Goal: Task Accomplishment & Management: Manage account settings

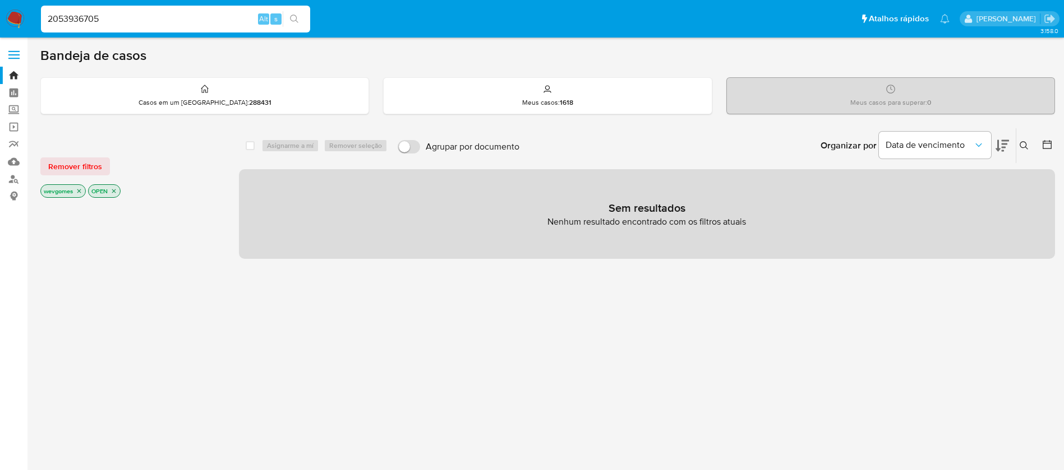
type input "2053936705"
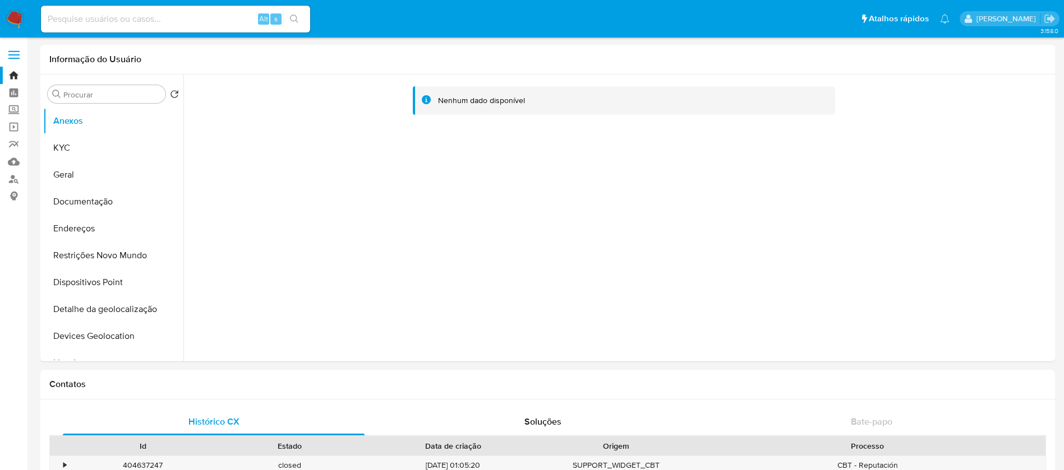
select select "10"
click at [87, 144] on button "KYC" at bounding box center [108, 148] width 131 height 27
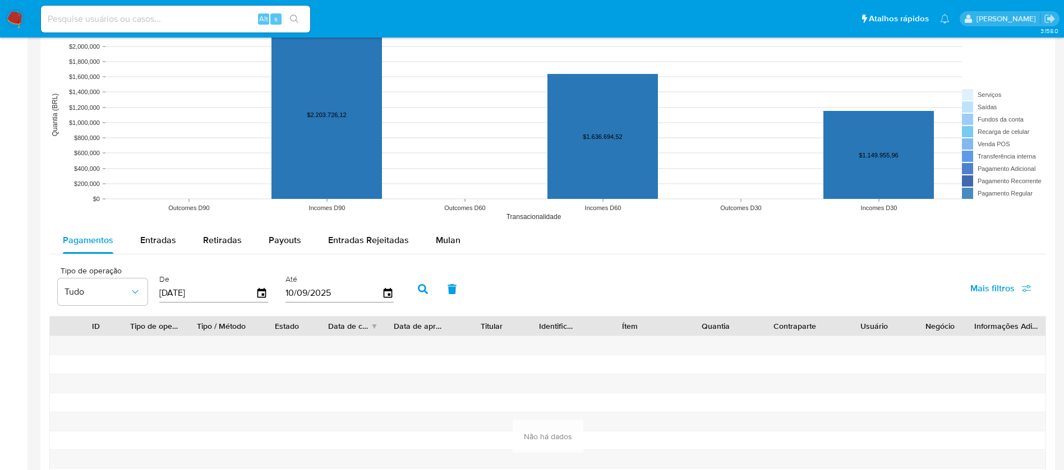
scroll to position [897, 0]
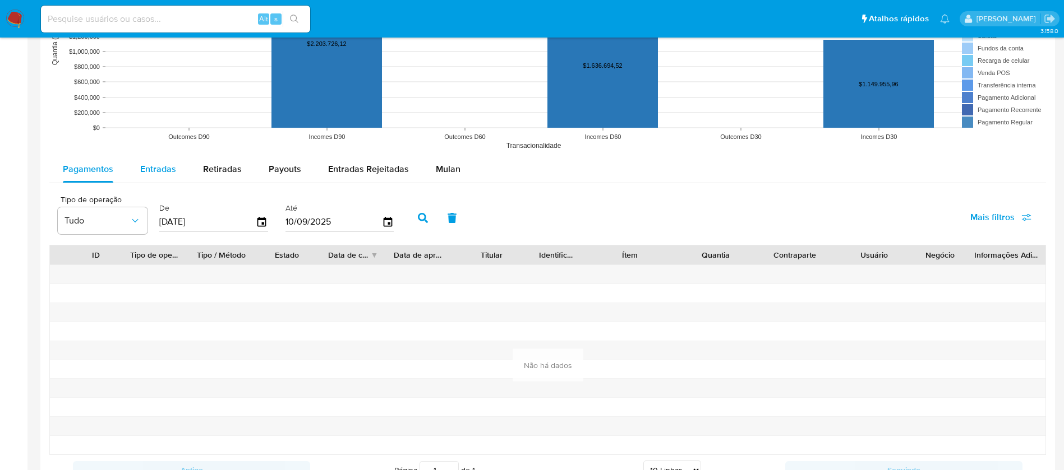
click at [158, 169] on span "Entradas" at bounding box center [158, 169] width 36 height 13
select select "10"
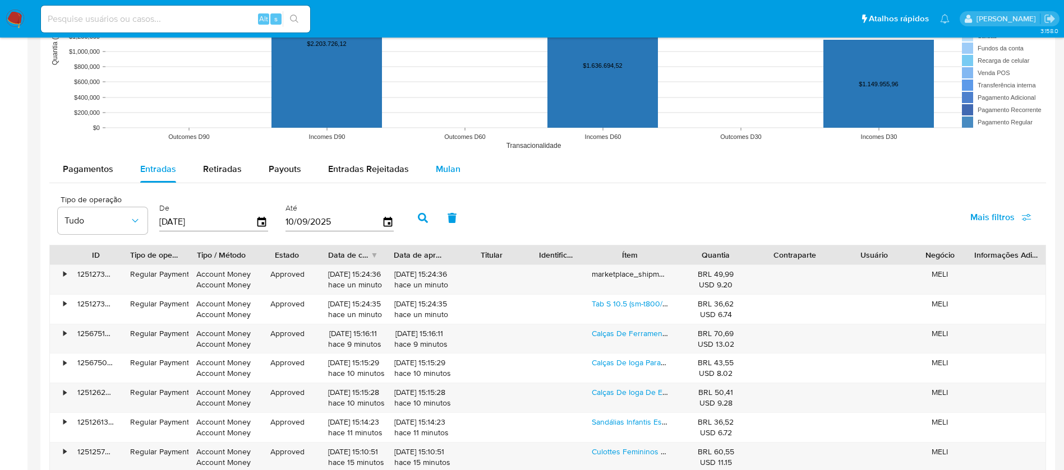
click at [450, 173] on span "Mulan" at bounding box center [448, 169] width 25 height 13
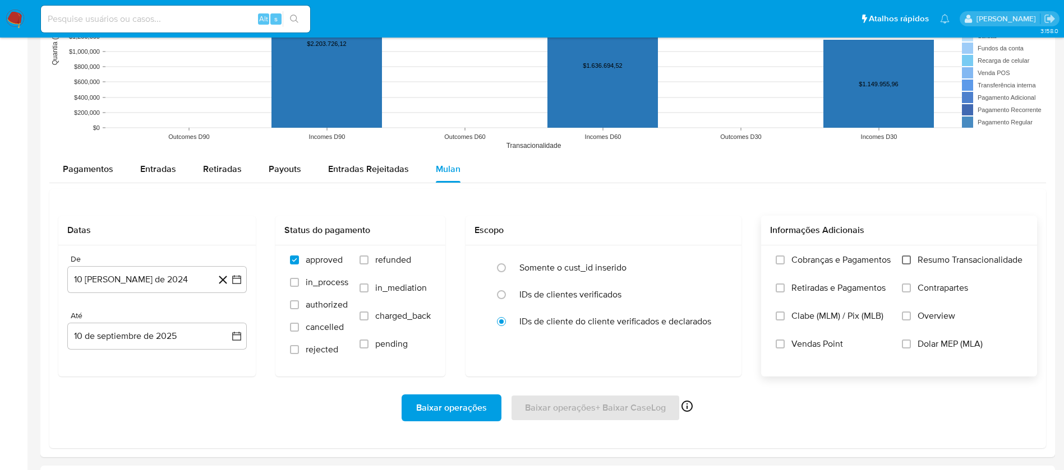
click at [910, 261] on input "Resumo Transacionalidade" at bounding box center [906, 260] width 9 height 9
click at [904, 287] on input "Contrapartes" at bounding box center [906, 288] width 9 height 9
click at [910, 314] on input "Overview" at bounding box center [906, 316] width 9 height 9
click at [907, 340] on input "Dolar MEP (MLA)" at bounding box center [906, 344] width 9 height 9
click at [792, 342] on span "Vendas Point" at bounding box center [817, 344] width 52 height 11
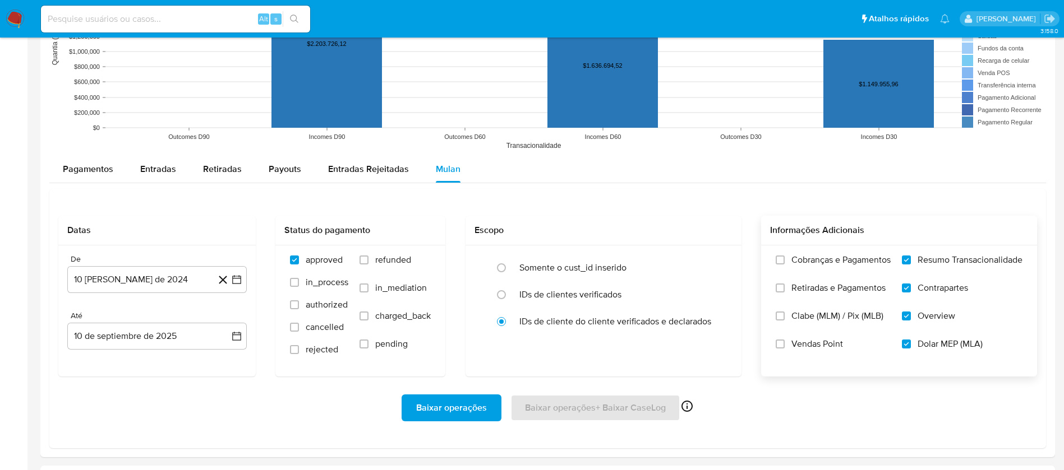
click at [784, 342] on input "Vendas Point" at bounding box center [780, 344] width 9 height 9
click at [781, 315] on input "Clabe (MLM) / Pix (MLB)" at bounding box center [780, 316] width 9 height 9
click at [785, 291] on label "Retiradas e Pagamentos" at bounding box center [833, 297] width 115 height 28
click at [784, 291] on input "Retiradas e Pagamentos" at bounding box center [780, 288] width 9 height 9
click at [781, 257] on input "Cobranças e Pagamentos" at bounding box center [780, 260] width 9 height 9
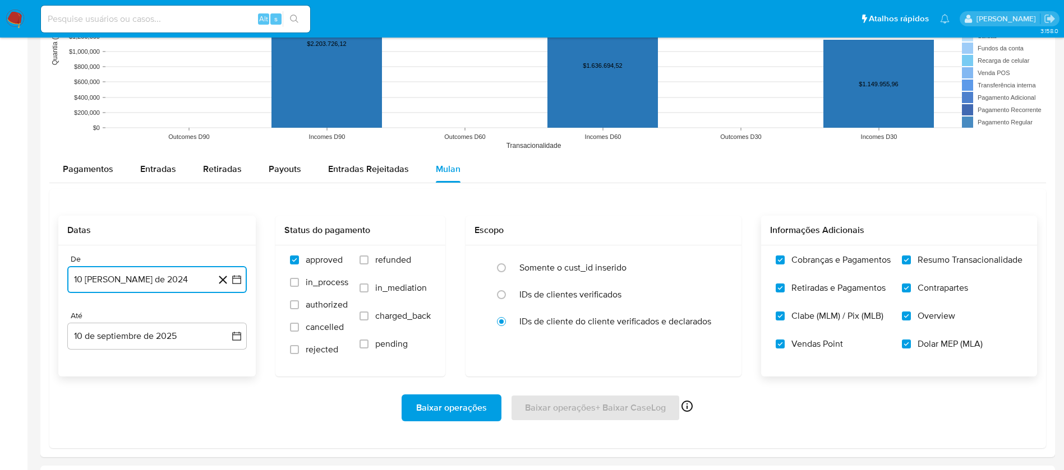
click at [151, 284] on button "10 de agosto de 2024" at bounding box center [156, 279] width 179 height 27
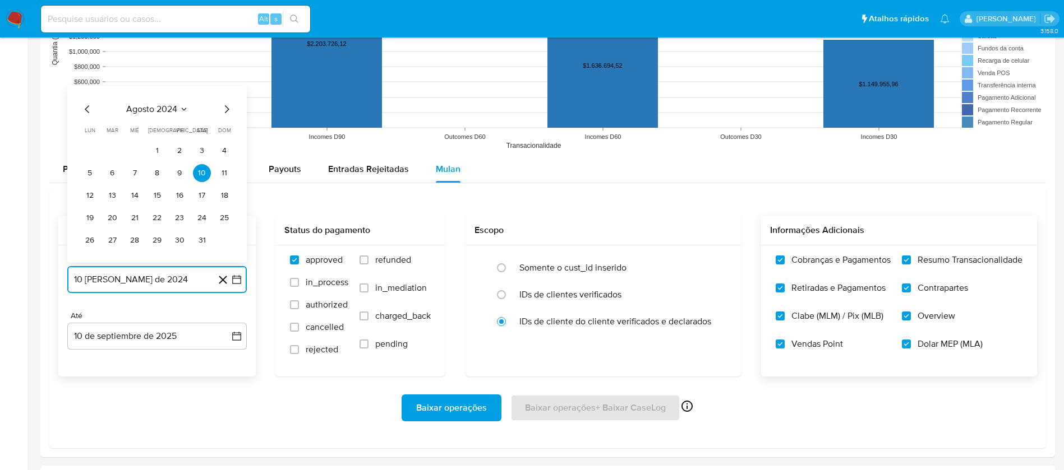
click at [154, 105] on span "agosto 2024" at bounding box center [151, 109] width 51 height 11
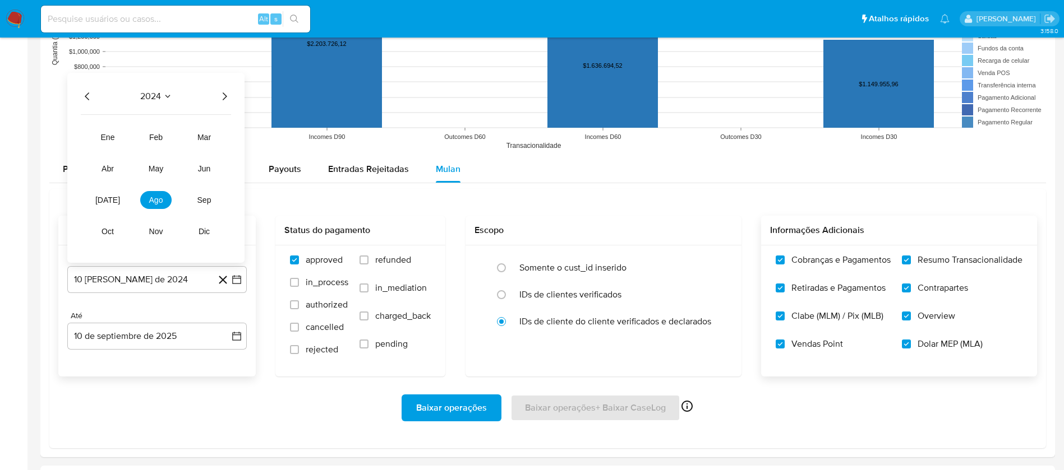
click at [224, 99] on icon "Año siguiente" at bounding box center [224, 96] width 13 height 13
click at [161, 201] on span "ago" at bounding box center [156, 200] width 14 height 9
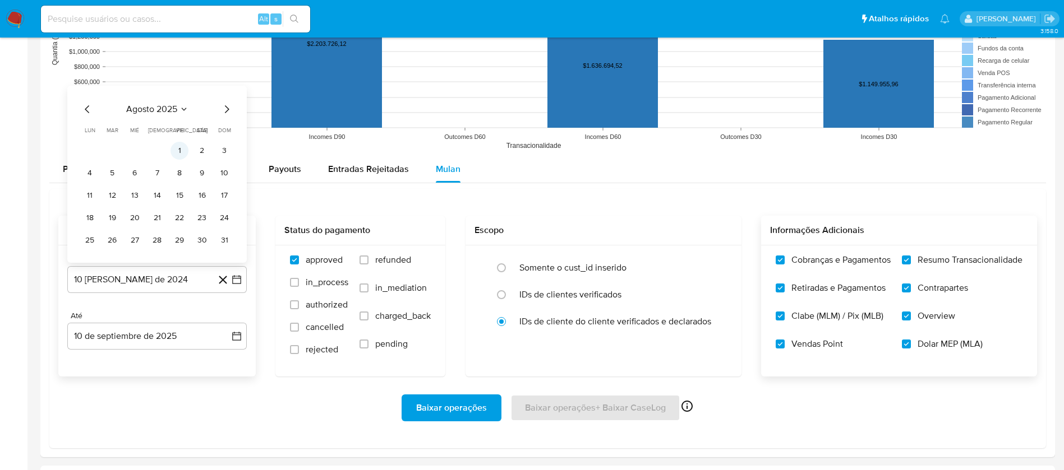
click at [181, 147] on button "1" at bounding box center [179, 151] width 18 height 18
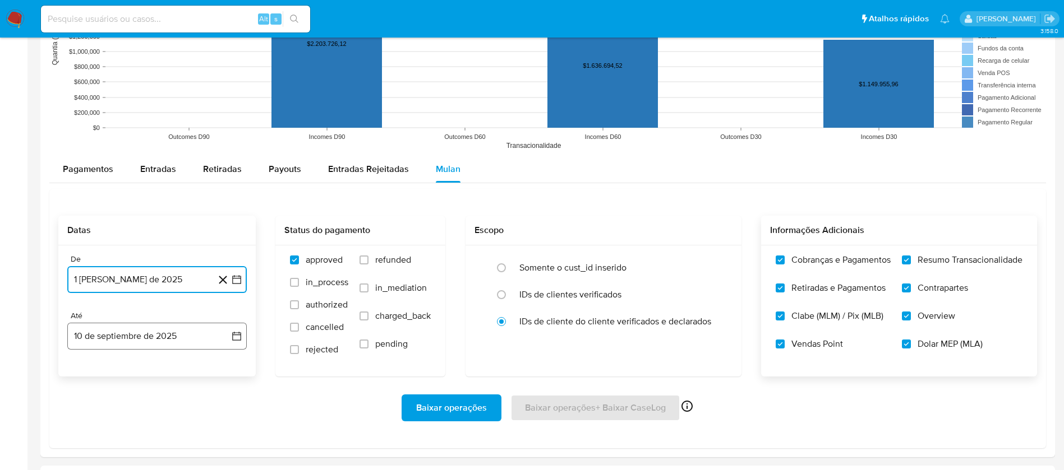
click at [125, 339] on button "10 de septiembre de 2025" at bounding box center [156, 336] width 179 height 27
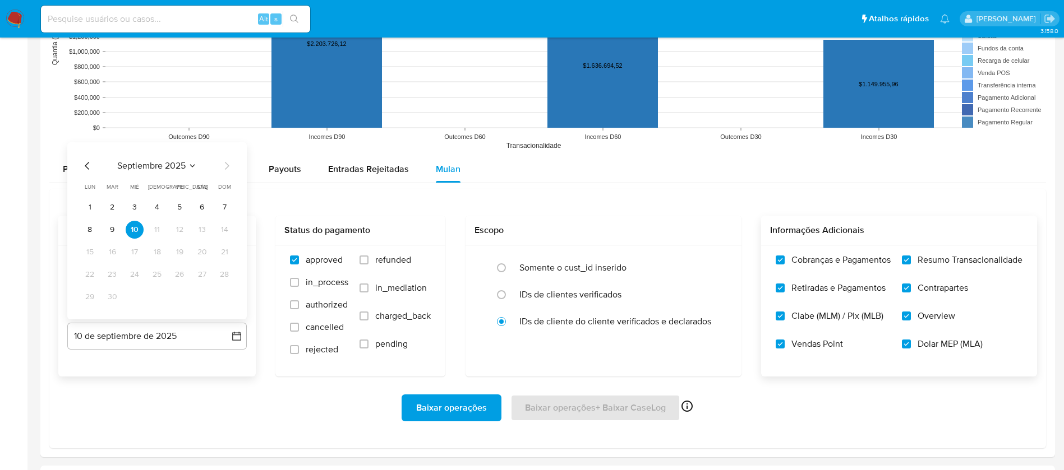
click at [87, 164] on icon "Mes anterior" at bounding box center [87, 166] width 4 height 8
click at [224, 297] on button "31" at bounding box center [224, 297] width 18 height 18
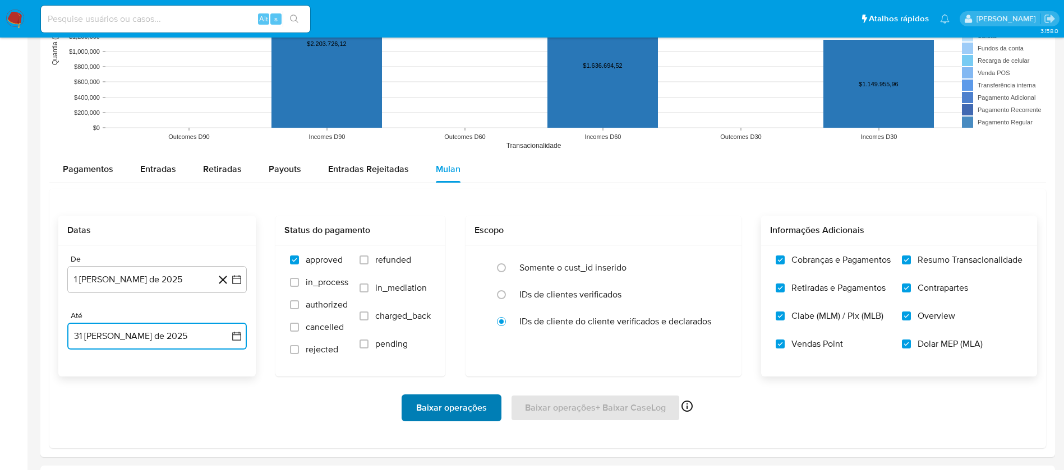
click at [447, 405] on span "Baixar operações" at bounding box center [451, 408] width 71 height 25
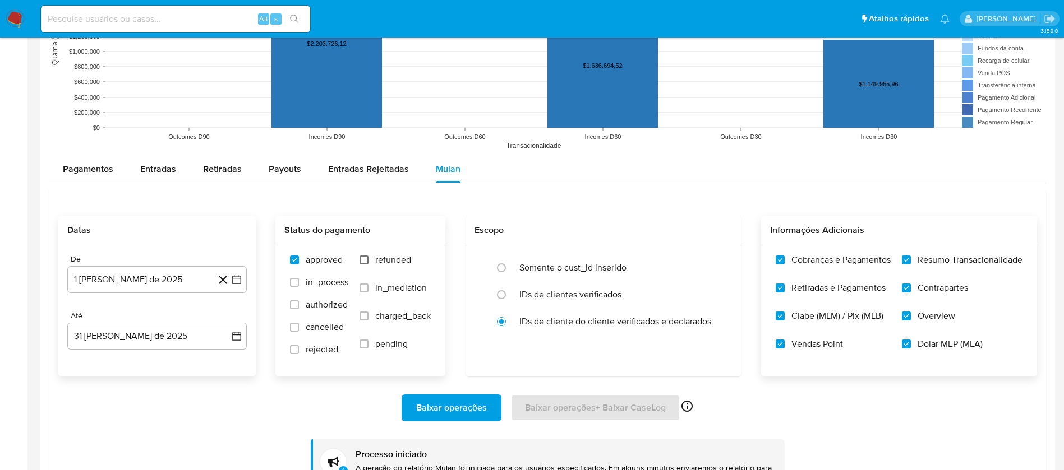
click at [364, 261] on input "refunded" at bounding box center [363, 260] width 9 height 9
checkbox input "true"
click at [364, 289] on input "in_mediation" at bounding box center [363, 288] width 9 height 9
checkbox input "true"
click at [294, 285] on input "in_process" at bounding box center [294, 282] width 9 height 9
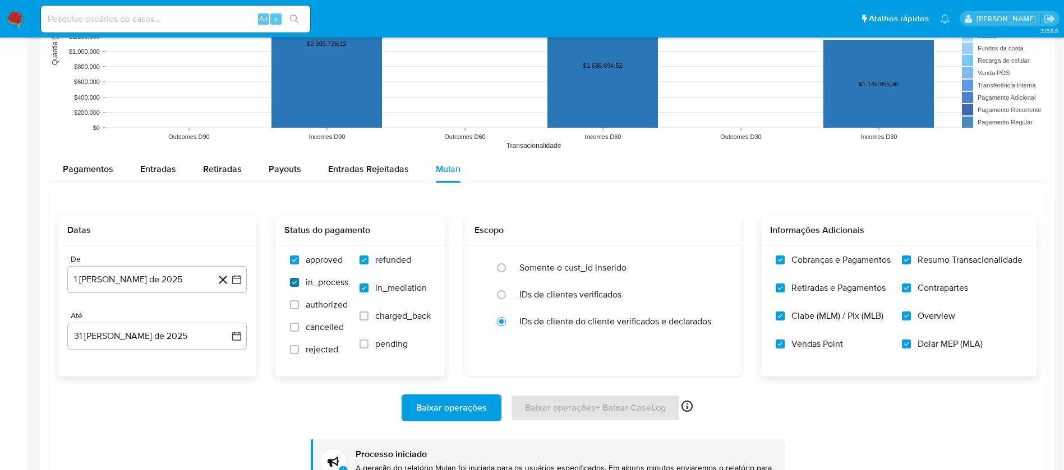
checkbox input "true"
click at [292, 307] on input "authorized" at bounding box center [294, 305] width 9 height 9
checkbox input "true"
click at [292, 333] on label "cancelled" at bounding box center [319, 333] width 58 height 22
click at [292, 332] on input "cancelled" at bounding box center [294, 327] width 9 height 9
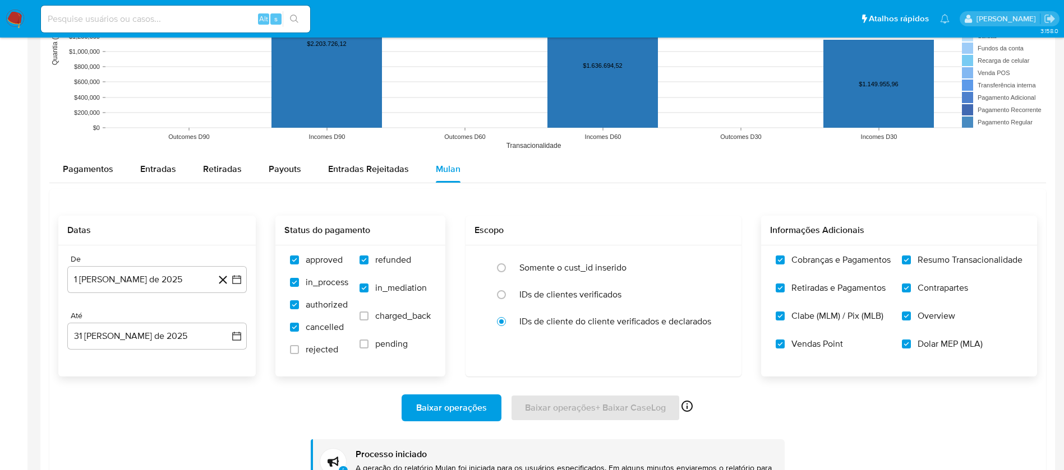
checkbox input "true"
click at [290, 357] on label "rejected" at bounding box center [319, 355] width 58 height 22
click at [290, 354] on input "rejected" at bounding box center [294, 349] width 9 height 9
checkbox input "true"
click at [375, 348] on span "pending" at bounding box center [391, 344] width 33 height 11
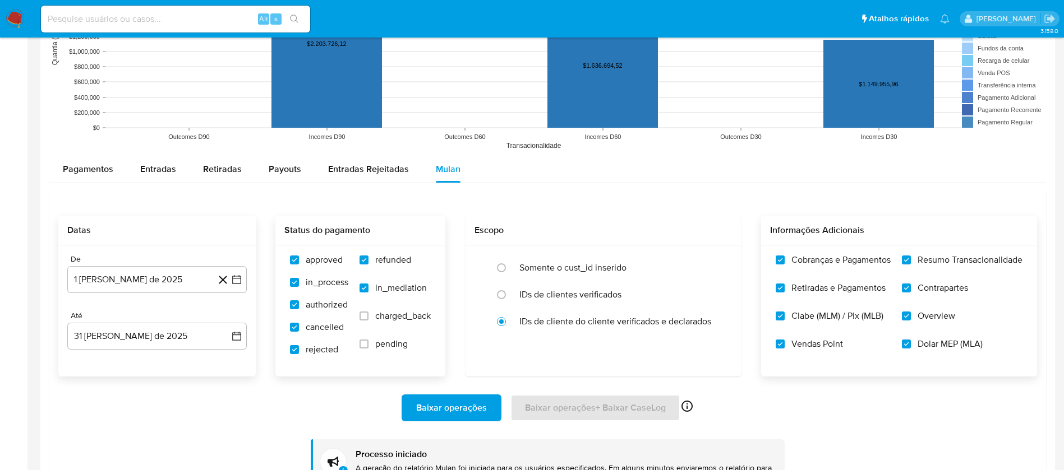
click at [368, 348] on input "pending" at bounding box center [363, 344] width 9 height 9
checkbox input "true"
click at [368, 322] on label "charged_back" at bounding box center [394, 325] width 71 height 28
click at [368, 321] on input "charged_back" at bounding box center [363, 316] width 9 height 9
checkbox input "true"
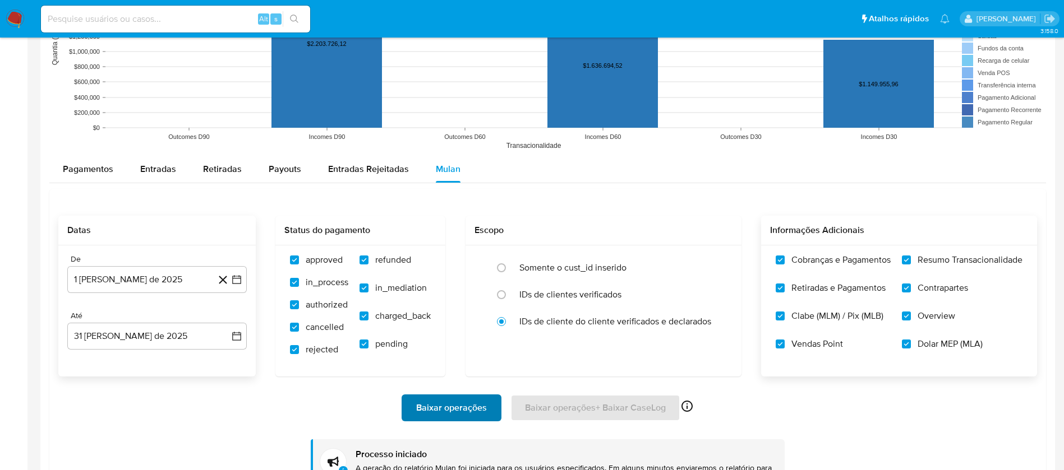
click at [442, 408] on span "Baixar operações" at bounding box center [451, 408] width 71 height 25
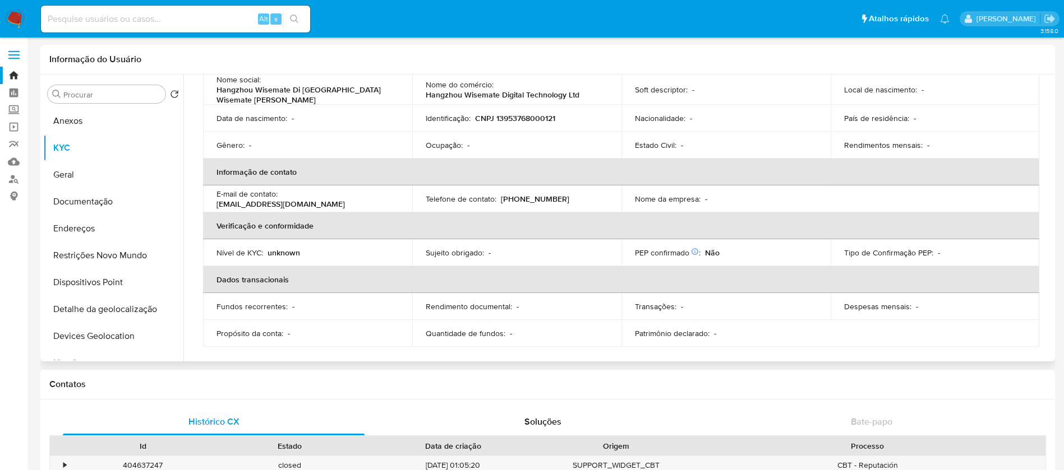
scroll to position [0, 0]
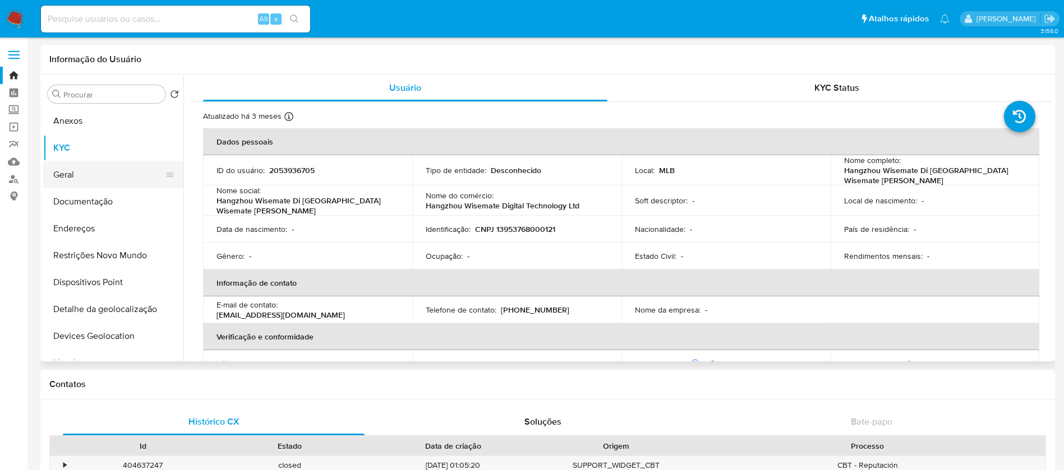
click at [66, 176] on button "Geral" at bounding box center [108, 174] width 131 height 27
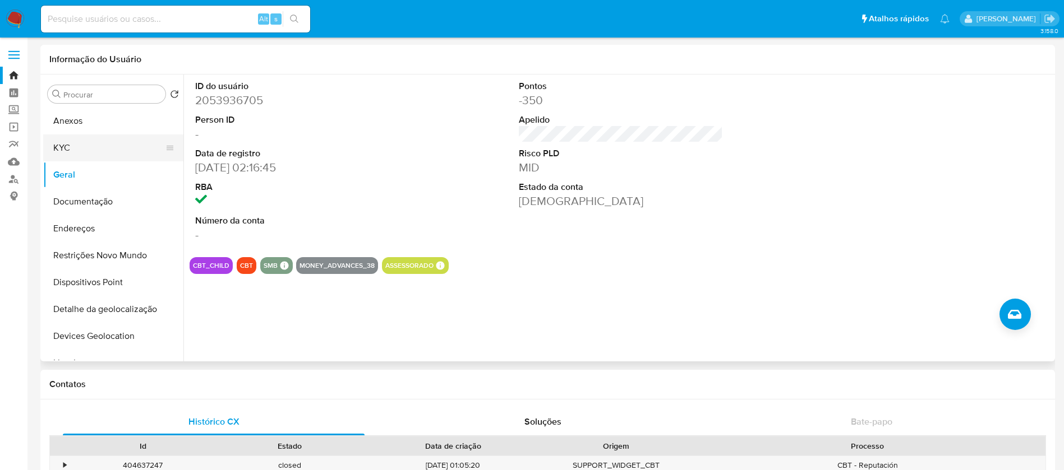
click at [97, 152] on button "KYC" at bounding box center [108, 148] width 131 height 27
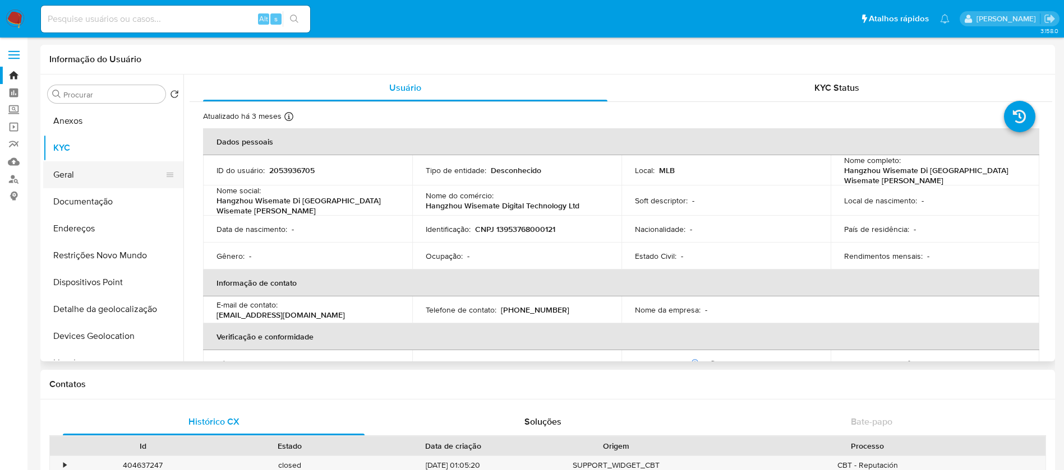
click at [93, 177] on button "Geral" at bounding box center [108, 174] width 131 height 27
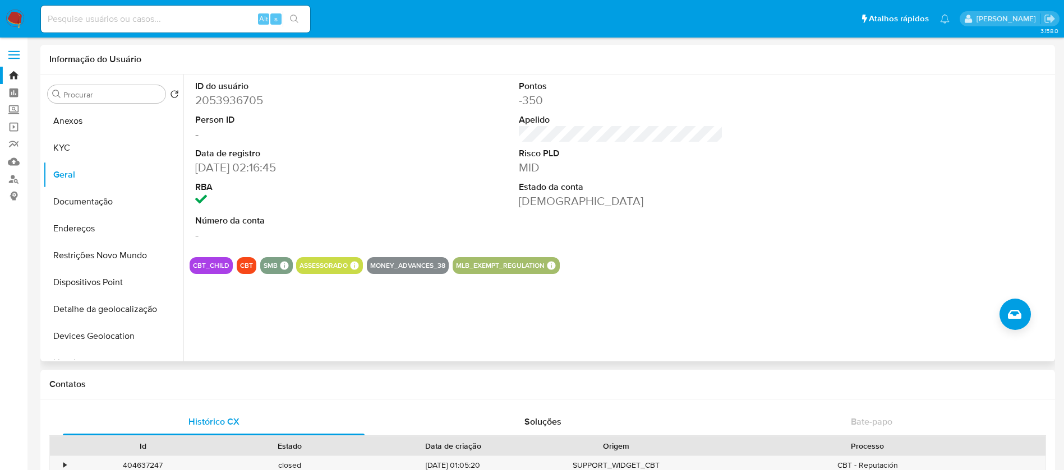
click at [217, 98] on dd "2053936705" at bounding box center [297, 101] width 205 height 16
copy dd "2053936705"
click at [79, 206] on button "Documentação" at bounding box center [108, 201] width 131 height 27
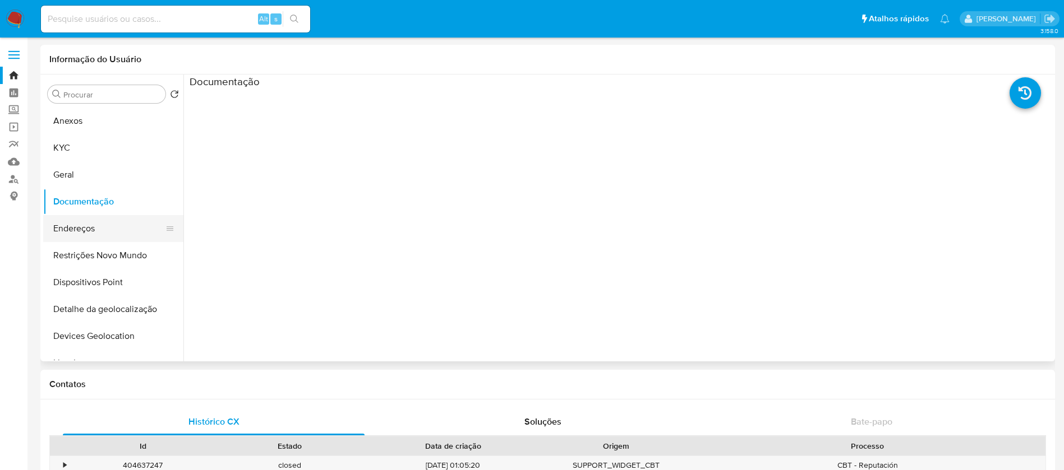
click at [102, 223] on button "Endereços" at bounding box center [108, 228] width 131 height 27
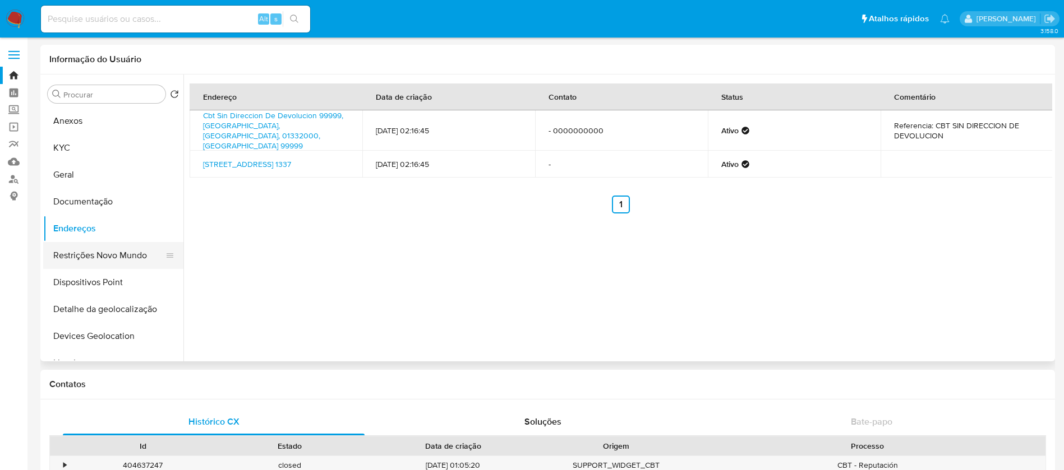
click at [91, 251] on button "Restrições Novo Mundo" at bounding box center [108, 255] width 131 height 27
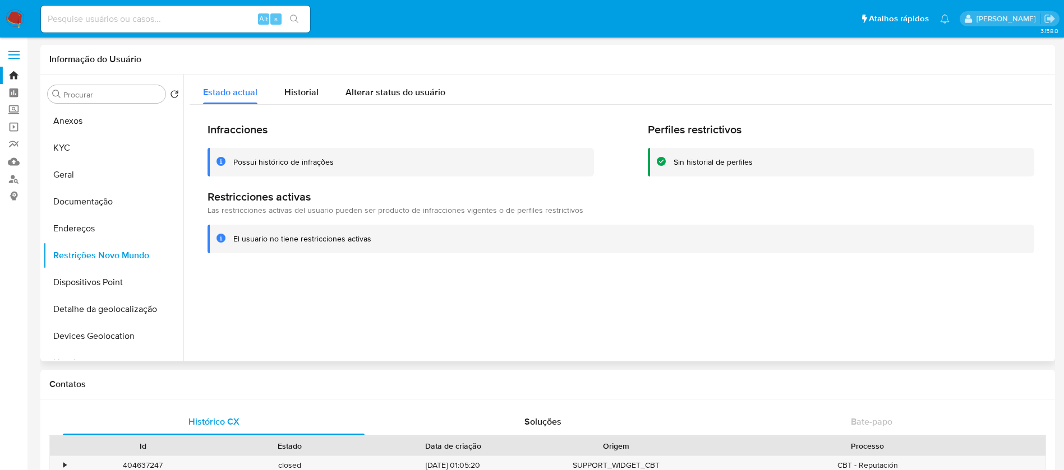
scroll to position [112, 0]
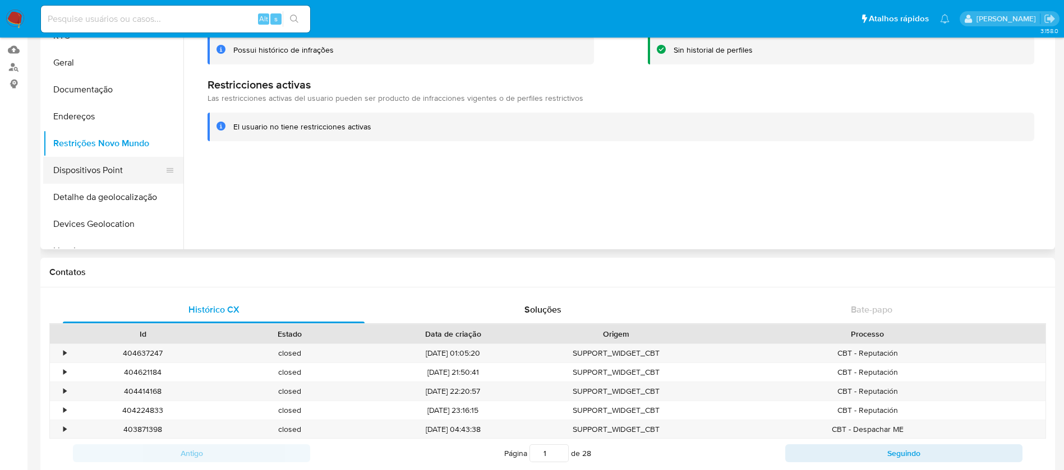
click at [90, 171] on button "Dispositivos Point" at bounding box center [108, 170] width 131 height 27
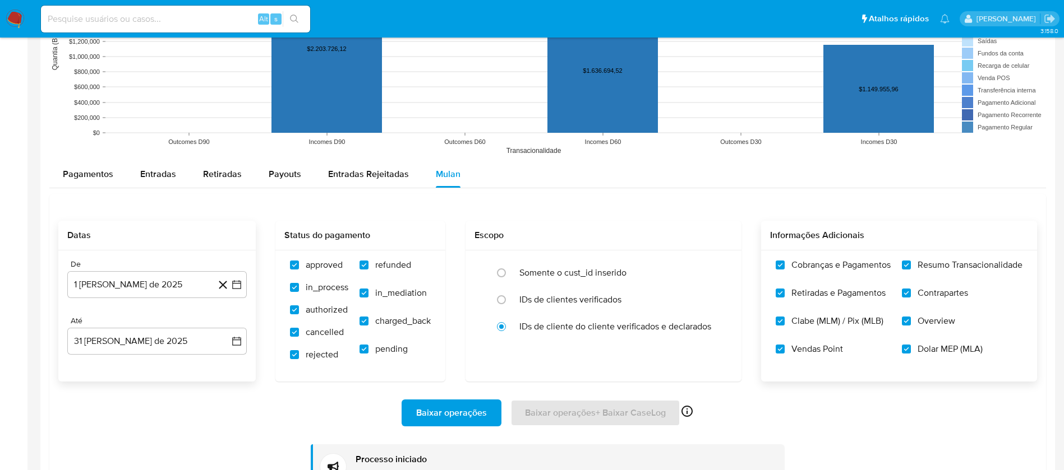
scroll to position [865, 0]
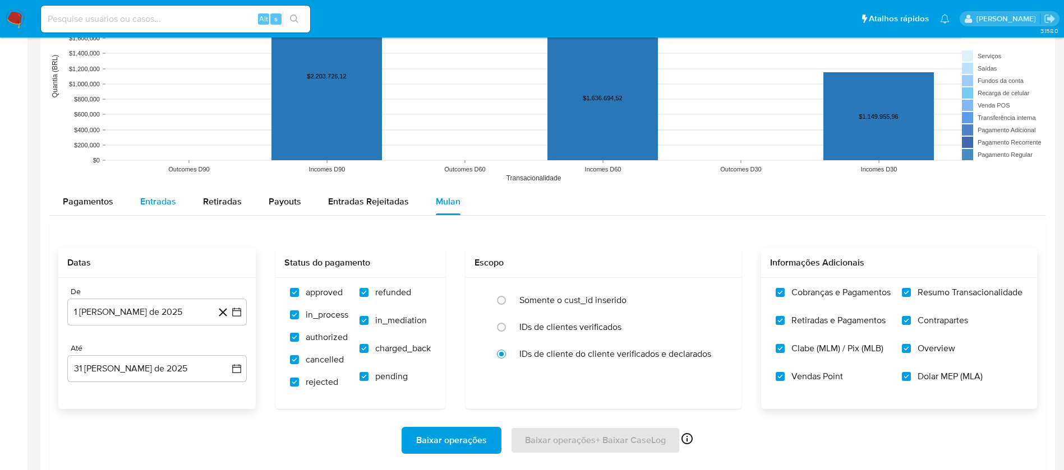
click at [162, 199] on span "Entradas" at bounding box center [158, 201] width 36 height 13
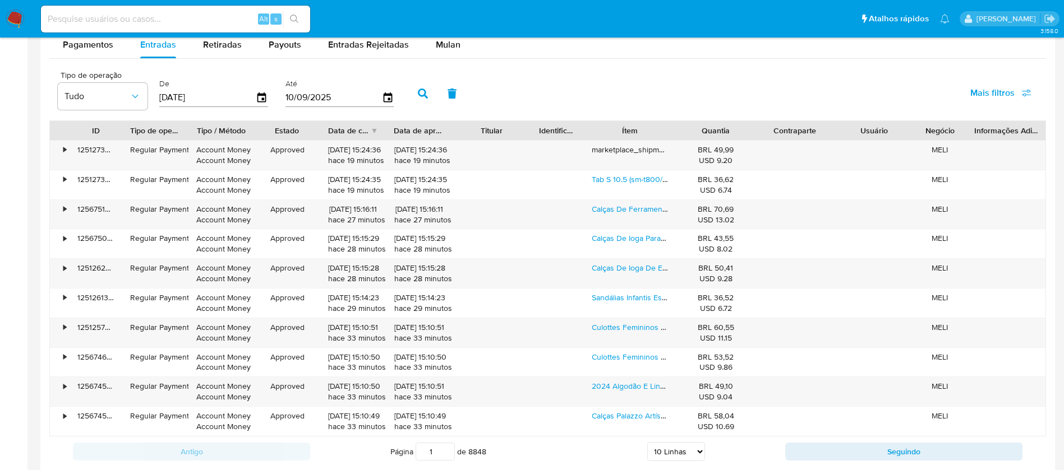
scroll to position [944, 0]
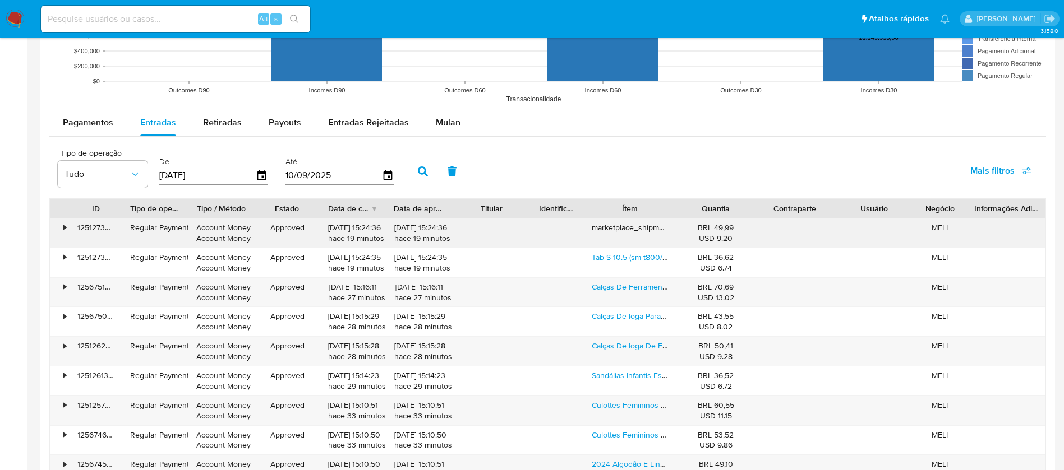
click at [61, 227] on div "•" at bounding box center [60, 233] width 20 height 29
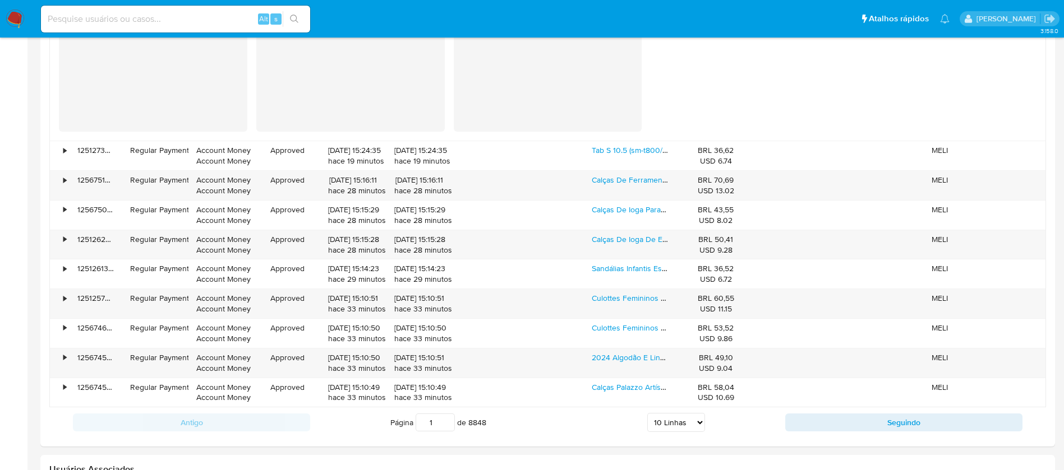
scroll to position [1280, 0]
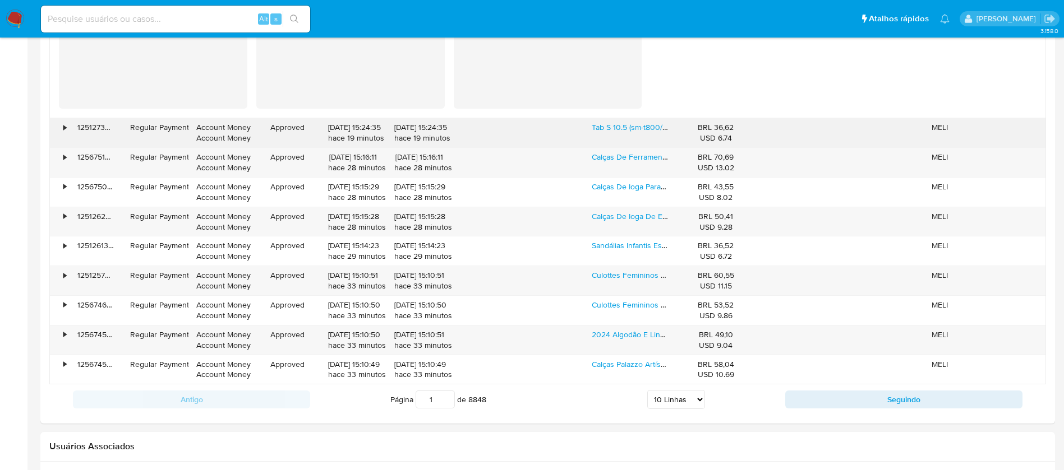
click at [58, 124] on div "•" at bounding box center [60, 132] width 20 height 29
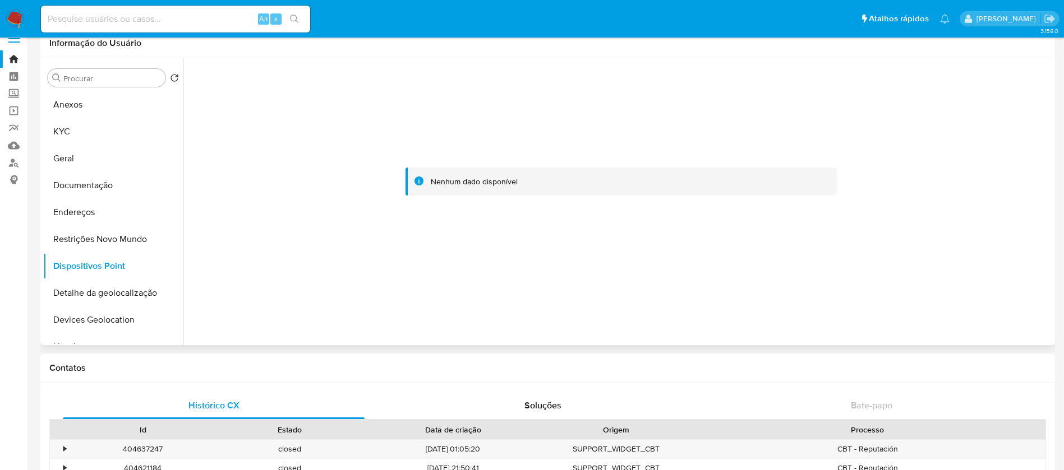
scroll to position [0, 0]
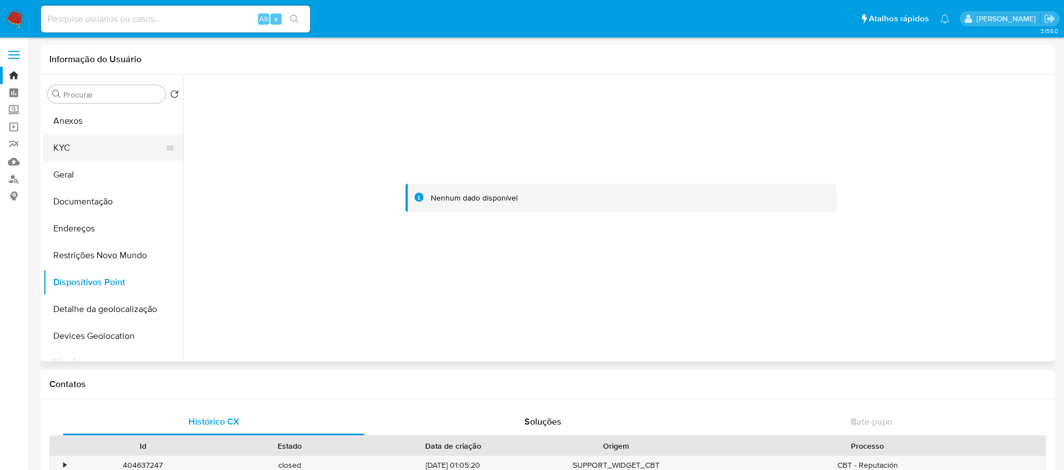
click at [91, 149] on button "KYC" at bounding box center [108, 148] width 131 height 27
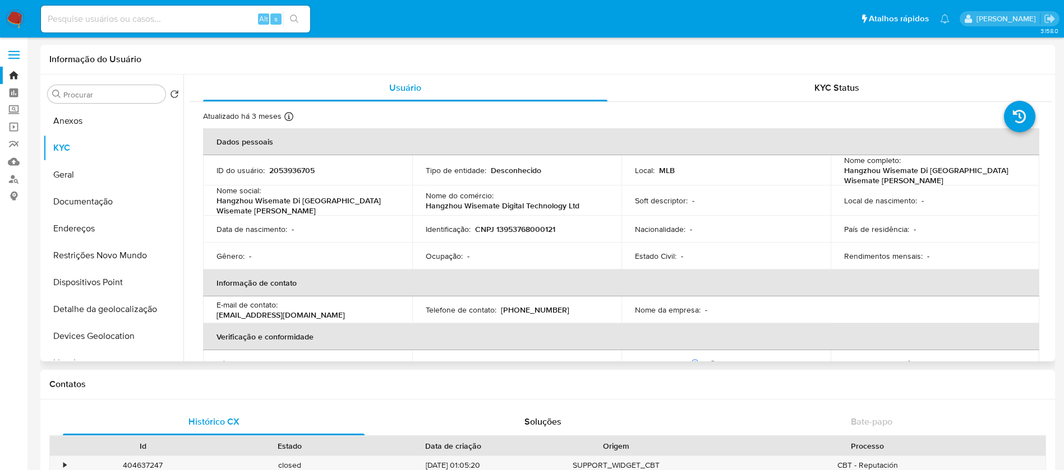
click at [514, 224] on p "CNPJ 13953768000121" at bounding box center [515, 229] width 80 height 10
copy p "13953768000121"
click at [66, 201] on button "Documentação" at bounding box center [108, 201] width 131 height 27
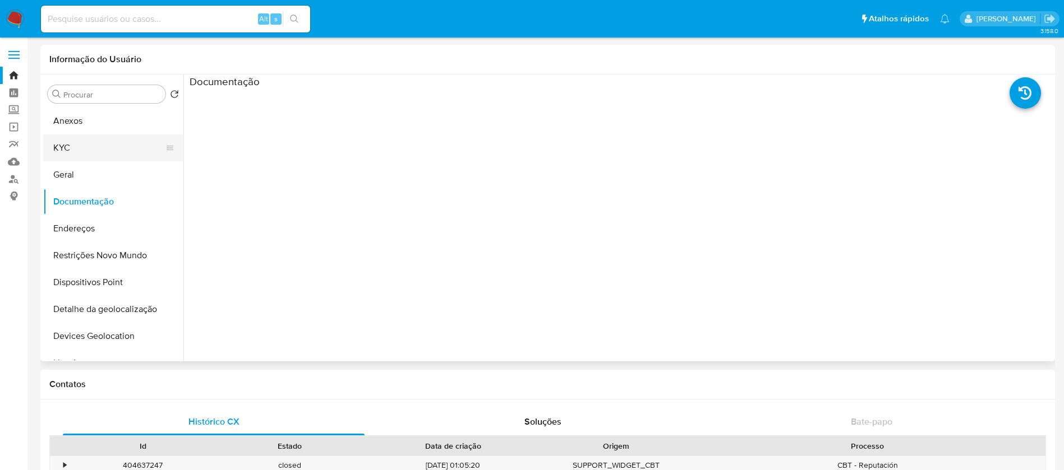
click at [79, 153] on button "KYC" at bounding box center [108, 148] width 131 height 27
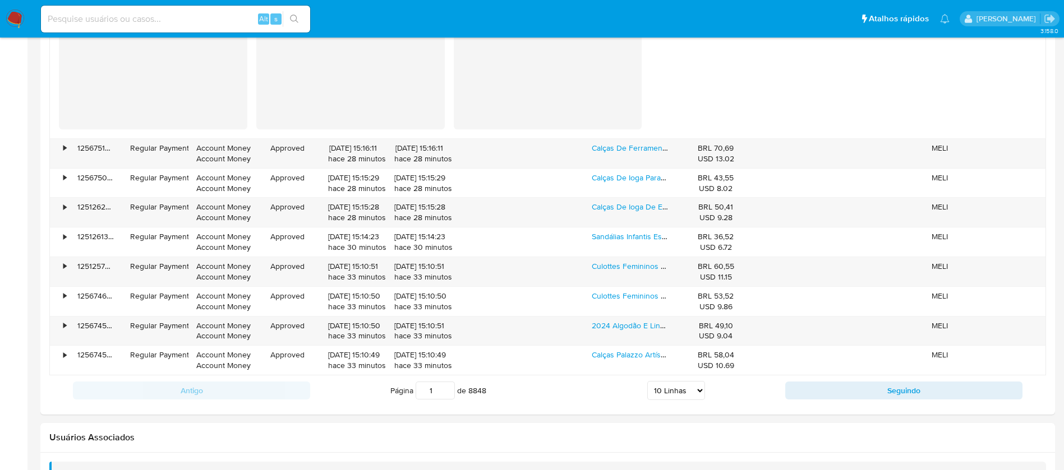
scroll to position [1483, 0]
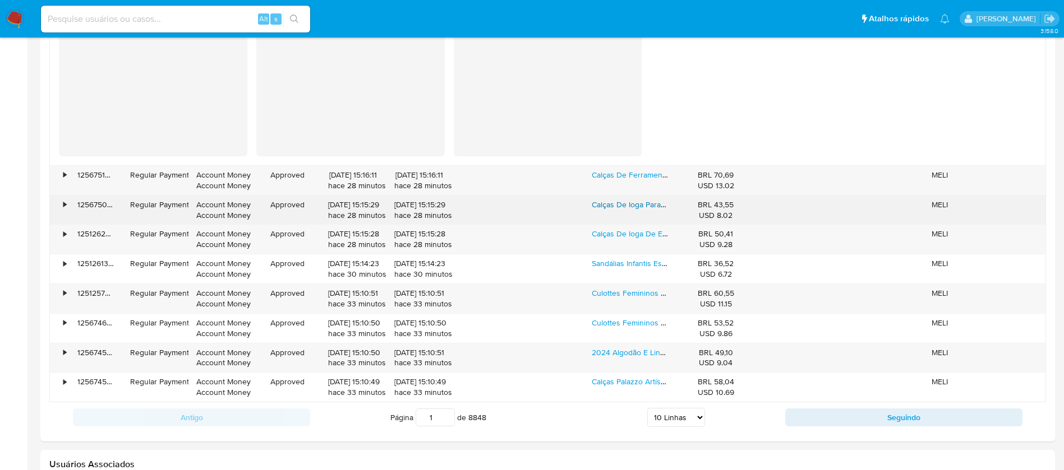
click at [608, 209] on link "Calças De Ioga Para Emagrecer De Cintura Alta E Agasalhos Fe" at bounding box center [701, 204] width 219 height 11
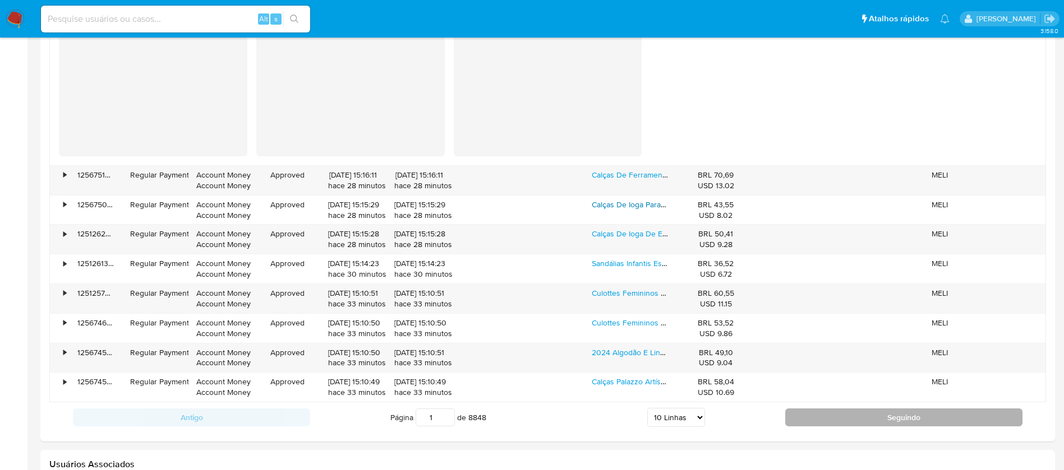
click at [820, 422] on button "Seguindo" at bounding box center [903, 418] width 237 height 18
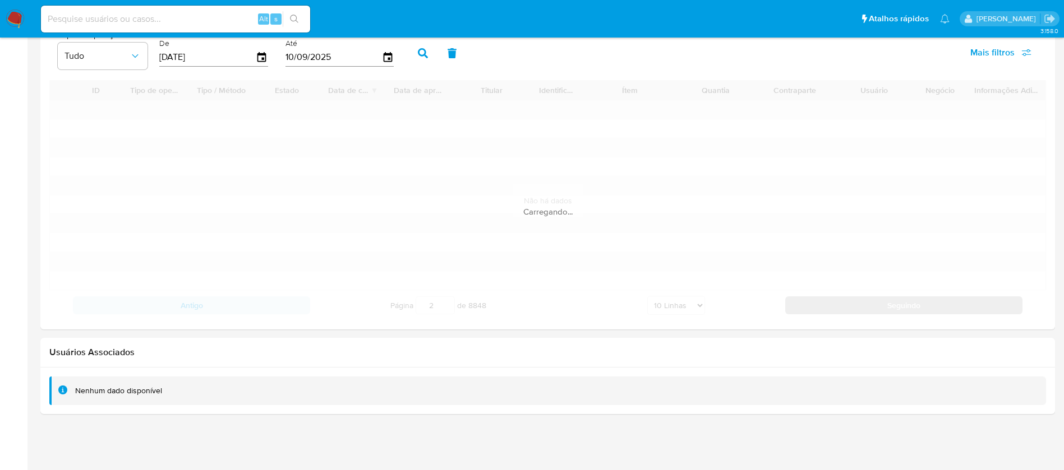
scroll to position [1168, 0]
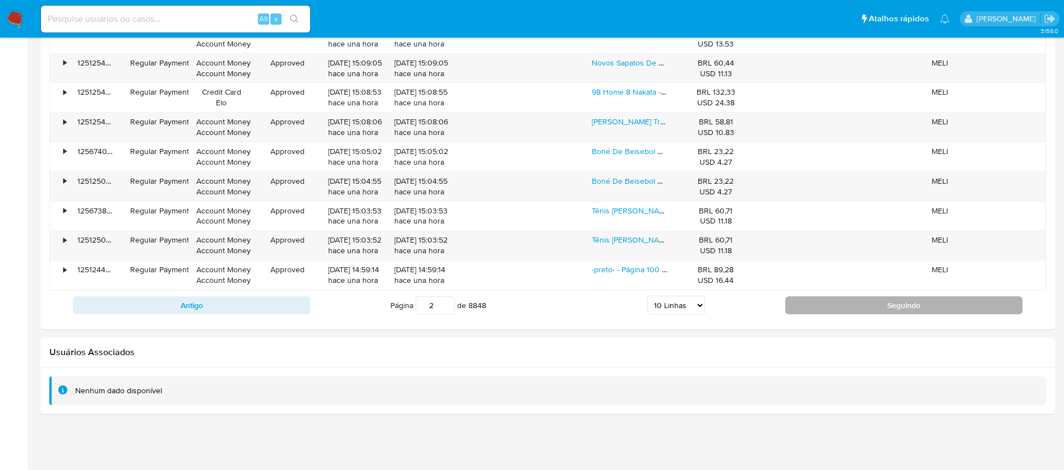
click at [824, 308] on button "Seguindo" at bounding box center [903, 306] width 237 height 18
type input "3"
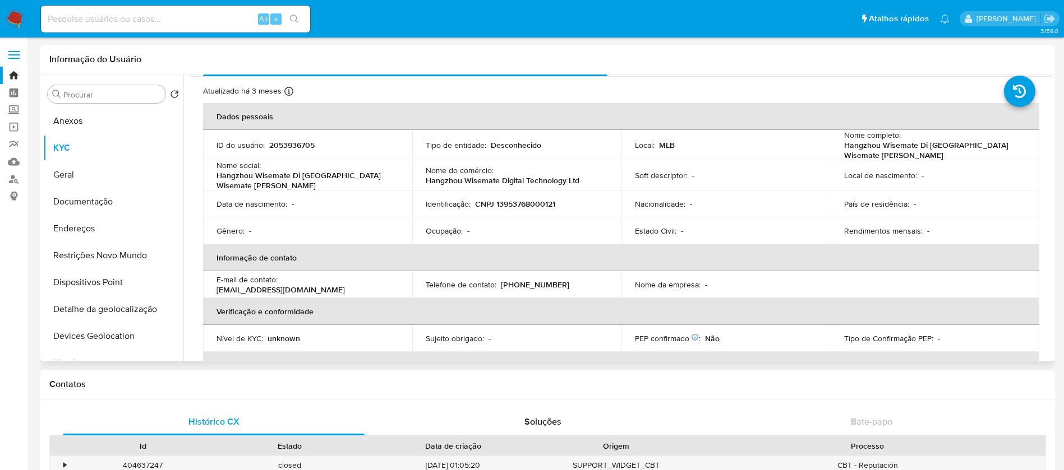
scroll to position [0, 0]
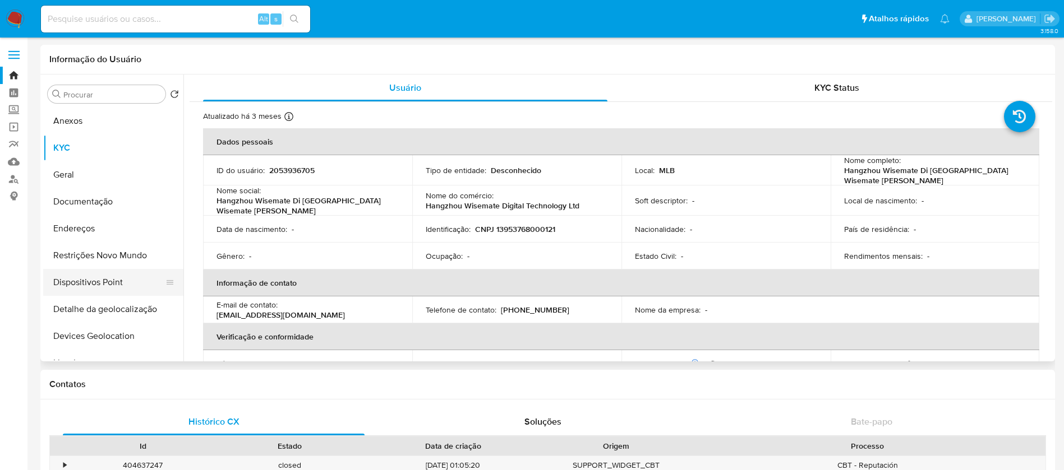
click at [91, 284] on button "Dispositivos Point" at bounding box center [108, 282] width 131 height 27
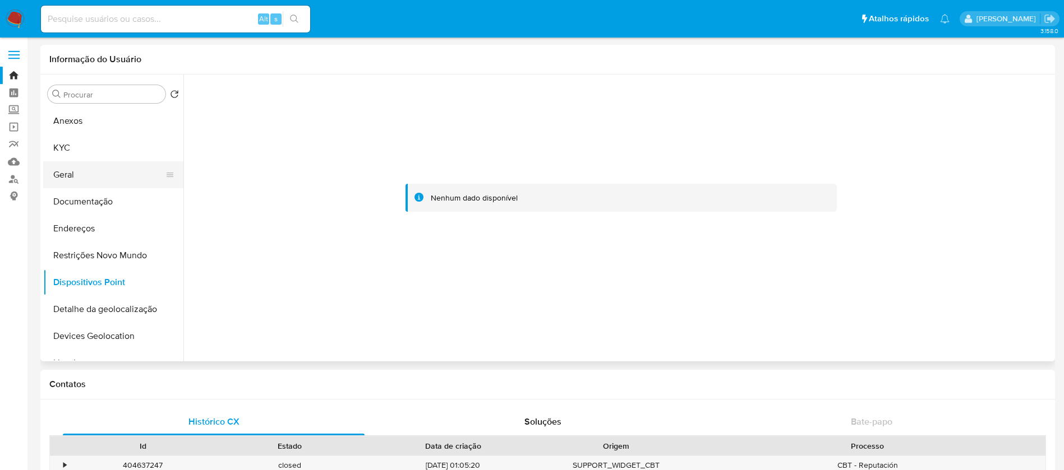
click at [64, 181] on button "Geral" at bounding box center [108, 174] width 131 height 27
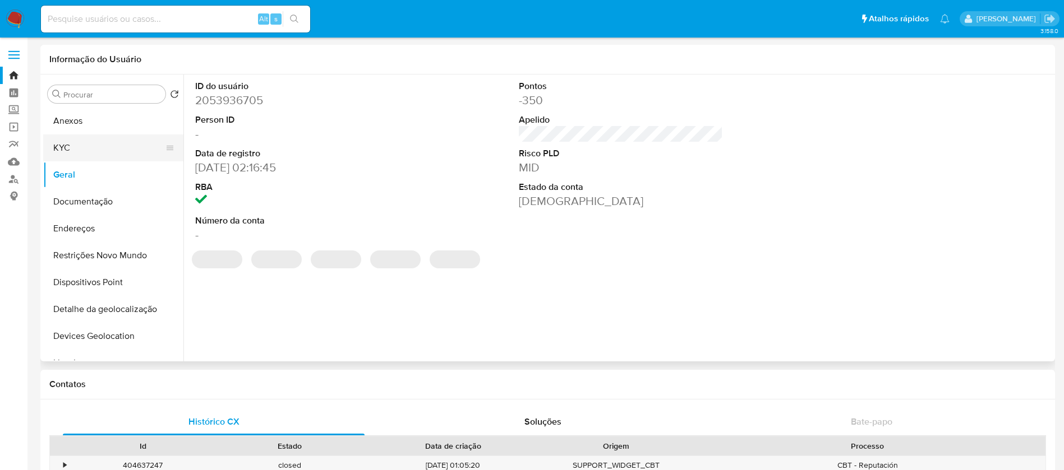
click at [61, 146] on button "KYC" at bounding box center [108, 148] width 131 height 27
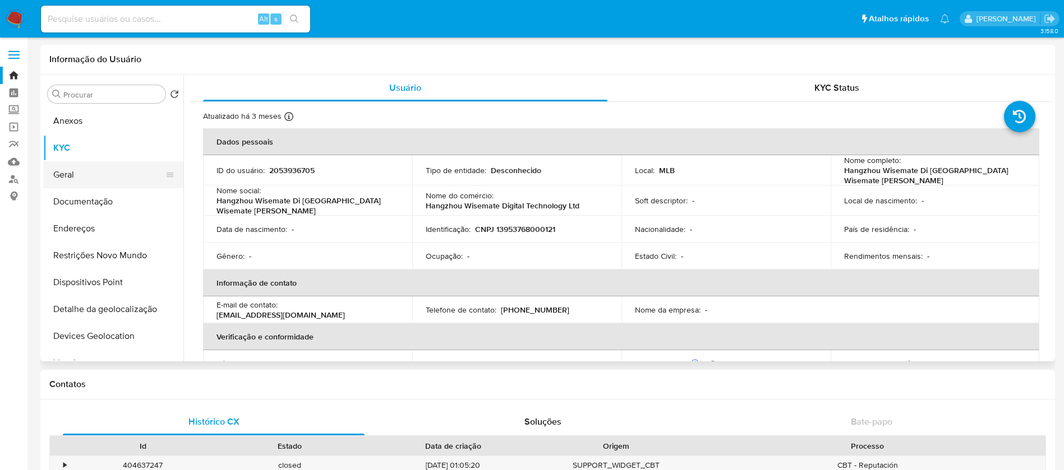
click at [90, 184] on button "Geral" at bounding box center [108, 174] width 131 height 27
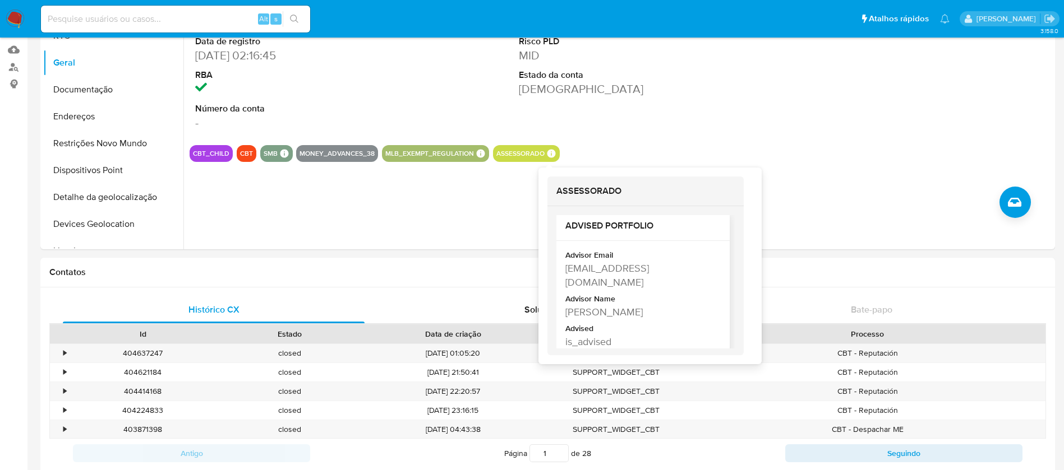
scroll to position [10, 0]
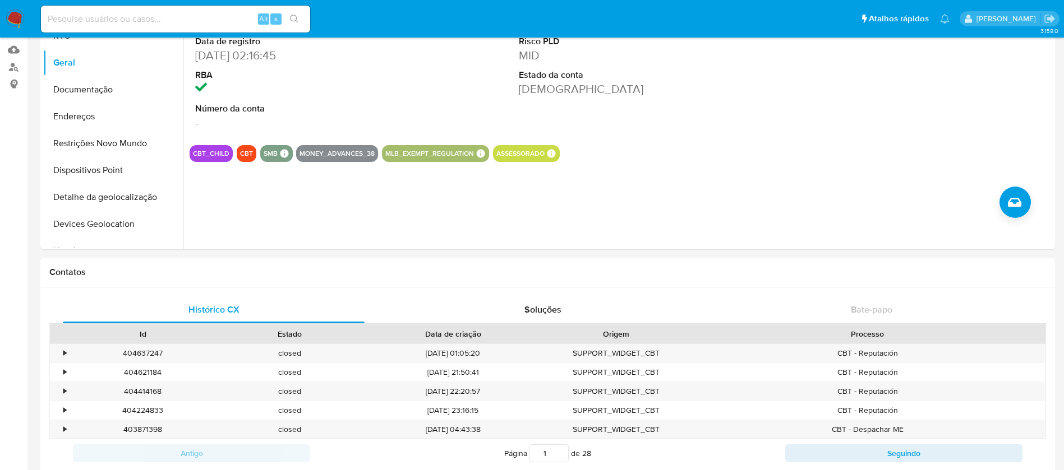
click at [160, 19] on input at bounding box center [175, 19] width 269 height 15
paste input "1968067595"
type input "1968067595"
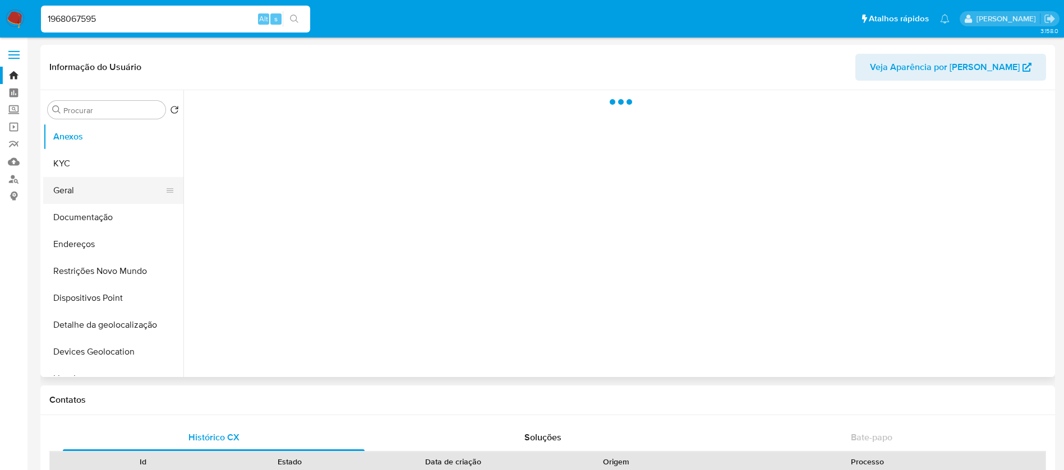
click at [73, 192] on button "Geral" at bounding box center [108, 190] width 131 height 27
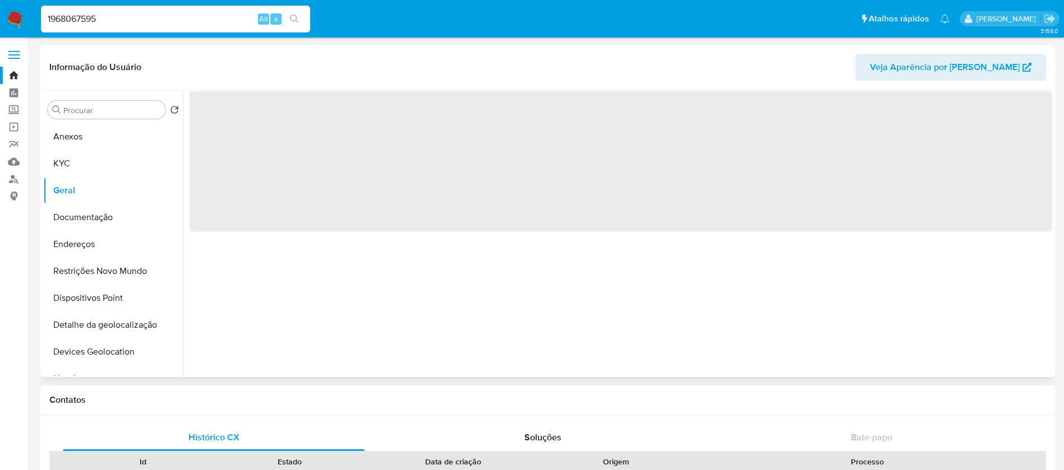
select select "10"
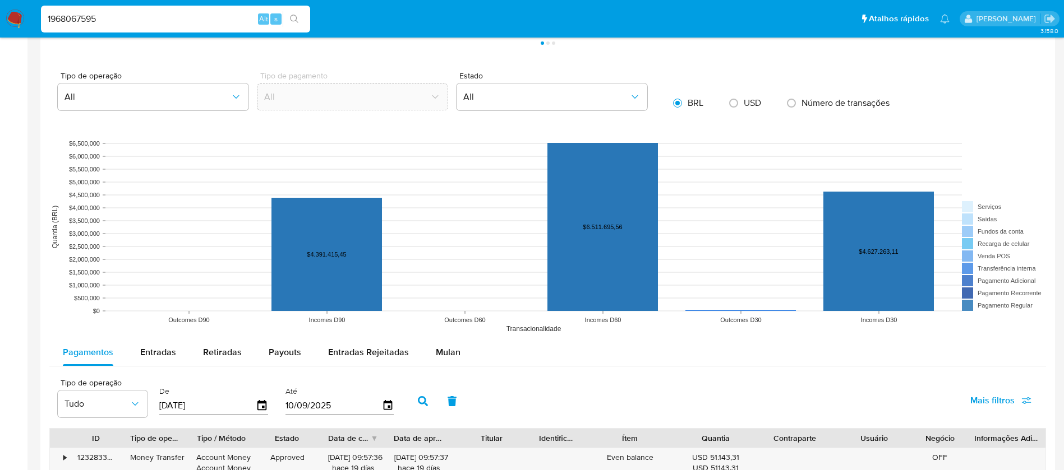
scroll to position [695, 0]
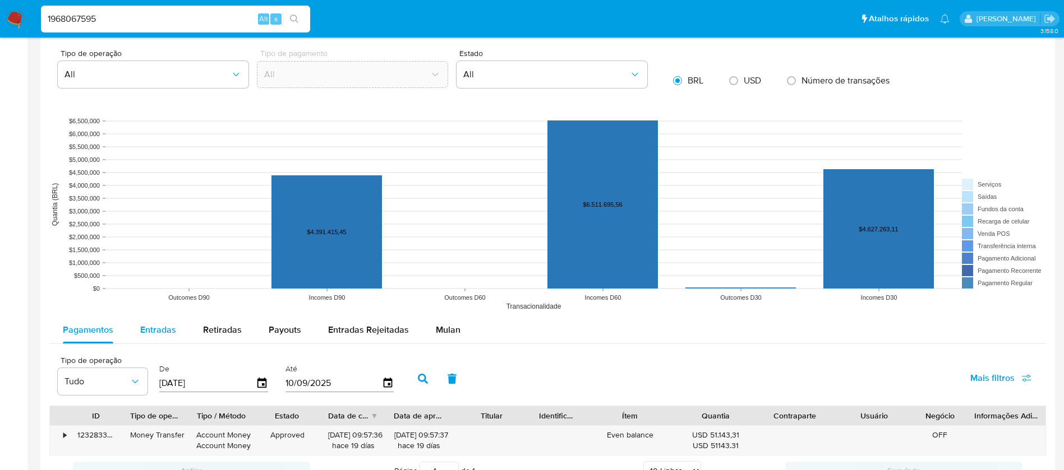
click at [168, 326] on span "Entradas" at bounding box center [158, 330] width 36 height 13
select select "10"
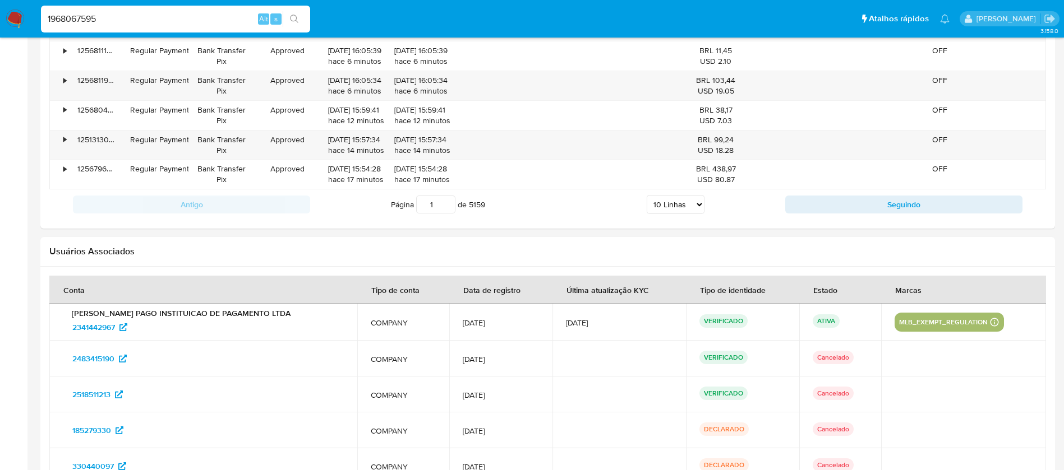
scroll to position [1256, 0]
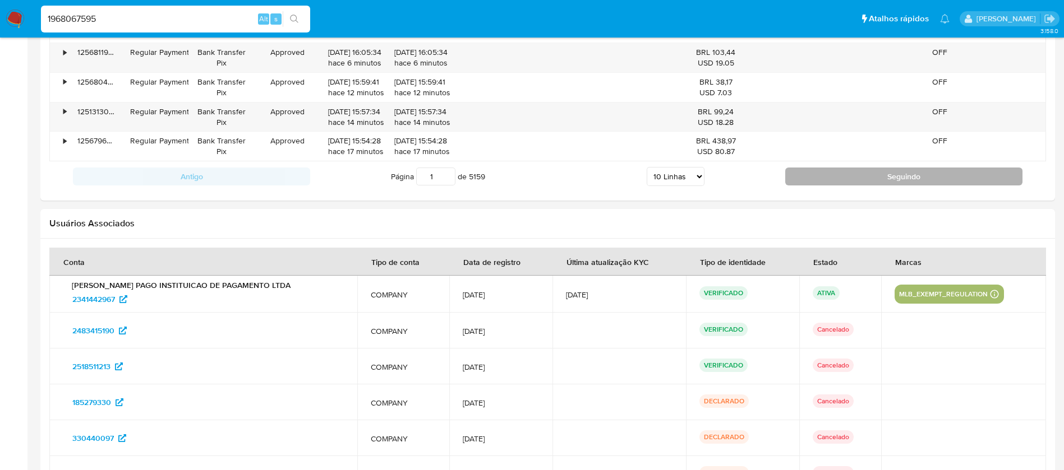
click at [884, 181] on button "Seguindo" at bounding box center [903, 177] width 237 height 18
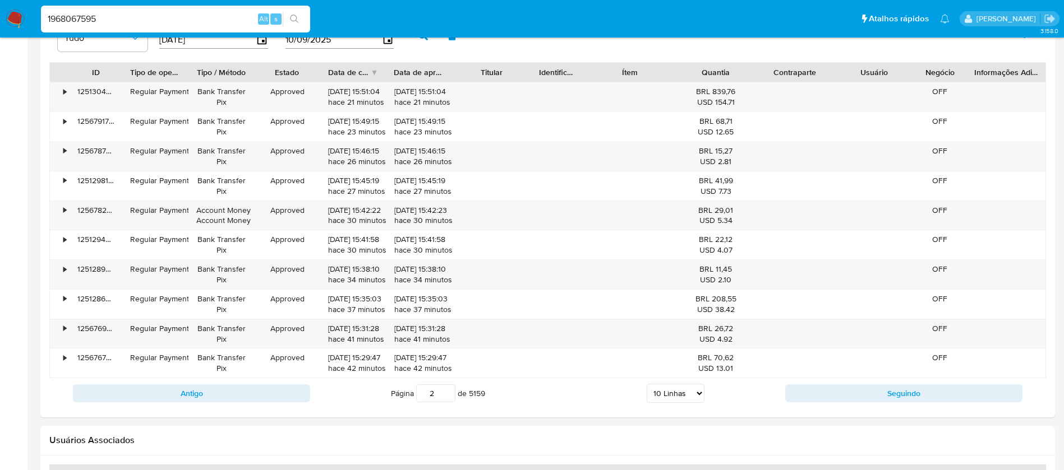
scroll to position [1031, 0]
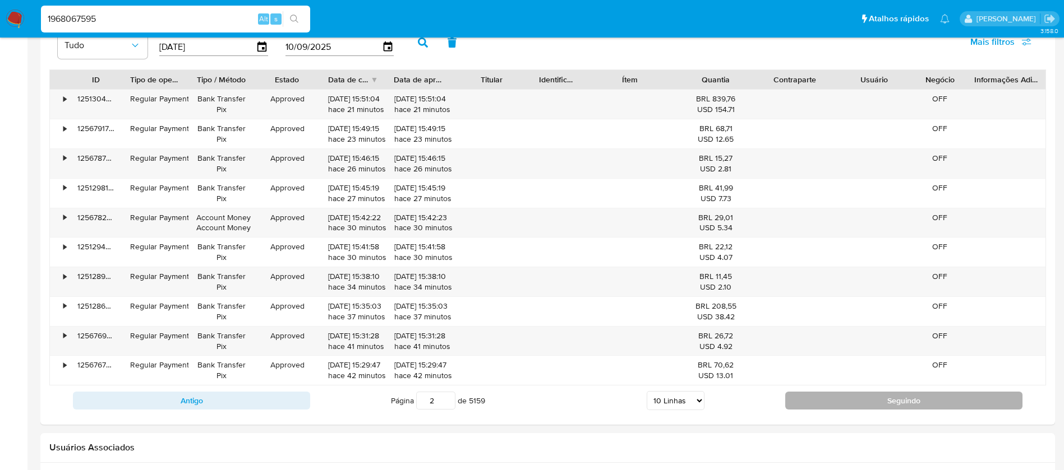
click at [823, 392] on button "Seguindo" at bounding box center [903, 401] width 237 height 18
click at [827, 408] on button "Seguindo" at bounding box center [903, 401] width 237 height 18
click at [806, 401] on button "Seguindo" at bounding box center [903, 401] width 237 height 18
click at [811, 401] on button "Seguindo" at bounding box center [903, 401] width 237 height 18
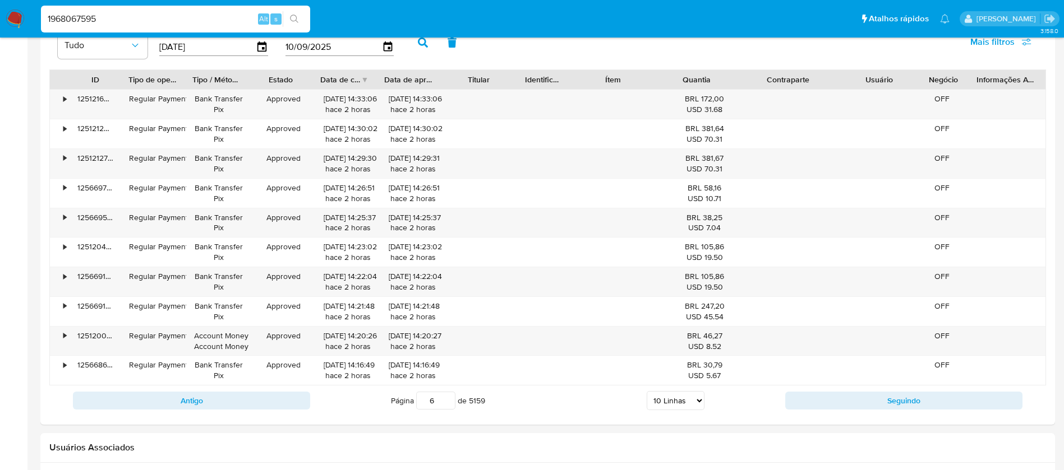
drag, startPoint x: 838, startPoint y: 77, endPoint x: 868, endPoint y: 77, distance: 30.3
click at [868, 77] on div "ID Tipo de operação Tipo / Método Estado Data de criação Data de aprovação Titu…" at bounding box center [547, 79] width 995 height 19
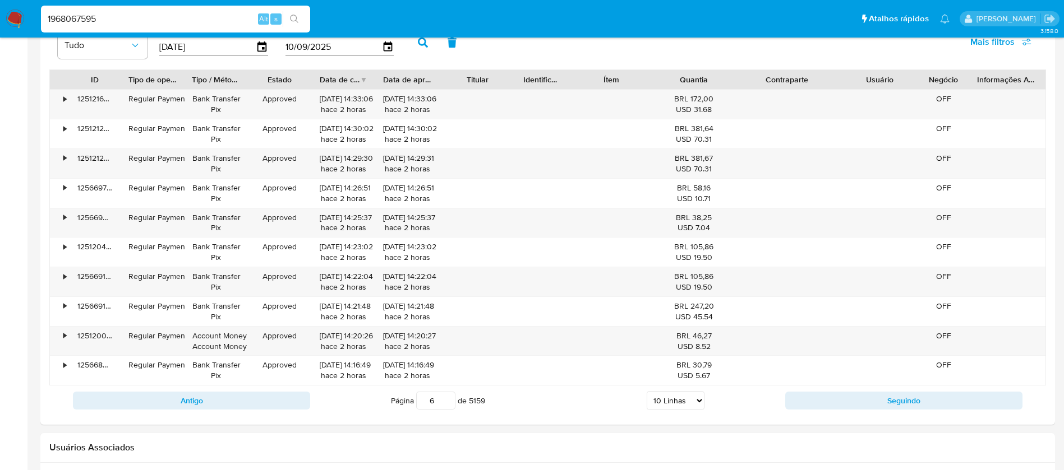
drag, startPoint x: 855, startPoint y: 77, endPoint x: 887, endPoint y: 77, distance: 32.0
click at [887, 77] on div "Usuário" at bounding box center [879, 79] width 61 height 11
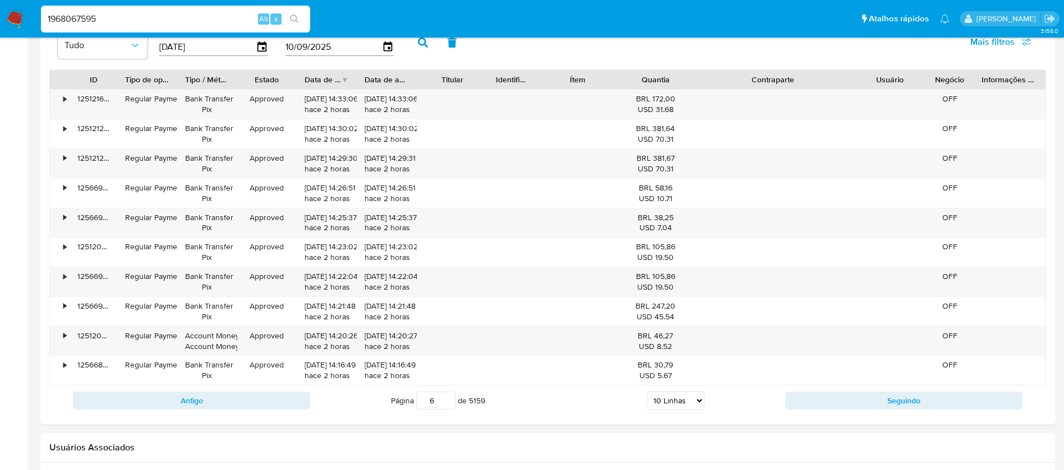
drag, startPoint x: 836, startPoint y: 76, endPoint x: 889, endPoint y: 77, distance: 53.3
click at [889, 77] on div "ID Tipo de operação Tipo / Método Estado Data de criação Data de aprovação Titu…" at bounding box center [547, 79] width 995 height 19
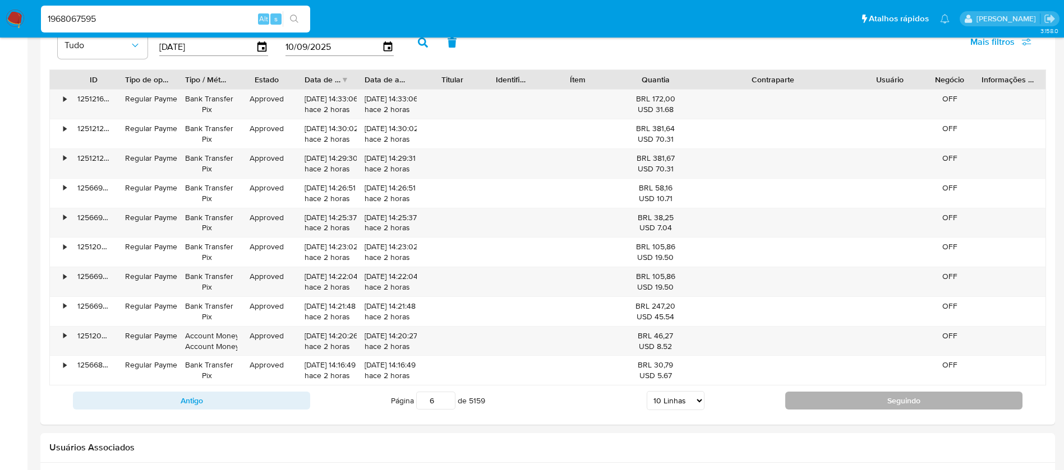
click at [832, 402] on button "Seguindo" at bounding box center [903, 401] width 237 height 18
type input "7"
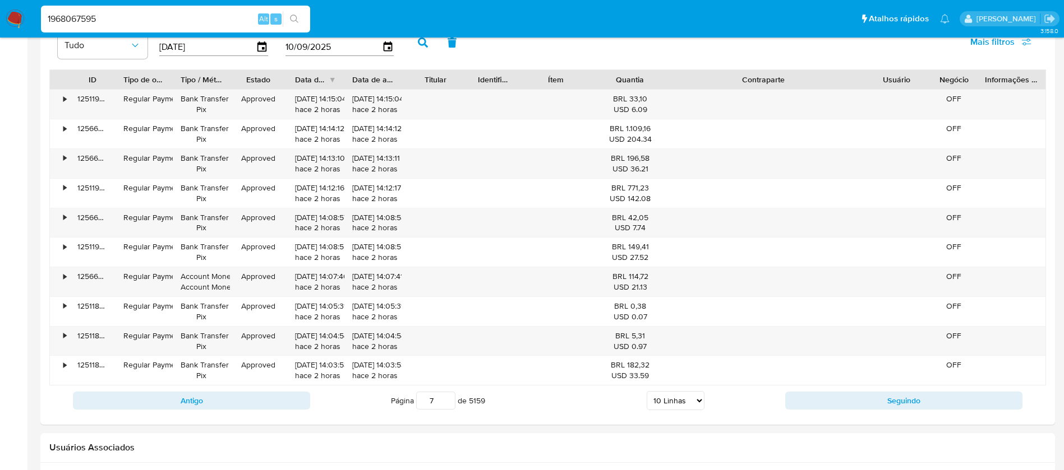
drag, startPoint x: 846, startPoint y: 74, endPoint x: 881, endPoint y: 79, distance: 35.6
click at [881, 79] on div "ID Tipo de operação Tipo / Método Estado Data de criação Data de aprovação Titu…" at bounding box center [547, 79] width 995 height 19
click at [123, 21] on input "1968067595" at bounding box center [175, 19] width 269 height 15
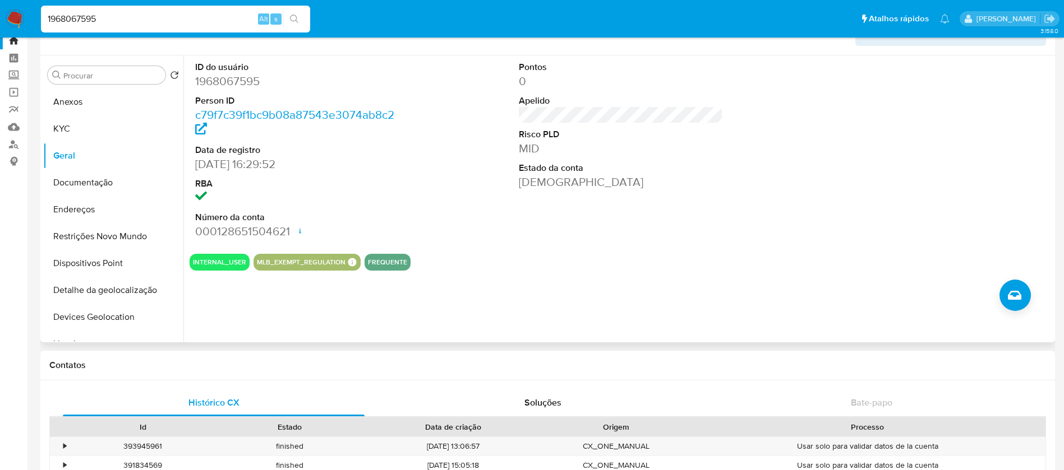
scroll to position [0, 0]
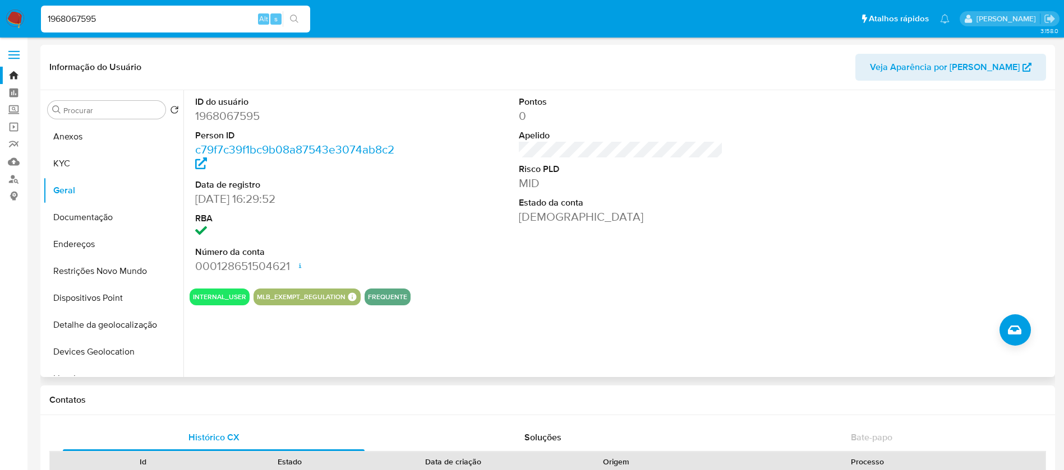
click at [444, 350] on div "ID do usuário 1968067595 Person ID c79f7c39f1bc9b08a87543e3074ab8c2 Data de reg…" at bounding box center [617, 233] width 869 height 287
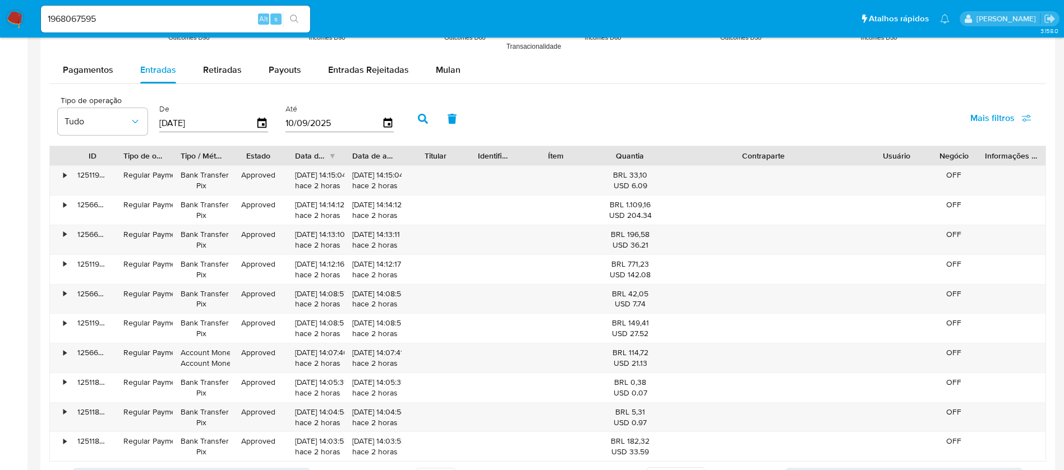
scroll to position [897, 0]
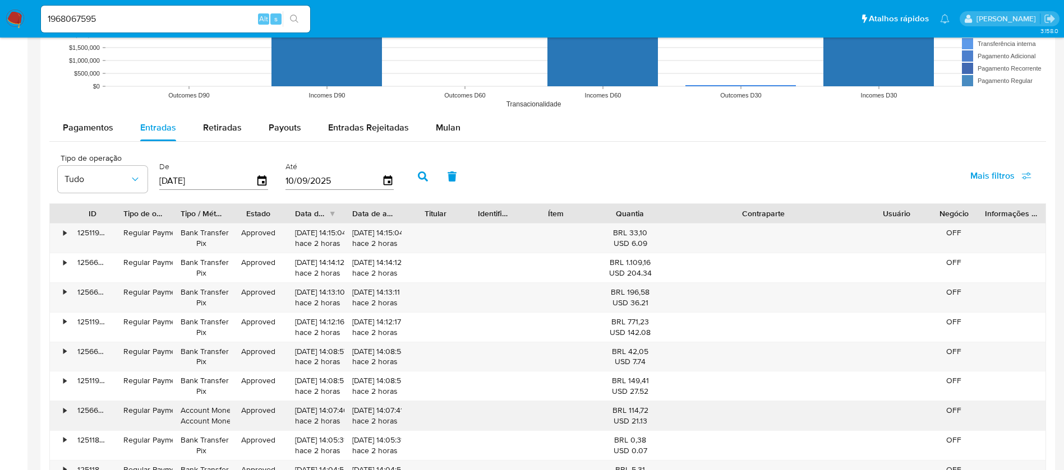
click at [63, 412] on div "•" at bounding box center [64, 410] width 3 height 11
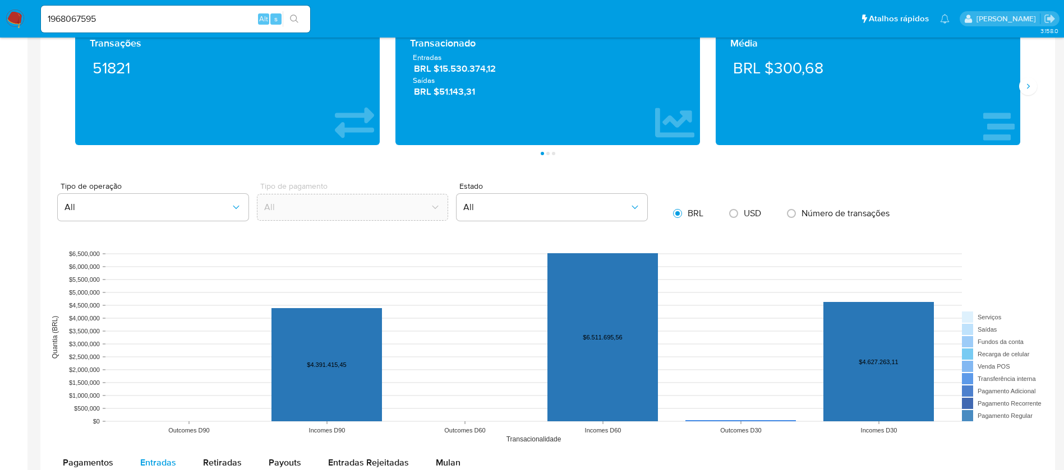
scroll to position [561, 0]
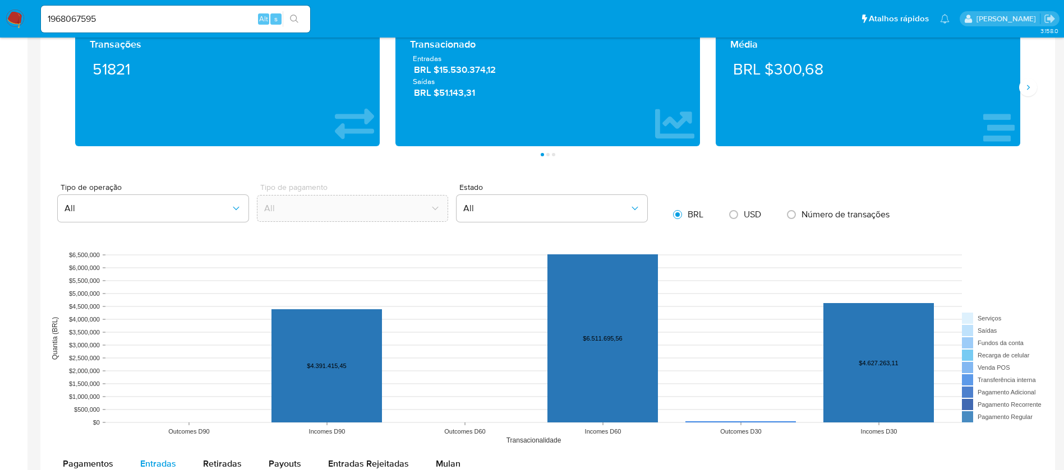
click at [15, 15] on img at bounding box center [15, 19] width 19 height 19
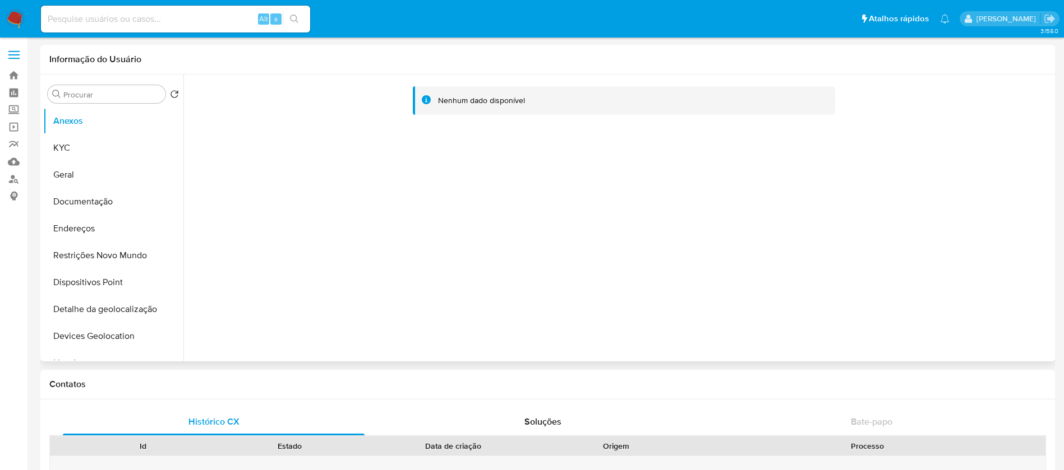
select select "10"
click at [77, 153] on button "KYC" at bounding box center [108, 148] width 131 height 27
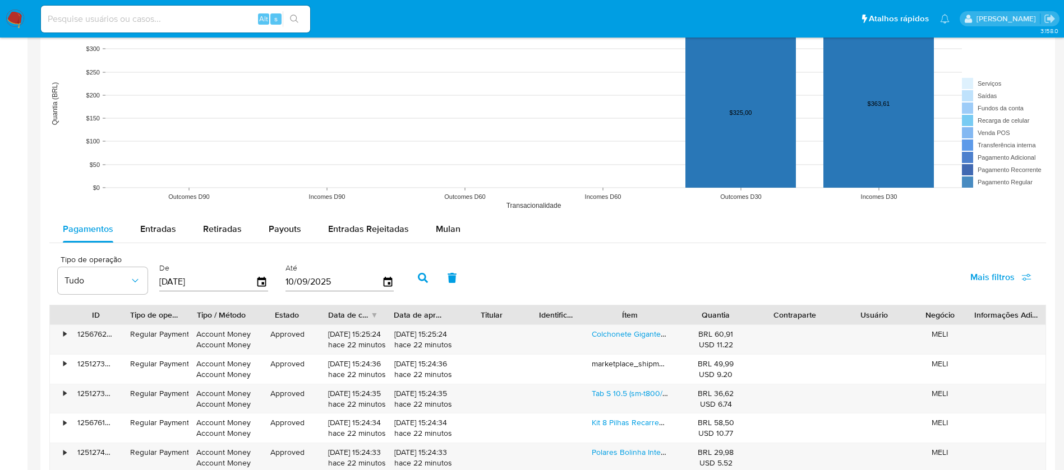
scroll to position [897, 0]
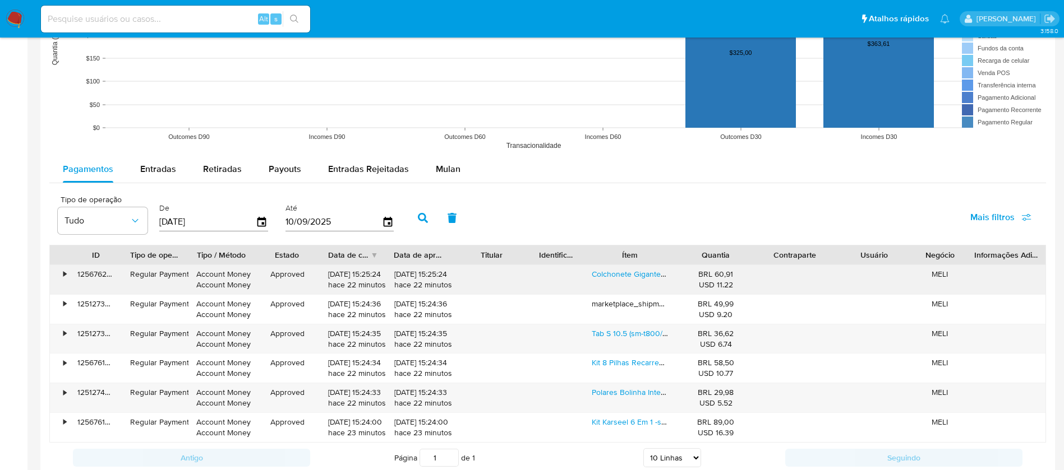
click at [58, 275] on div "•" at bounding box center [60, 279] width 20 height 29
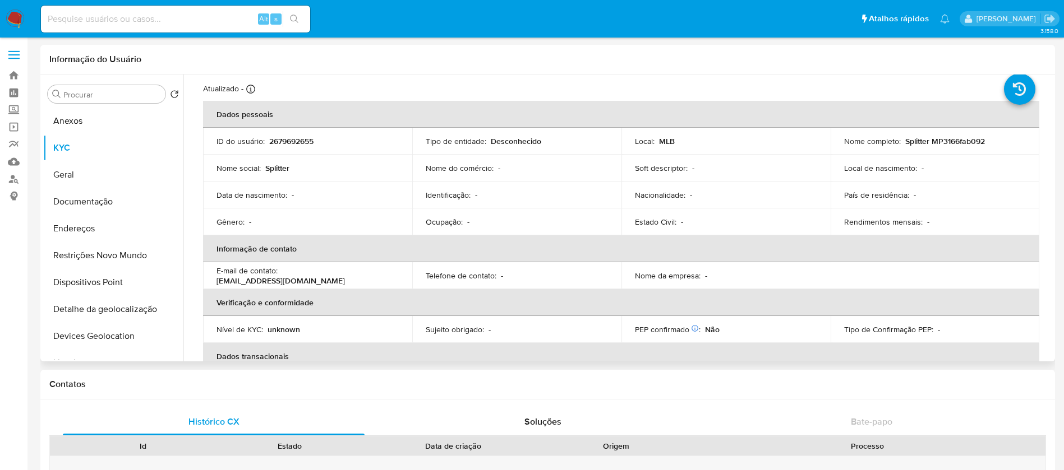
scroll to position [0, 0]
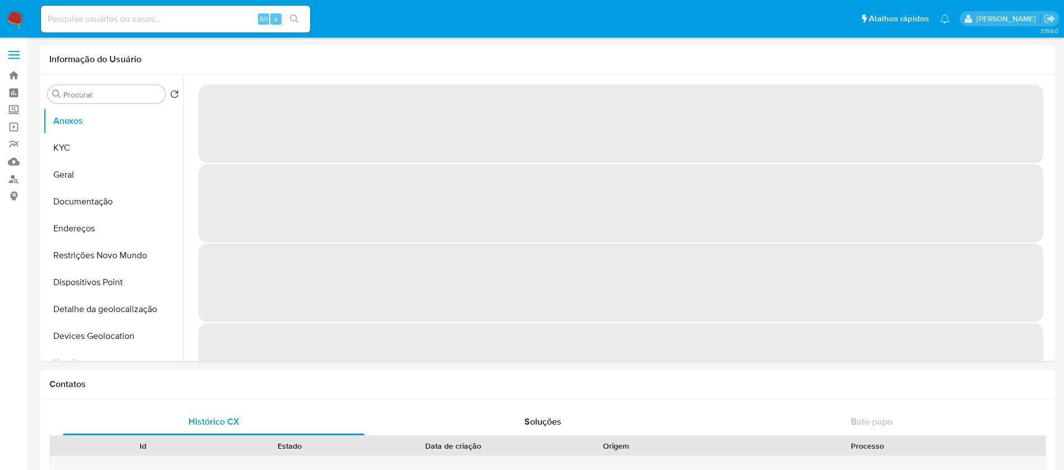
select select "10"
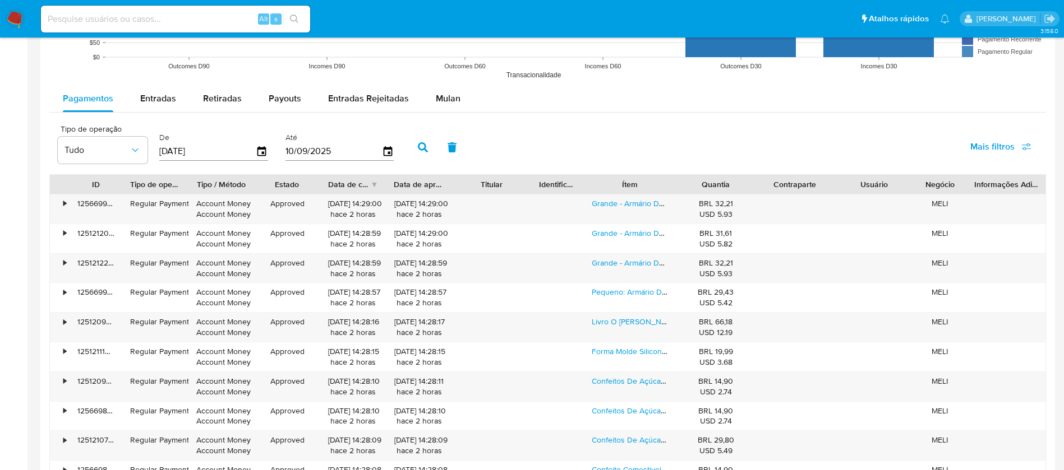
scroll to position [1009, 0]
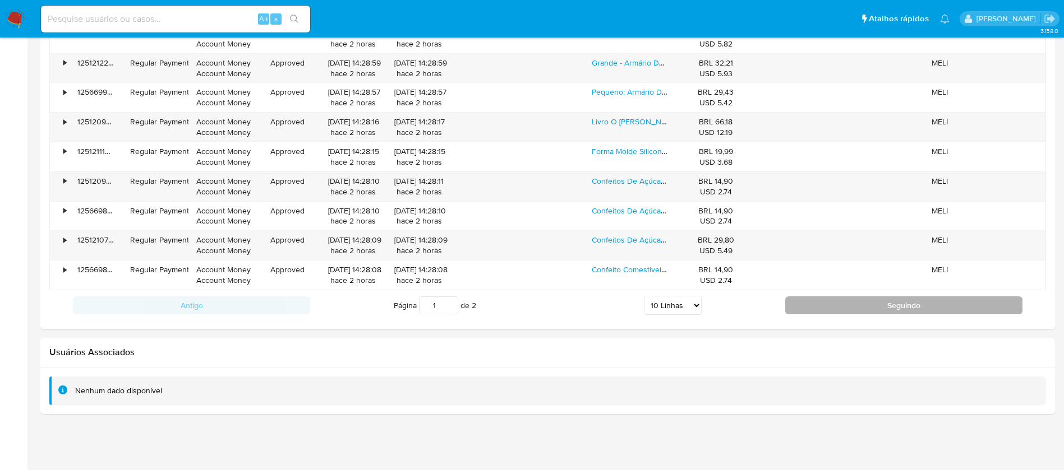
click at [809, 308] on button "Seguindo" at bounding box center [903, 306] width 237 height 18
type input "2"
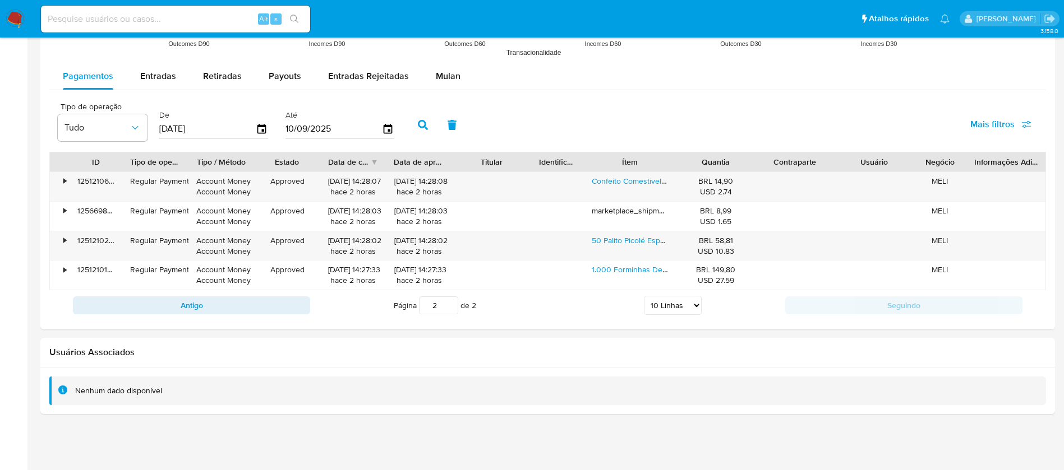
scroll to position [990, 0]
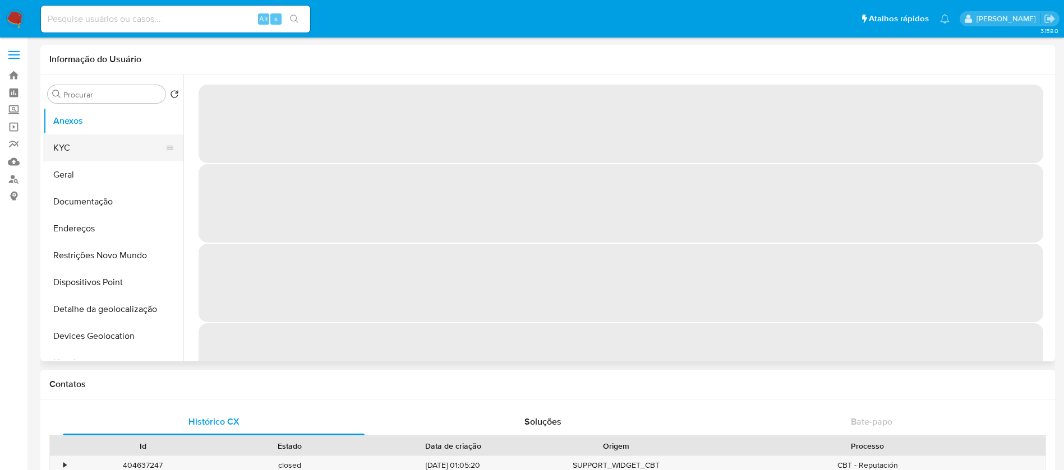
click at [83, 153] on button "KYC" at bounding box center [108, 148] width 131 height 27
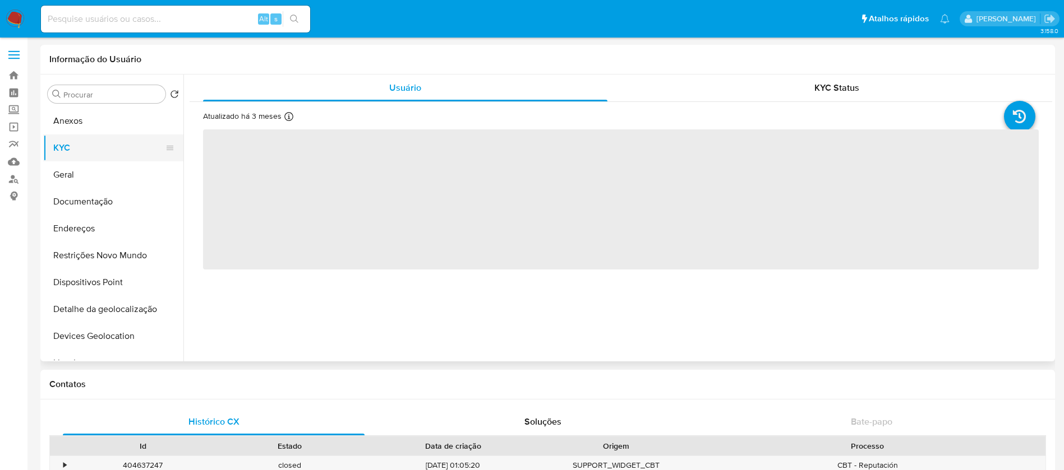
select select "10"
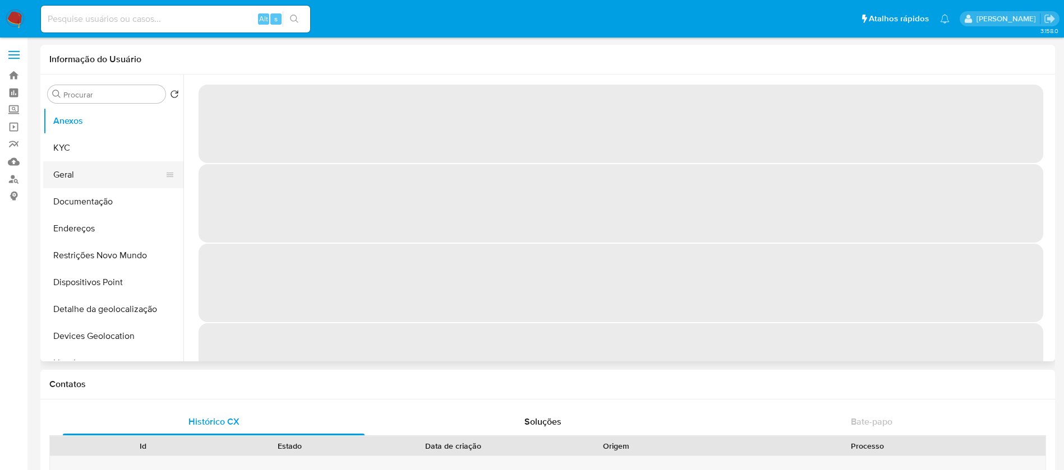
click at [63, 174] on button "Geral" at bounding box center [108, 174] width 131 height 27
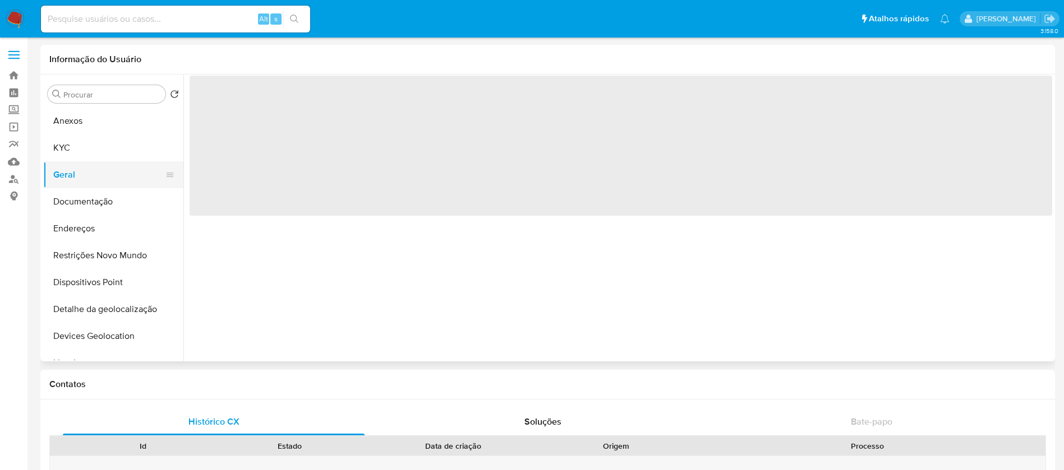
select select "10"
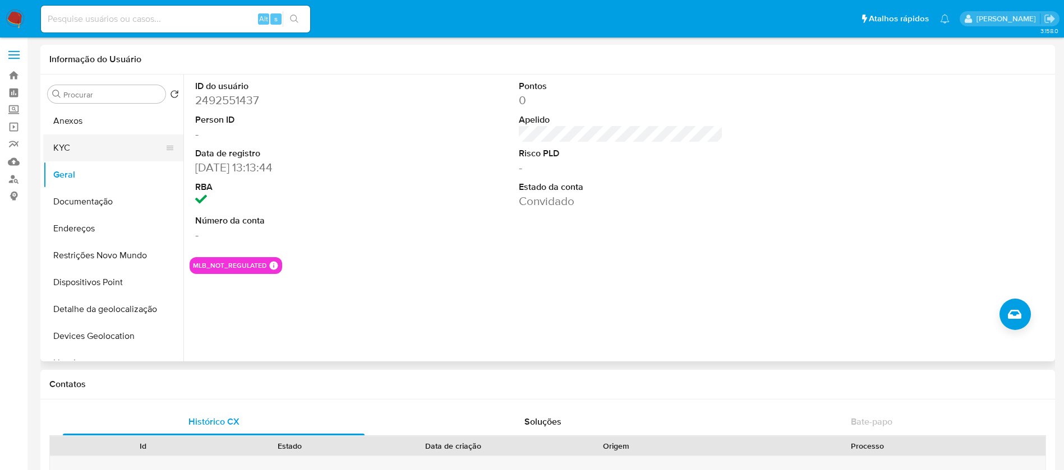
click at [59, 150] on button "KYC" at bounding box center [108, 148] width 131 height 27
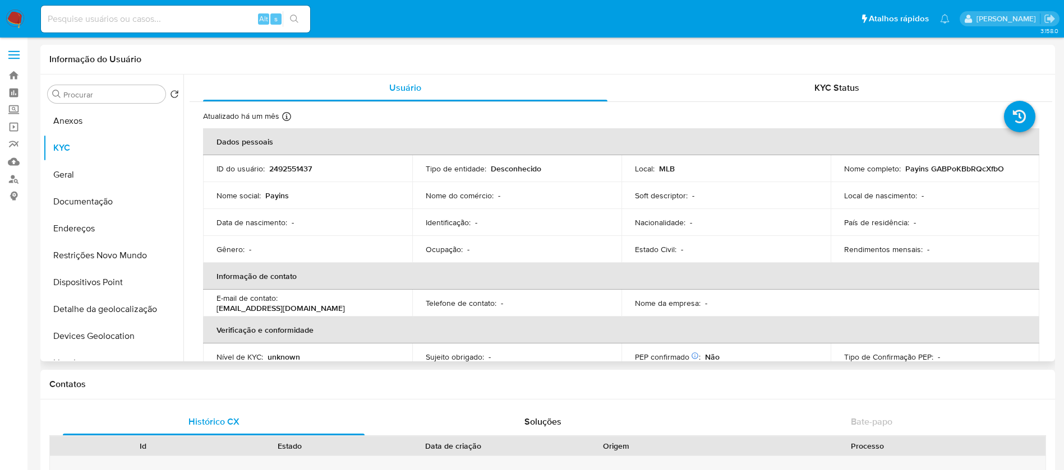
scroll to position [111, 0]
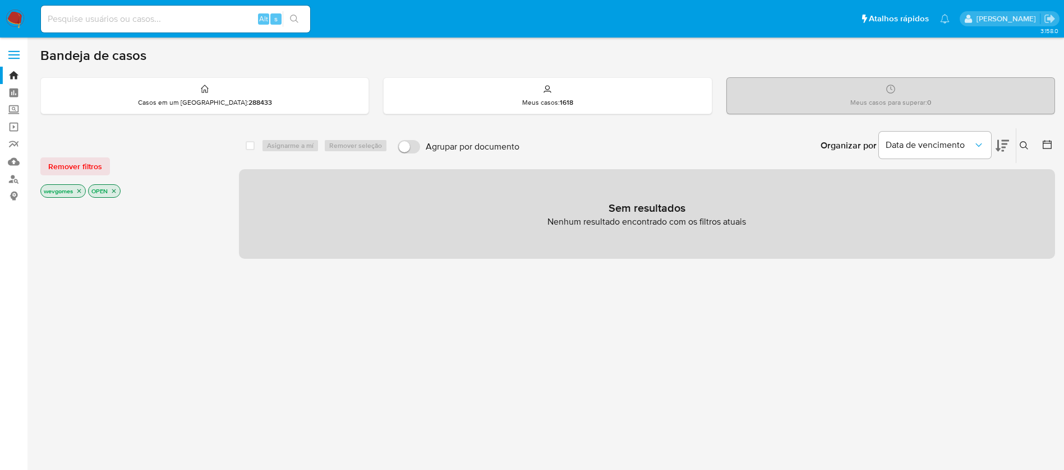
click at [9, 22] on img at bounding box center [15, 19] width 19 height 19
click at [15, 129] on link "Operações em massa" at bounding box center [66, 126] width 133 height 17
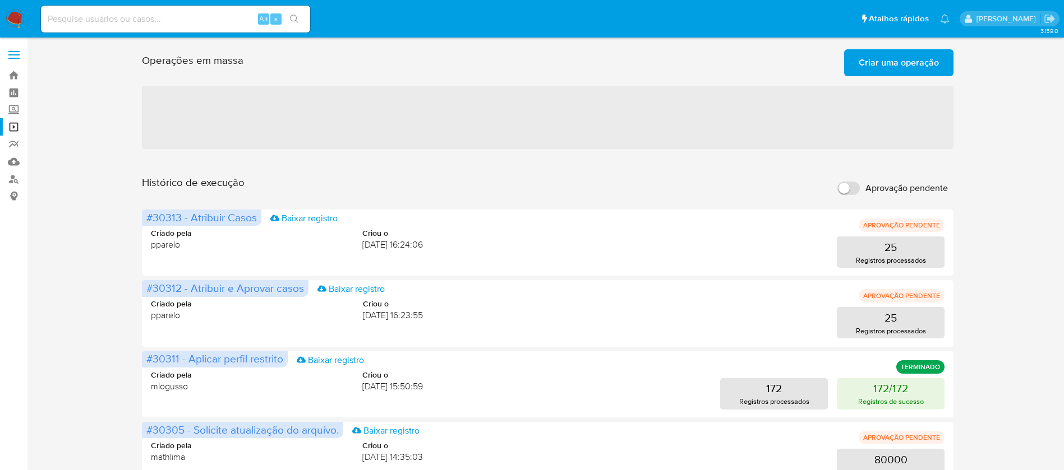
click at [884, 68] on span "Criar uma operação" at bounding box center [898, 62] width 80 height 25
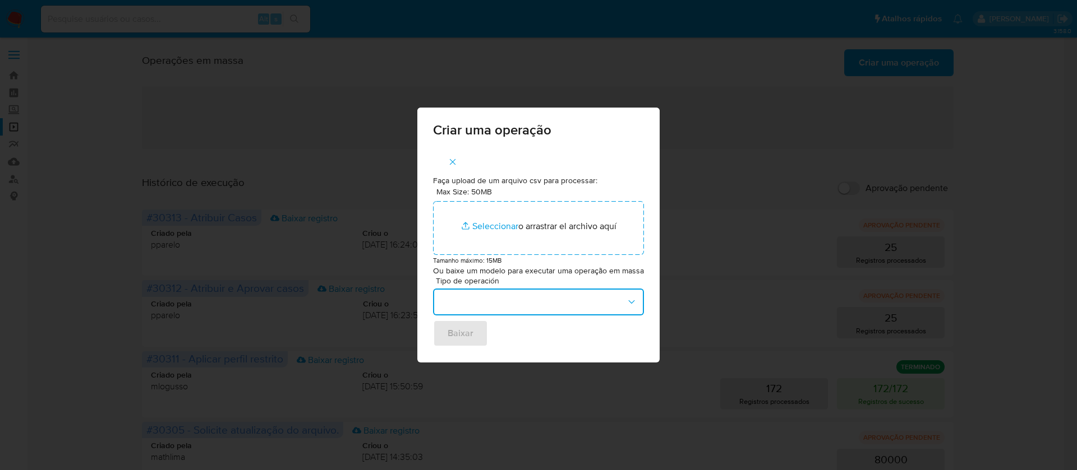
click at [630, 306] on icon "button" at bounding box center [631, 302] width 11 height 11
click at [624, 302] on button "button" at bounding box center [538, 302] width 211 height 27
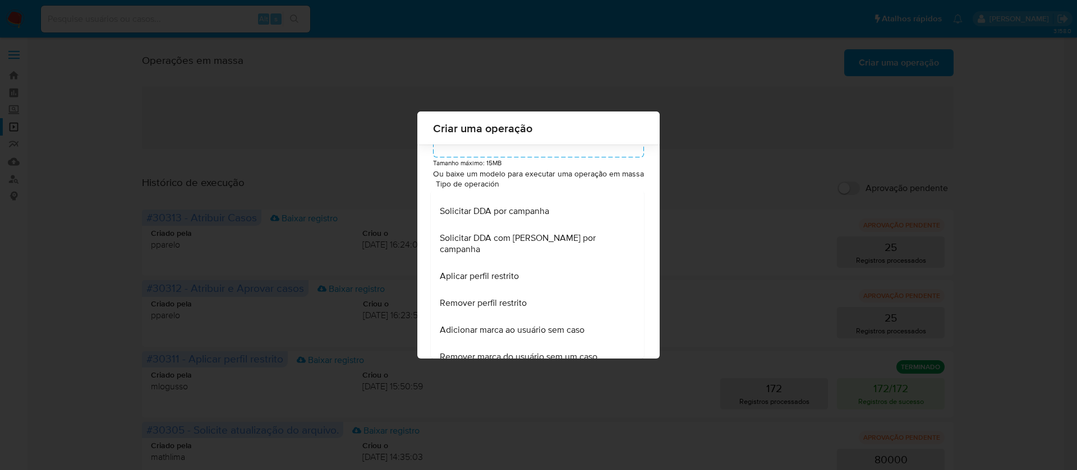
scroll to position [646, 0]
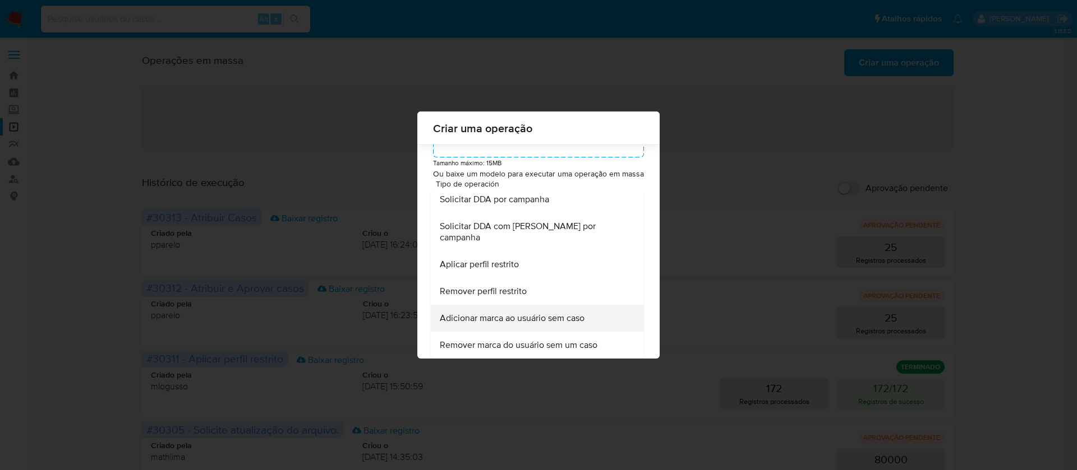
click at [526, 324] on span "Adicionar marca ao usuário sem caso" at bounding box center [512, 318] width 145 height 11
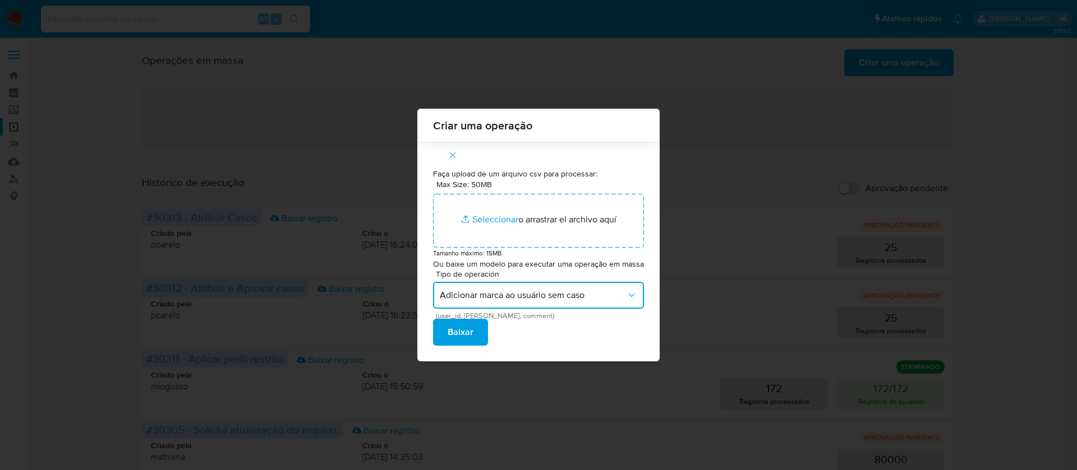
click at [632, 298] on icon "button" at bounding box center [631, 295] width 11 height 11
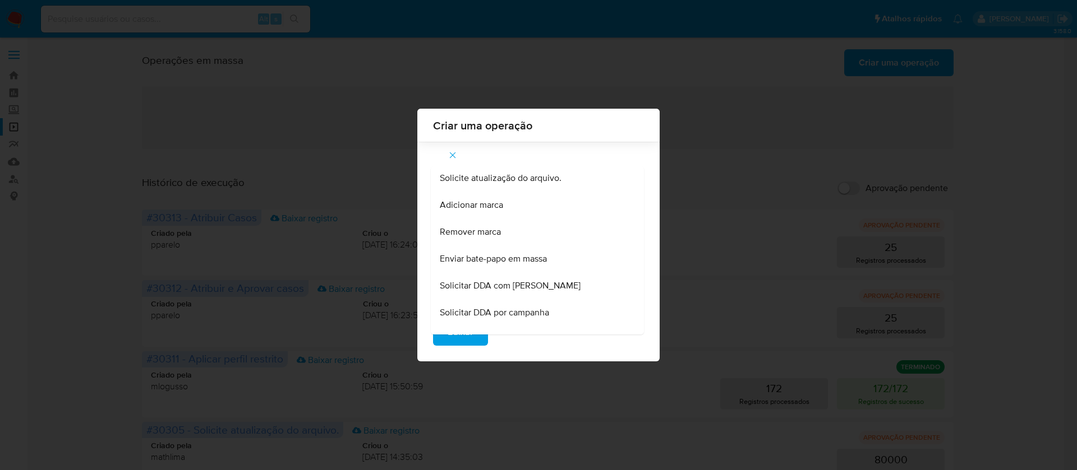
scroll to position [499, 0]
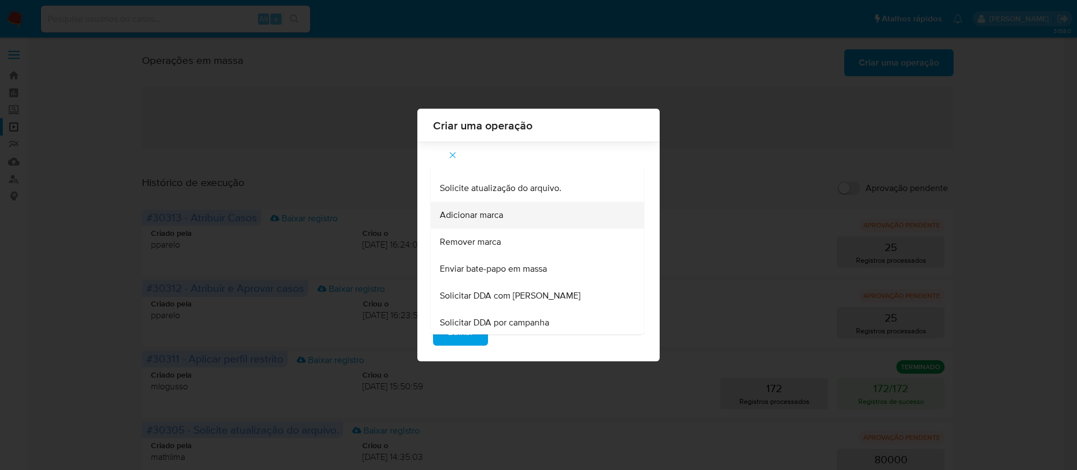
click at [487, 221] on span "Adicionar marca" at bounding box center [471, 215] width 63 height 11
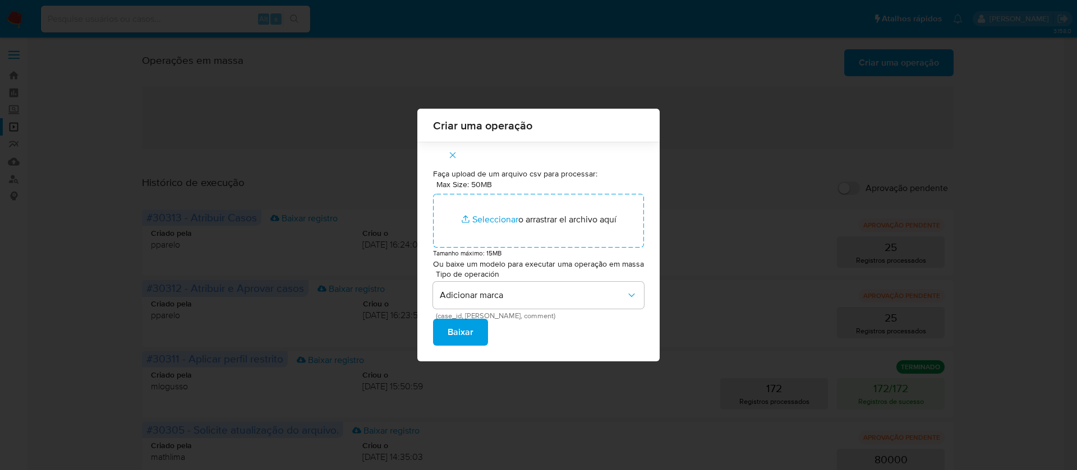
click at [459, 336] on span "Baixar" at bounding box center [460, 332] width 26 height 25
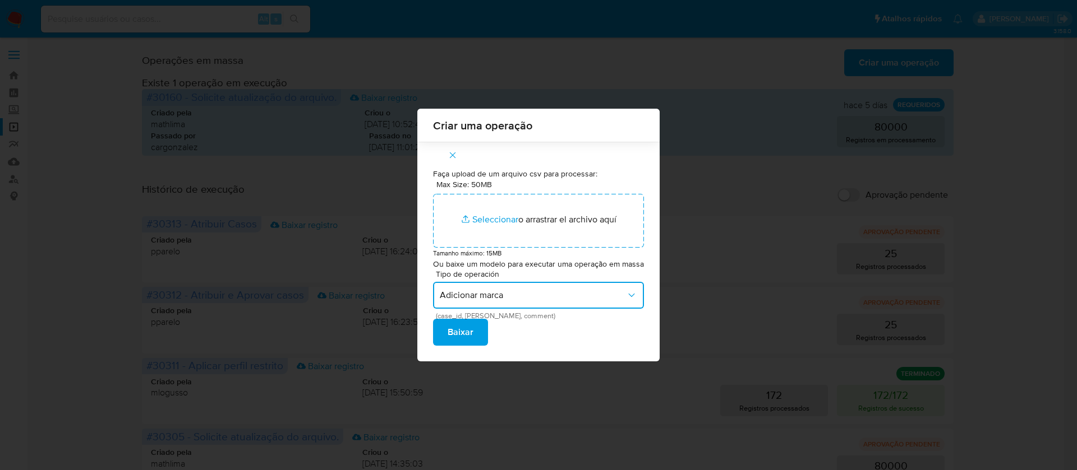
click at [627, 295] on icon "button" at bounding box center [631, 295] width 11 height 11
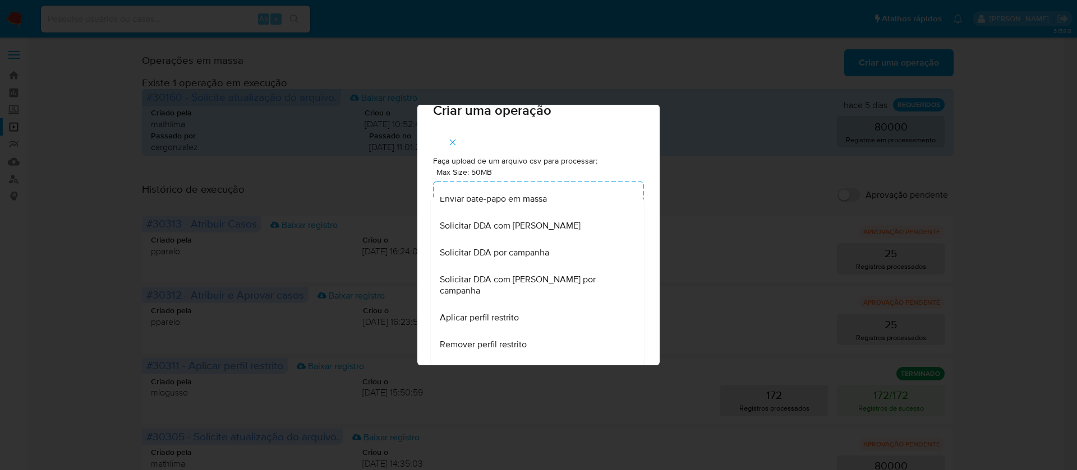
scroll to position [646, 0]
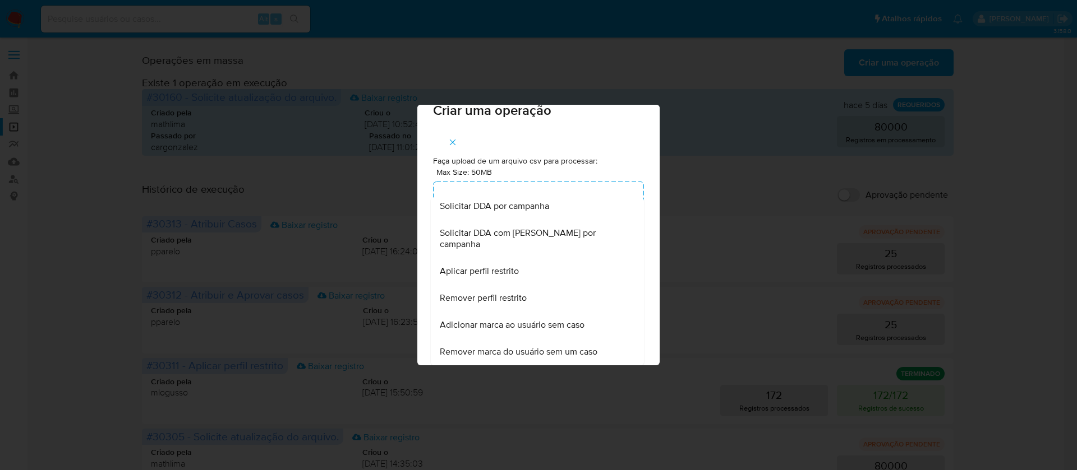
click at [63, 322] on div "Criar uma operação Faça upload de um arquivo csv para processar: Max Size: 50MB…" at bounding box center [538, 235] width 1077 height 470
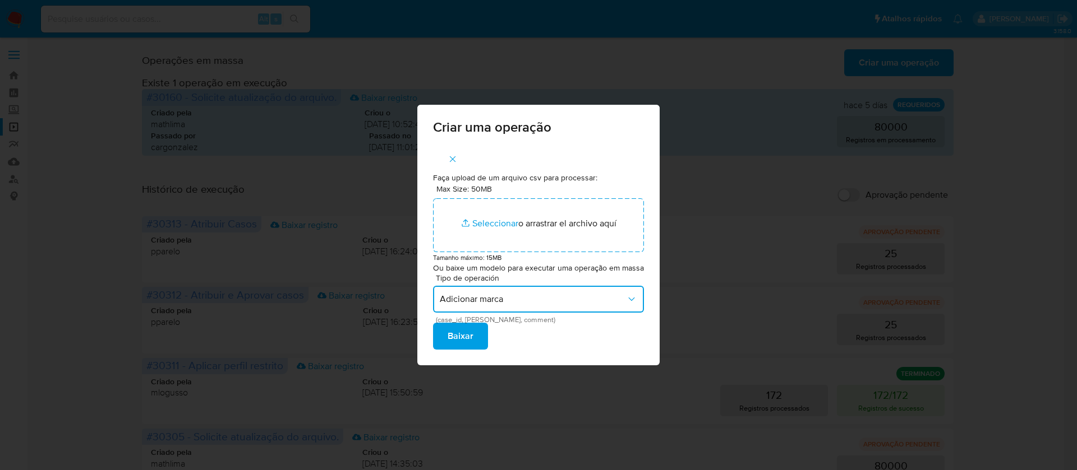
click at [539, 306] on button "Adicionar marca" at bounding box center [538, 299] width 211 height 27
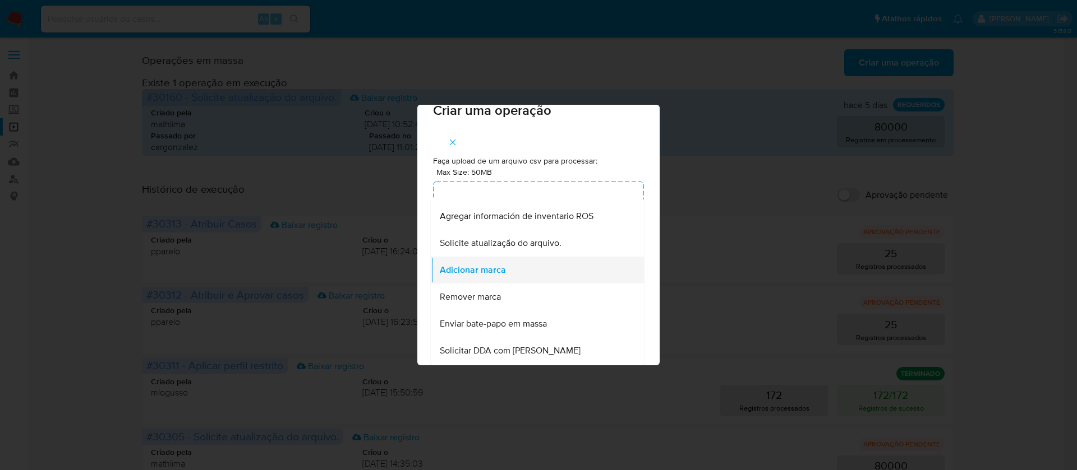
scroll to position [646, 0]
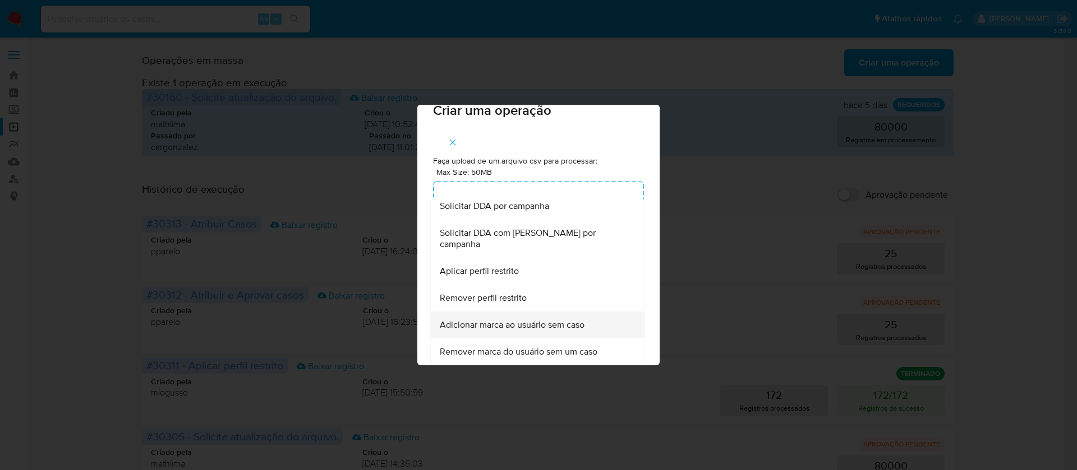
click at [533, 327] on span "Adicionar marca ao usuário sem caso" at bounding box center [512, 325] width 145 height 11
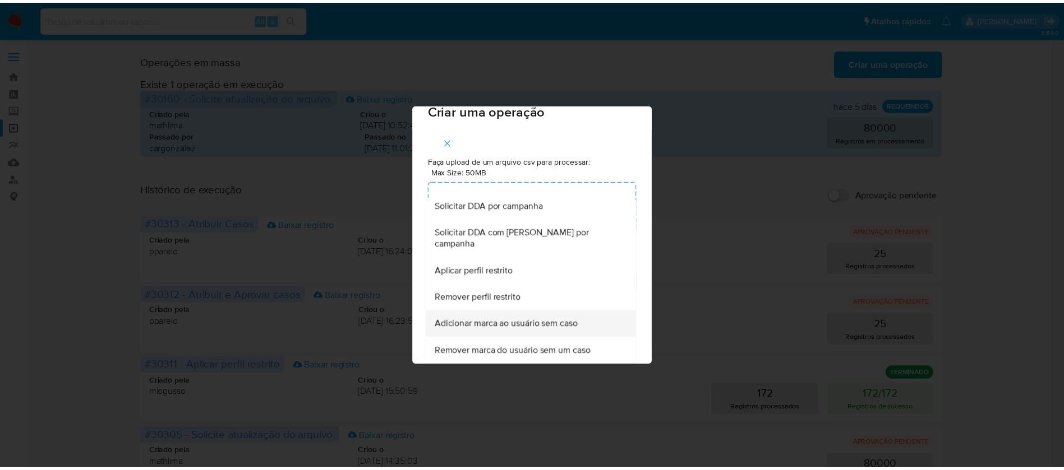
scroll to position [0, 0]
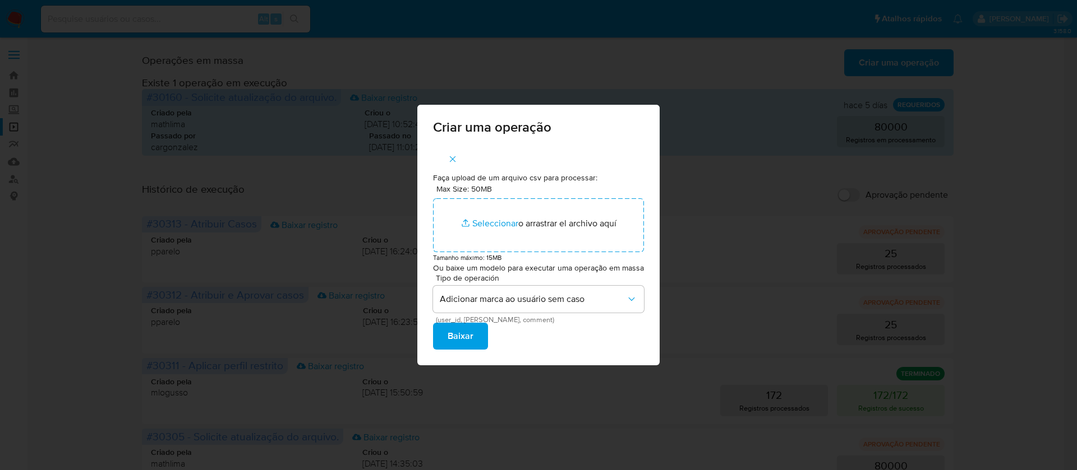
click at [467, 335] on span "Baixar" at bounding box center [460, 336] width 26 height 25
click at [455, 159] on icon "button" at bounding box center [452, 159] width 10 height 10
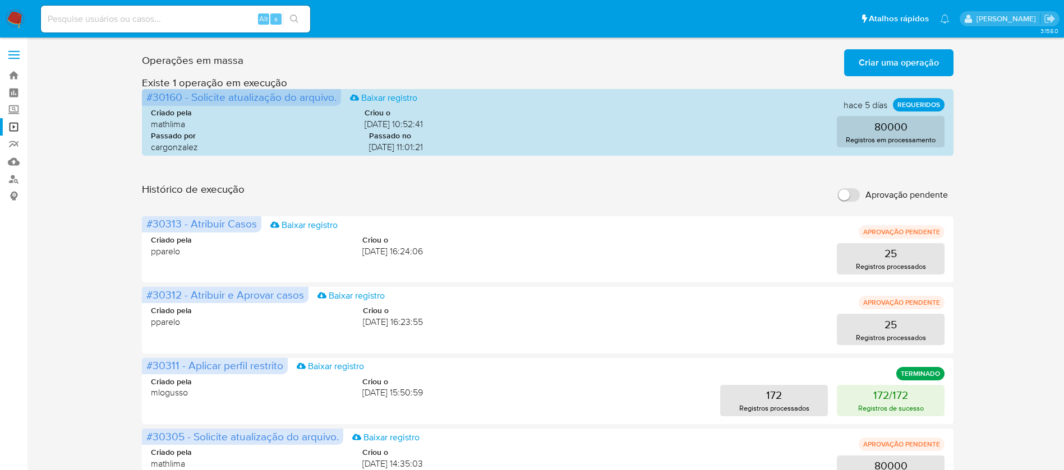
click at [19, 10] on img at bounding box center [15, 19] width 19 height 19
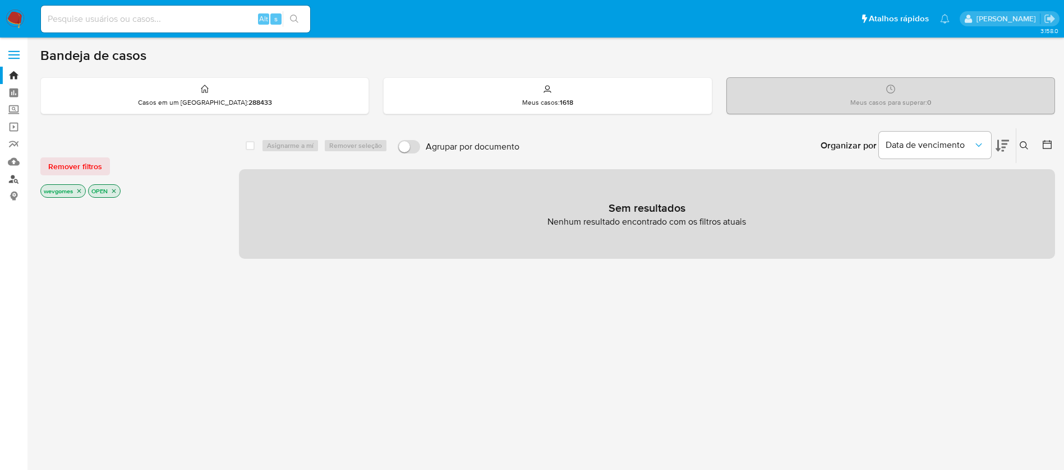
click at [17, 183] on link "Localizador de pessoas" at bounding box center [66, 178] width 133 height 17
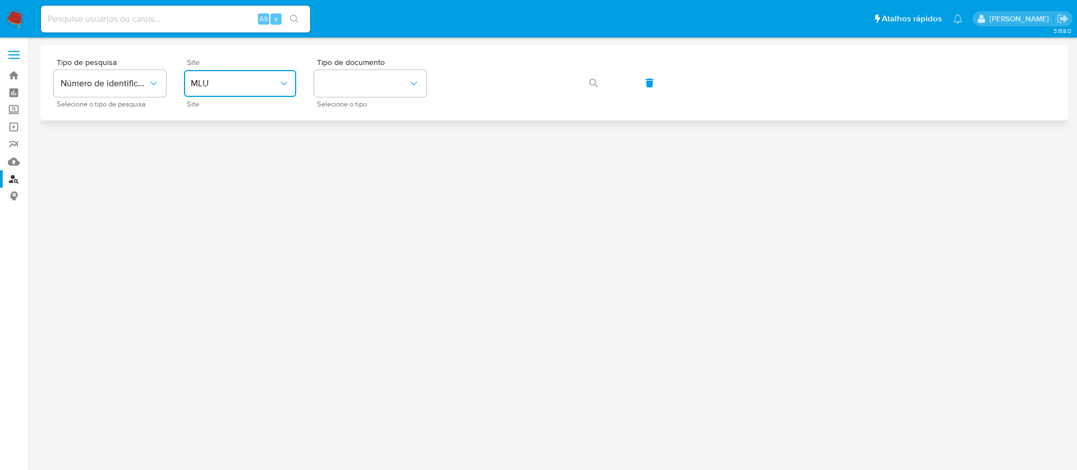
click at [290, 83] on button "MLU" at bounding box center [240, 83] width 112 height 27
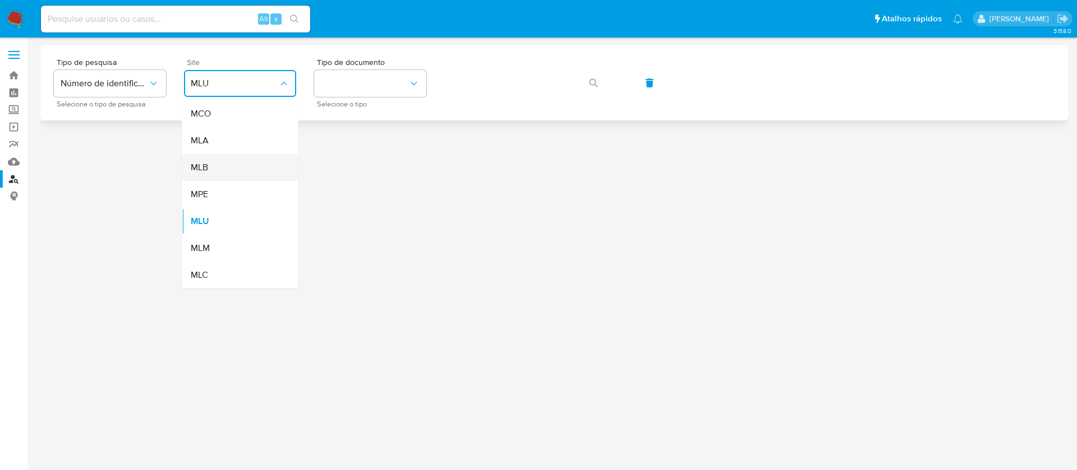
click at [222, 169] on div "MLB" at bounding box center [237, 167] width 92 height 27
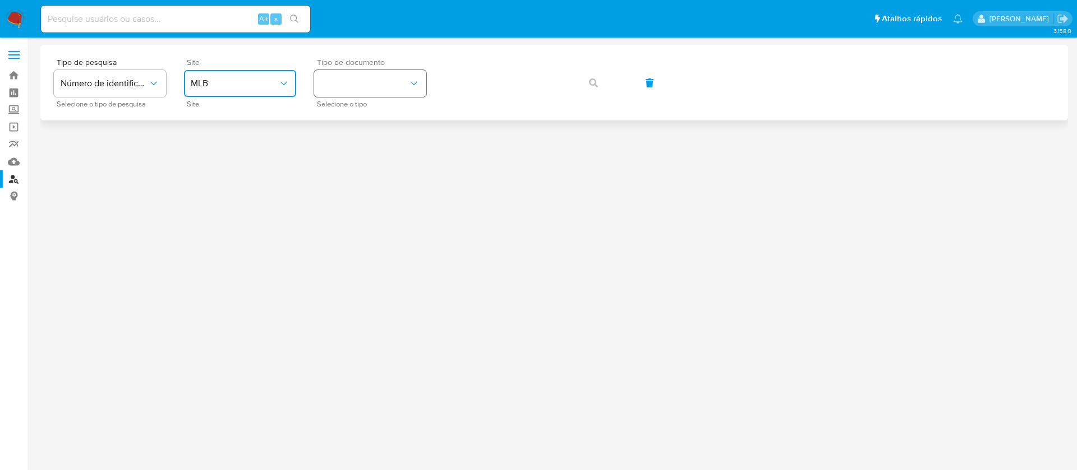
click at [364, 88] on button "identificationType" at bounding box center [370, 83] width 112 height 27
click at [344, 117] on div "CNPJ CNPJ" at bounding box center [367, 119] width 92 height 38
click at [589, 84] on icon "button" at bounding box center [593, 83] width 9 height 9
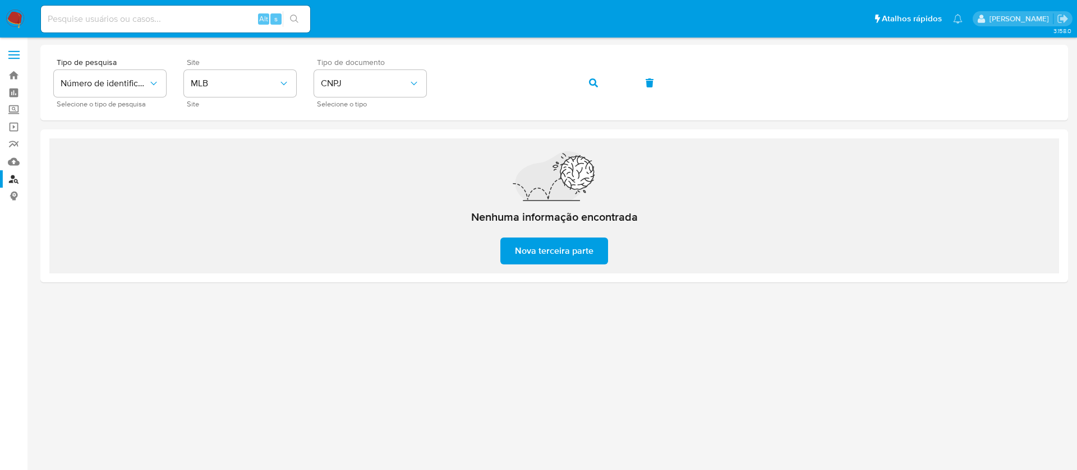
click at [20, 11] on img at bounding box center [15, 19] width 19 height 19
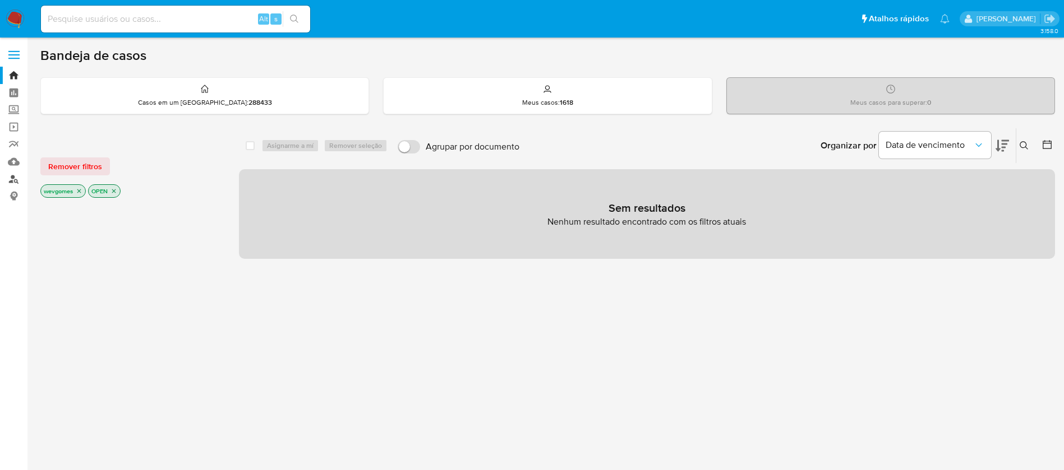
click at [17, 178] on link "Localizador de pessoas" at bounding box center [66, 178] width 133 height 17
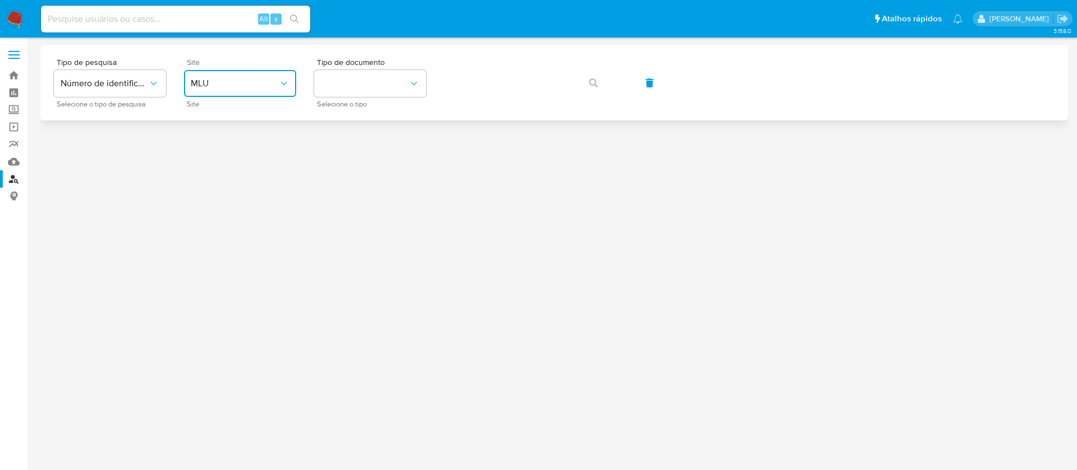
click at [239, 91] on button "MLU" at bounding box center [240, 83] width 112 height 27
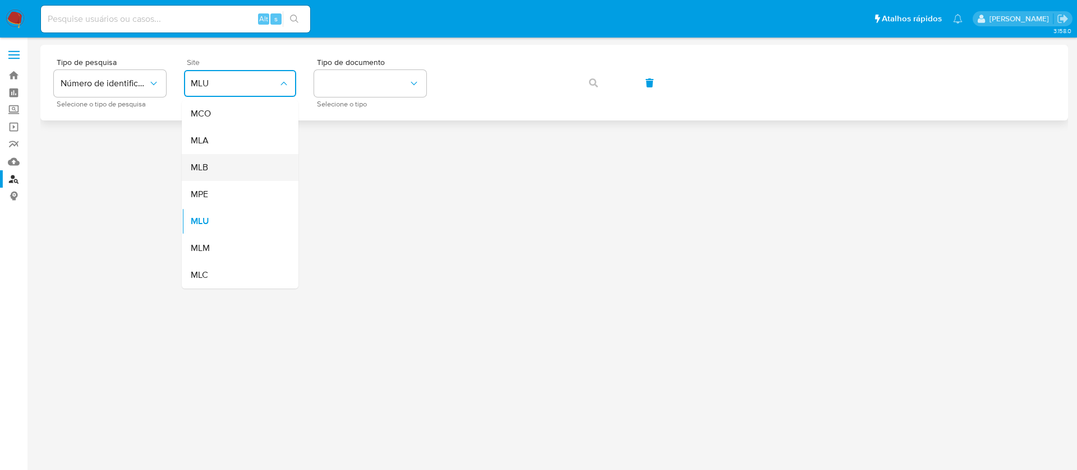
click at [209, 168] on div "MLB" at bounding box center [237, 167] width 92 height 27
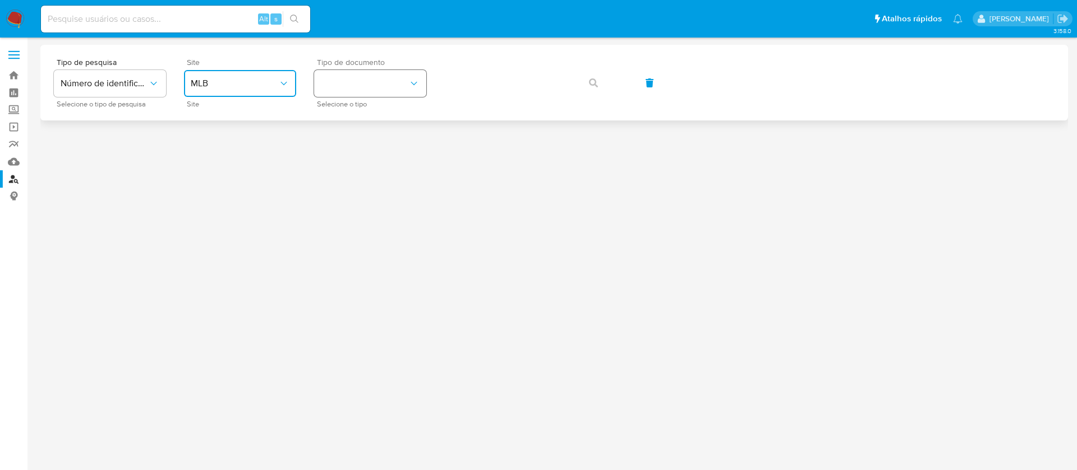
click at [391, 90] on button "identificationType" at bounding box center [370, 83] width 112 height 27
click at [352, 116] on div "CNPJ CNPJ" at bounding box center [367, 119] width 92 height 38
click at [593, 82] on icon "button" at bounding box center [593, 83] width 9 height 9
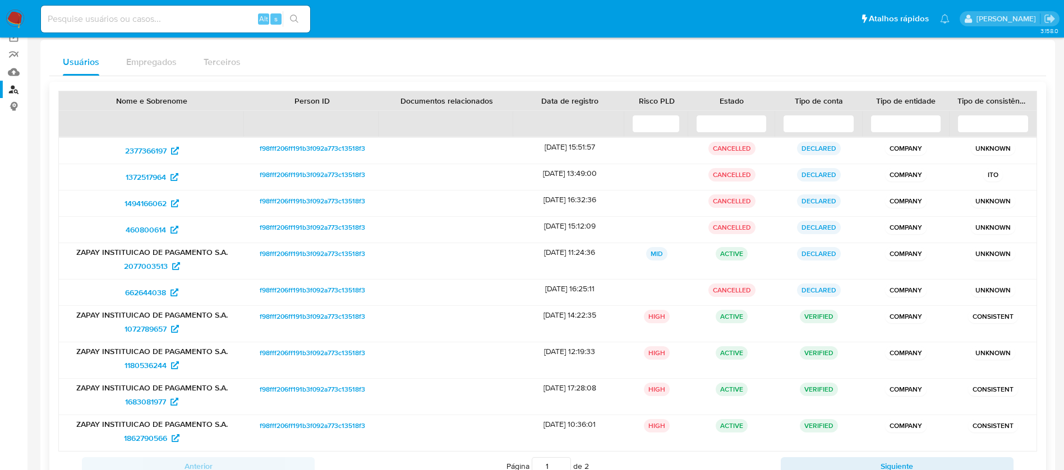
scroll to position [63, 0]
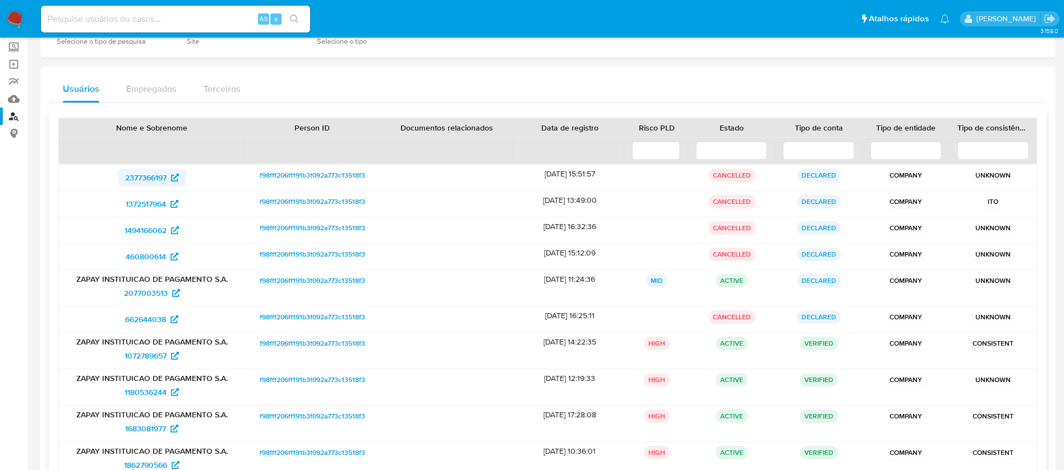
drag, startPoint x: 93, startPoint y: 179, endPoint x: 169, endPoint y: 181, distance: 75.7
click at [169, 181] on div "2377366197" at bounding box center [152, 178] width 170 height 18
drag, startPoint x: 100, startPoint y: 209, endPoint x: 165, endPoint y: 207, distance: 65.1
click at [165, 207] on div "1372517964" at bounding box center [152, 204] width 170 height 18
drag, startPoint x: 90, startPoint y: 237, endPoint x: 165, endPoint y: 234, distance: 75.2
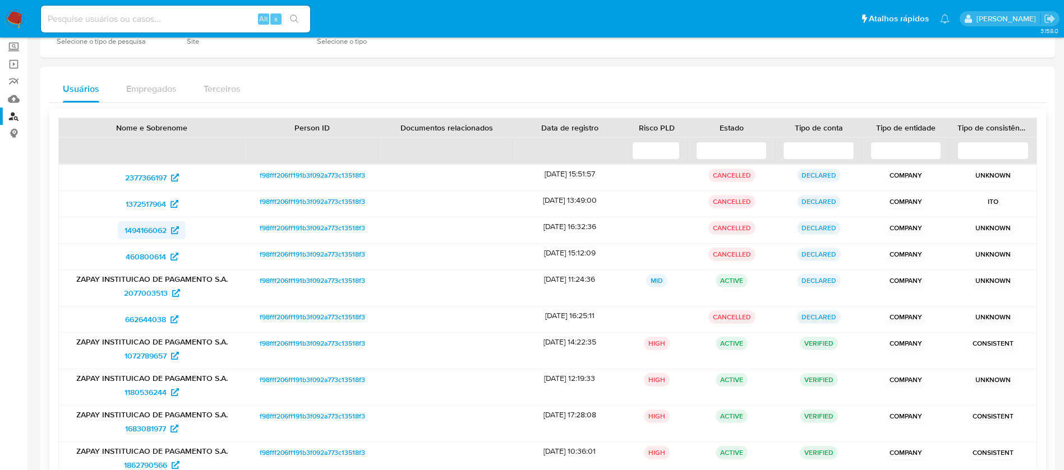
click at [165, 234] on div "1494166062" at bounding box center [152, 230] width 170 height 18
drag, startPoint x: 105, startPoint y: 256, endPoint x: 167, endPoint y: 259, distance: 62.3
click at [167, 259] on div "460800614" at bounding box center [152, 257] width 170 height 18
drag, startPoint x: 103, startPoint y: 297, endPoint x: 169, endPoint y: 298, distance: 65.6
click at [169, 298] on div "2077003513" at bounding box center [152, 293] width 170 height 18
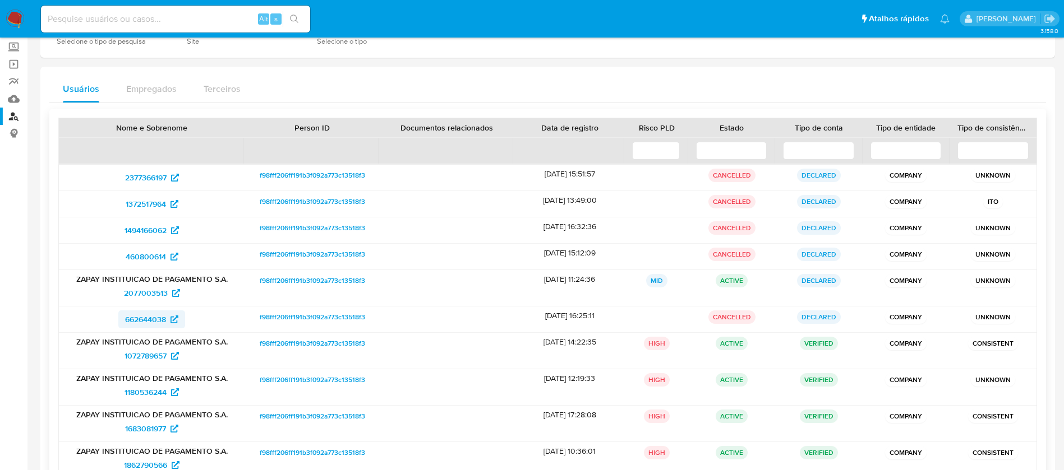
drag, startPoint x: 114, startPoint y: 318, endPoint x: 167, endPoint y: 320, distance: 53.3
click at [167, 320] on div "662644038" at bounding box center [152, 320] width 170 height 18
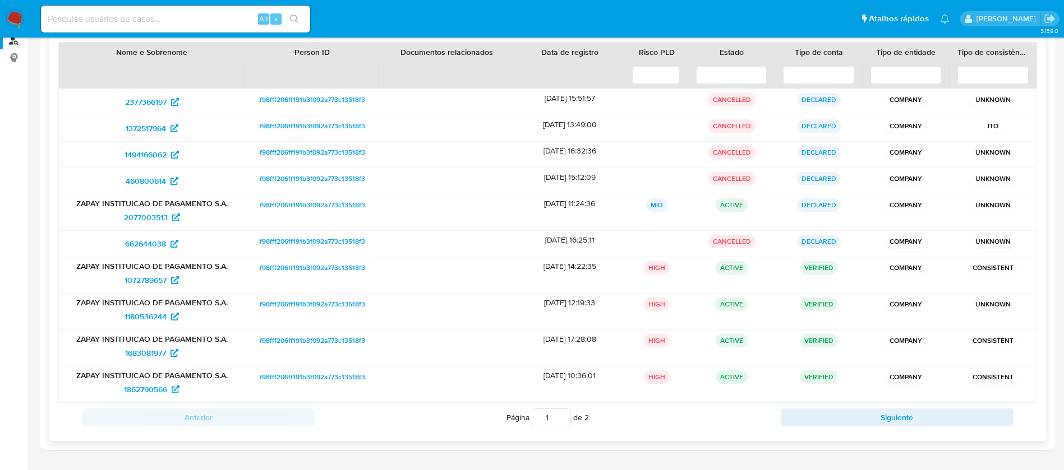
scroll to position [175, 0]
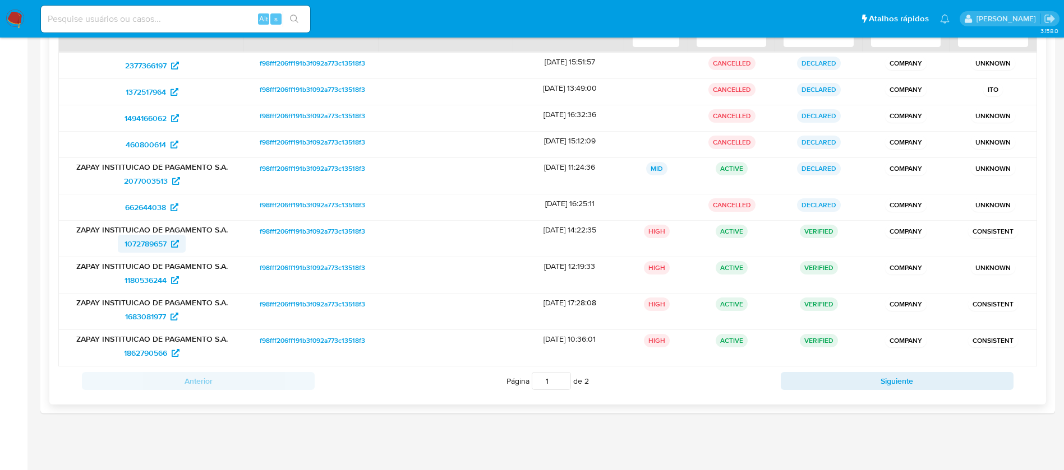
drag, startPoint x: 109, startPoint y: 250, endPoint x: 167, endPoint y: 249, distance: 58.3
click at [167, 249] on div "1072789657" at bounding box center [152, 244] width 170 height 18
drag, startPoint x: 107, startPoint y: 280, endPoint x: 166, endPoint y: 283, distance: 59.5
click at [166, 283] on div "1180536244" at bounding box center [152, 280] width 170 height 18
drag, startPoint x: 110, startPoint y: 320, endPoint x: 168, endPoint y: 323, distance: 58.4
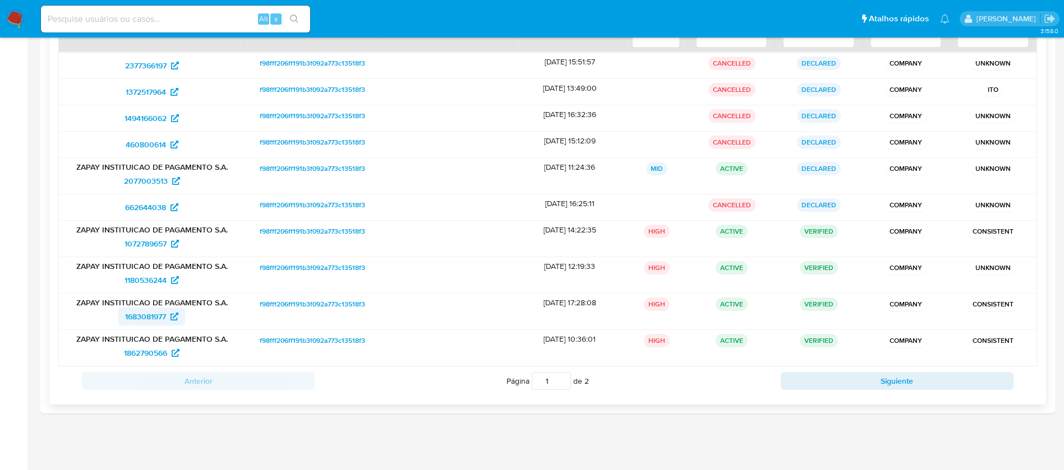
click at [168, 323] on div "1683081977" at bounding box center [152, 317] width 170 height 18
drag, startPoint x: 95, startPoint y: 361, endPoint x: 159, endPoint y: 363, distance: 64.0
click at [159, 363] on div "ZAPAY INSTITUICAO DE PAGAMENTO S.A. 1862790566" at bounding box center [152, 348] width 186 height 36
click at [815, 382] on button "Siguiente" at bounding box center [897, 381] width 233 height 18
type input "2"
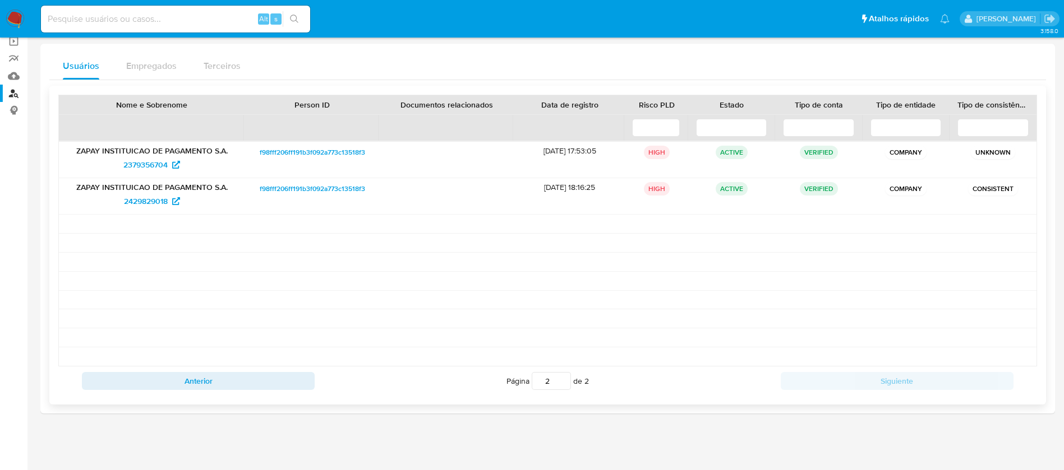
scroll to position [86, 0]
drag, startPoint x: 95, startPoint y: 173, endPoint x: 172, endPoint y: 170, distance: 76.3
click at [172, 170] on div "2379356704" at bounding box center [152, 165] width 170 height 18
drag, startPoint x: 96, startPoint y: 203, endPoint x: 167, endPoint y: 202, distance: 70.7
click at [167, 202] on div "2429829018" at bounding box center [152, 201] width 170 height 18
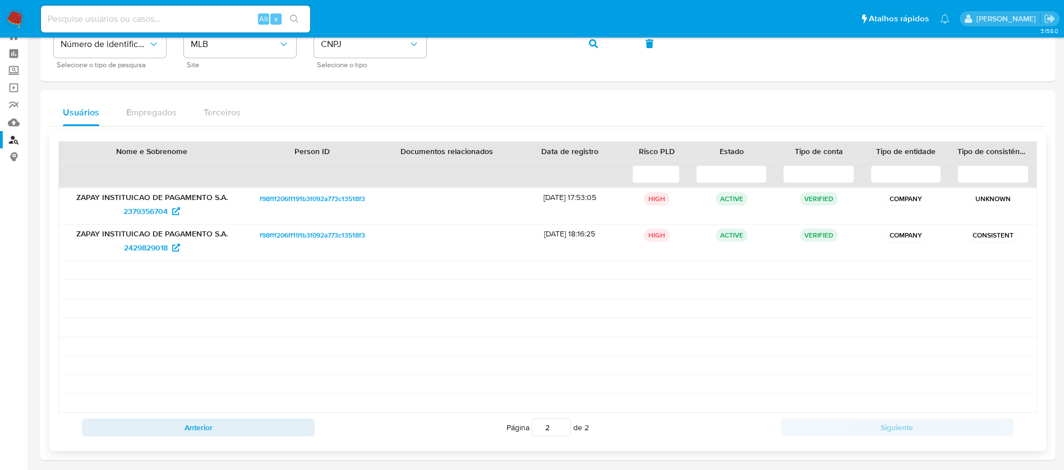
scroll to position [0, 0]
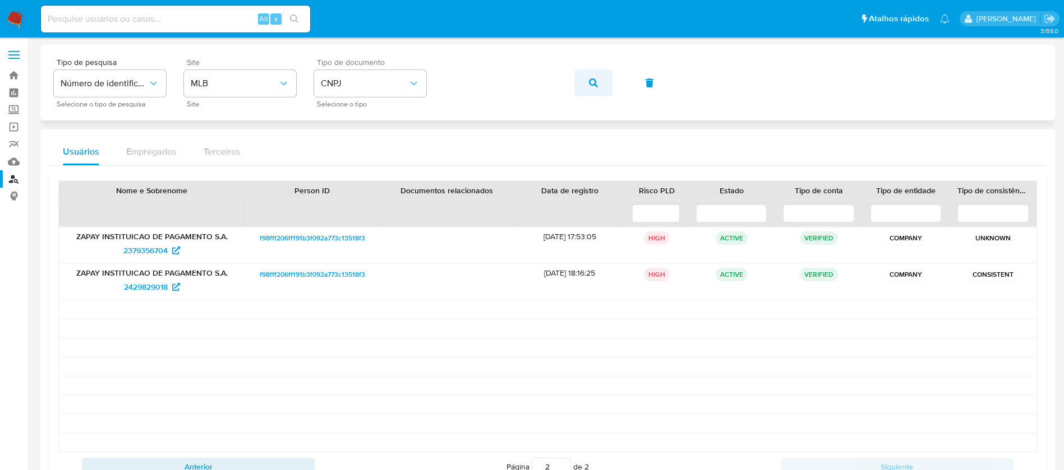
click at [593, 86] on icon "button" at bounding box center [593, 83] width 9 height 9
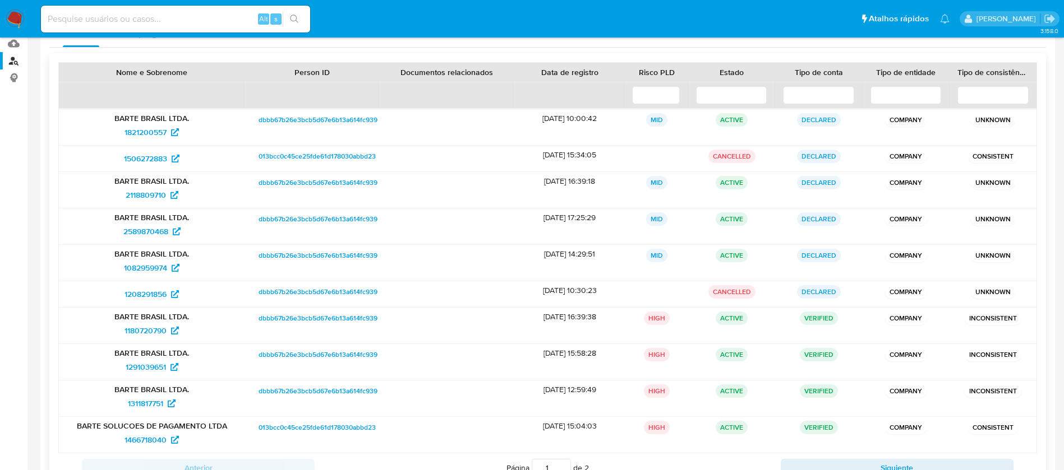
scroll to position [93, 0]
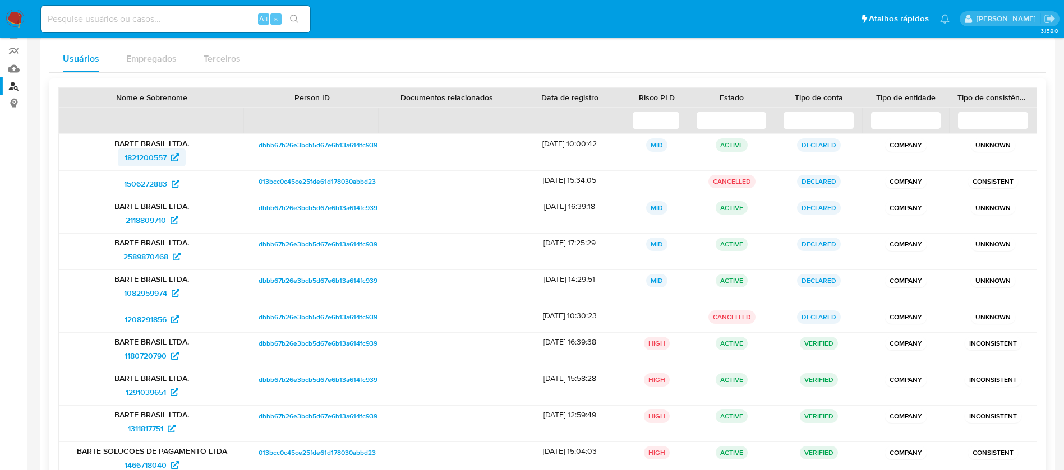
drag, startPoint x: 97, startPoint y: 161, endPoint x: 167, endPoint y: 161, distance: 70.1
click at [167, 161] on div "1821200557" at bounding box center [152, 158] width 170 height 18
drag, startPoint x: 91, startPoint y: 181, endPoint x: 167, endPoint y: 187, distance: 75.9
click at [167, 187] on div "1506272883" at bounding box center [152, 184] width 170 height 18
drag, startPoint x: 98, startPoint y: 217, endPoint x: 167, endPoint y: 225, distance: 69.5
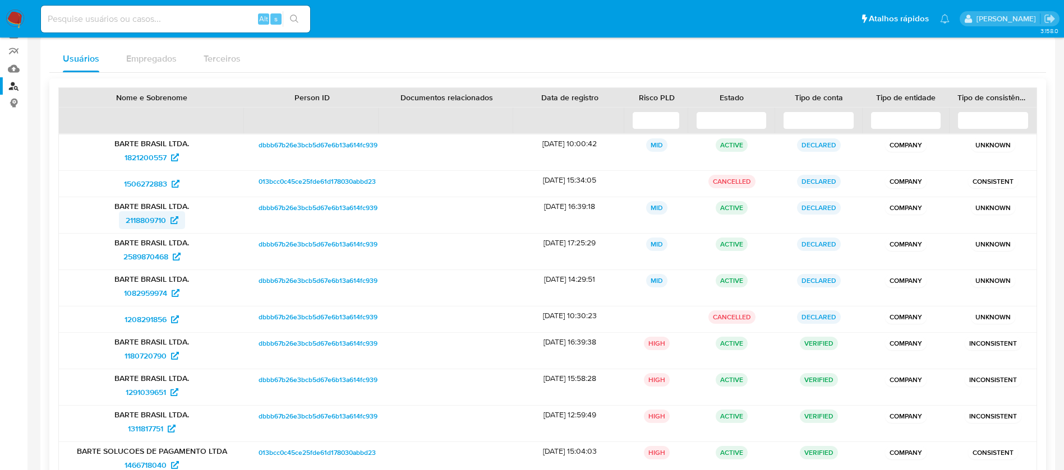
click at [167, 225] on div "2118809710" at bounding box center [152, 220] width 170 height 18
drag, startPoint x: 101, startPoint y: 256, endPoint x: 169, endPoint y: 256, distance: 67.9
click at [169, 256] on div "2589870468" at bounding box center [152, 257] width 170 height 18
drag, startPoint x: 100, startPoint y: 290, endPoint x: 170, endPoint y: 297, distance: 69.9
click at [170, 297] on div "1082959974" at bounding box center [152, 293] width 170 height 18
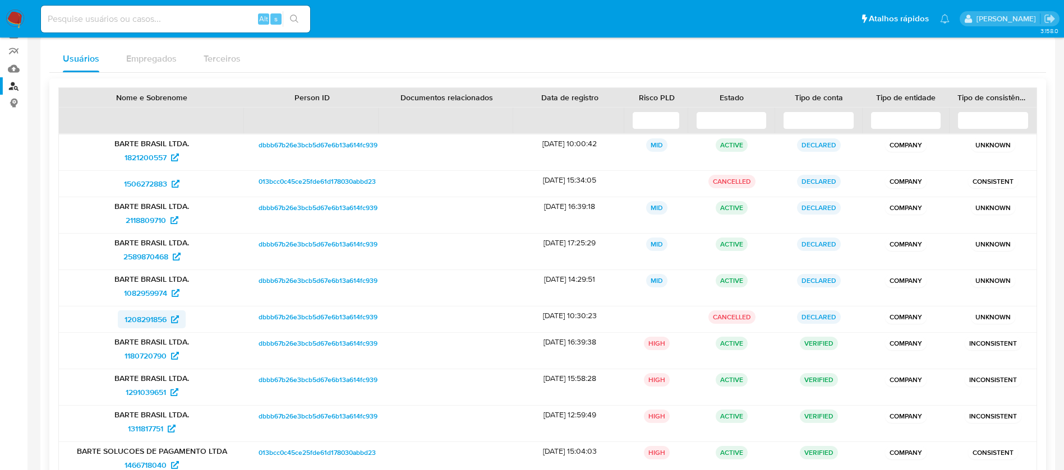
drag, startPoint x: 102, startPoint y: 318, endPoint x: 166, endPoint y: 322, distance: 64.0
click at [166, 322] on div "1208291856" at bounding box center [152, 320] width 170 height 18
drag, startPoint x: 107, startPoint y: 354, endPoint x: 166, endPoint y: 355, distance: 59.4
click at [166, 355] on div "1180720790" at bounding box center [152, 356] width 170 height 18
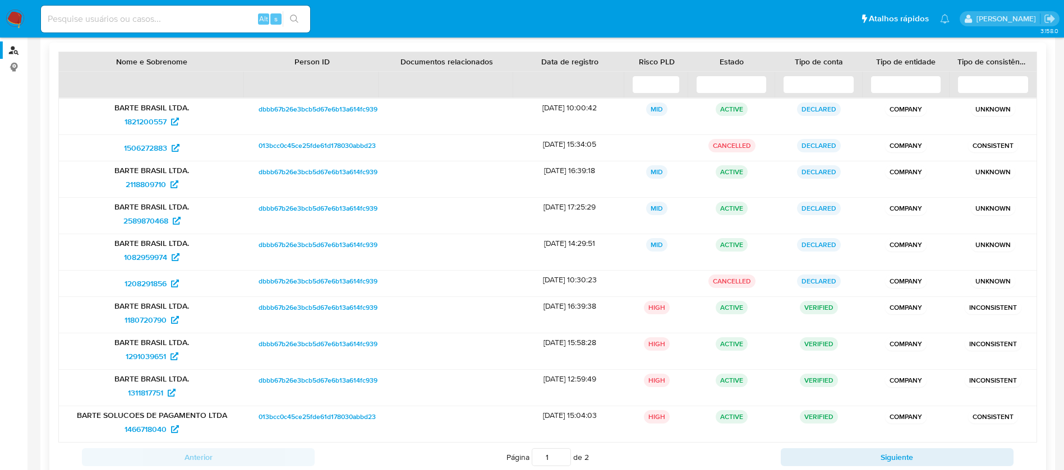
scroll to position [205, 0]
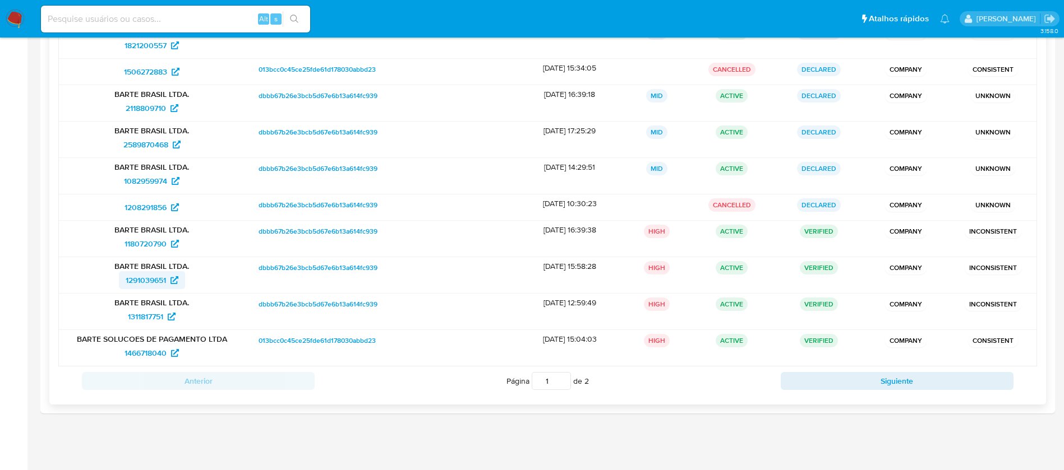
drag, startPoint x: 100, startPoint y: 283, endPoint x: 167, endPoint y: 283, distance: 66.7
click at [167, 283] on div "1291039651" at bounding box center [152, 280] width 170 height 18
drag, startPoint x: 114, startPoint y: 317, endPoint x: 170, endPoint y: 319, distance: 56.1
click at [170, 319] on div "1311817751" at bounding box center [152, 317] width 170 height 18
drag, startPoint x: 108, startPoint y: 353, endPoint x: 169, endPoint y: 356, distance: 61.2
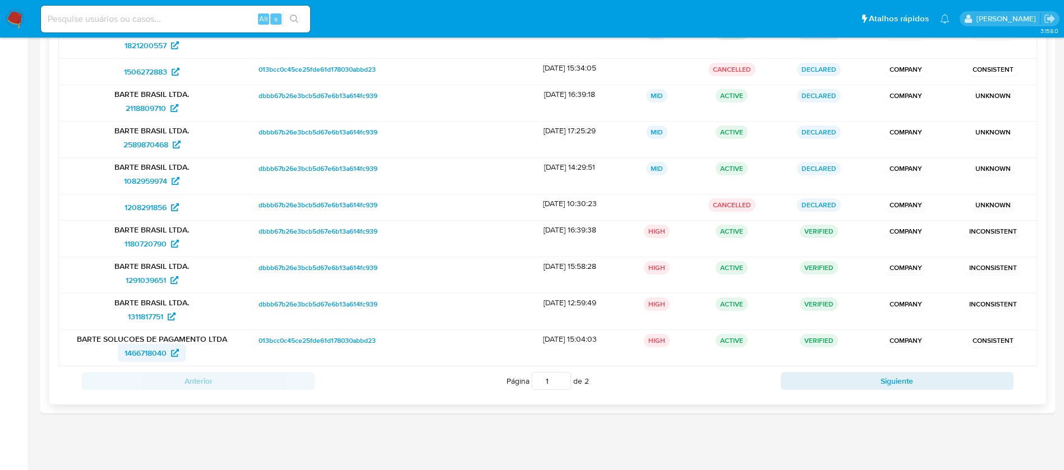
click at [169, 356] on div "1466718040" at bounding box center [152, 353] width 170 height 18
click at [793, 381] on button "Siguiente" at bounding box center [897, 381] width 233 height 18
type input "2"
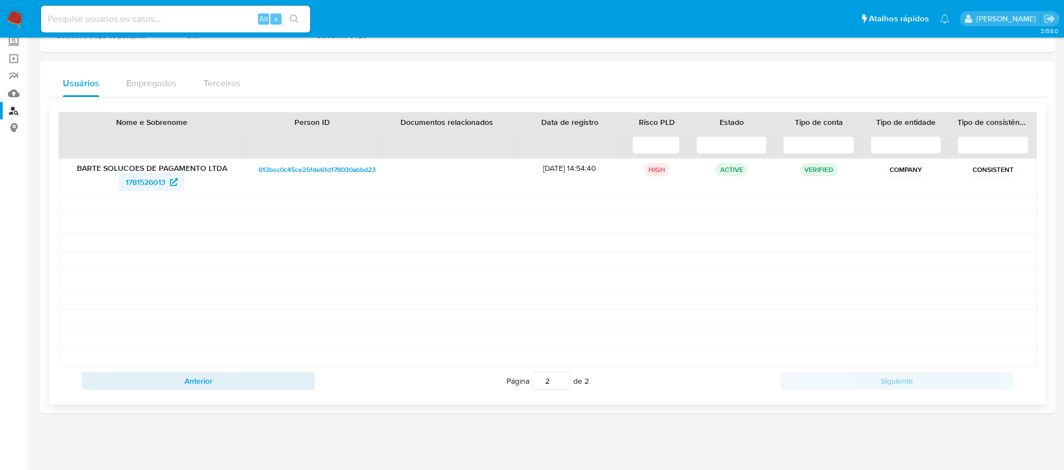
drag, startPoint x: 102, startPoint y: 186, endPoint x: 168, endPoint y: 186, distance: 66.2
click at [168, 186] on div "1781526013" at bounding box center [152, 182] width 170 height 18
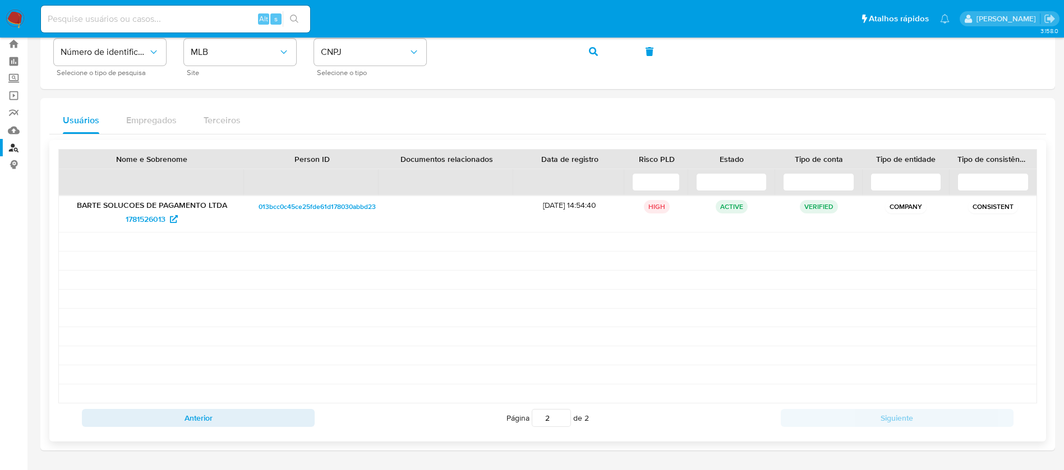
scroll to position [0, 0]
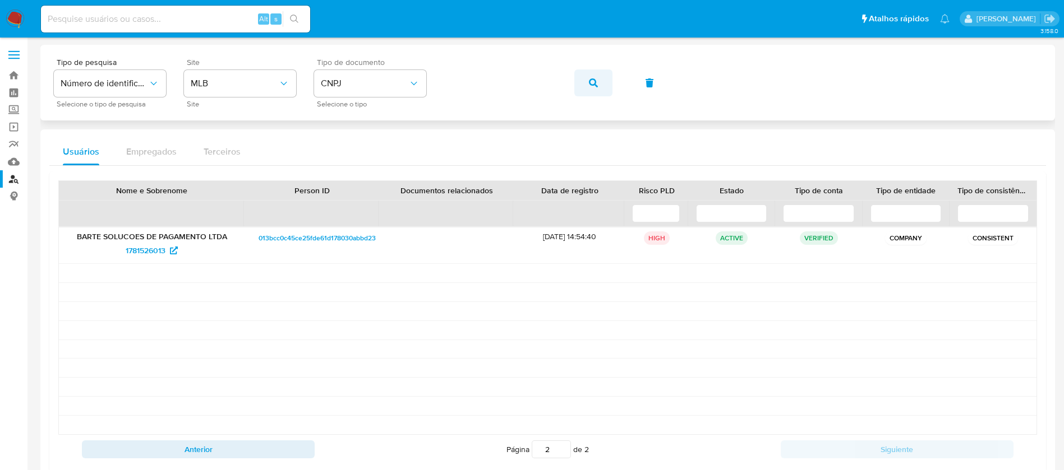
click at [594, 88] on span "button" at bounding box center [593, 83] width 9 height 25
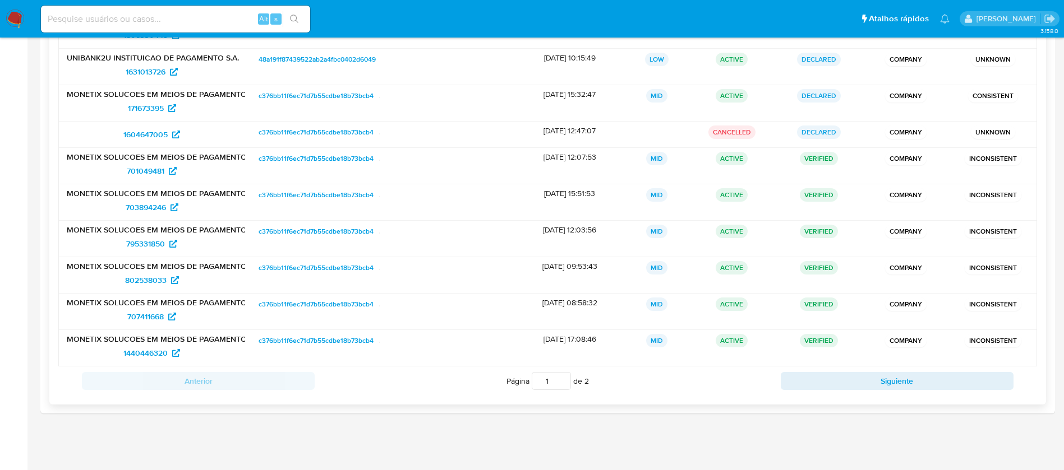
scroll to position [103, 0]
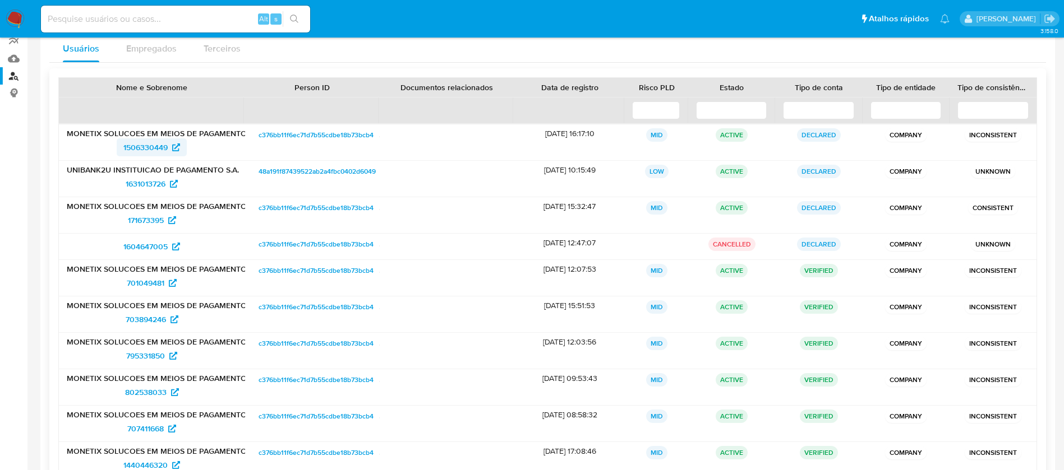
drag, startPoint x: 90, startPoint y: 153, endPoint x: 167, endPoint y: 151, distance: 76.8
click at [167, 151] on div "1506330449" at bounding box center [152, 148] width 170 height 18
drag, startPoint x: 96, startPoint y: 185, endPoint x: 165, endPoint y: 185, distance: 68.4
click at [165, 185] on div "1631013726" at bounding box center [152, 184] width 170 height 18
drag, startPoint x: 103, startPoint y: 223, endPoint x: 164, endPoint y: 224, distance: 61.7
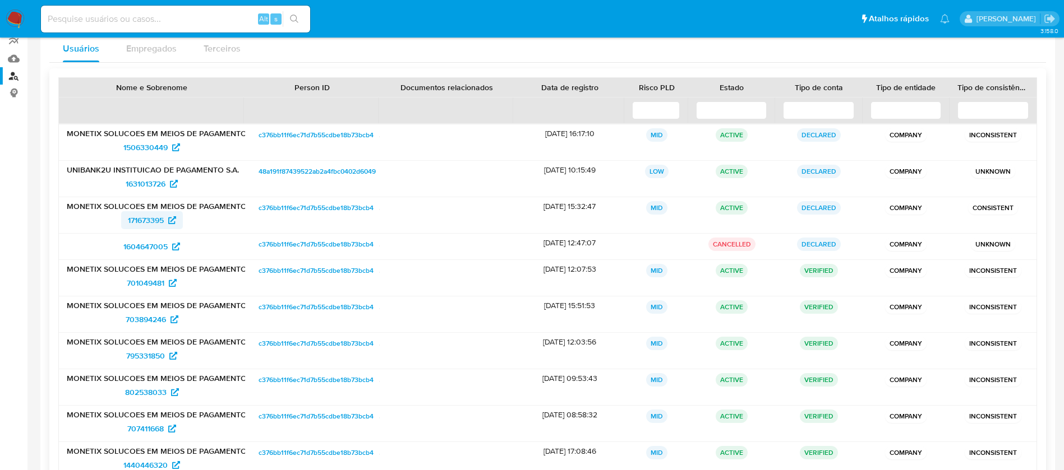
click at [164, 224] on div "171673395" at bounding box center [152, 220] width 170 height 18
drag, startPoint x: 107, startPoint y: 242, endPoint x: 169, endPoint y: 243, distance: 61.7
click at [169, 243] on div "1604647005" at bounding box center [152, 247] width 170 height 18
drag, startPoint x: 109, startPoint y: 283, endPoint x: 165, endPoint y: 284, distance: 56.6
click at [165, 284] on div "701049481" at bounding box center [152, 283] width 170 height 18
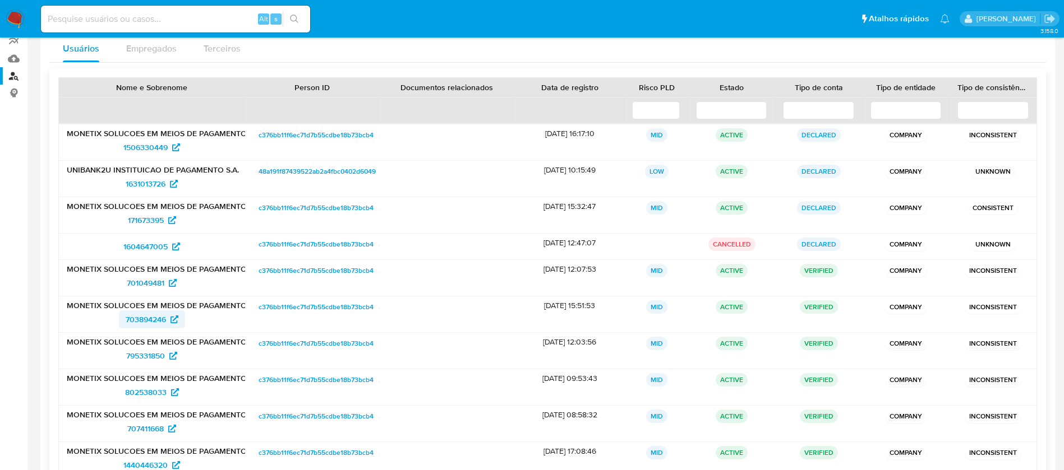
drag, startPoint x: 103, startPoint y: 315, endPoint x: 165, endPoint y: 319, distance: 62.3
click at [165, 319] on div "703894246" at bounding box center [152, 320] width 170 height 18
drag, startPoint x: 105, startPoint y: 349, endPoint x: 165, endPoint y: 358, distance: 60.6
click at [165, 358] on div "795331850" at bounding box center [152, 356] width 170 height 18
drag, startPoint x: 101, startPoint y: 395, endPoint x: 167, endPoint y: 395, distance: 65.0
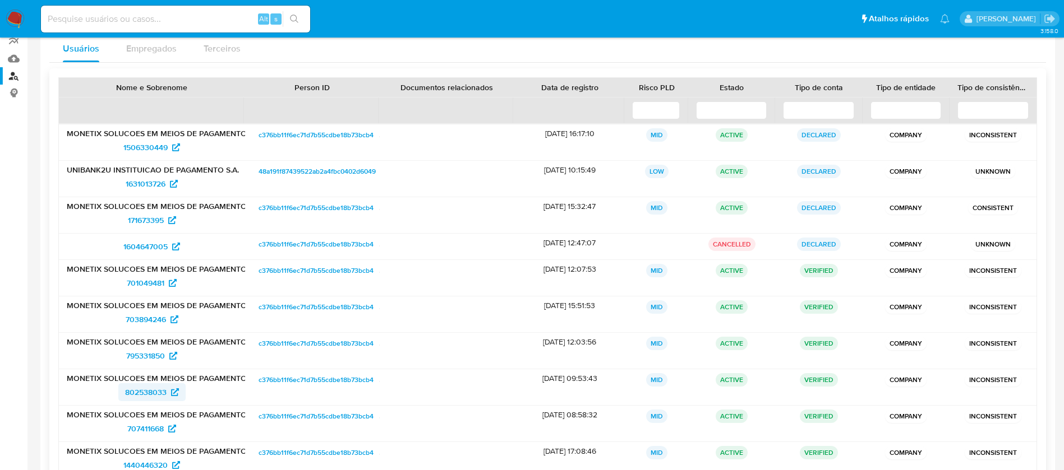
click at [167, 395] on div "802538033" at bounding box center [152, 393] width 170 height 18
drag, startPoint x: 113, startPoint y: 430, endPoint x: 165, endPoint y: 430, distance: 52.1
click at [165, 430] on div "707411668" at bounding box center [152, 429] width 170 height 18
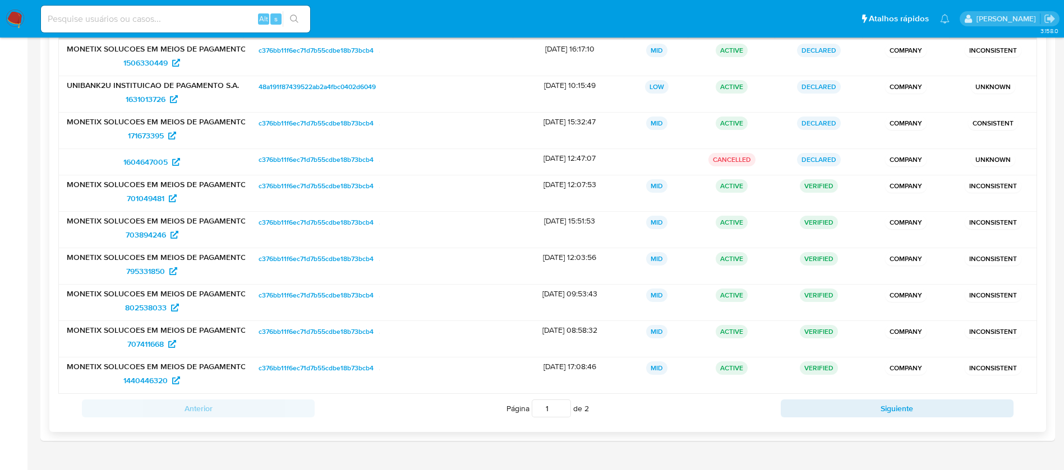
scroll to position [215, 0]
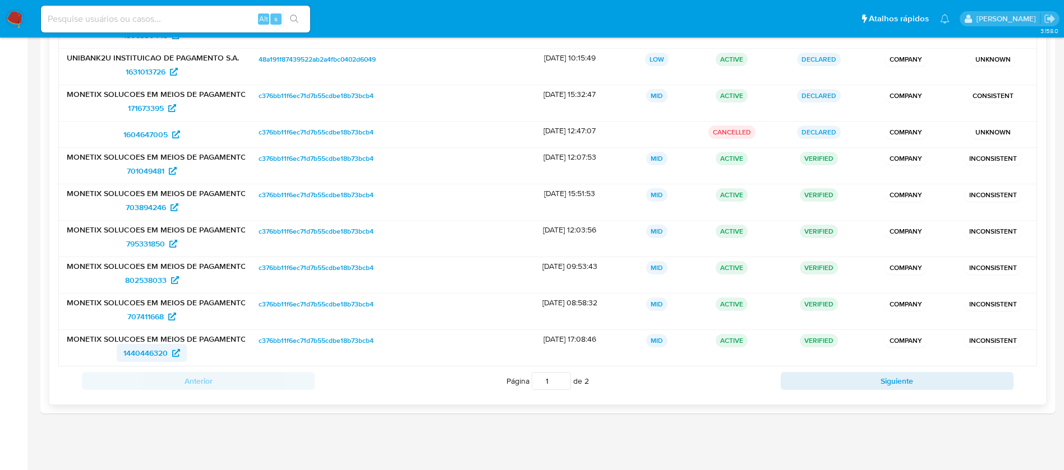
drag, startPoint x: 106, startPoint y: 353, endPoint x: 168, endPoint y: 355, distance: 62.3
click at [168, 355] on div "1440446320" at bounding box center [152, 353] width 170 height 18
click at [797, 376] on button "Siguiente" at bounding box center [897, 381] width 233 height 18
type input "2"
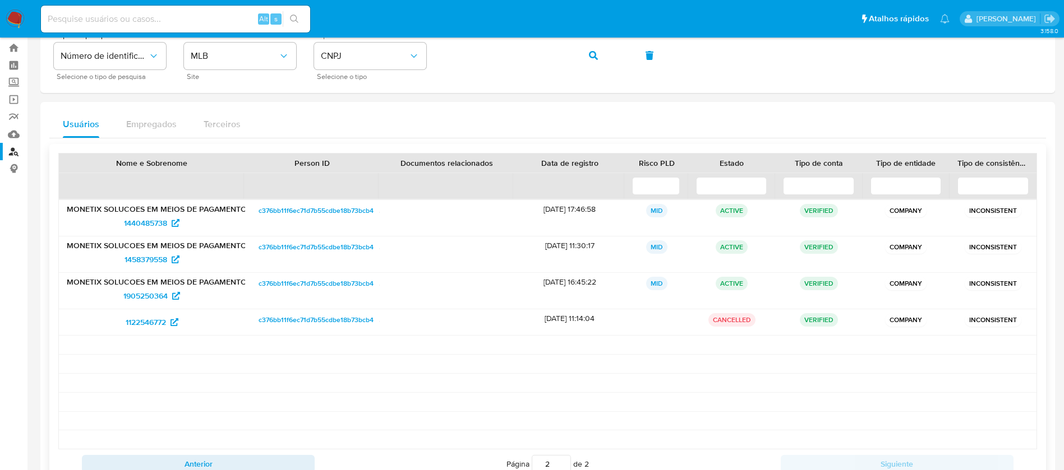
scroll to position [0, 0]
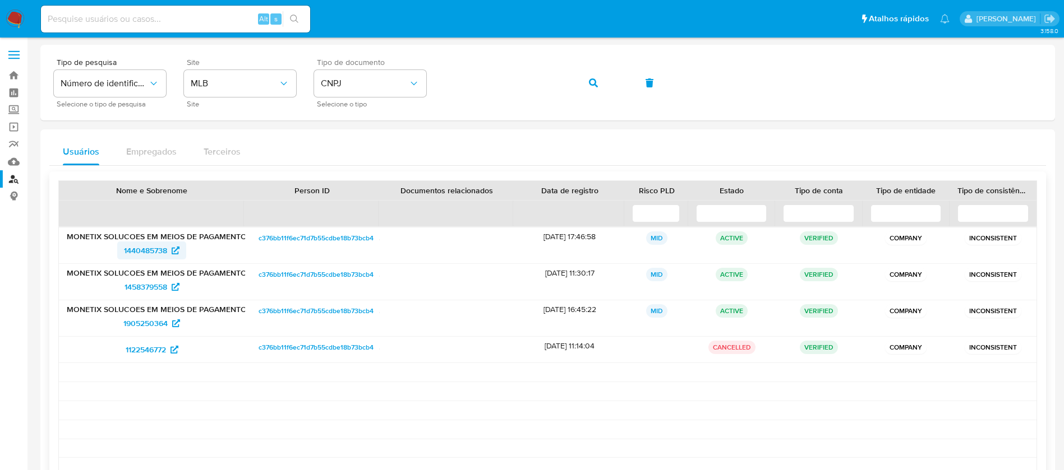
drag, startPoint x: 98, startPoint y: 259, endPoint x: 167, endPoint y: 253, distance: 69.2
click at [167, 253] on div "1440485738" at bounding box center [152, 251] width 170 height 18
drag, startPoint x: 107, startPoint y: 290, endPoint x: 167, endPoint y: 291, distance: 60.0
click at [167, 291] on div "1458379558" at bounding box center [152, 287] width 170 height 18
drag, startPoint x: 93, startPoint y: 325, endPoint x: 169, endPoint y: 324, distance: 75.7
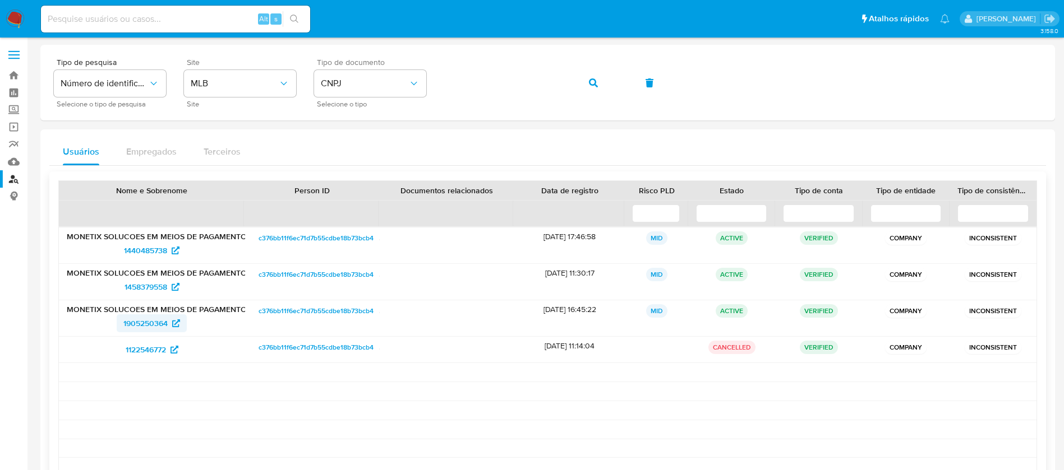
click at [169, 324] on div "1905250364" at bounding box center [152, 324] width 170 height 18
drag, startPoint x: 102, startPoint y: 352, endPoint x: 165, endPoint y: 349, distance: 63.4
click at [165, 349] on div "1122546772" at bounding box center [152, 350] width 170 height 18
click at [594, 82] on icon "button" at bounding box center [593, 83] width 9 height 9
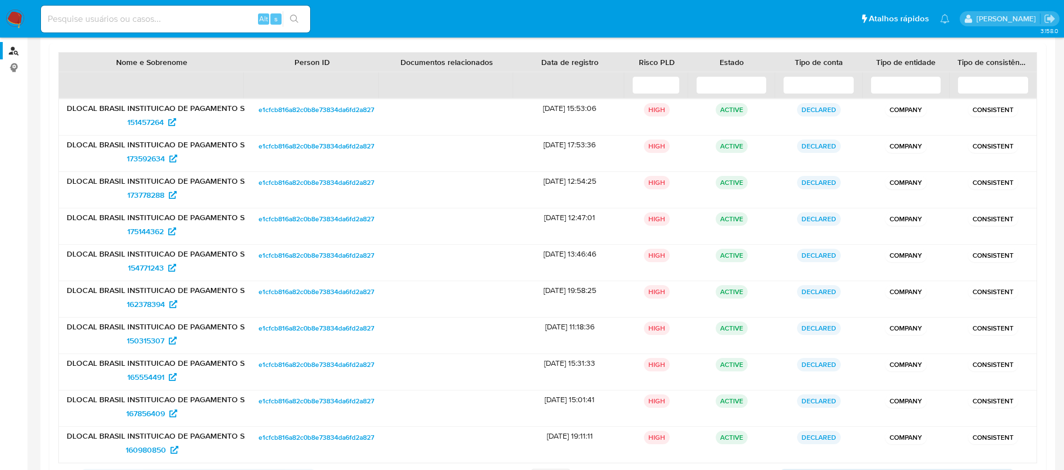
scroll to position [74, 0]
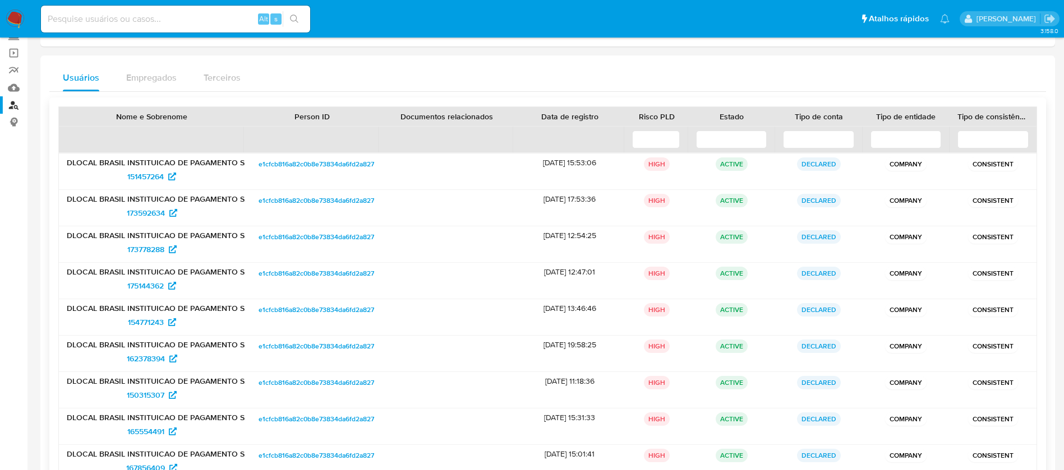
drag, startPoint x: 202, startPoint y: 357, endPoint x: 62, endPoint y: 161, distance: 240.3
click at [62, 161] on div "DLOCAL BRASIL INSTITUICAO DE PAGAMENTO S.A. 151457264 e1cfcb816a82c0b8e73834da6…" at bounding box center [547, 335] width 978 height 365
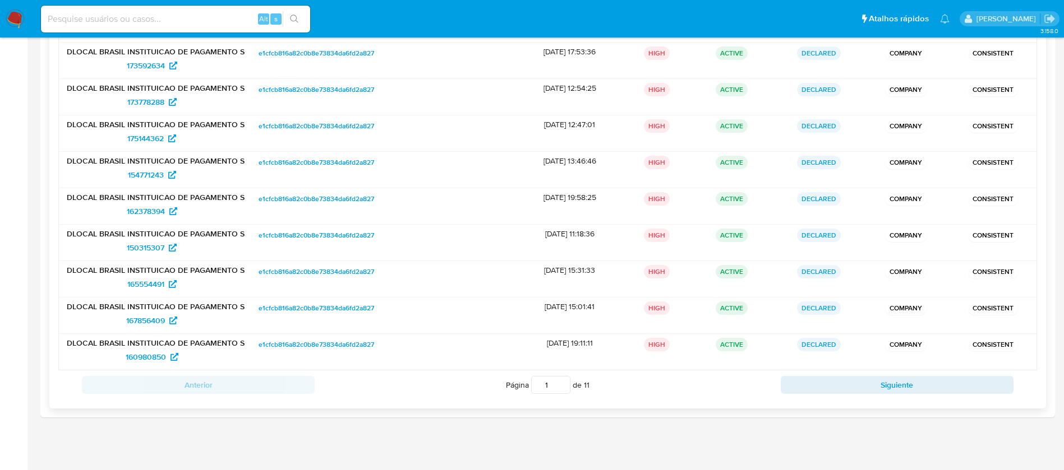
scroll to position [225, 0]
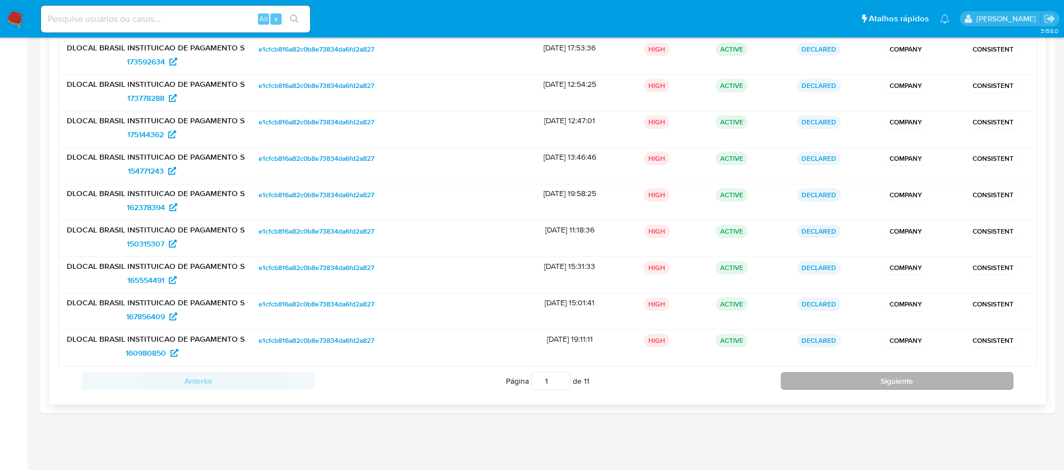
click at [834, 379] on button "Siguiente" at bounding box center [897, 381] width 233 height 18
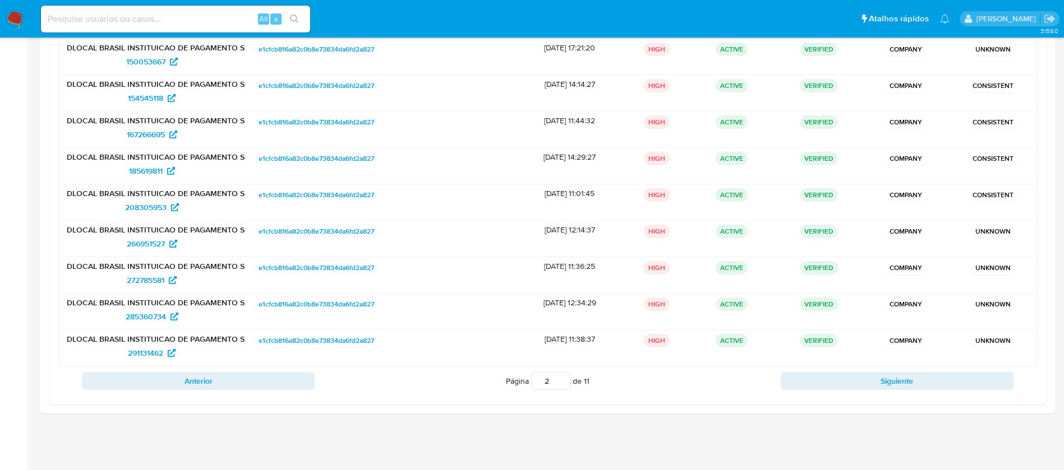
click at [211, 427] on div "3.158.0" at bounding box center [547, 141] width 1014 height 644
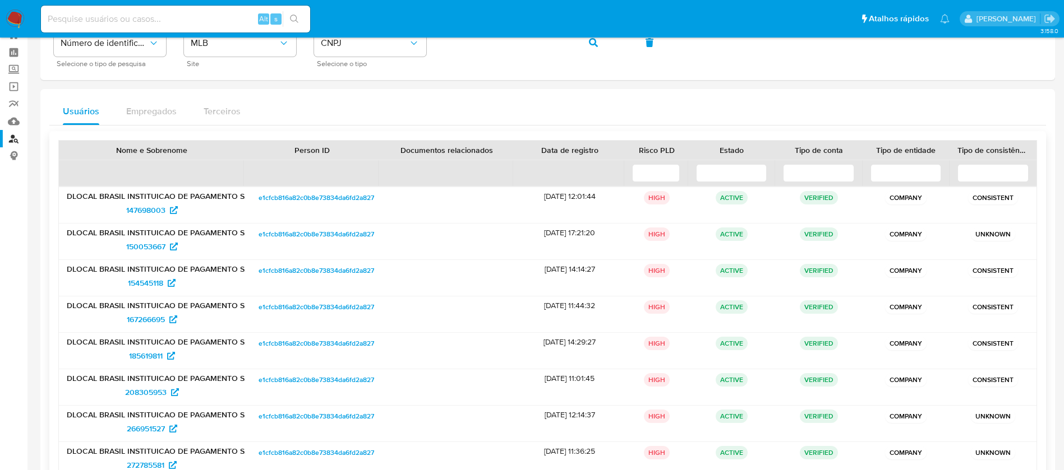
scroll to position [0, 0]
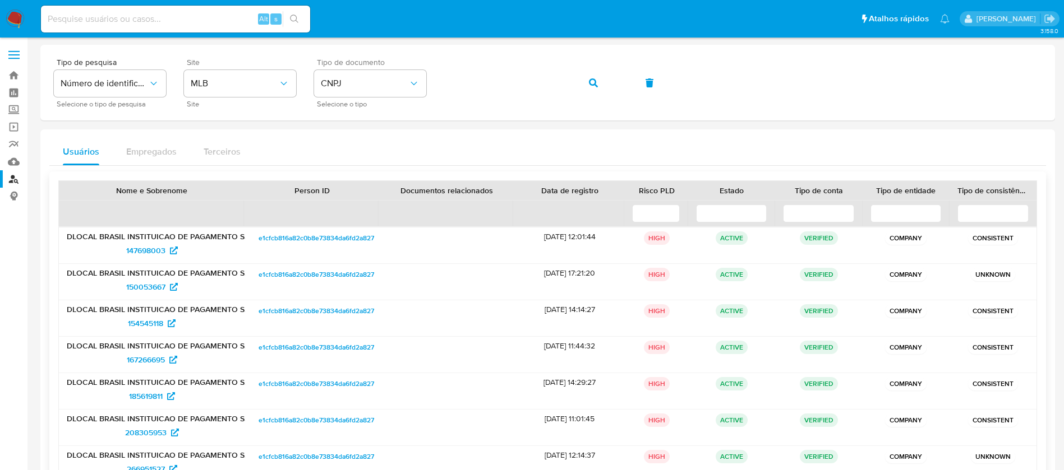
drag, startPoint x: 195, startPoint y: 357, endPoint x: 105, endPoint y: 239, distance: 148.0
click at [105, 239] on div "DLOCAL BRASIL INSTITUICAO DE PAGAMENTO S.A. 147698003 e1cfcb816a82c0b8e73834da6…" at bounding box center [547, 409] width 978 height 365
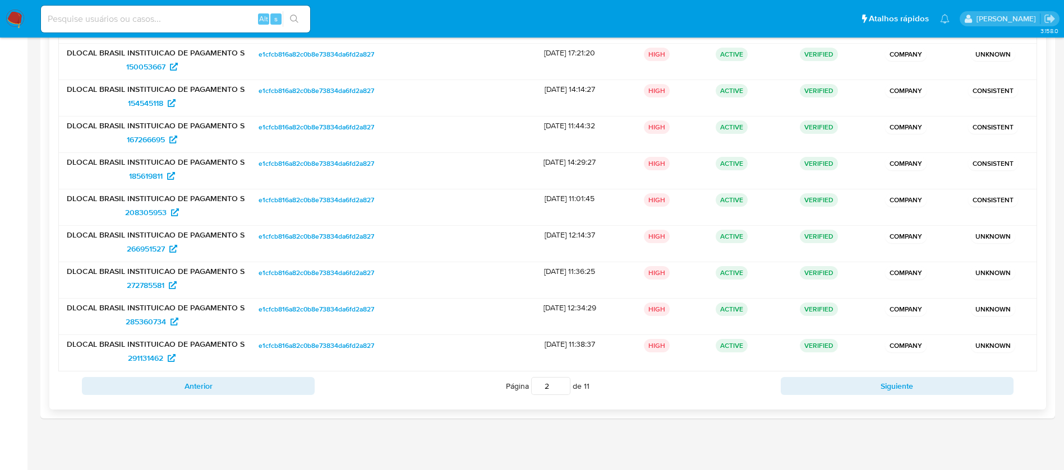
scroll to position [225, 0]
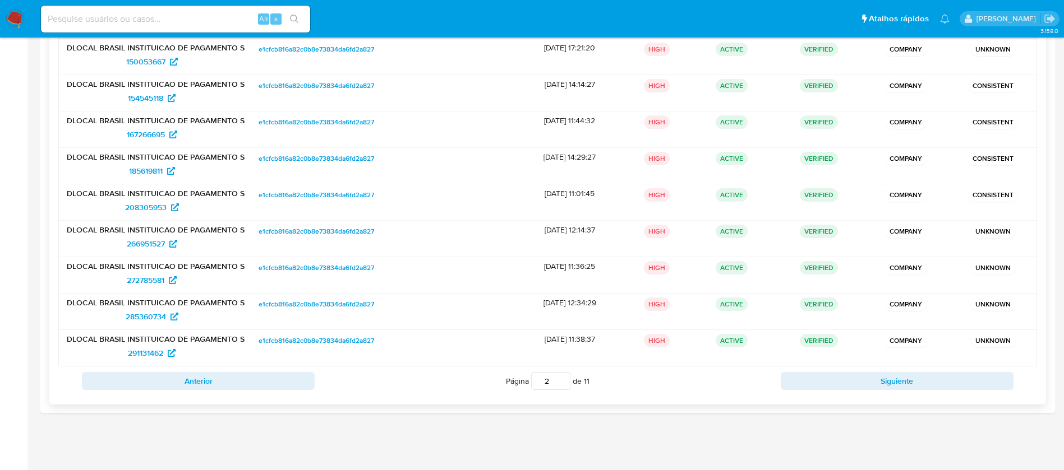
click at [389, 381] on div "Página 2 de 11" at bounding box center [548, 381] width 466 height 21
click at [846, 380] on button "Siguiente" at bounding box center [897, 381] width 233 height 18
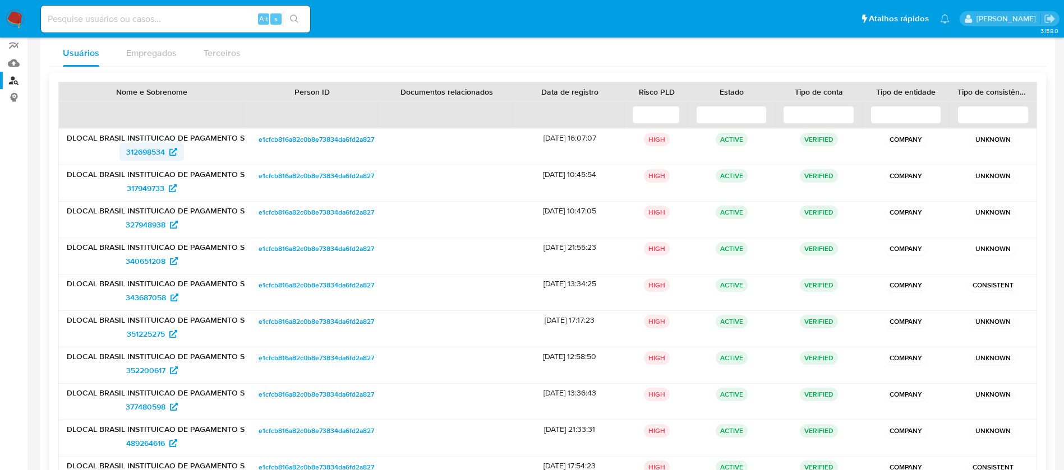
scroll to position [90, 0]
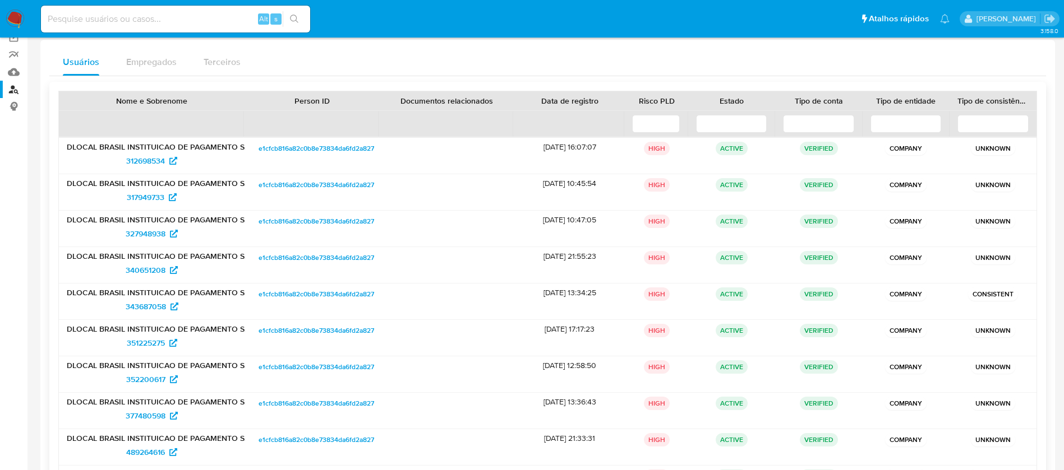
drag, startPoint x: 196, startPoint y: 356, endPoint x: 118, endPoint y: 154, distance: 216.7
click at [118, 154] on div "DLOCAL BRASIL INSTITUICAO DE PAGAMENTO S.A. 312698534 e1cfcb816a82c0b8e73834da6…" at bounding box center [547, 319] width 978 height 365
click at [461, 312] on div at bounding box center [447, 302] width 135 height 36
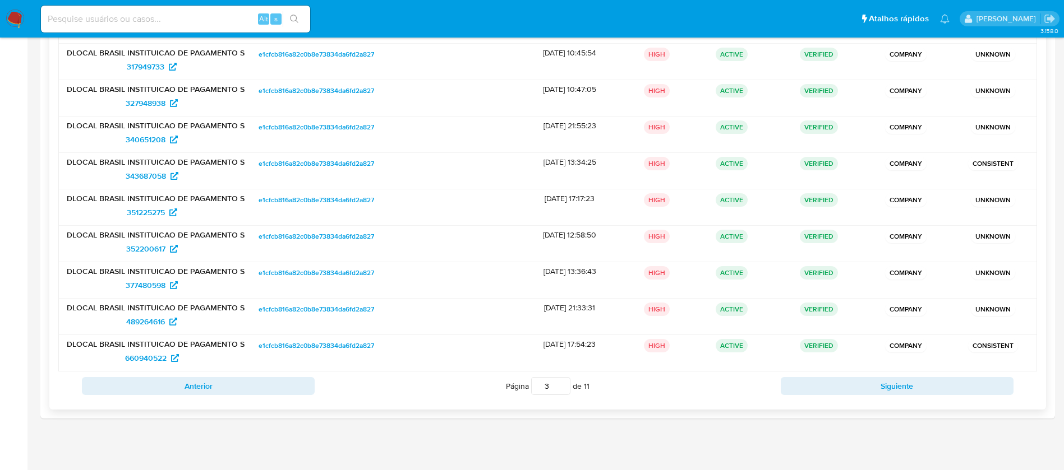
scroll to position [225, 0]
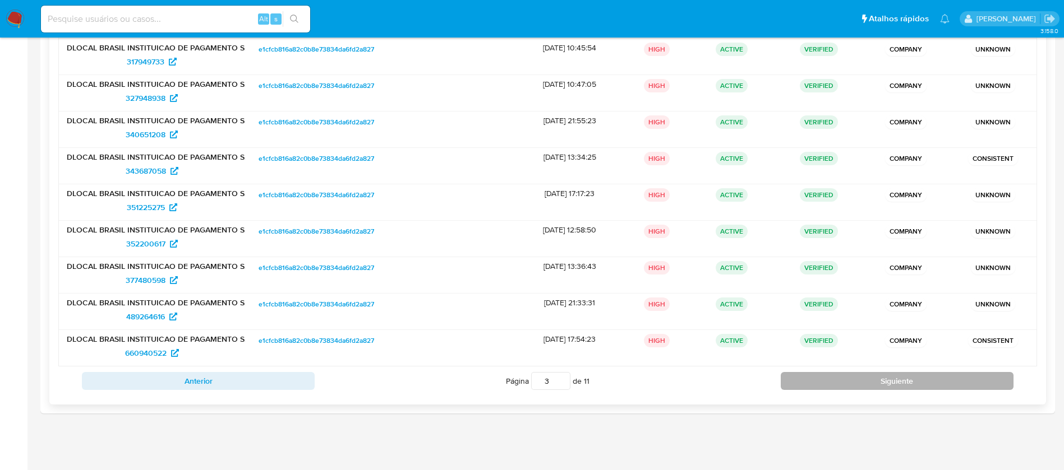
click at [813, 386] on button "Siguiente" at bounding box center [897, 381] width 233 height 18
drag, startPoint x: 65, startPoint y: 236, endPoint x: 201, endPoint y: 350, distance: 178.3
click at [201, 350] on div "DLOCAL BRASIL INSTITUICAO DE PAGAMENTO S.A. 1005177330 e1cfcb816a82c0b8e73834da…" at bounding box center [547, 184] width 978 height 365
click at [358, 392] on div "Anterior Página 4 de 11 Siguiente" at bounding box center [547, 381] width 978 height 29
click at [818, 379] on button "Siguiente" at bounding box center [897, 381] width 233 height 18
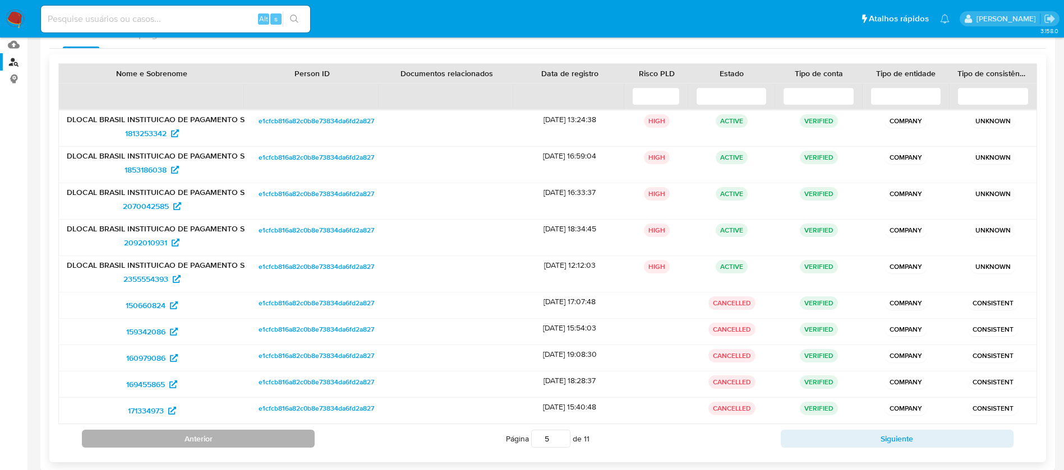
scroll to position [175, 0]
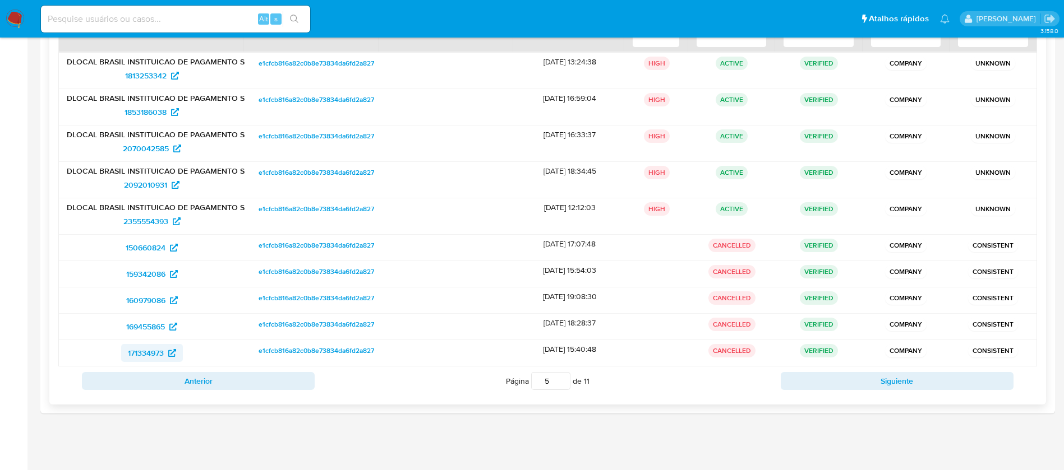
drag, startPoint x: 113, startPoint y: 186, endPoint x: 165, endPoint y: 358, distance: 180.4
click at [165, 358] on div "DLOCAL BRASIL INSTITUICAO DE PAGAMENTO S.A. 1813253342 e1cfcb816a82c0b8e73834da…" at bounding box center [547, 209] width 978 height 315
click at [666, 398] on div "Nome e Sobrenome Person ID Documentos relacionados Data de registro Risco PLD E…" at bounding box center [547, 201] width 996 height 408
click at [836, 389] on button "Siguiente" at bounding box center [897, 381] width 233 height 18
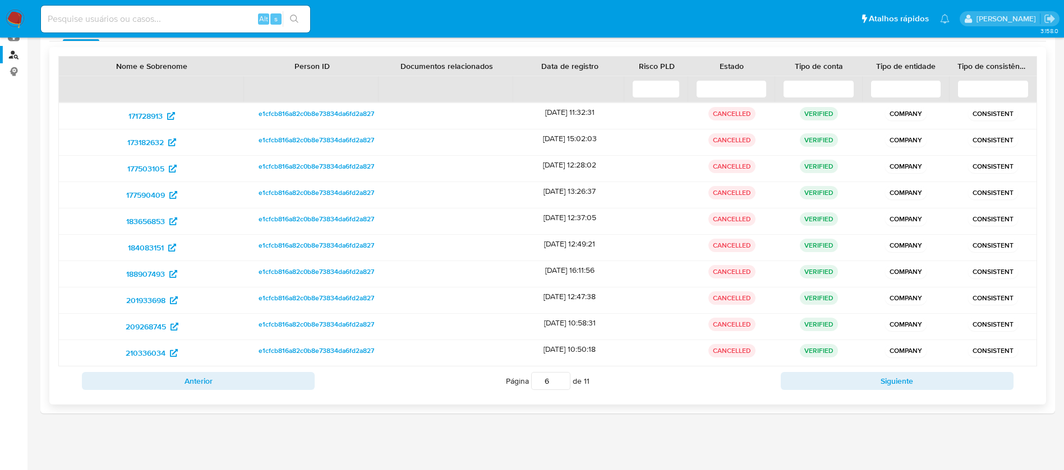
drag, startPoint x: 95, startPoint y: 113, endPoint x: 214, endPoint y: 356, distance: 270.6
click at [214, 356] on div "171728913 e1cfcb816a82c0b8e73834da6fd2a827 26/11/2014 11:32:31 CANCELLED VERIFI…" at bounding box center [547, 235] width 978 height 264
click at [372, 382] on div "Página 6 de 11" at bounding box center [548, 381] width 466 height 21
click at [831, 380] on button "Siguiente" at bounding box center [897, 381] width 233 height 18
drag, startPoint x: 86, startPoint y: 230, endPoint x: 169, endPoint y: 354, distance: 148.8
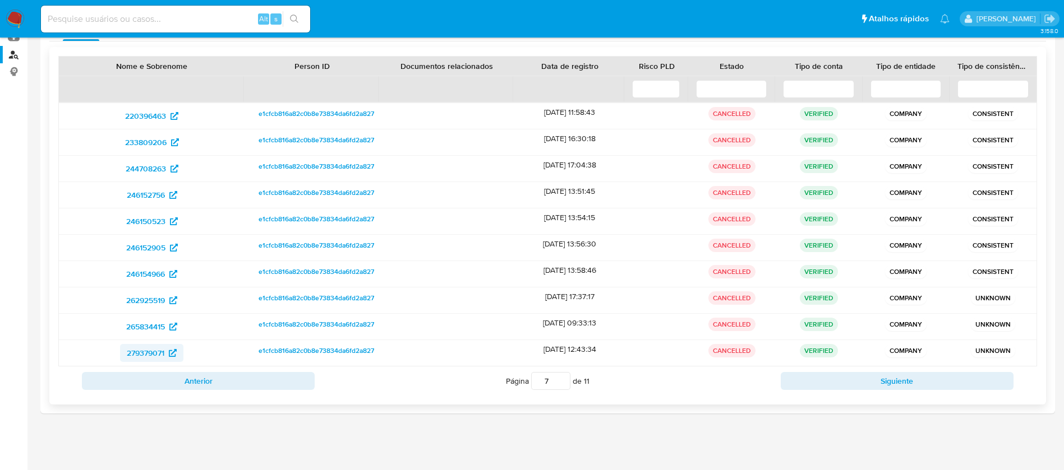
click at [169, 354] on div "220396463 e1cfcb816a82c0b8e73834da6fd2a827 07/07/2016 11:58:43 CANCELLED VERIFI…" at bounding box center [547, 235] width 978 height 264
click at [358, 388] on div "Página 7 de 11" at bounding box center [548, 381] width 466 height 21
click at [817, 387] on button "Siguiente" at bounding box center [897, 381] width 233 height 18
drag, startPoint x: 108, startPoint y: 114, endPoint x: 171, endPoint y: 352, distance: 246.1
click at [171, 352] on div "282688243 e1cfcb816a82c0b8e73834da6fd2a827 09/11/2017 07:01:52 CANCELLED VERIFI…" at bounding box center [547, 235] width 978 height 264
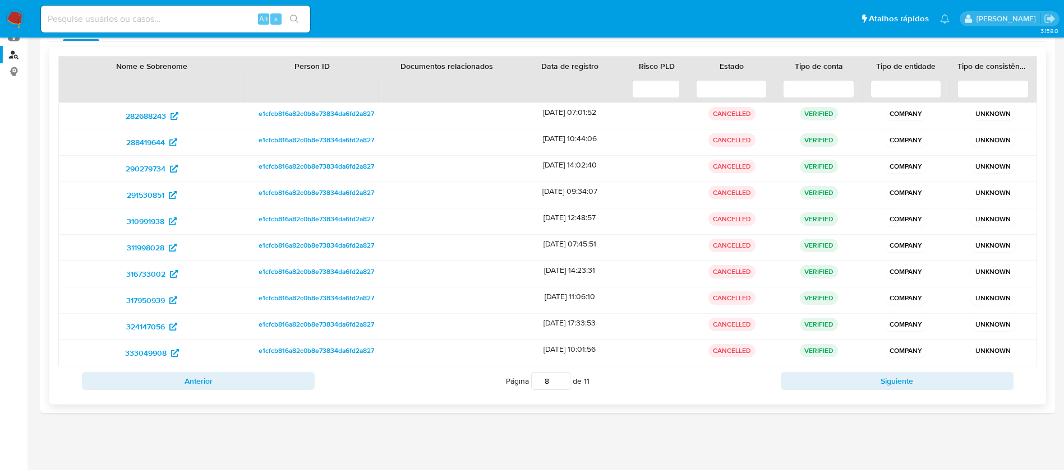
drag, startPoint x: 389, startPoint y: 387, endPoint x: 399, endPoint y: 387, distance: 9.5
click at [389, 387] on div "Página 8 de 11" at bounding box center [548, 381] width 466 height 21
click at [811, 389] on button "Siguiente" at bounding box center [897, 381] width 233 height 18
drag, startPoint x: 102, startPoint y: 227, endPoint x: 166, endPoint y: 351, distance: 139.4
click at [166, 351] on div "354086427 e1cfcb816a82c0b8e73834da6fd2a827 13/09/2018 14:15:40 CANCELLED VERIFI…" at bounding box center [547, 235] width 978 height 264
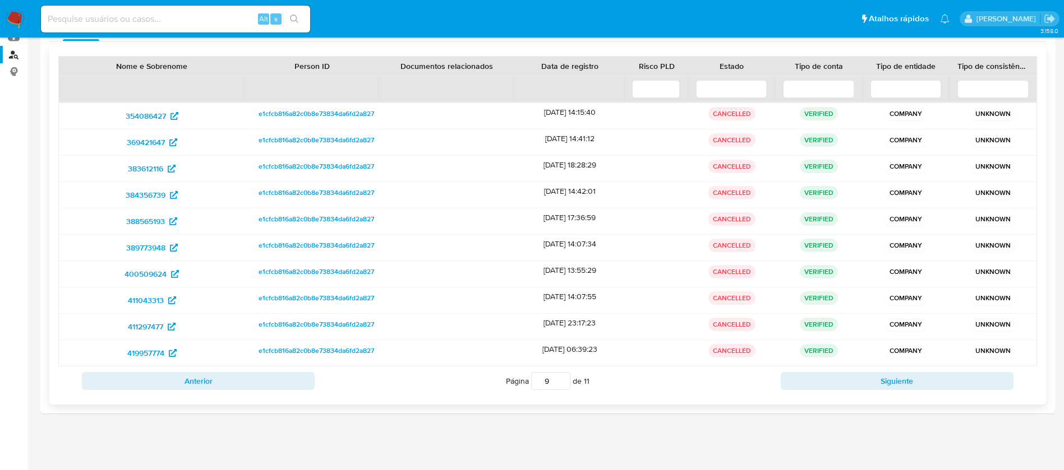
click at [360, 393] on div "Anterior Página 9 de 11 Siguiente" at bounding box center [547, 381] width 978 height 29
click at [818, 385] on button "Siguiente" at bounding box center [897, 381] width 233 height 18
drag, startPoint x: 93, startPoint y: 116, endPoint x: 172, endPoint y: 361, distance: 257.3
click at [172, 361] on div "419965914 e1cfcb816a82c0b8e73834da6fd2a827 26/03/2019 08:27:10 CANCELLED VERIFI…" at bounding box center [547, 235] width 978 height 264
click at [838, 386] on button "Siguiente" at bounding box center [897, 381] width 233 height 18
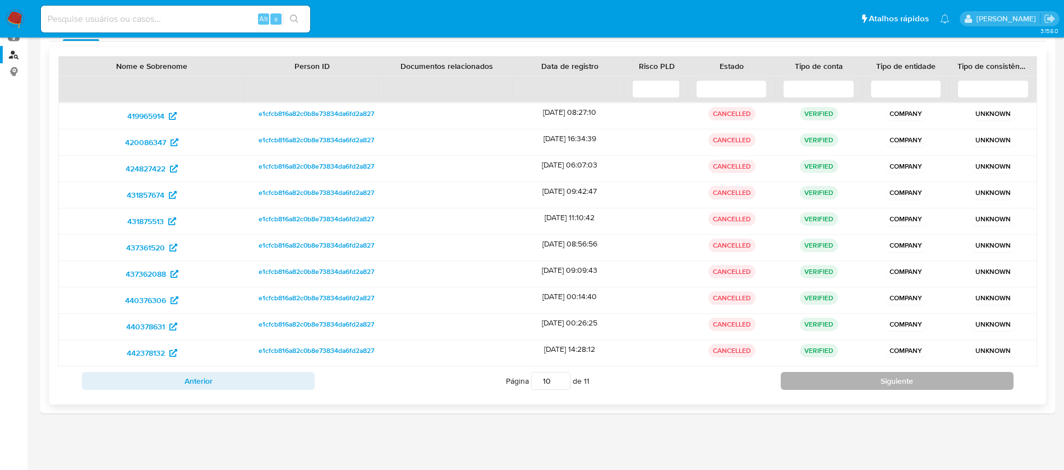
type input "11"
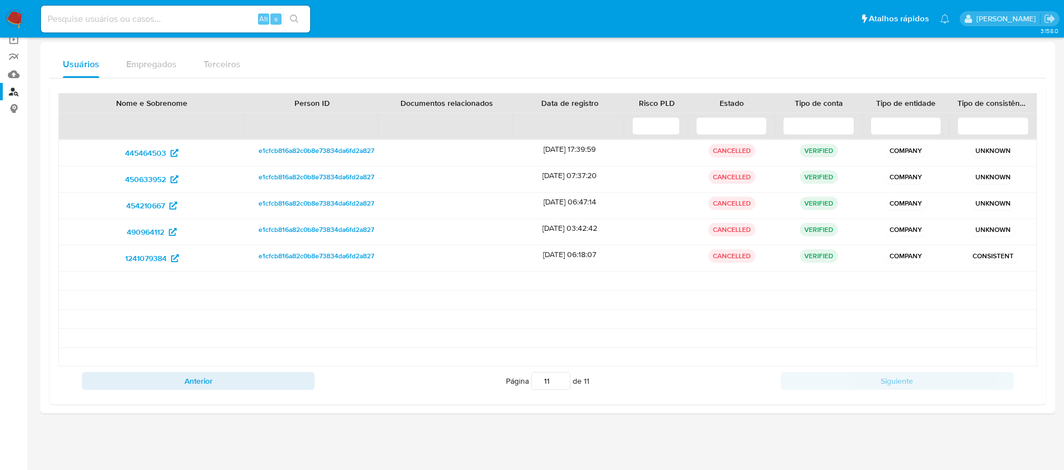
click at [386, 421] on div at bounding box center [547, 189] width 1014 height 465
drag, startPoint x: 196, startPoint y: 262, endPoint x: 122, endPoint y: 153, distance: 132.2
click at [122, 153] on div "445464503 e1cfcb816a82c0b8e73834da6fd2a827 19/06/2019 17:39:59 CANCELLED VERIFI…" at bounding box center [547, 253] width 978 height 227
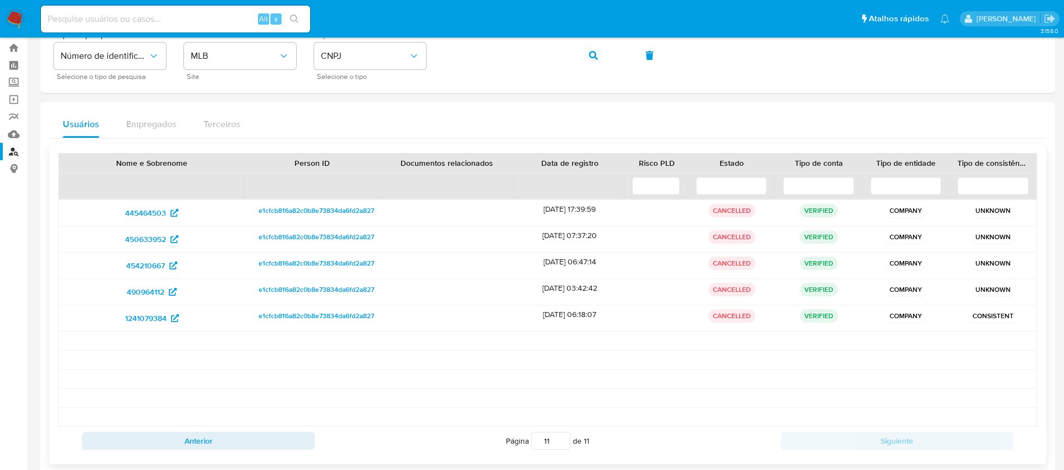
scroll to position [0, 0]
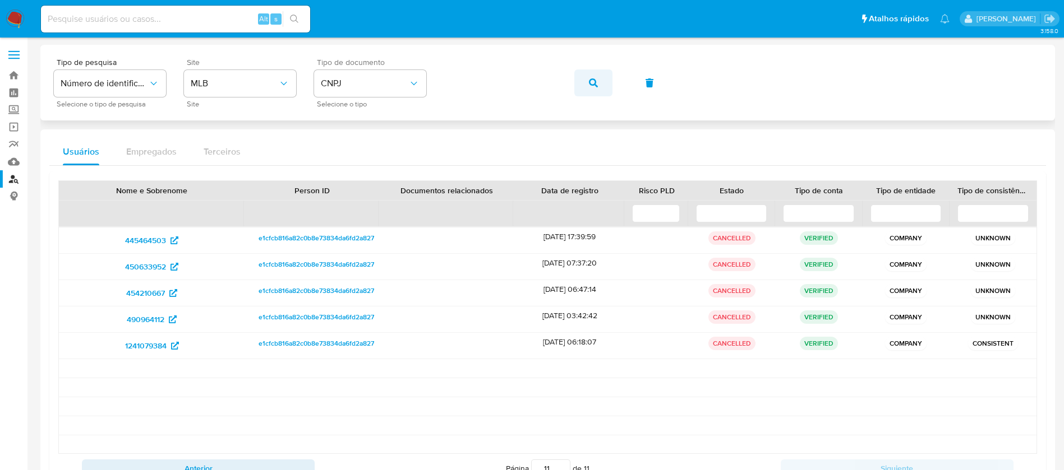
click at [589, 83] on icon "button" at bounding box center [593, 83] width 9 height 9
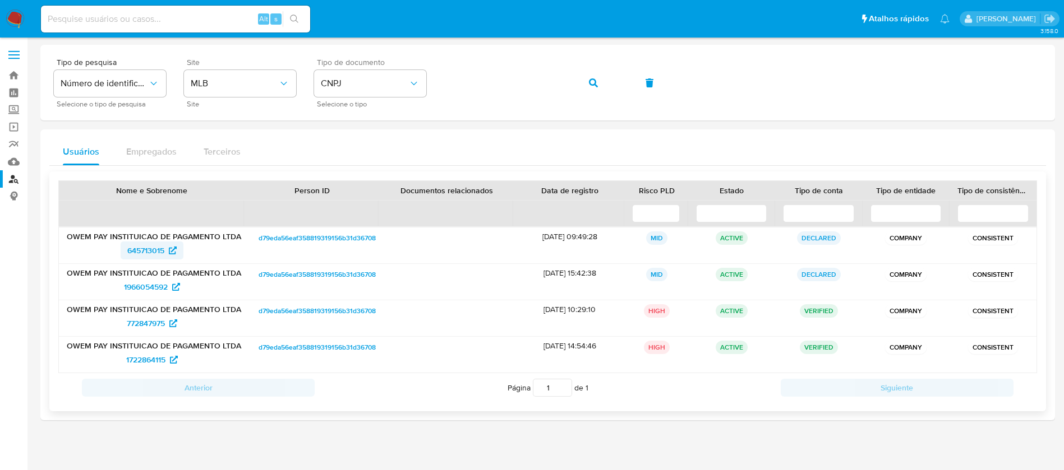
drag, startPoint x: 99, startPoint y: 249, endPoint x: 164, endPoint y: 252, distance: 65.7
click at [164, 252] on div "645713015" at bounding box center [152, 251] width 170 height 18
drag, startPoint x: 100, startPoint y: 283, endPoint x: 169, endPoint y: 290, distance: 68.7
click at [169, 290] on div "1966054592" at bounding box center [152, 287] width 170 height 18
drag, startPoint x: 99, startPoint y: 328, endPoint x: 173, endPoint y: 328, distance: 74.6
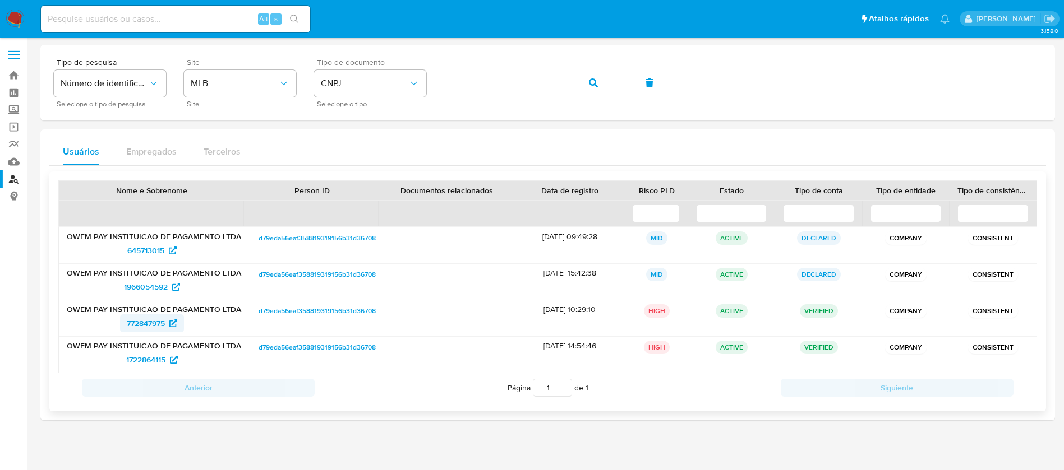
click at [173, 328] on div "772847975" at bounding box center [152, 324] width 170 height 18
drag, startPoint x: 110, startPoint y: 361, endPoint x: 165, endPoint y: 364, distance: 55.6
click at [165, 364] on div "1722864115" at bounding box center [152, 360] width 170 height 18
click at [587, 83] on button "button" at bounding box center [593, 83] width 38 height 27
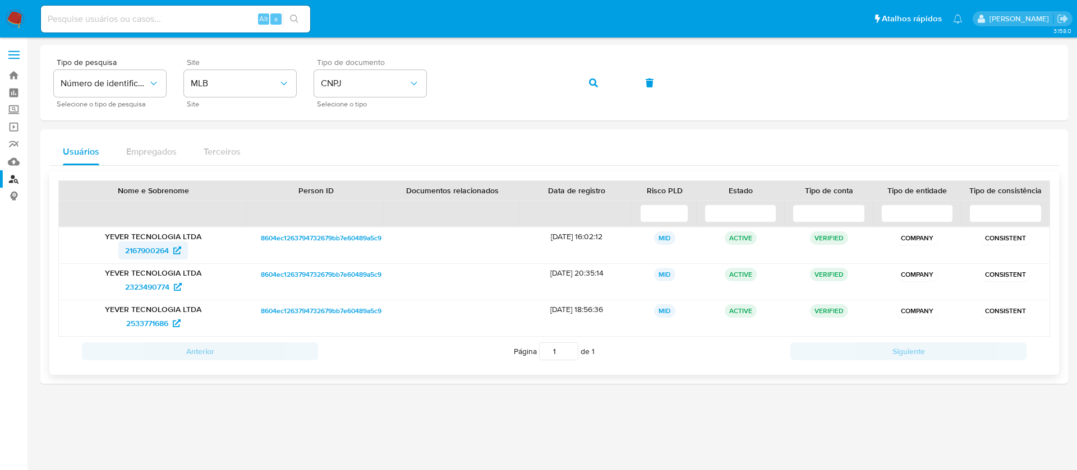
drag, startPoint x: 100, startPoint y: 253, endPoint x: 168, endPoint y: 255, distance: 67.9
click at [168, 255] on div "2167900264" at bounding box center [153, 251] width 173 height 18
drag, startPoint x: 96, startPoint y: 292, endPoint x: 170, endPoint y: 294, distance: 74.1
click at [170, 294] on div "2323490774" at bounding box center [153, 287] width 173 height 18
drag, startPoint x: 100, startPoint y: 324, endPoint x: 170, endPoint y: 324, distance: 70.1
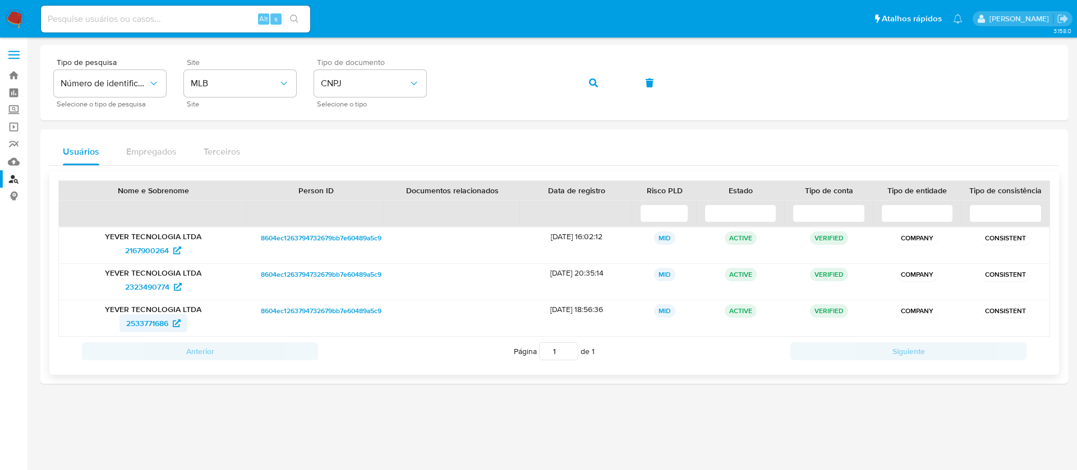
click at [170, 324] on div "2533771686" at bounding box center [153, 324] width 173 height 18
click at [590, 79] on icon "button" at bounding box center [593, 83] width 9 height 9
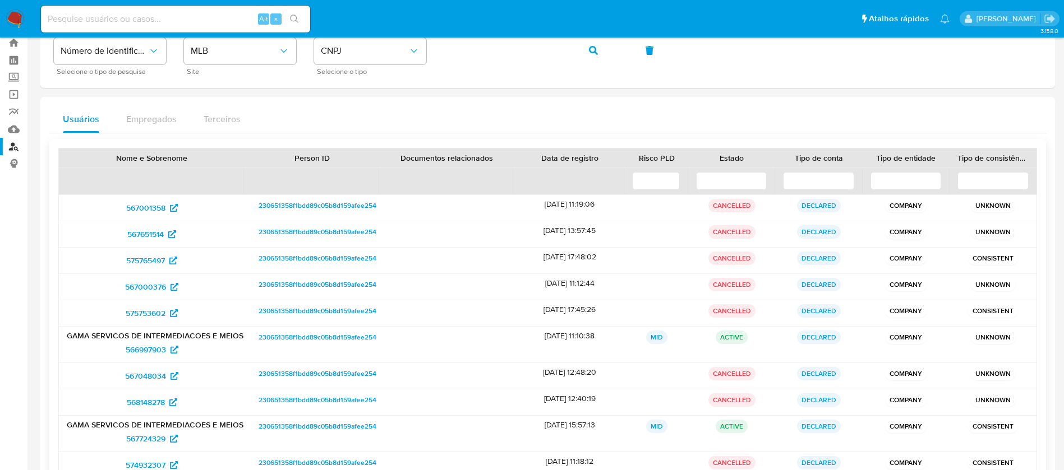
scroll to position [145, 0]
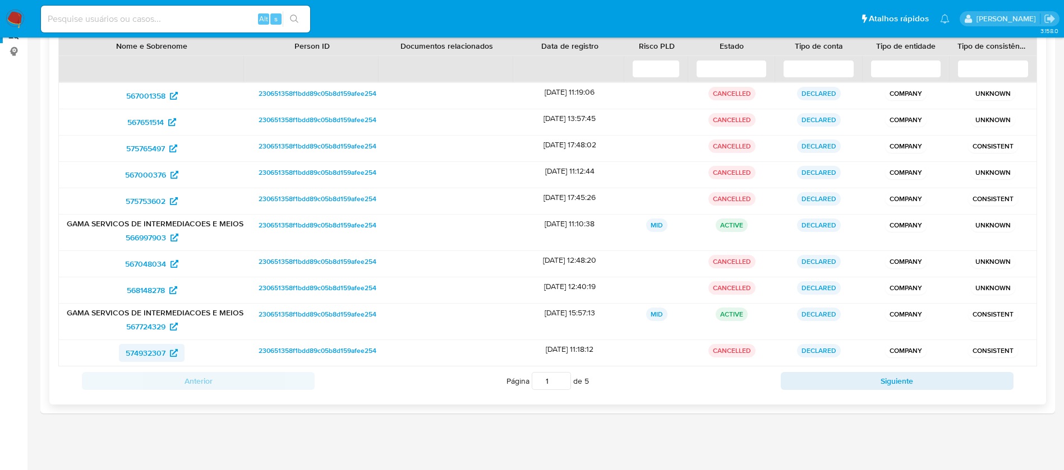
drag, startPoint x: 107, startPoint y: 95, endPoint x: 176, endPoint y: 355, distance: 269.2
click at [176, 355] on div "567001358 230651358f1bdd89c05b8d159afee254 12/05/2020 11:19:06 CANCELLED DECLAR…" at bounding box center [547, 224] width 978 height 284
click at [807, 386] on button "Siguiente" at bounding box center [897, 381] width 233 height 18
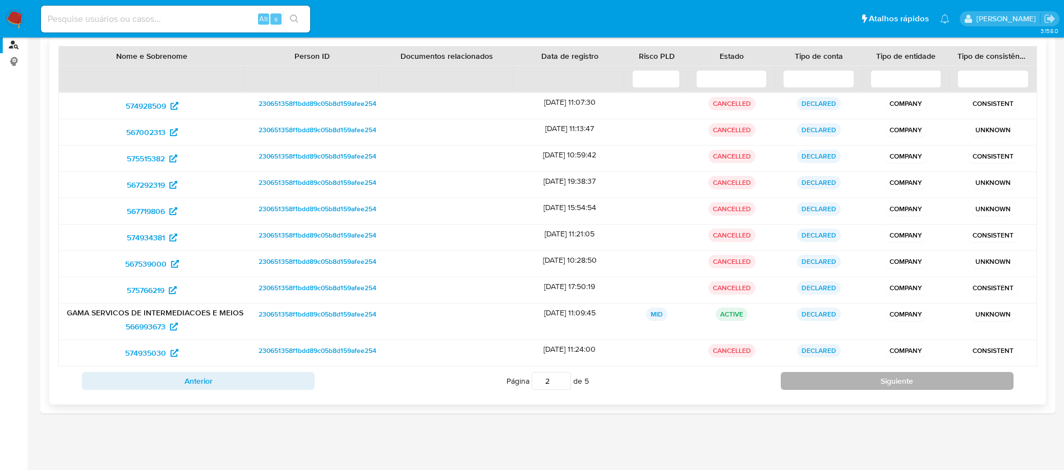
scroll to position [135, 0]
click at [90, 117] on div "574928509" at bounding box center [152, 106] width 186 height 26
drag, startPoint x: 88, startPoint y: 105, endPoint x: 174, endPoint y: 352, distance: 260.7
click at [174, 352] on div "574928509 230651358f1bdd89c05b8d159afee254 27/05/2020 11:07:30 CANCELLED DECLAR…" at bounding box center [547, 230] width 978 height 274
click at [347, 390] on div "Página 2 de 5" at bounding box center [548, 381] width 466 height 21
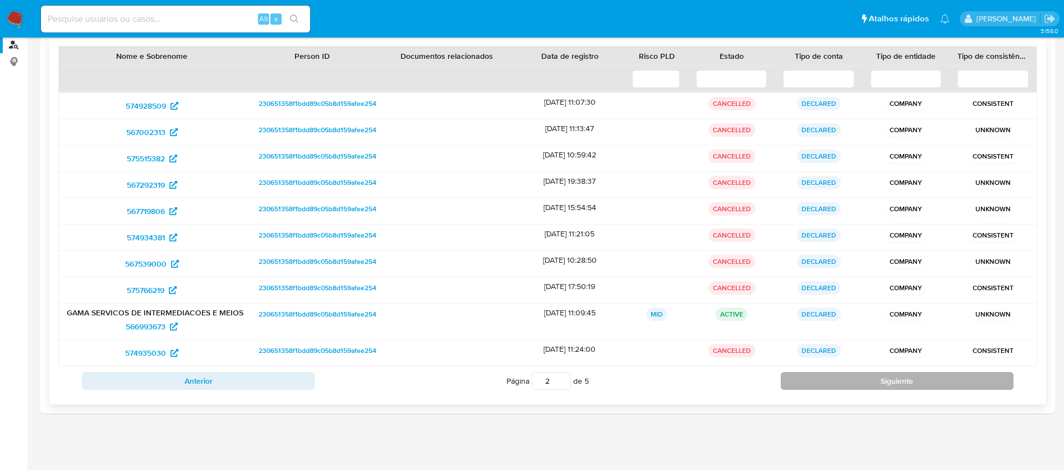
click at [801, 385] on button "Siguiente" at bounding box center [897, 381] width 233 height 18
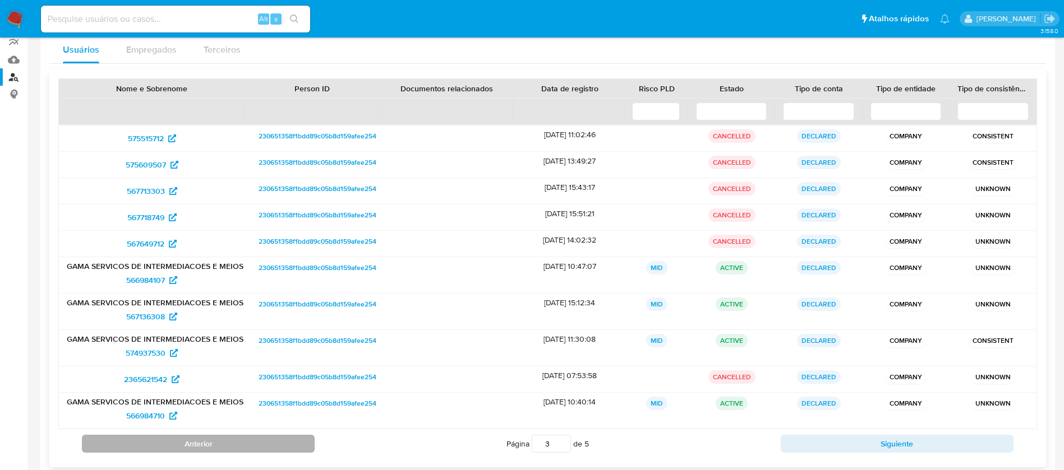
scroll to position [159, 0]
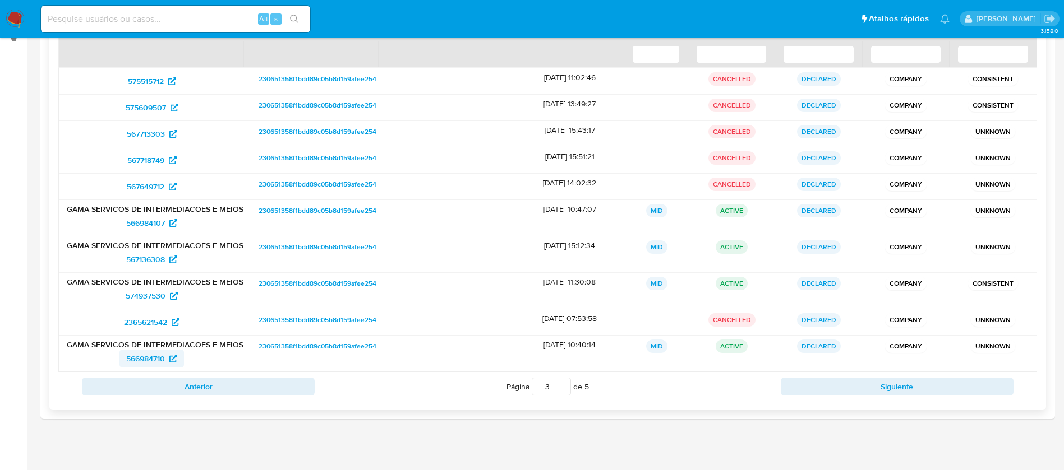
drag, startPoint x: 112, startPoint y: 217, endPoint x: 163, endPoint y: 360, distance: 151.8
click at [163, 360] on div "575515712 230651358f1bdd89c05b8d159afee254 28/05/2020 11:02:46 CANCELLED DECLAR…" at bounding box center [547, 220] width 978 height 304
click at [311, 442] on div "3.158.0" at bounding box center [547, 177] width 1014 height 583
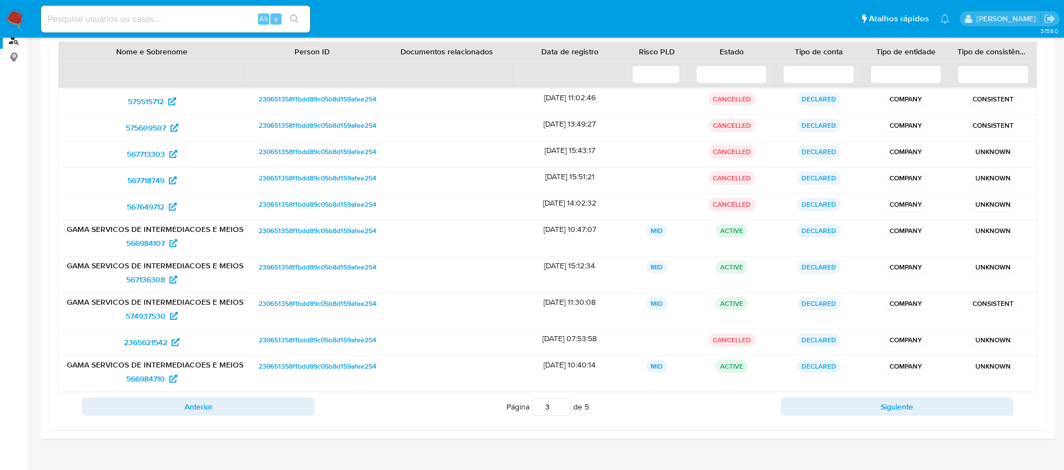
scroll to position [165, 0]
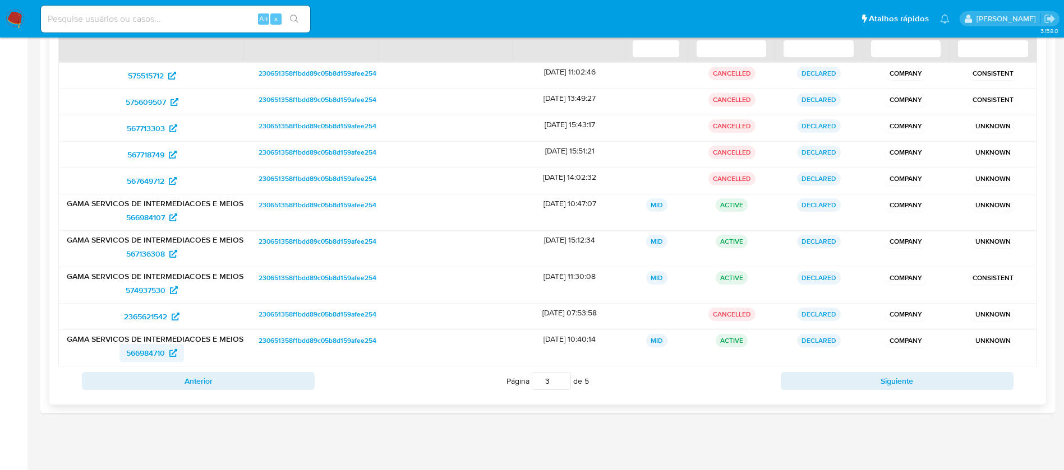
drag, startPoint x: 116, startPoint y: 191, endPoint x: 168, endPoint y: 359, distance: 176.1
click at [168, 359] on div "575515712 230651358f1bdd89c05b8d159afee254 28/05/2020 11:02:46 CANCELLED DECLAR…" at bounding box center [547, 214] width 978 height 304
click at [671, 394] on div "Anterior Página 3 de 5 Siguiente" at bounding box center [547, 381] width 978 height 29
click at [814, 390] on button "Siguiente" at bounding box center [897, 381] width 233 height 18
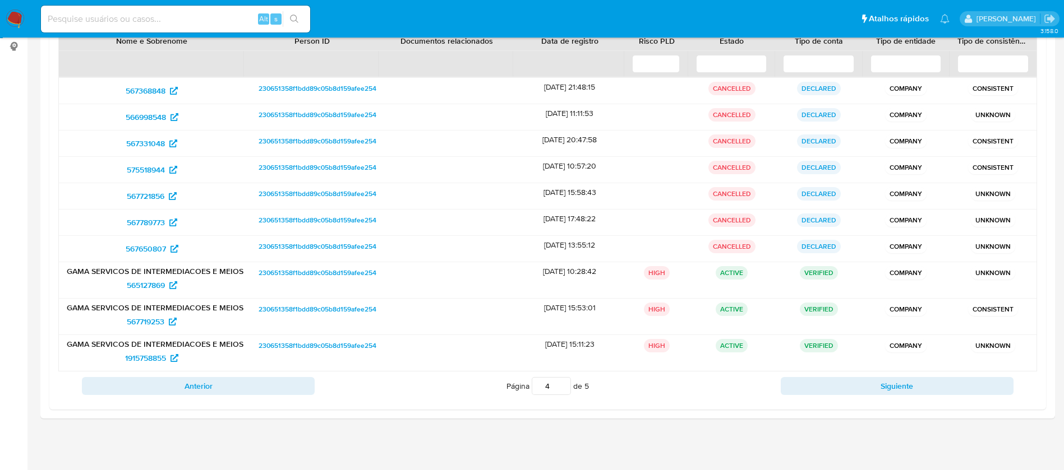
scroll to position [155, 0]
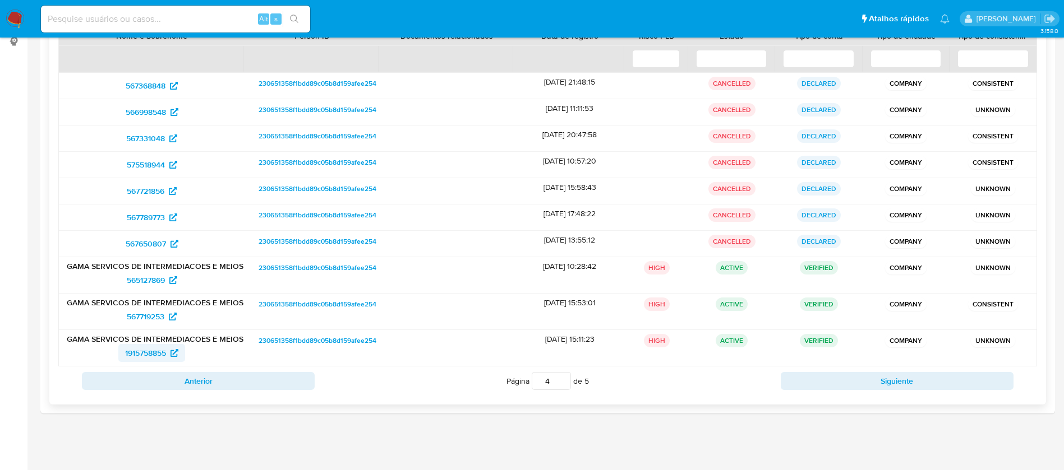
drag, startPoint x: 115, startPoint y: 196, endPoint x: 167, endPoint y: 353, distance: 165.3
click at [167, 353] on div "567368848 230651358f1bdd89c05b8d159afee254 12/05/2020 21:48:15 CANCELLED DECLAR…" at bounding box center [547, 219] width 978 height 294
click at [718, 385] on div "Página 4 de 5" at bounding box center [548, 381] width 466 height 21
click at [802, 385] on button "Siguiente" at bounding box center [897, 381] width 233 height 18
type input "5"
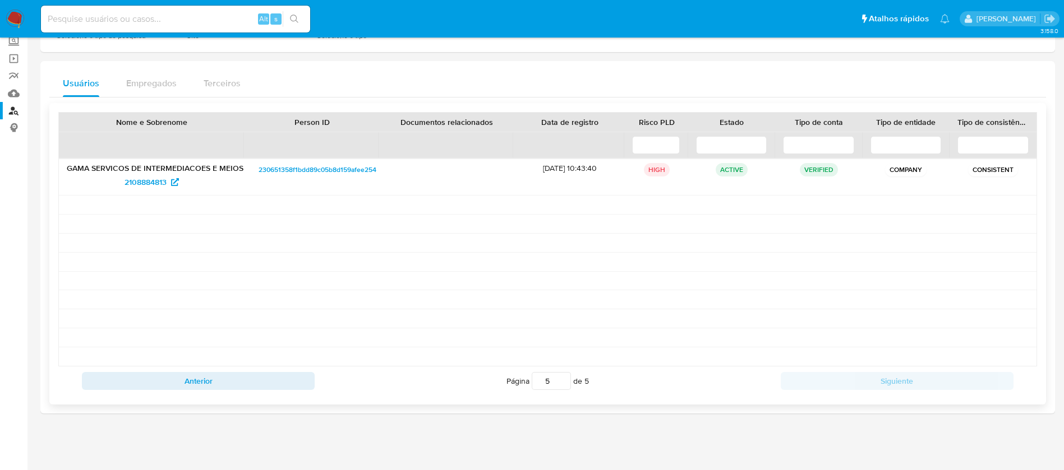
scroll to position [68, 0]
drag, startPoint x: 112, startPoint y: 186, endPoint x: 167, endPoint y: 187, distance: 55.0
click at [167, 187] on div "2108884813" at bounding box center [152, 182] width 170 height 18
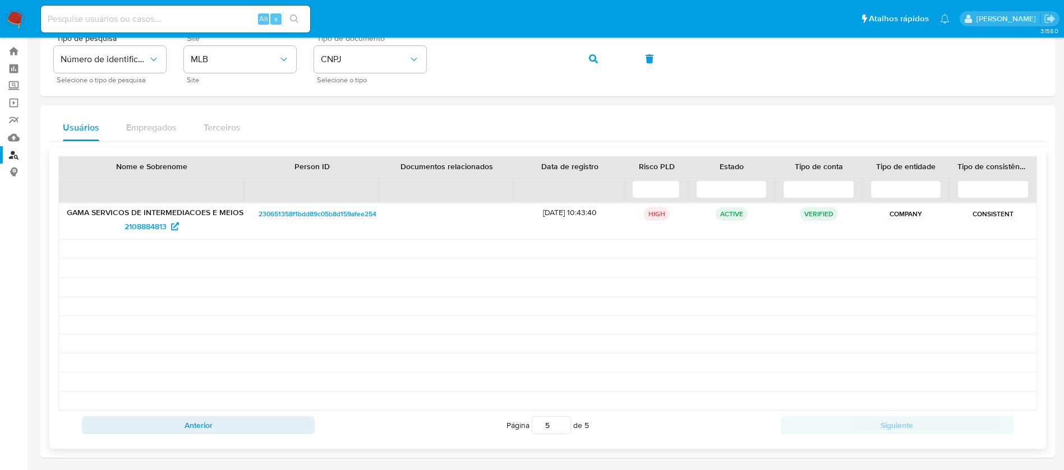
scroll to position [0, 0]
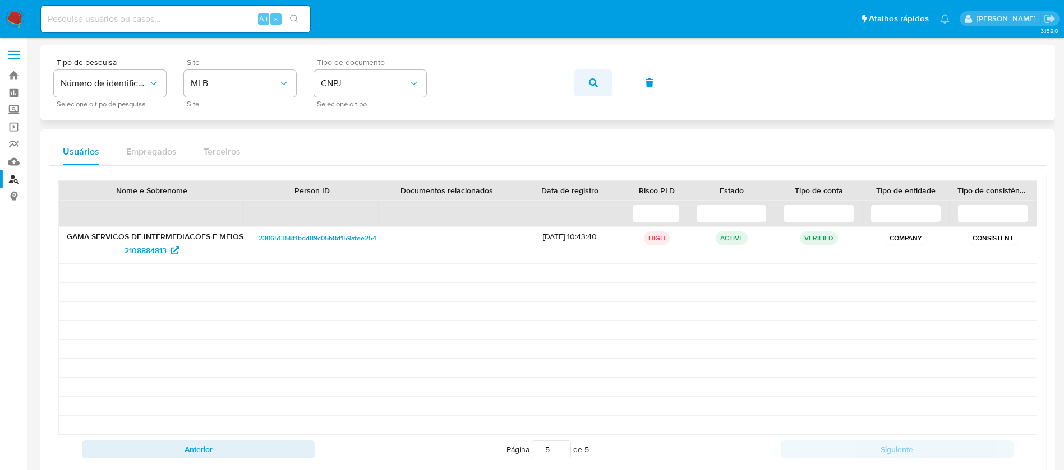
click at [592, 89] on span "button" at bounding box center [593, 83] width 9 height 25
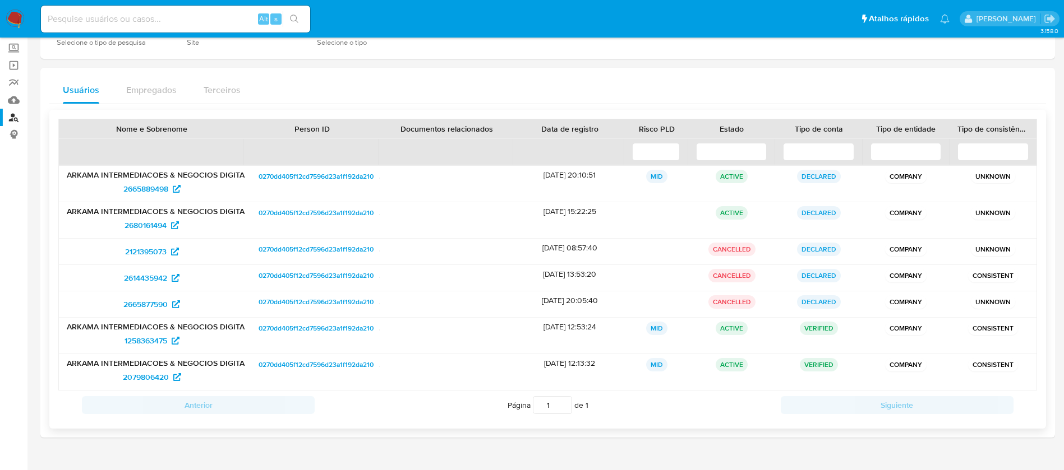
scroll to position [86, 0]
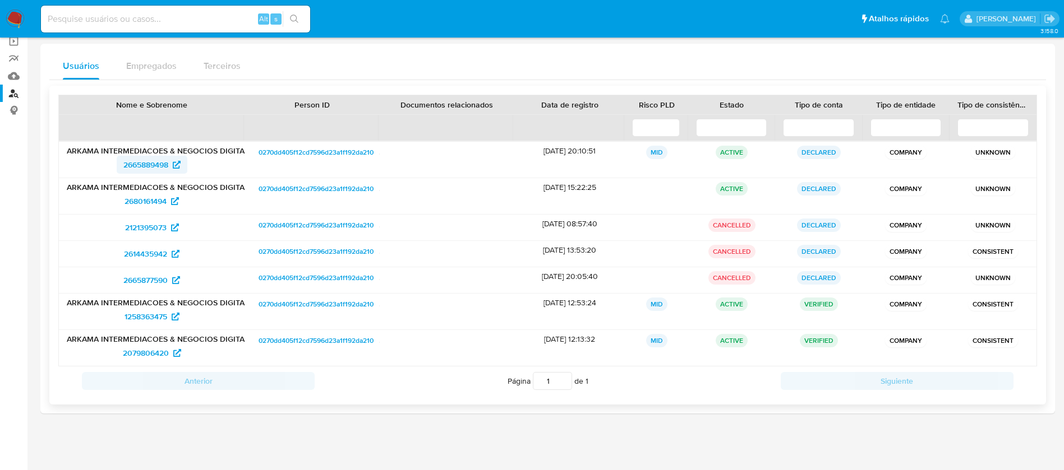
drag, startPoint x: 91, startPoint y: 166, endPoint x: 172, endPoint y: 169, distance: 81.4
click at [172, 169] on div "2665889498" at bounding box center [152, 165] width 170 height 18
drag, startPoint x: 97, startPoint y: 207, endPoint x: 168, endPoint y: 209, distance: 71.2
click at [168, 209] on div "2680161494" at bounding box center [152, 201] width 170 height 18
drag, startPoint x: 106, startPoint y: 230, endPoint x: 171, endPoint y: 233, distance: 65.1
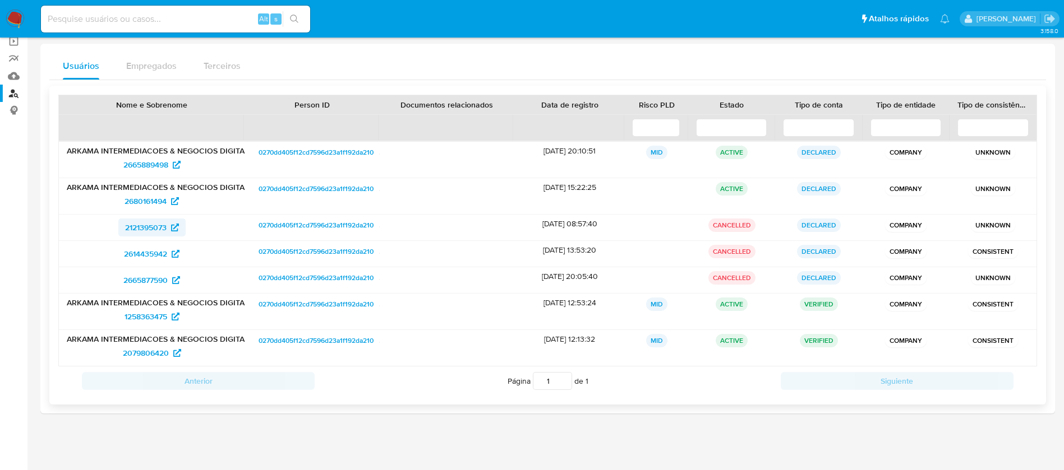
click at [171, 233] on div "2121395073" at bounding box center [152, 228] width 170 height 18
drag, startPoint x: 94, startPoint y: 251, endPoint x: 167, endPoint y: 255, distance: 73.6
click at [167, 255] on div "2614435942" at bounding box center [152, 254] width 170 height 18
drag, startPoint x: 96, startPoint y: 279, endPoint x: 169, endPoint y: 281, distance: 72.9
click at [169, 281] on div "2665877590" at bounding box center [152, 280] width 170 height 18
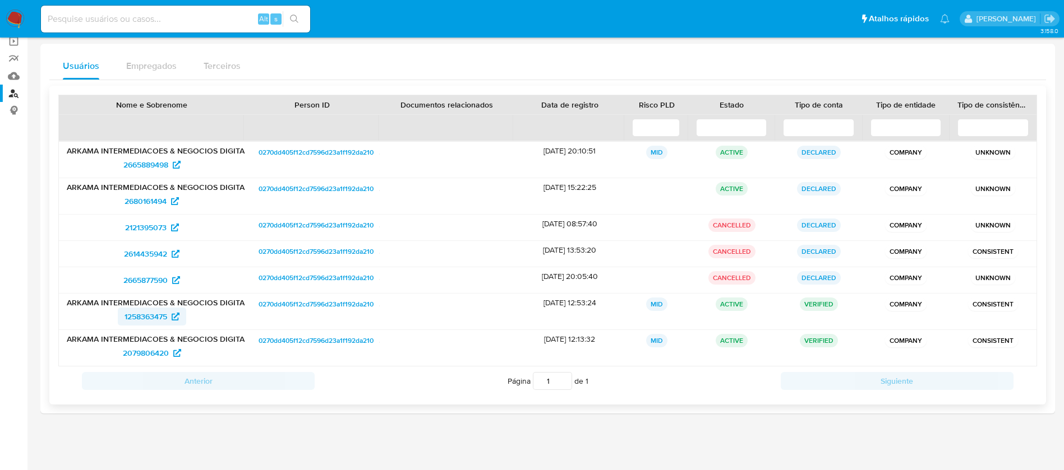
drag, startPoint x: 100, startPoint y: 316, endPoint x: 167, endPoint y: 317, distance: 66.2
click at [167, 317] on div "1258363475" at bounding box center [152, 317] width 170 height 18
drag, startPoint x: 100, startPoint y: 354, endPoint x: 169, endPoint y: 356, distance: 69.0
click at [169, 356] on div "2079806420" at bounding box center [152, 353] width 170 height 18
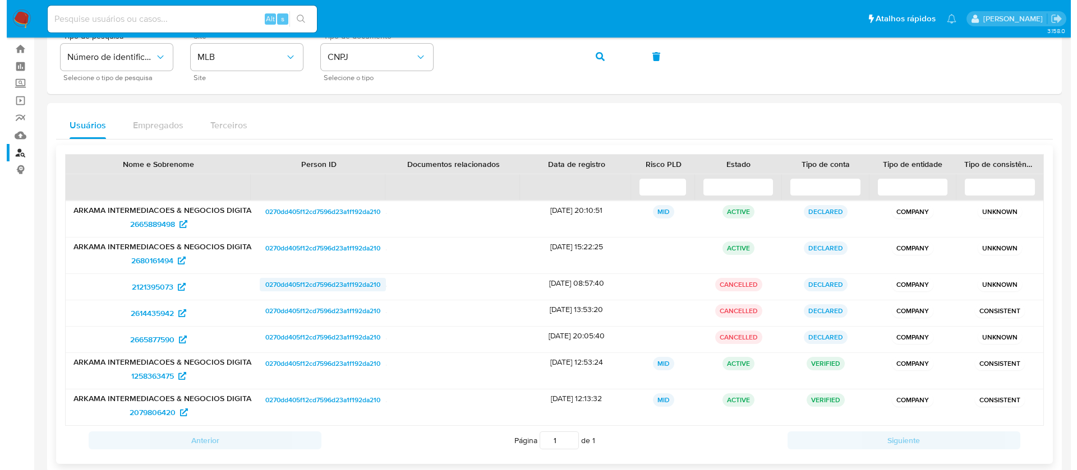
scroll to position [0, 0]
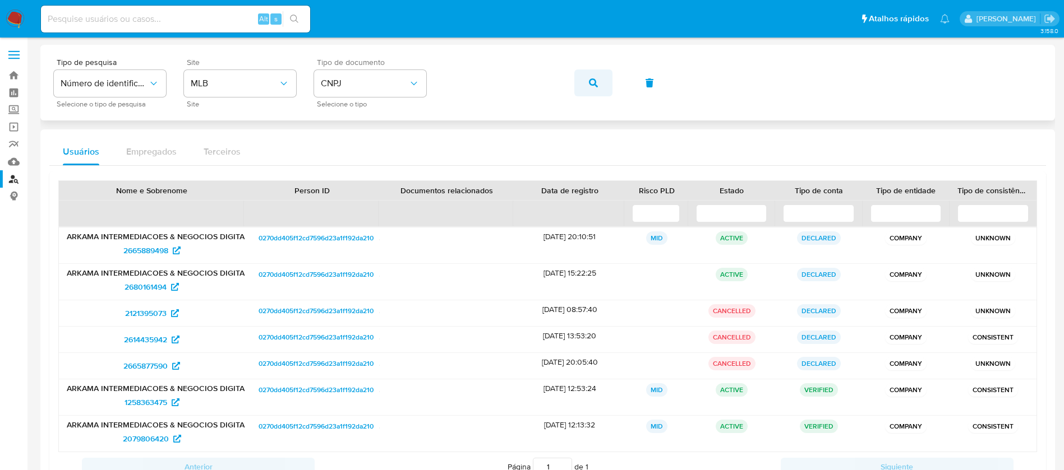
click at [599, 82] on button "button" at bounding box center [593, 83] width 38 height 27
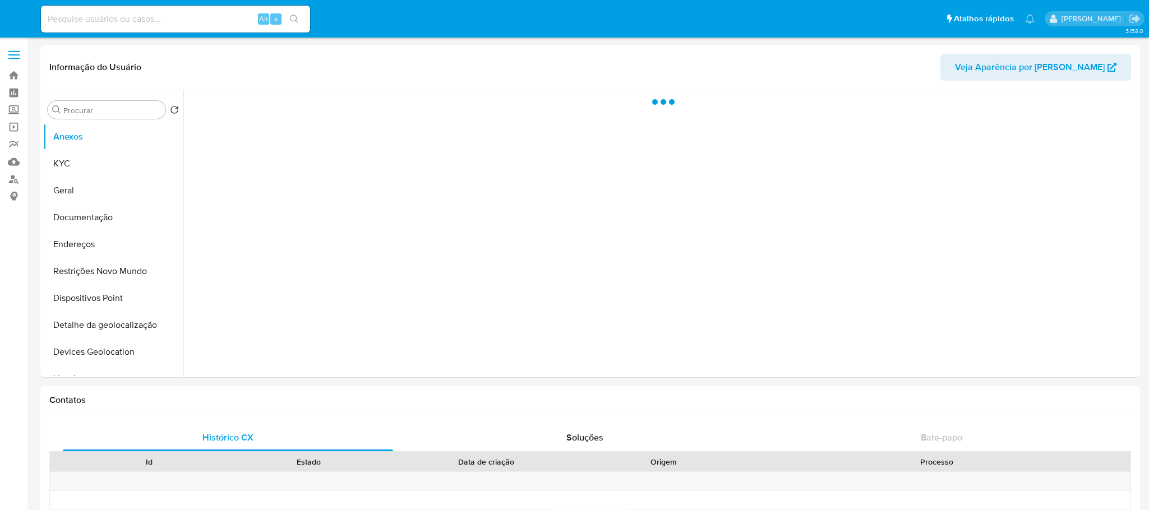
select select "10"
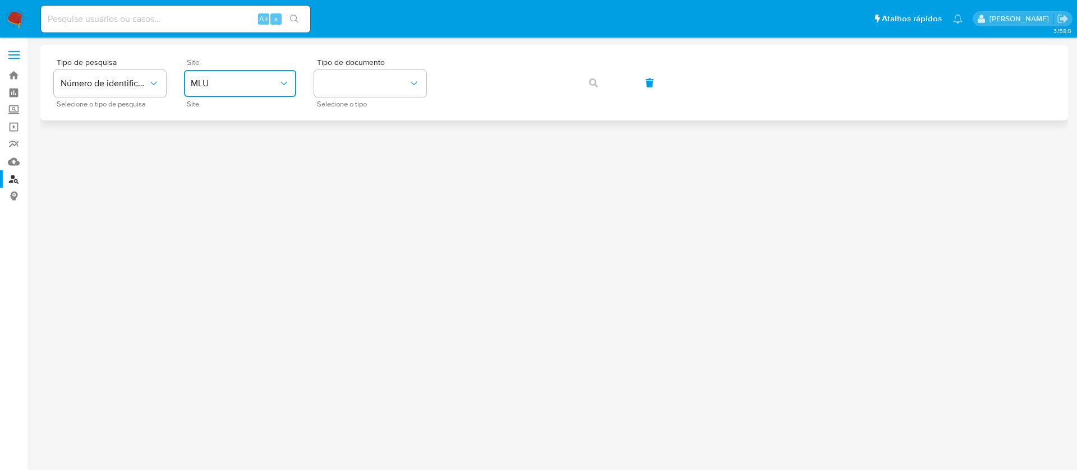
click at [273, 82] on span "MLU" at bounding box center [234, 83] width 87 height 11
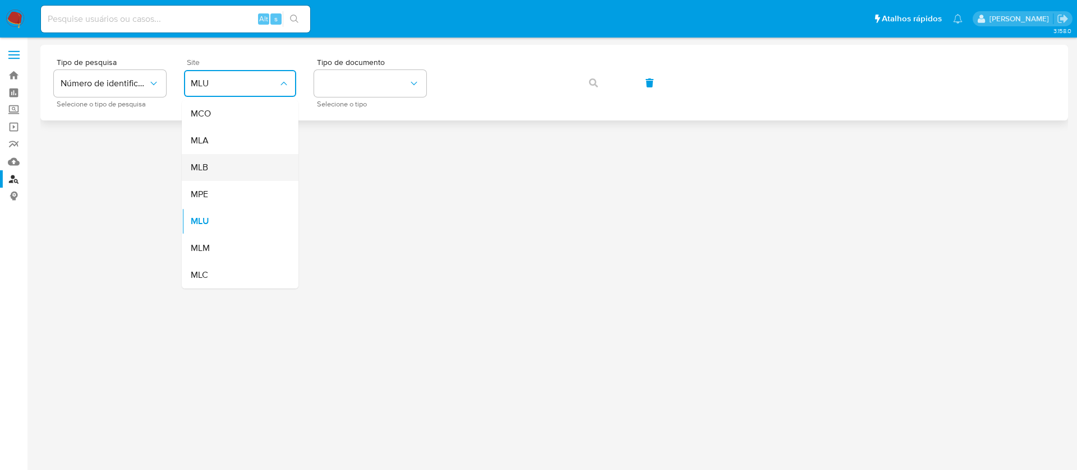
click at [205, 173] on span "MLB" at bounding box center [199, 167] width 17 height 11
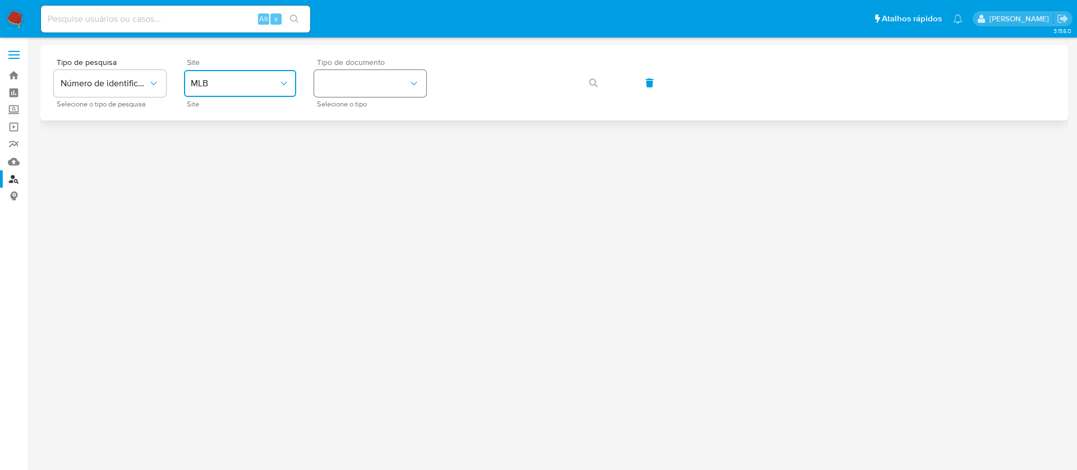
click at [385, 90] on button "identificationType" at bounding box center [370, 83] width 112 height 27
click at [350, 118] on div "CNPJ CNPJ" at bounding box center [367, 119] width 92 height 38
click at [598, 86] on button "button" at bounding box center [593, 83] width 38 height 27
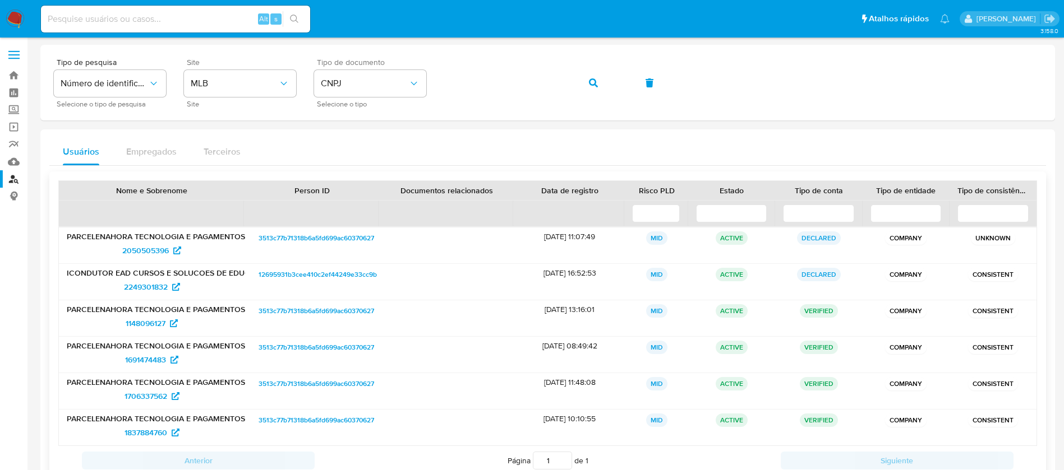
scroll to position [80, 0]
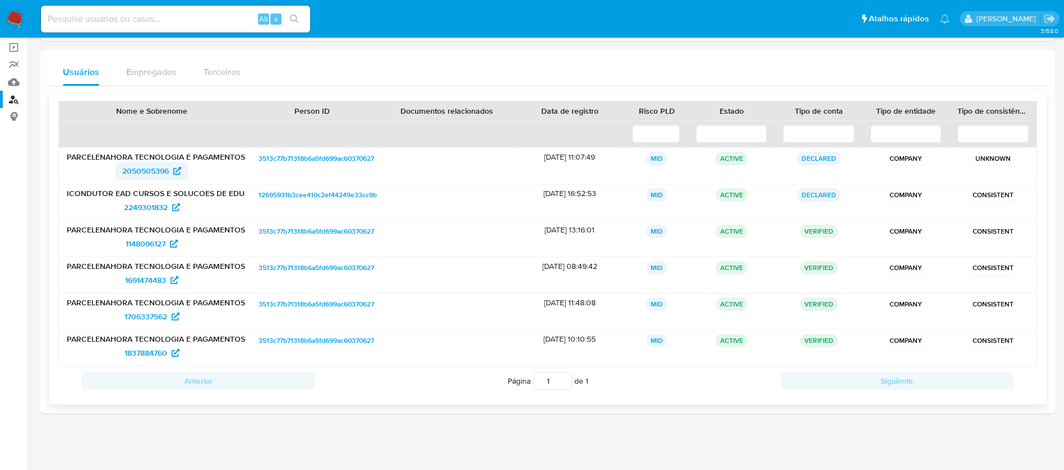
drag, startPoint x: 110, startPoint y: 174, endPoint x: 168, endPoint y: 177, distance: 57.8
click at [168, 177] on div "2050505396" at bounding box center [152, 171] width 170 height 18
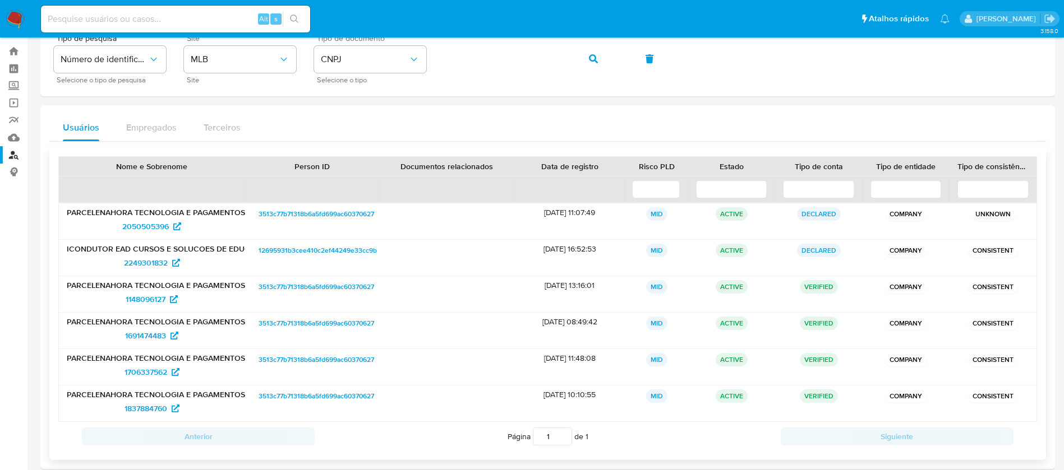
scroll to position [0, 0]
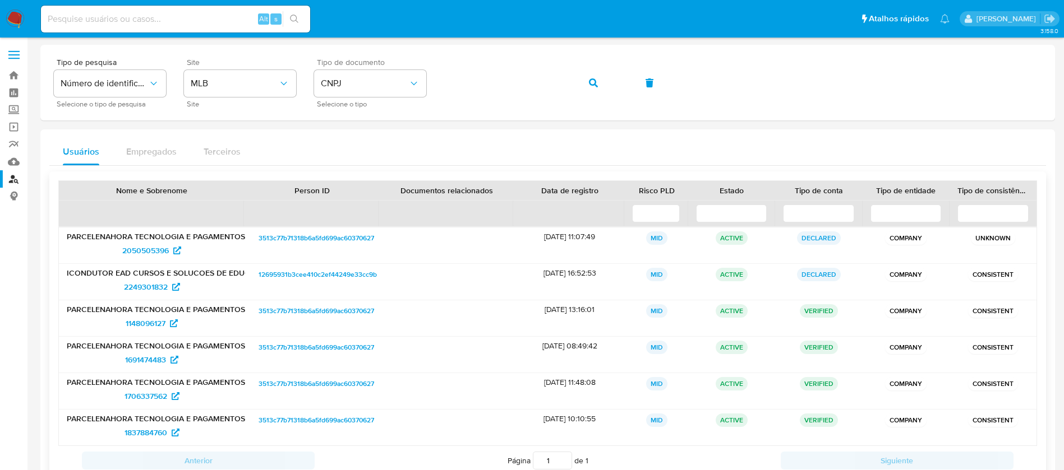
click at [90, 255] on div "2050505396" at bounding box center [152, 251] width 170 height 18
drag, startPoint x: 111, startPoint y: 251, endPoint x: 169, endPoint y: 252, distance: 58.3
click at [169, 252] on div "2050505396" at bounding box center [152, 251] width 170 height 18
drag, startPoint x: 105, startPoint y: 286, endPoint x: 170, endPoint y: 288, distance: 65.1
click at [170, 288] on div "2249301832" at bounding box center [152, 287] width 170 height 18
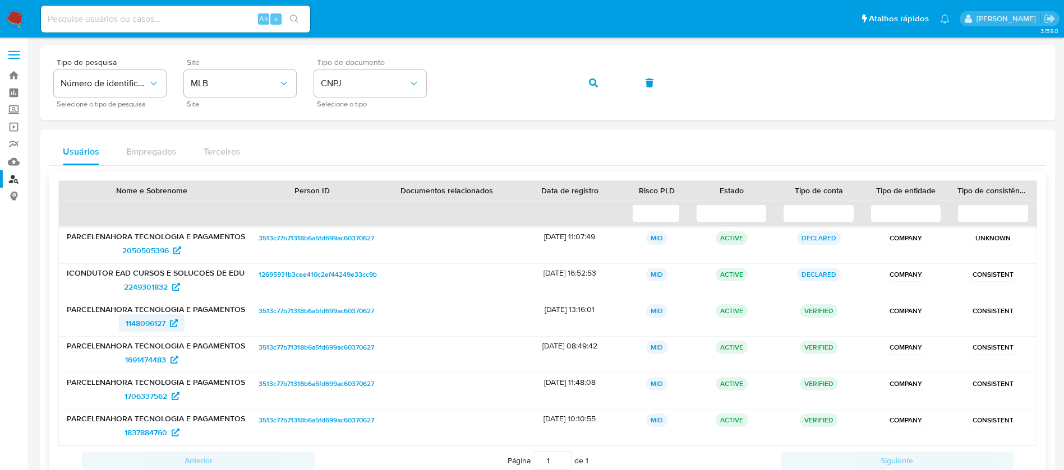
drag, startPoint x: 116, startPoint y: 327, endPoint x: 167, endPoint y: 327, distance: 51.6
click at [167, 327] on div "1148096127" at bounding box center [152, 324] width 170 height 18
drag, startPoint x: 111, startPoint y: 358, endPoint x: 166, endPoint y: 361, distance: 55.0
click at [166, 361] on div "1691474483" at bounding box center [152, 360] width 170 height 18
drag, startPoint x: 108, startPoint y: 395, endPoint x: 169, endPoint y: 398, distance: 61.2
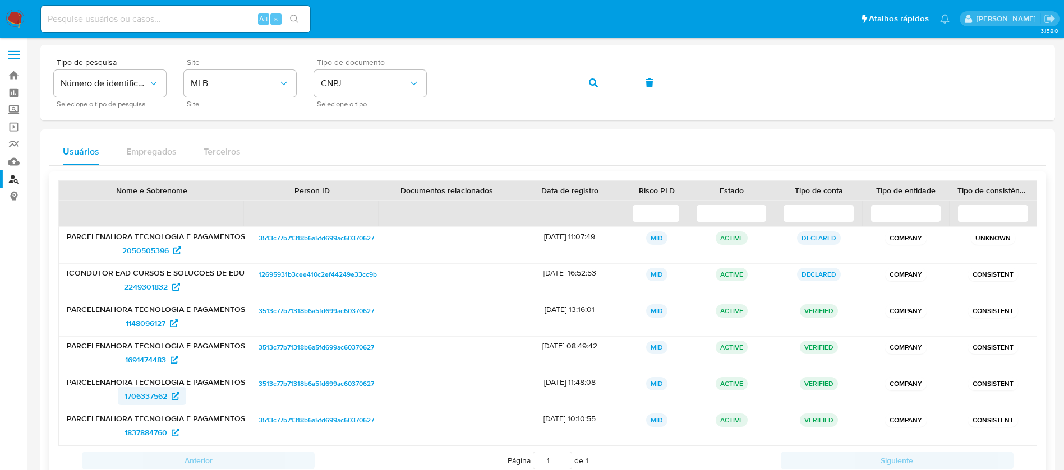
click at [169, 398] on div "1706337562" at bounding box center [152, 396] width 170 height 18
drag, startPoint x: 98, startPoint y: 431, endPoint x: 169, endPoint y: 435, distance: 70.8
click at [169, 435] on div "1837884760" at bounding box center [152, 433] width 170 height 18
click at [599, 81] on button "button" at bounding box center [593, 83] width 38 height 27
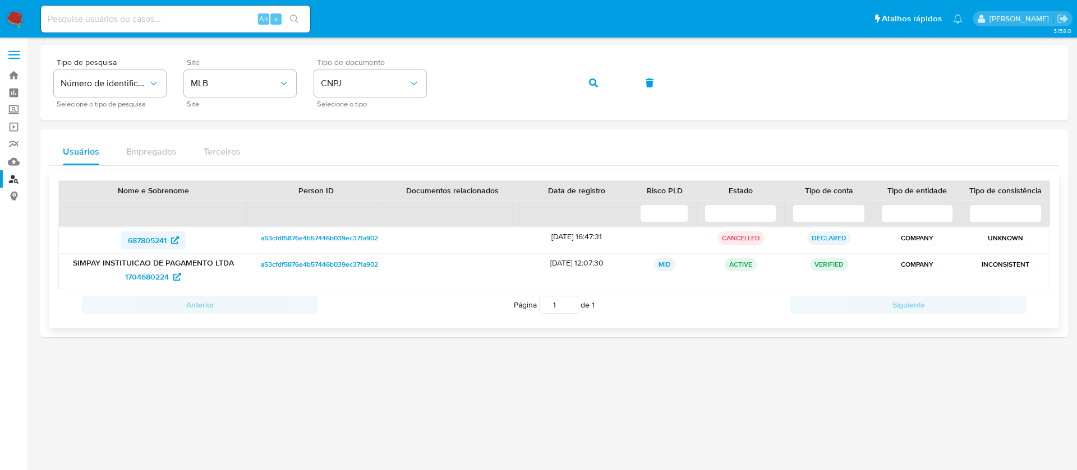
drag, startPoint x: 107, startPoint y: 246, endPoint x: 169, endPoint y: 246, distance: 62.2
click at [169, 246] on div "687805241" at bounding box center [153, 241] width 173 height 18
drag, startPoint x: 109, startPoint y: 282, endPoint x: 170, endPoint y: 283, distance: 61.7
click at [170, 283] on div "1704680224" at bounding box center [153, 277] width 173 height 18
click at [327, 432] on div "3.158.0" at bounding box center [553, 254] width 1027 height 418
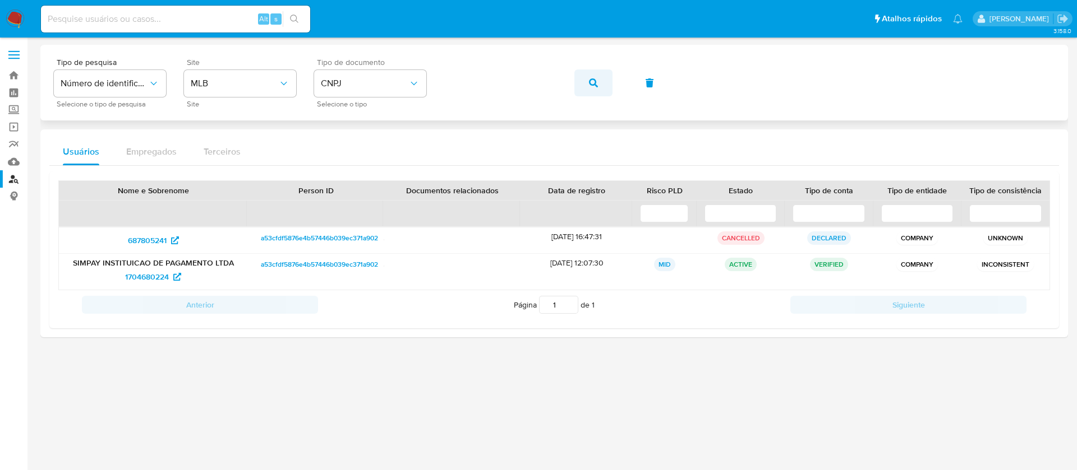
click at [587, 84] on button "button" at bounding box center [593, 83] width 38 height 27
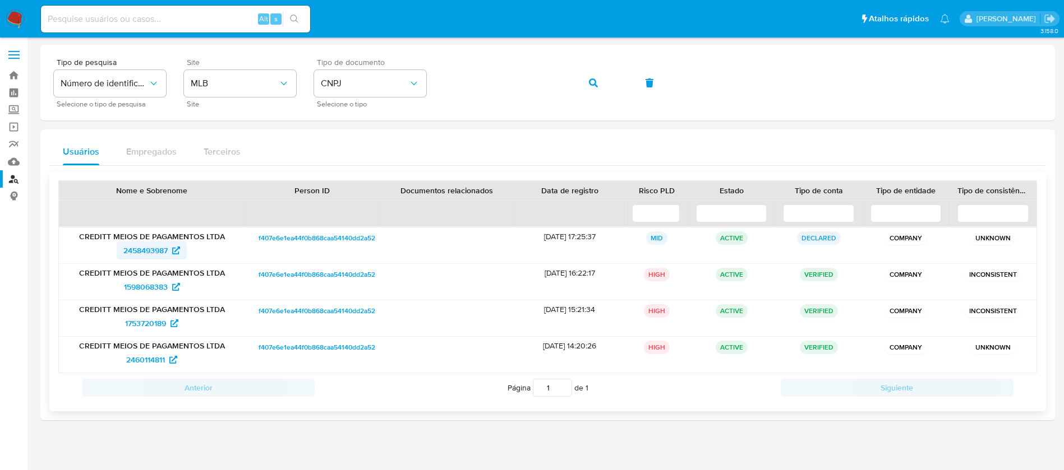
drag, startPoint x: 90, startPoint y: 252, endPoint x: 169, endPoint y: 253, distance: 79.1
click at [169, 253] on div "2458493987" at bounding box center [152, 251] width 170 height 18
drag, startPoint x: 104, startPoint y: 289, endPoint x: 168, endPoint y: 290, distance: 63.4
click at [168, 290] on div "1598068383" at bounding box center [152, 287] width 170 height 18
drag, startPoint x: 97, startPoint y: 322, endPoint x: 169, endPoint y: 326, distance: 72.4
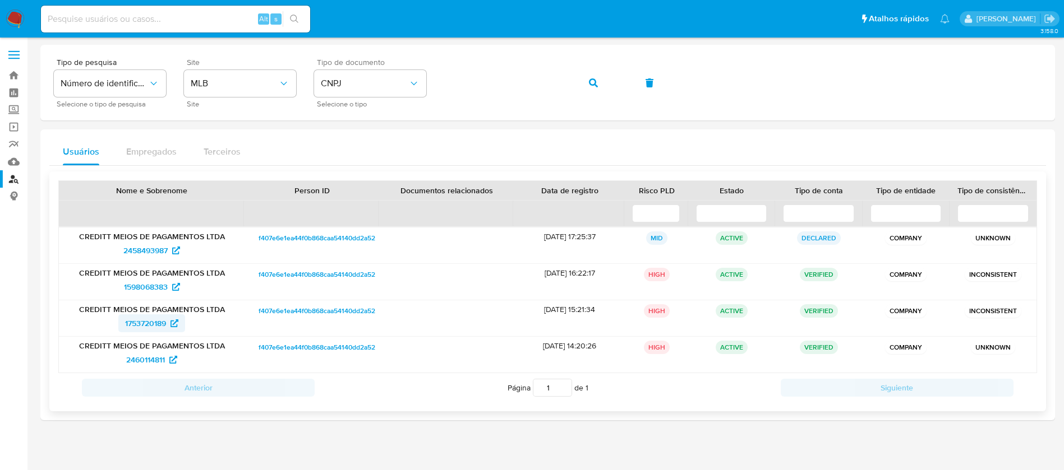
click at [169, 326] on div "1753720189" at bounding box center [152, 324] width 170 height 18
drag, startPoint x: 105, startPoint y: 359, endPoint x: 168, endPoint y: 363, distance: 62.9
click at [168, 363] on div "2460114811" at bounding box center [152, 360] width 170 height 18
click at [589, 84] on icon "button" at bounding box center [593, 83] width 9 height 9
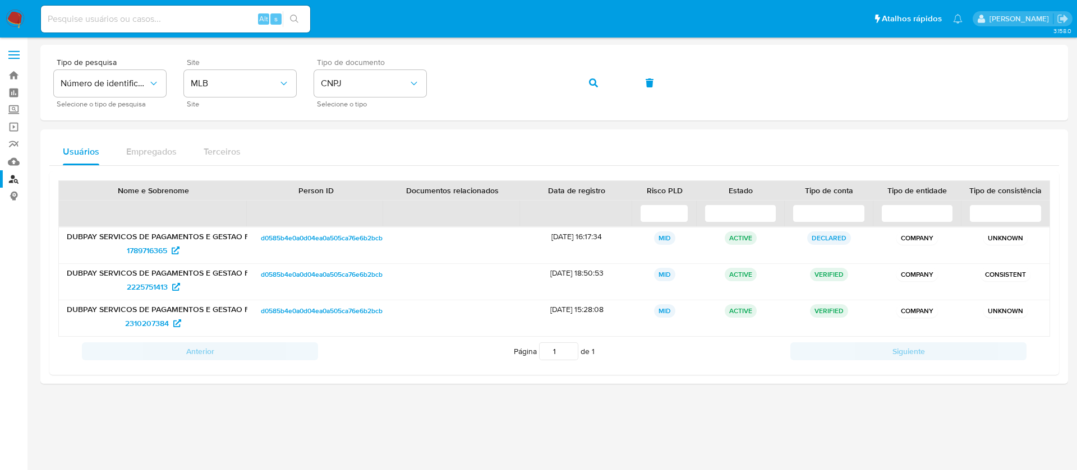
drag, startPoint x: 183, startPoint y: 398, endPoint x: 183, endPoint y: 388, distance: 10.1
click at [183, 398] on div at bounding box center [553, 234] width 1027 height 378
drag, startPoint x: 110, startPoint y: 247, endPoint x: 167, endPoint y: 248, distance: 57.2
click at [167, 248] on div "1789716365" at bounding box center [153, 251] width 173 height 18
drag, startPoint x: 108, startPoint y: 292, endPoint x: 169, endPoint y: 290, distance: 61.1
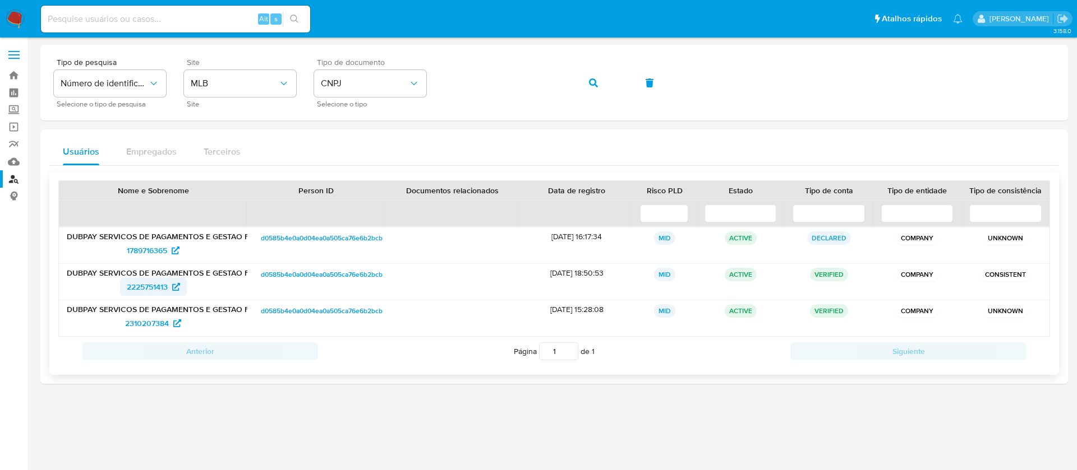
click at [169, 290] on div "2225751413" at bounding box center [153, 287] width 173 height 18
drag, startPoint x: 110, startPoint y: 326, endPoint x: 167, endPoint y: 326, distance: 57.2
click at [167, 326] on div "2310207384" at bounding box center [153, 324] width 173 height 18
click at [586, 84] on button "button" at bounding box center [593, 83] width 38 height 27
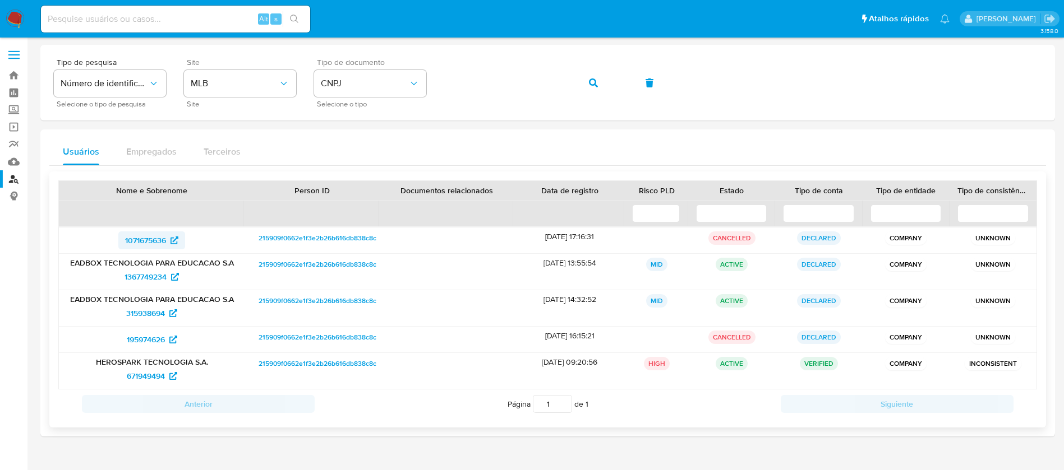
drag, startPoint x: 95, startPoint y: 244, endPoint x: 168, endPoint y: 243, distance: 72.9
click at [168, 243] on div "1071675636" at bounding box center [152, 241] width 170 height 18
drag, startPoint x: 110, startPoint y: 275, endPoint x: 168, endPoint y: 277, distance: 57.8
click at [168, 277] on div "1367749234" at bounding box center [152, 277] width 170 height 18
drag, startPoint x: 100, startPoint y: 313, endPoint x: 167, endPoint y: 312, distance: 66.2
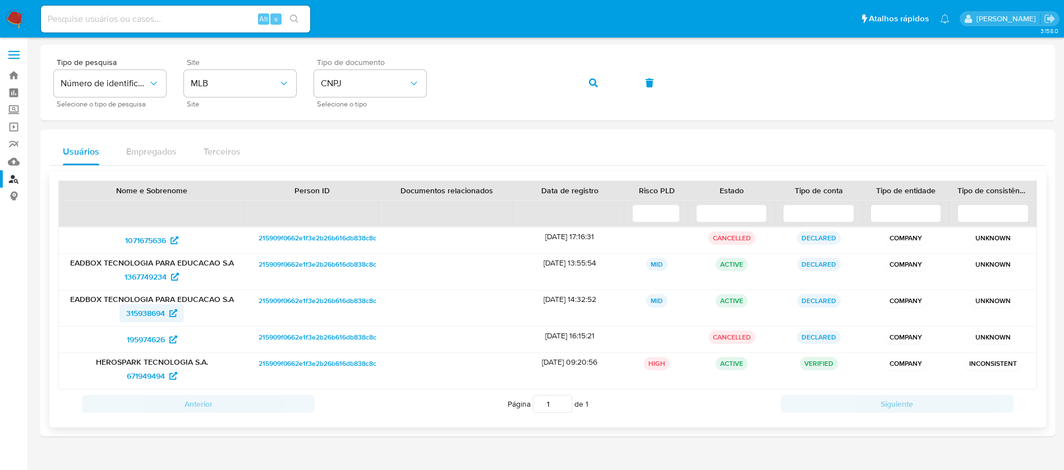
click at [167, 312] on div "315938694" at bounding box center [152, 313] width 170 height 18
drag, startPoint x: 107, startPoint y: 342, endPoint x: 165, endPoint y: 343, distance: 57.8
click at [165, 343] on div "195974626" at bounding box center [152, 340] width 170 height 18
drag, startPoint x: 107, startPoint y: 375, endPoint x: 168, endPoint y: 377, distance: 61.7
click at [168, 377] on div "671949494" at bounding box center [152, 376] width 170 height 18
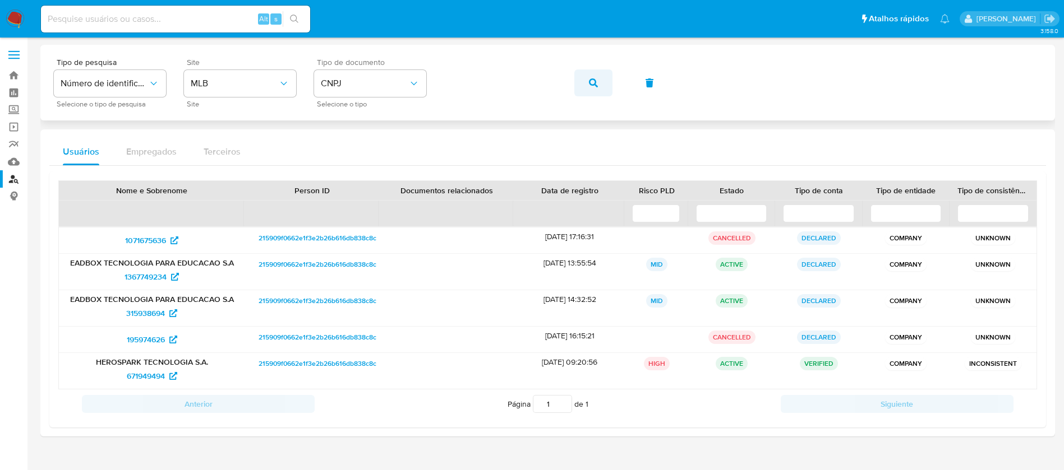
click at [589, 79] on icon "button" at bounding box center [593, 83] width 9 height 9
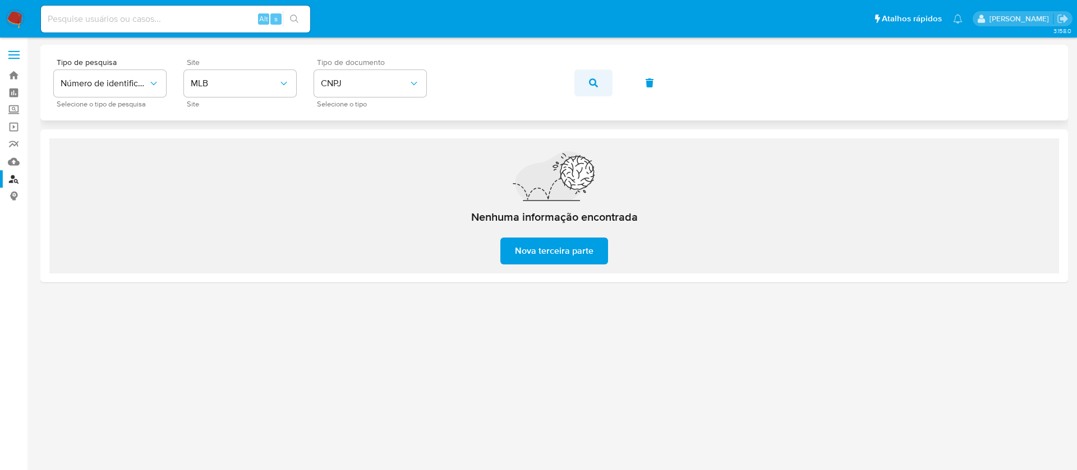
click at [594, 87] on span "button" at bounding box center [593, 83] width 9 height 25
click at [590, 83] on icon "button" at bounding box center [593, 83] width 9 height 9
click at [592, 83] on icon "button" at bounding box center [593, 83] width 9 height 9
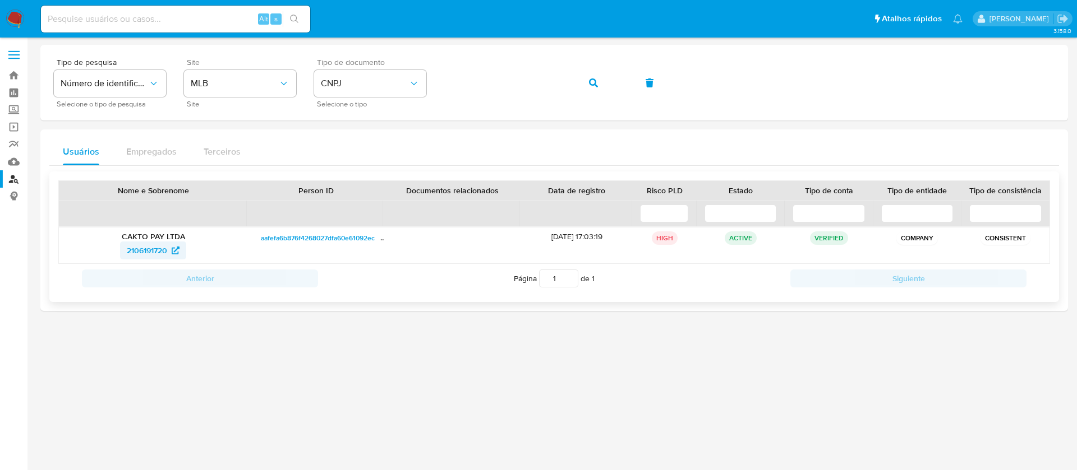
drag, startPoint x: 90, startPoint y: 253, endPoint x: 167, endPoint y: 252, distance: 76.8
click at [167, 252] on div "2106191720" at bounding box center [153, 251] width 173 height 18
click at [589, 85] on icon "button" at bounding box center [593, 83] width 9 height 9
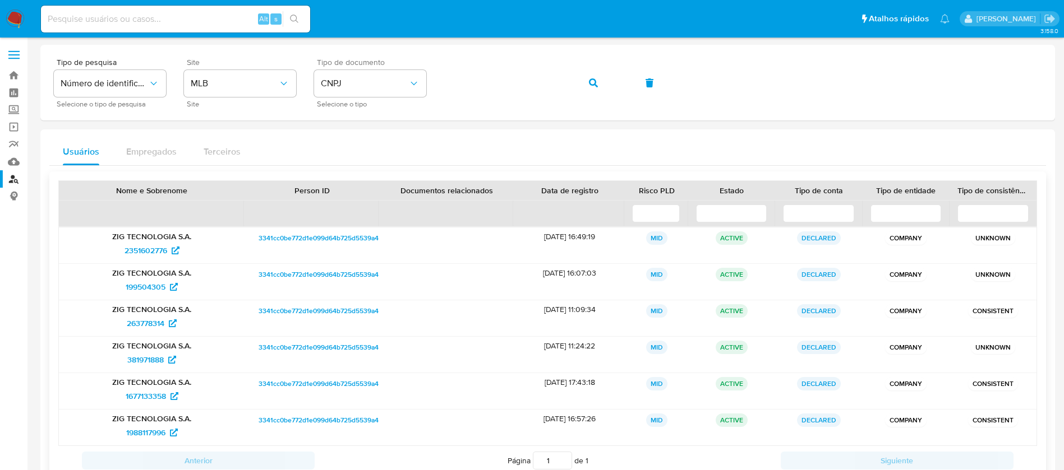
scroll to position [80, 0]
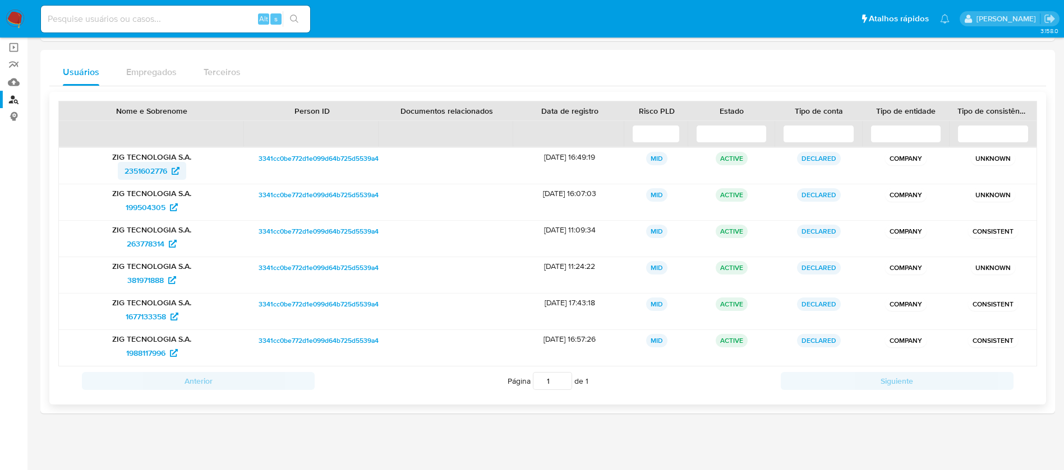
drag, startPoint x: 93, startPoint y: 172, endPoint x: 169, endPoint y: 174, distance: 75.8
click at [169, 174] on div "2351602776" at bounding box center [152, 171] width 170 height 18
drag, startPoint x: 100, startPoint y: 205, endPoint x: 165, endPoint y: 207, distance: 65.1
click at [165, 207] on div "199504305" at bounding box center [152, 208] width 170 height 18
drag, startPoint x: 112, startPoint y: 245, endPoint x: 166, endPoint y: 247, distance: 53.9
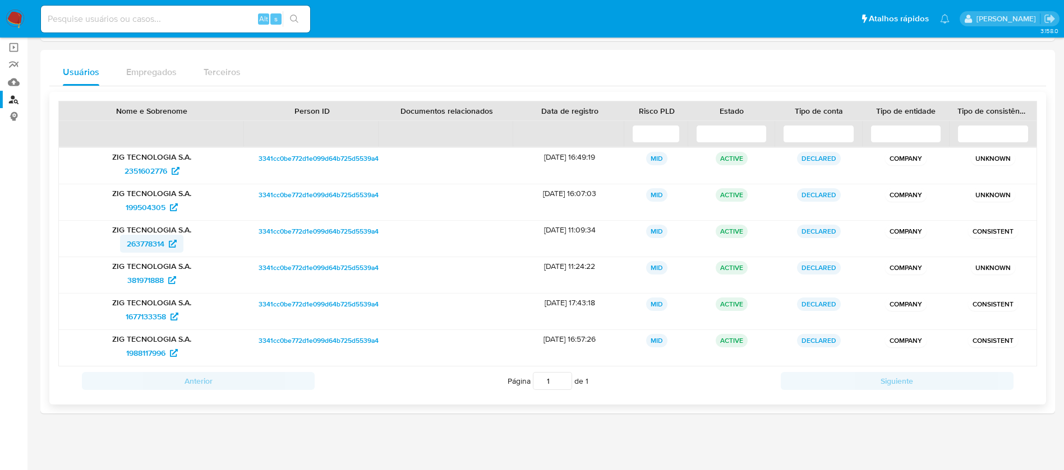
click at [166, 247] on div "263778314" at bounding box center [152, 244] width 170 height 18
drag, startPoint x: 115, startPoint y: 280, endPoint x: 165, endPoint y: 282, distance: 50.5
click at [165, 282] on div "381971888" at bounding box center [152, 280] width 170 height 18
drag, startPoint x: 115, startPoint y: 316, endPoint x: 169, endPoint y: 316, distance: 53.8
click at [169, 316] on div "1677133358" at bounding box center [152, 317] width 170 height 18
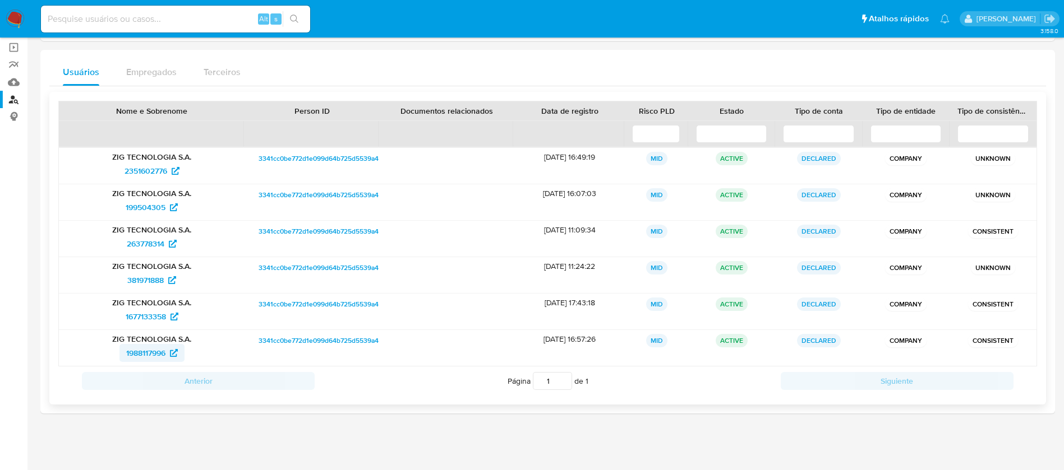
drag, startPoint x: 95, startPoint y: 354, endPoint x: 167, endPoint y: 356, distance: 72.4
click at [167, 356] on div "1988117996" at bounding box center [152, 353] width 170 height 18
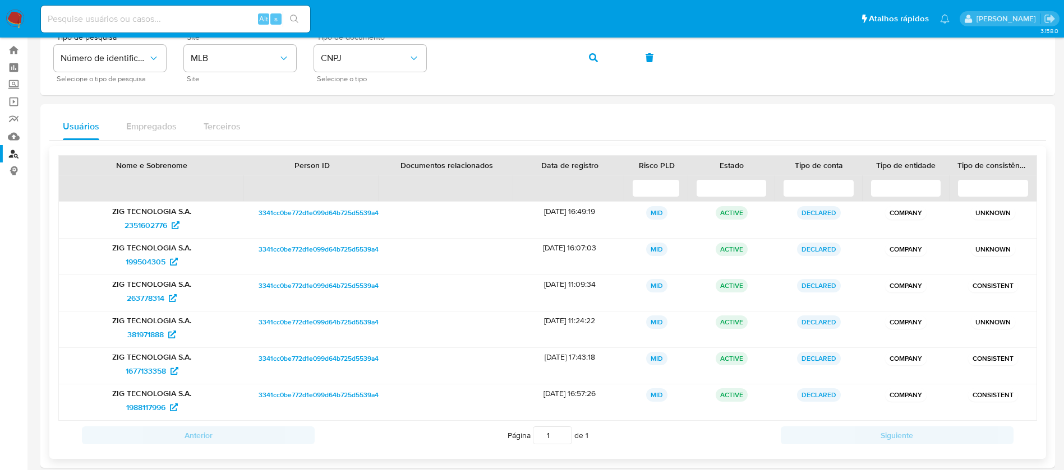
scroll to position [0, 0]
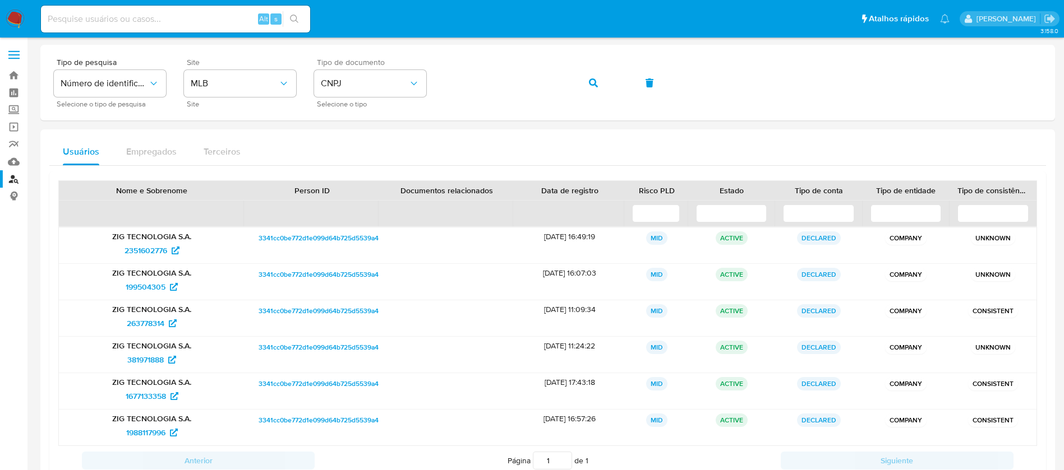
click at [16, 17] on img at bounding box center [15, 19] width 19 height 19
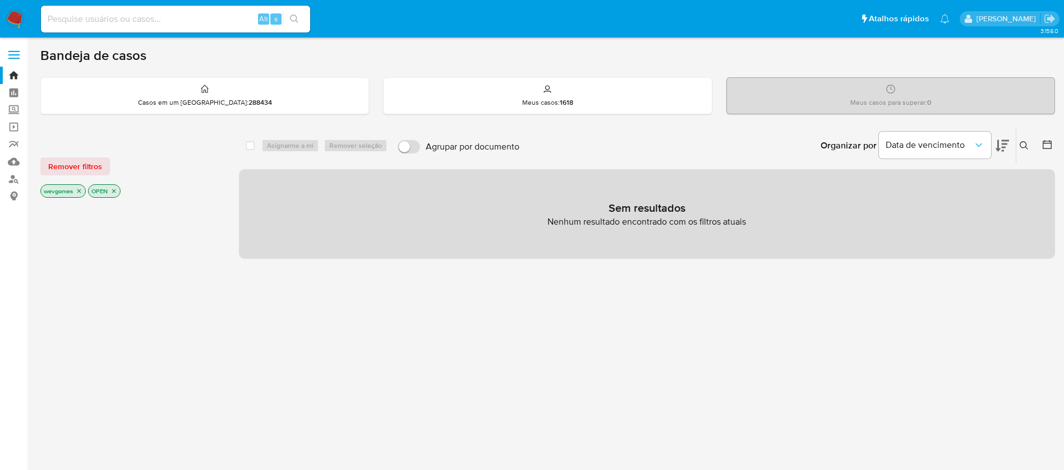
click at [67, 23] on input at bounding box center [175, 19] width 269 height 15
paste input "2377366197"
type input "2377366197"
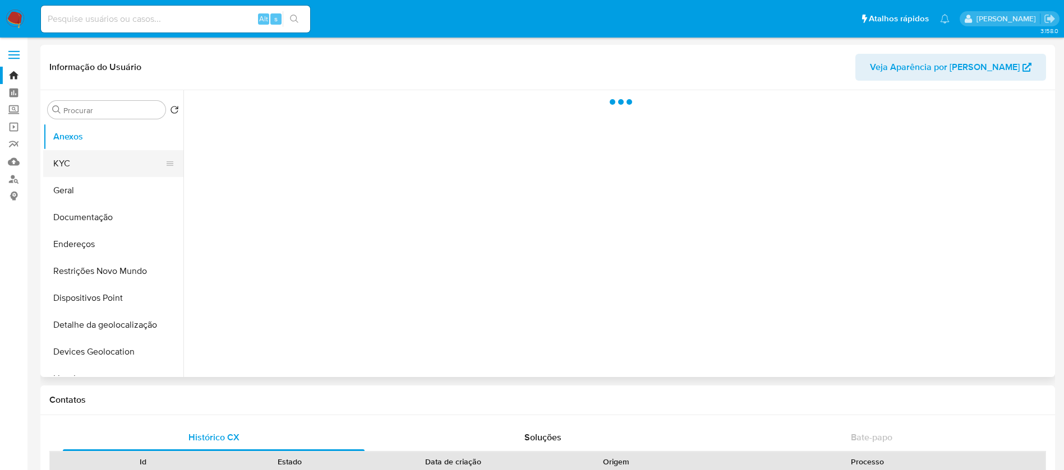
click at [65, 167] on button "KYC" at bounding box center [108, 163] width 131 height 27
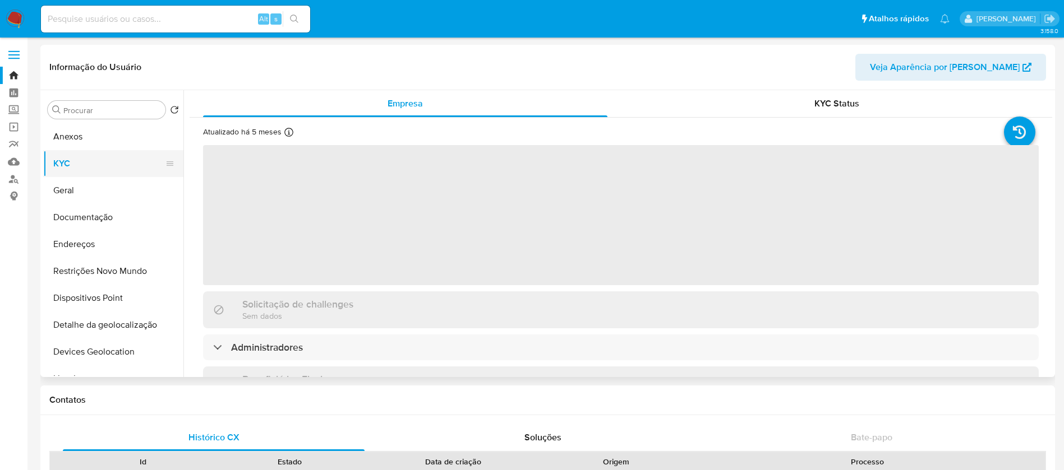
select select "10"
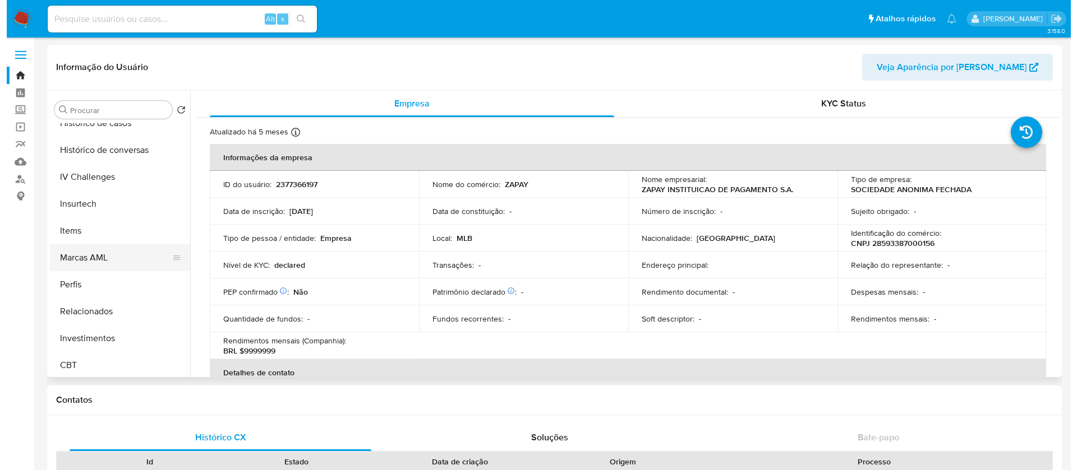
scroll to position [528, 0]
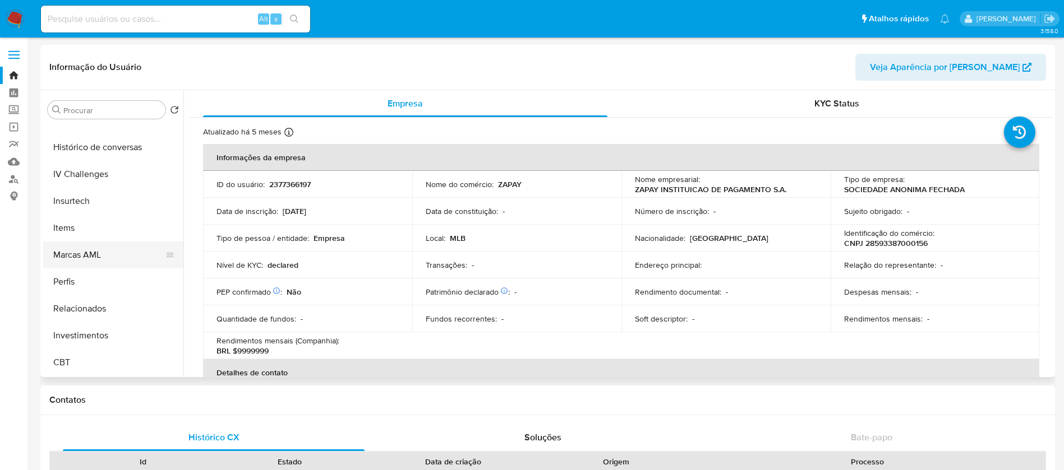
click at [89, 261] on button "Marcas AML" at bounding box center [108, 255] width 131 height 27
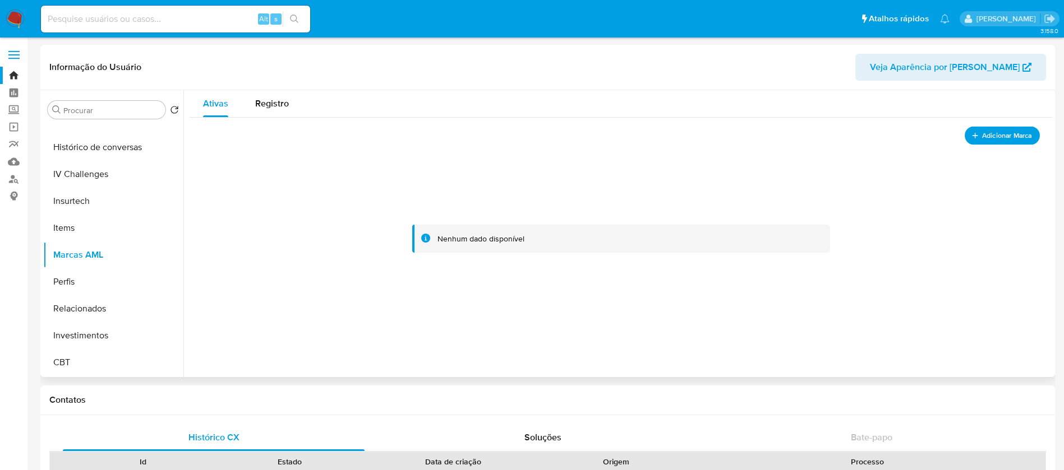
click at [992, 137] on span "Adicionar Marca" at bounding box center [1007, 136] width 50 height 14
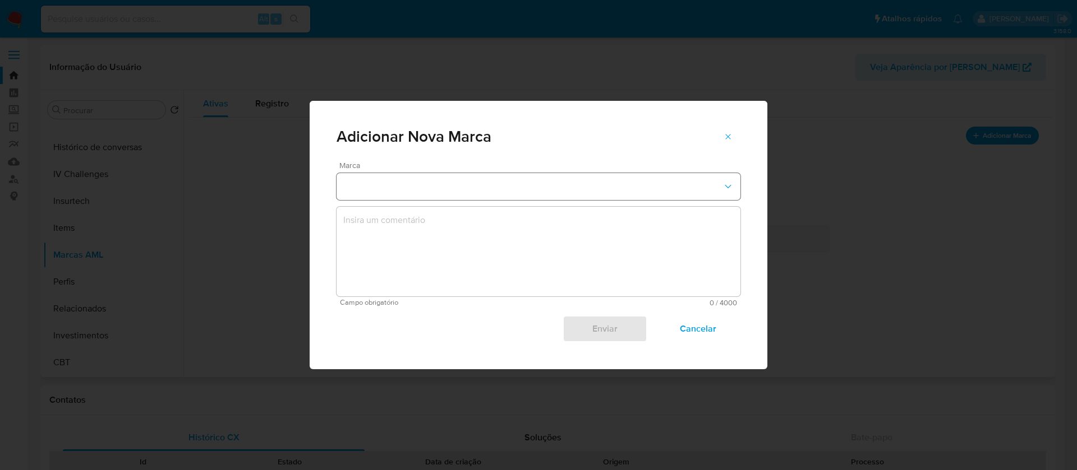
click at [728, 181] on icon "marks-modal" at bounding box center [727, 186] width 11 height 11
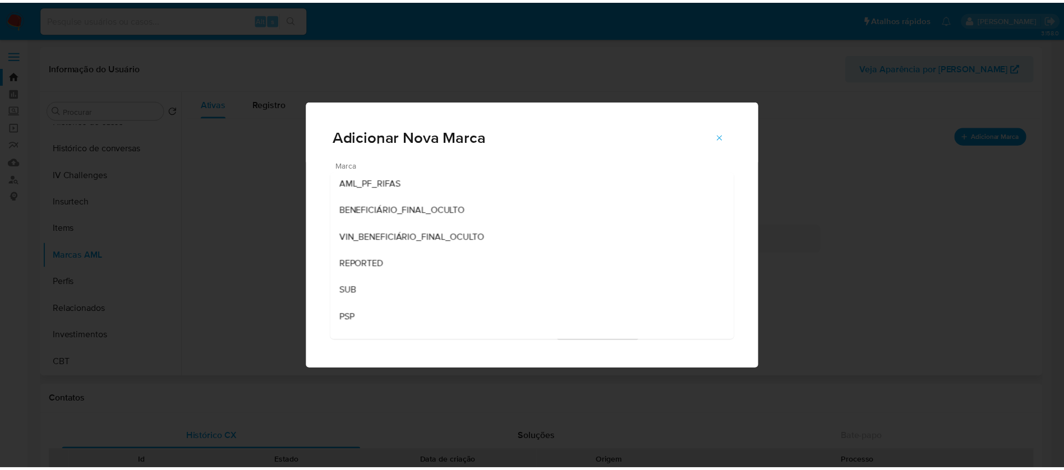
scroll to position [155, 0]
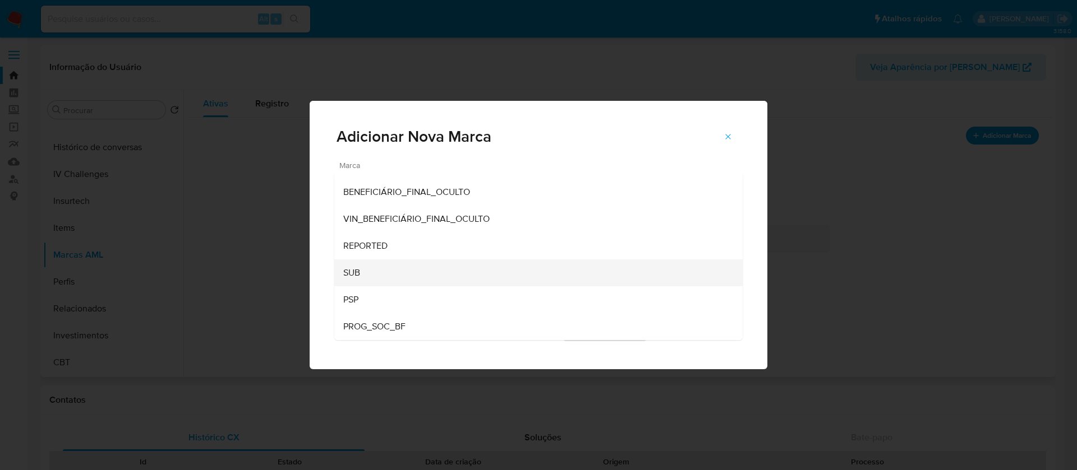
click at [357, 276] on span "SUB" at bounding box center [351, 272] width 17 height 11
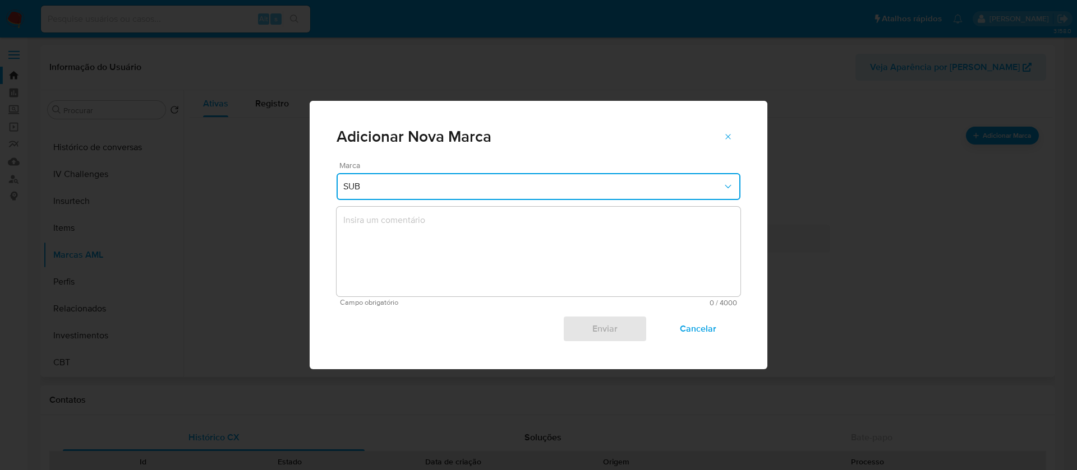
click at [419, 228] on textarea "marks-modal" at bounding box center [538, 252] width 404 height 90
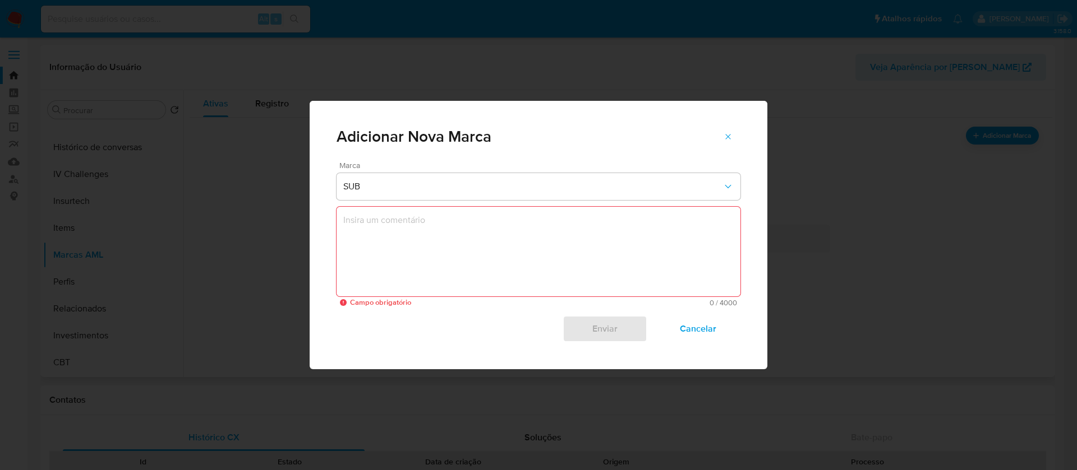
click at [414, 221] on textarea "marks-modal" at bounding box center [538, 252] width 404 height 90
paste textarea "Empresa subadquirente/subcredenciador"
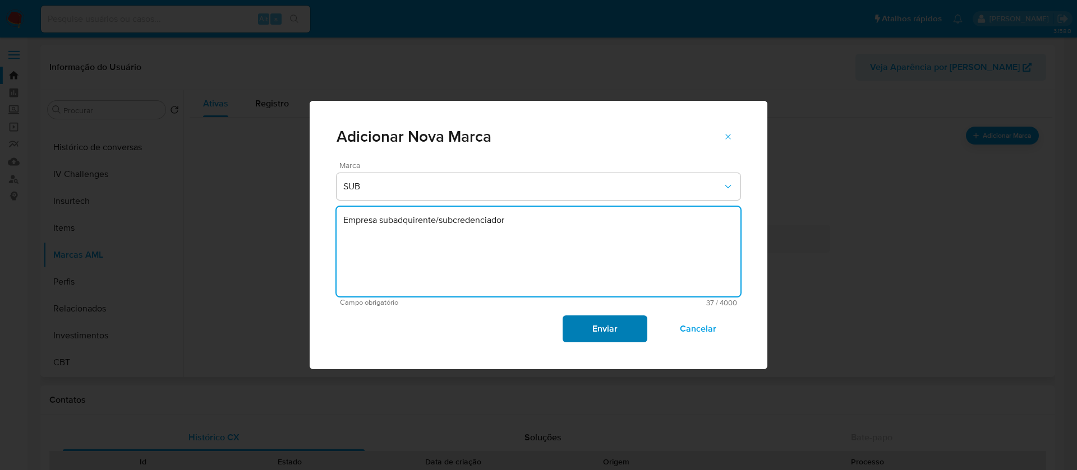
type textarea "Empresa subadquirente/subcredenciador"
click at [610, 334] on span "Enviar" at bounding box center [604, 329] width 55 height 25
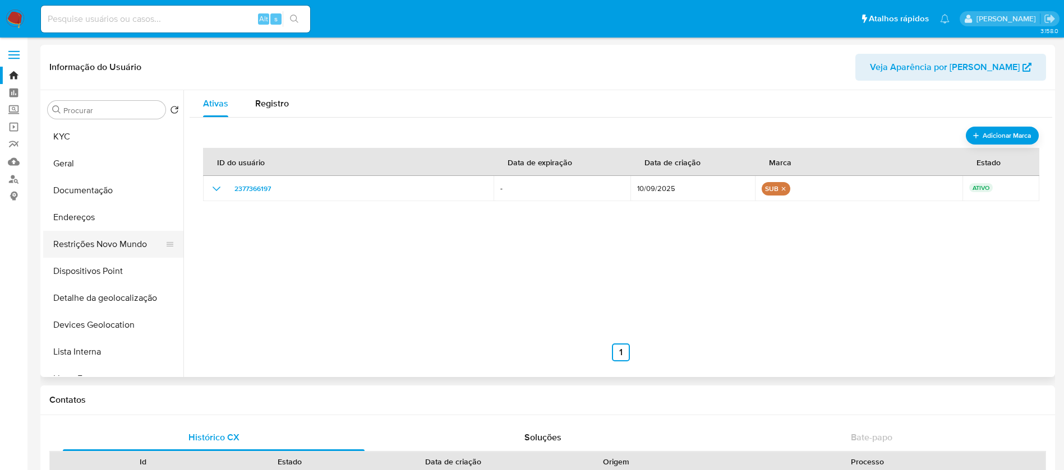
scroll to position [0, 0]
click at [72, 160] on button "KYC" at bounding box center [108, 163] width 131 height 27
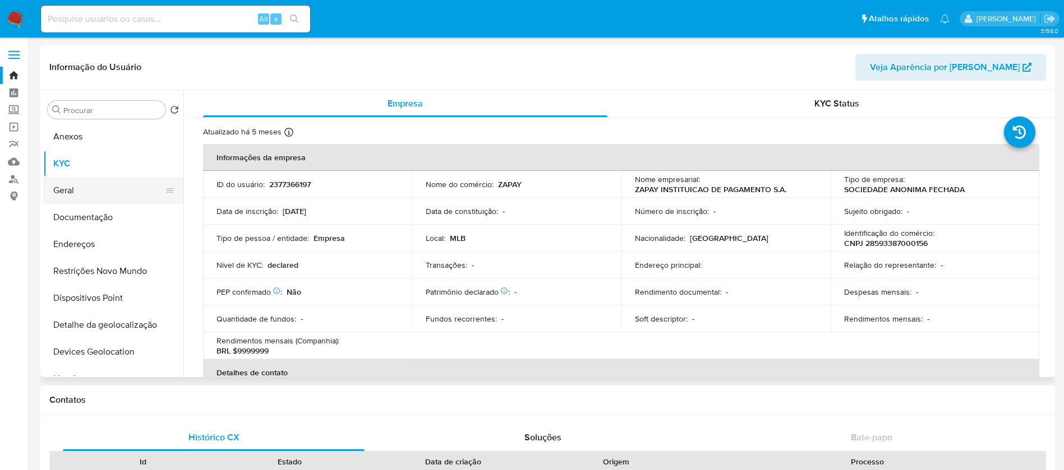
click at [76, 191] on button "Geral" at bounding box center [108, 190] width 131 height 27
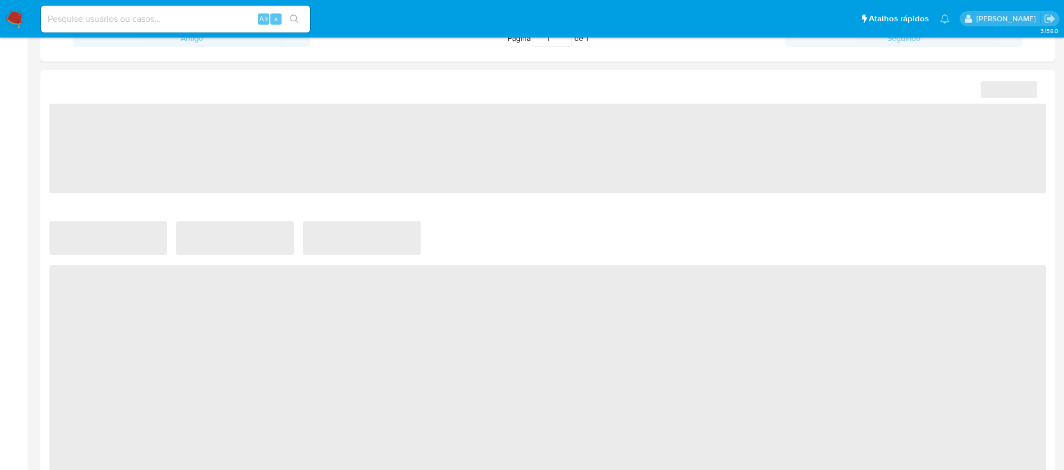
select select "10"
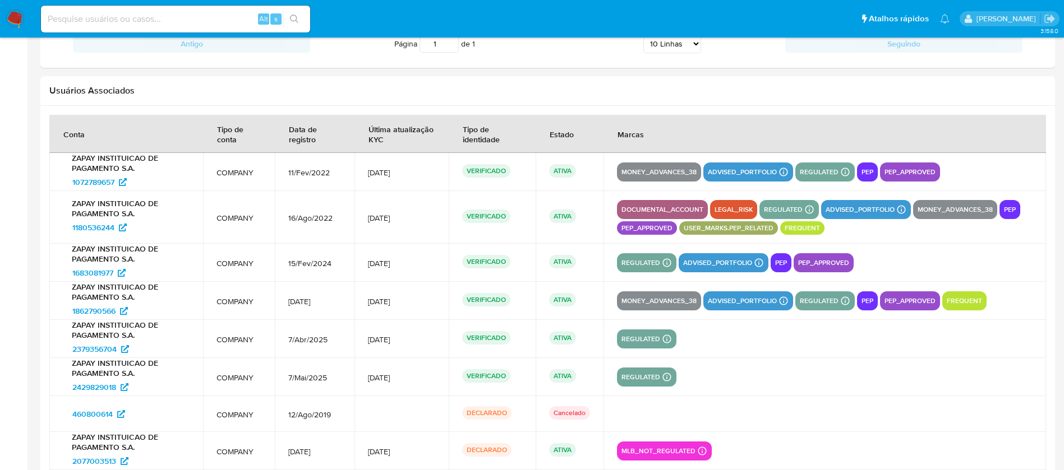
scroll to position [1288, 0]
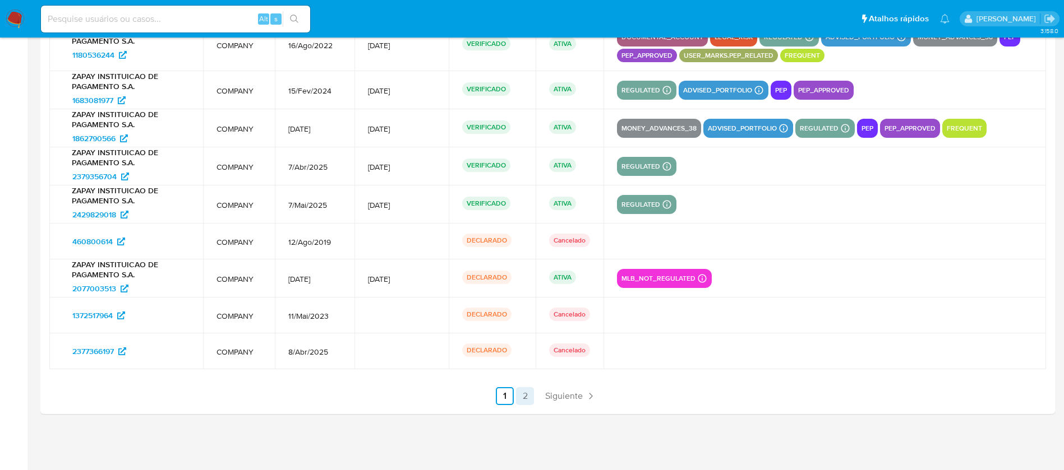
click at [532, 396] on link "2" at bounding box center [525, 396] width 18 height 18
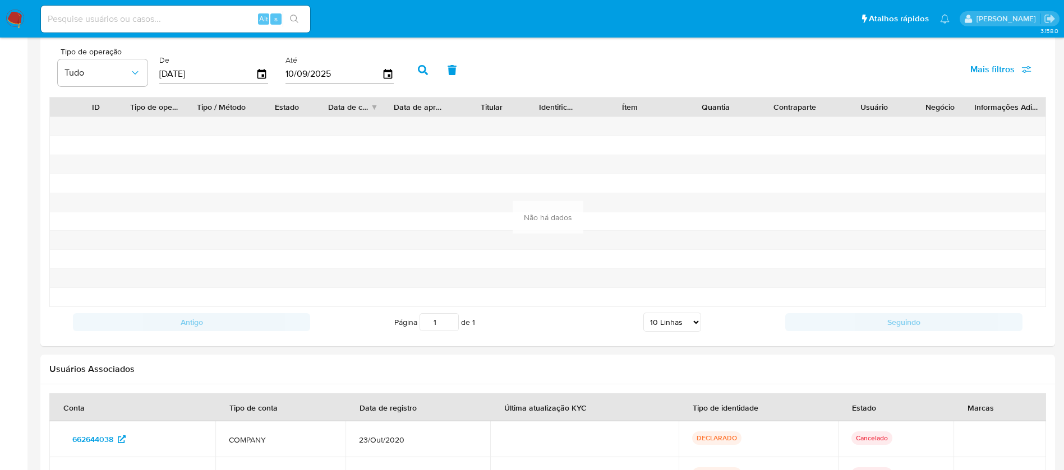
scroll to position [1185, 0]
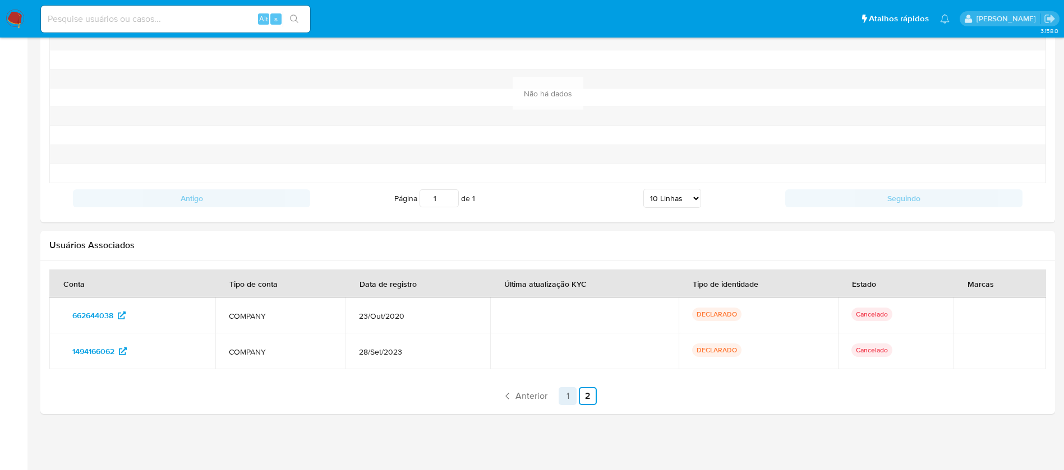
click at [562, 394] on link "1" at bounding box center [568, 396] width 18 height 18
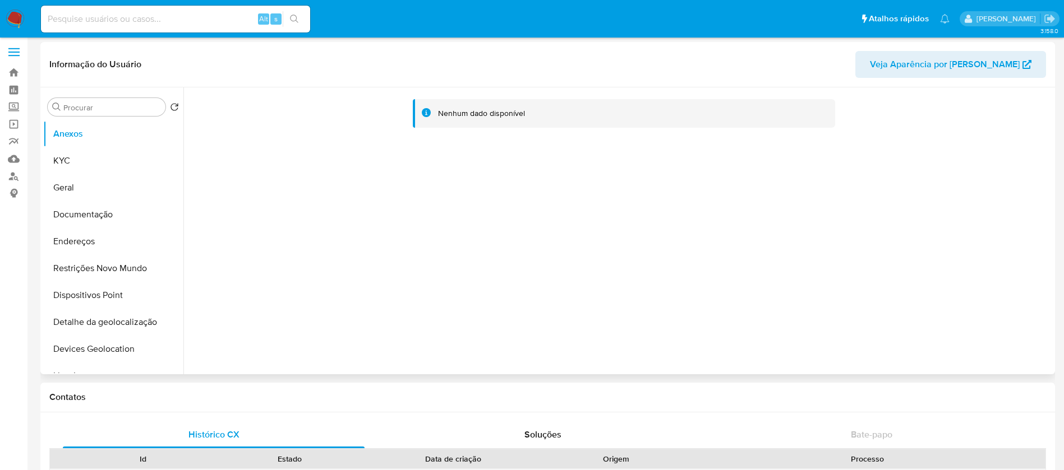
scroll to position [0, 0]
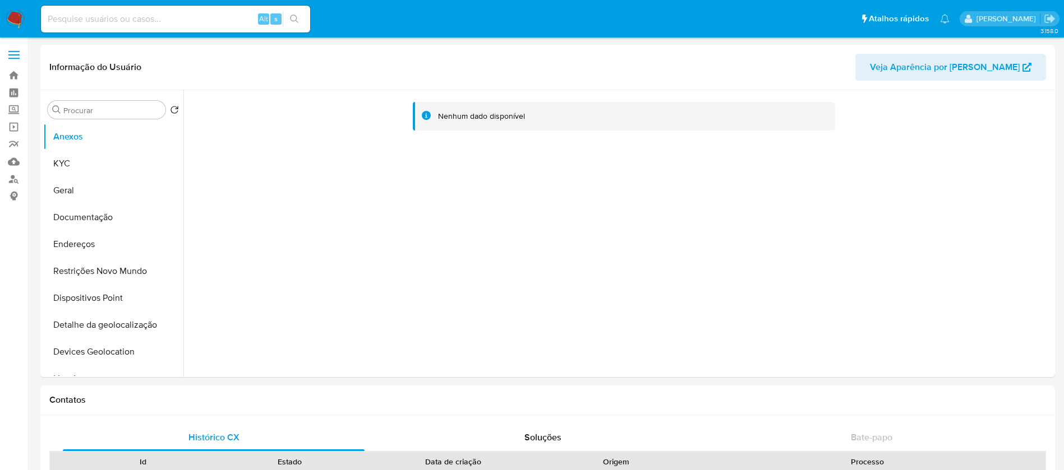
click at [13, 19] on img at bounding box center [15, 19] width 19 height 19
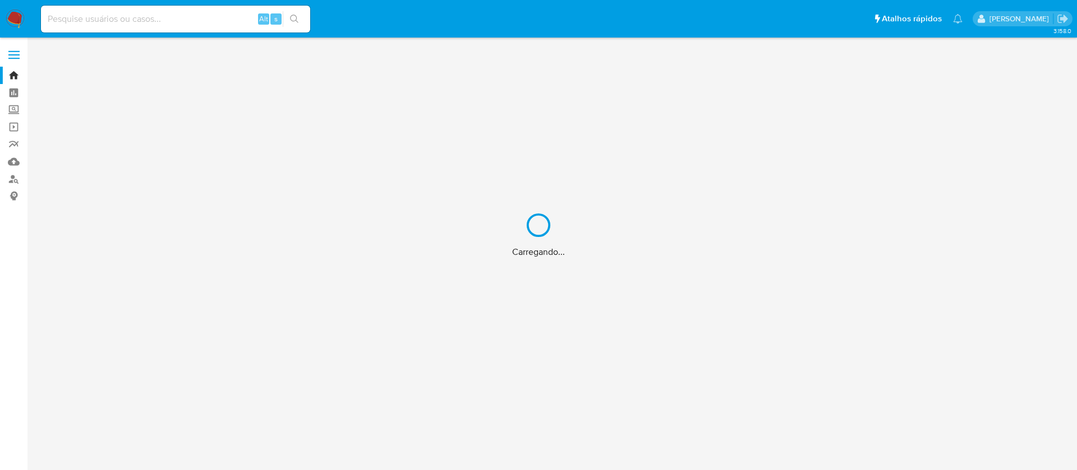
click at [13, 178] on div "Carregando..." at bounding box center [538, 235] width 1077 height 470
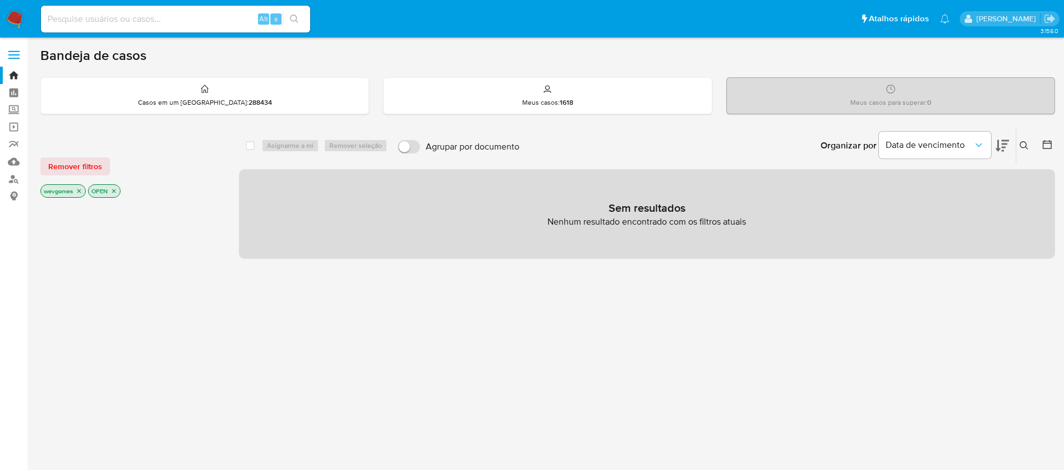
click at [107, 16] on input at bounding box center [175, 19] width 269 height 15
paste input "Empresa subadquirente/subcredenciador"
type input "Empresa subadquirente/subcredenciador"
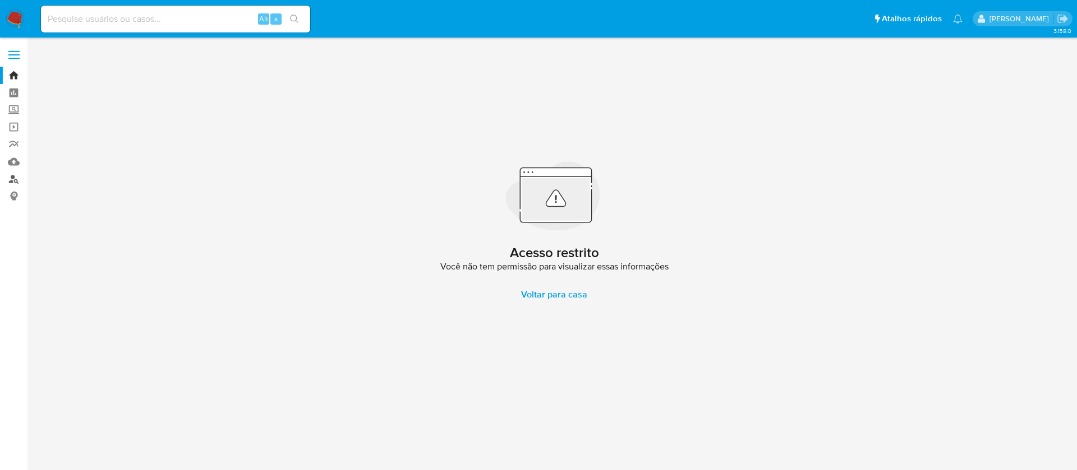
click at [16, 181] on link "Localizador de pessoas" at bounding box center [66, 178] width 133 height 17
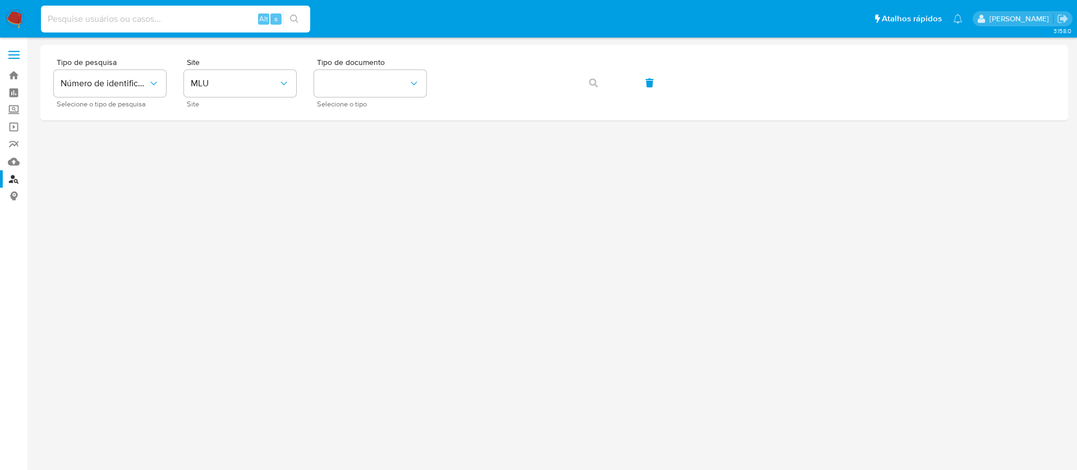
click at [113, 21] on input at bounding box center [175, 19] width 269 height 15
paste input "1372517964"
type input "1372517964"
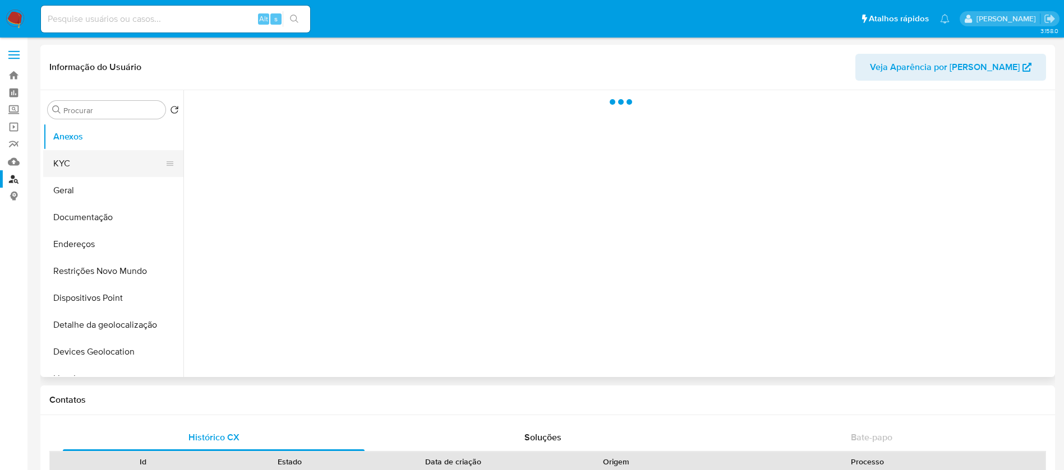
click at [58, 161] on button "KYC" at bounding box center [108, 163] width 131 height 27
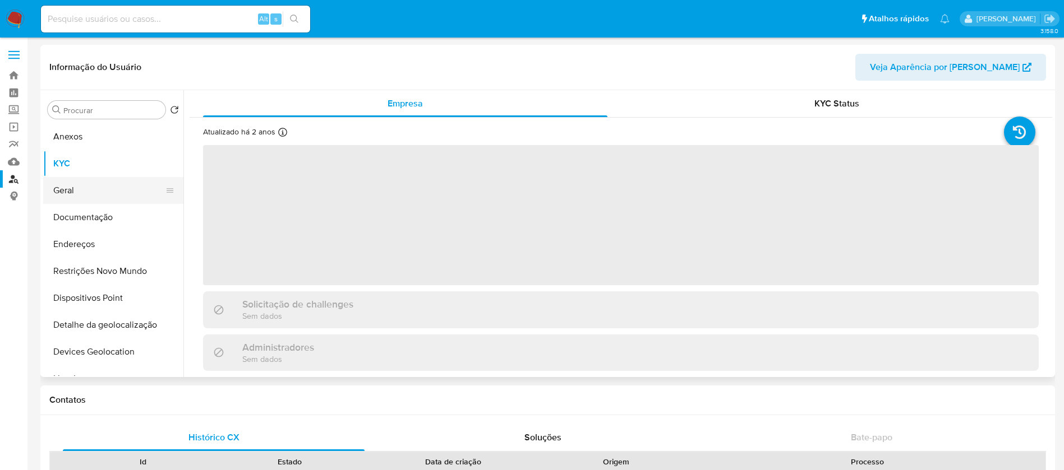
click at [74, 188] on button "Geral" at bounding box center [108, 190] width 131 height 27
select select "10"
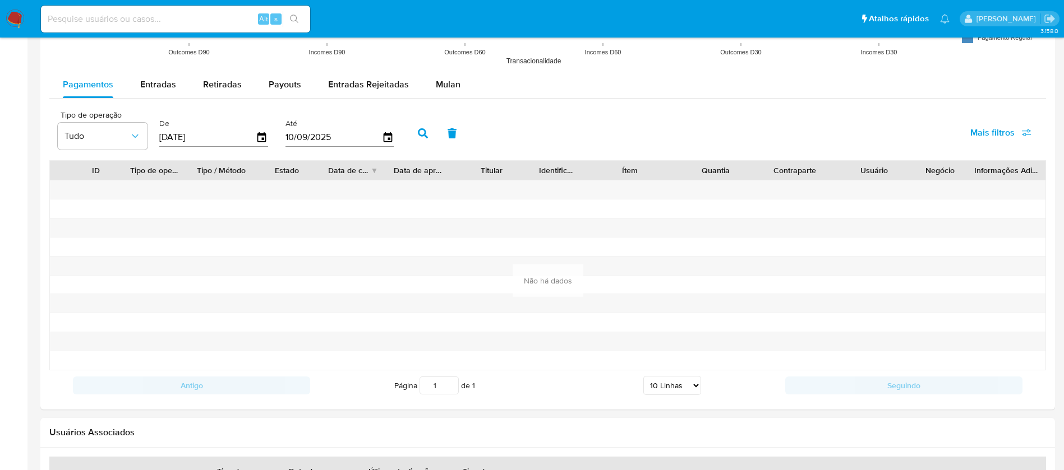
scroll to position [1234, 0]
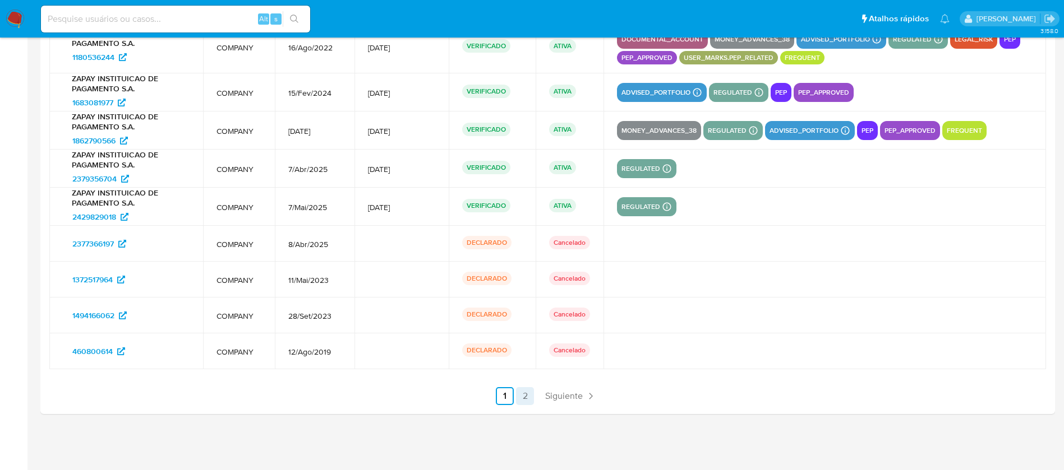
click at [527, 395] on link "2" at bounding box center [525, 396] width 18 height 18
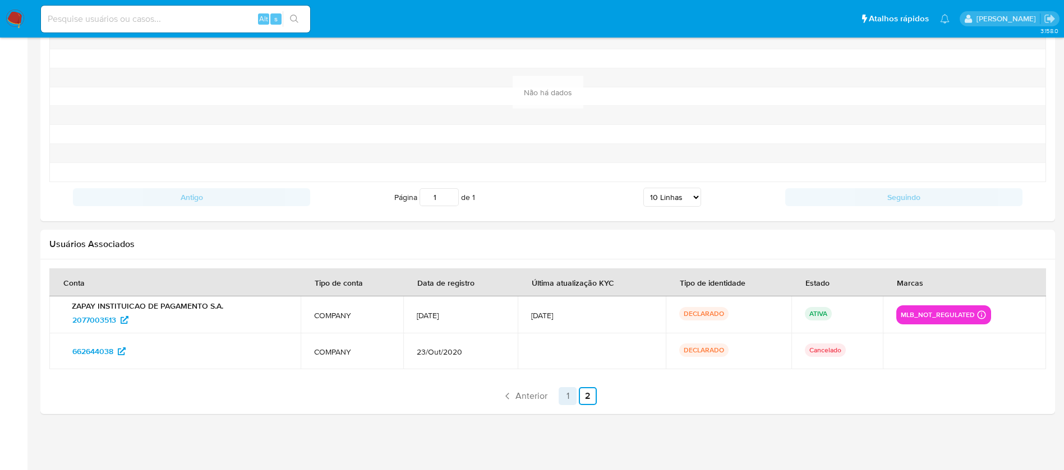
click at [566, 394] on link "1" at bounding box center [568, 396] width 18 height 18
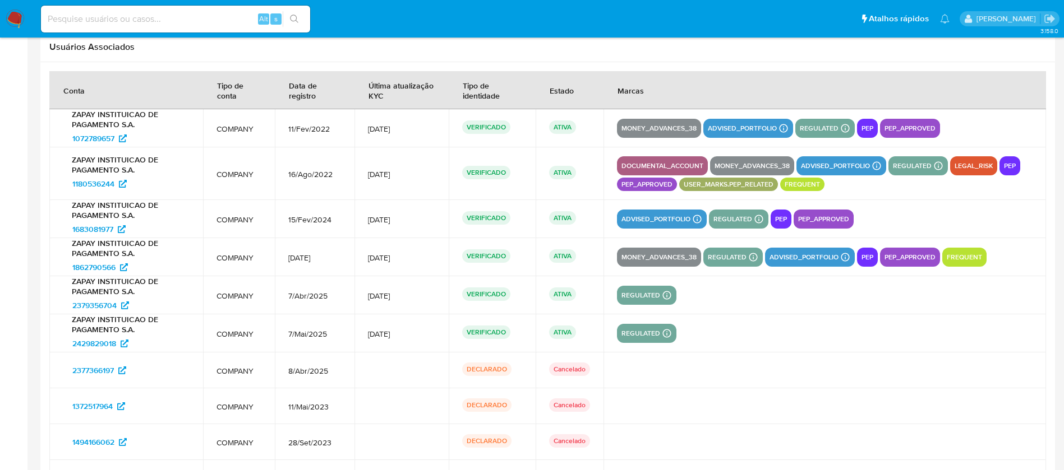
scroll to position [1410, 0]
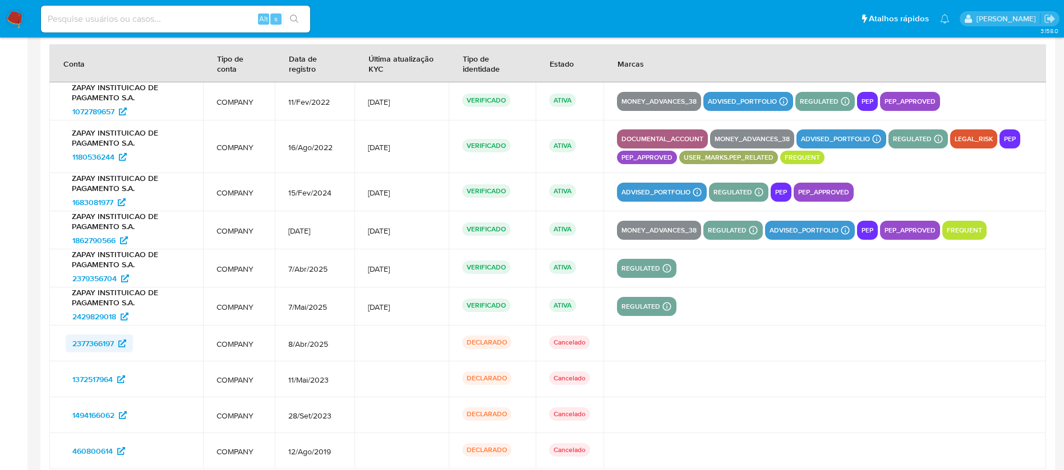
click at [89, 349] on span "2377366197" at bounding box center [92, 344] width 41 height 18
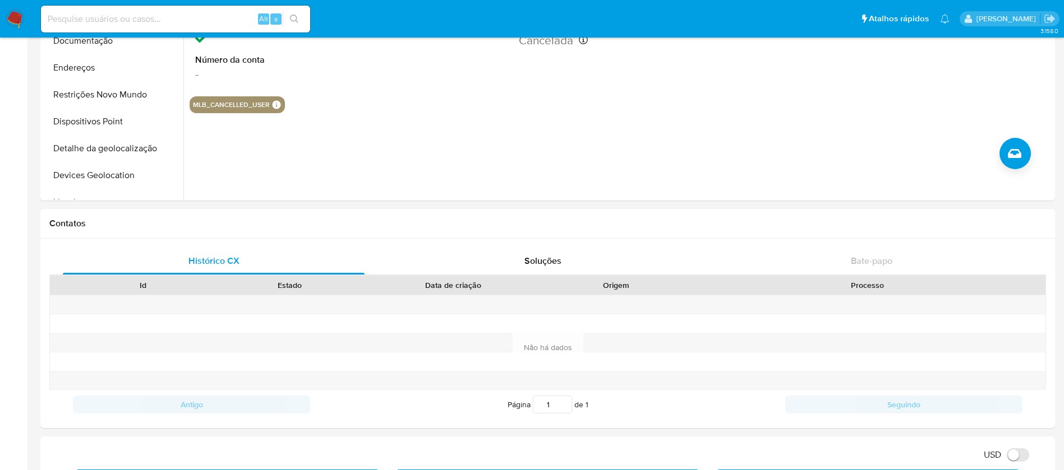
scroll to position [0, 0]
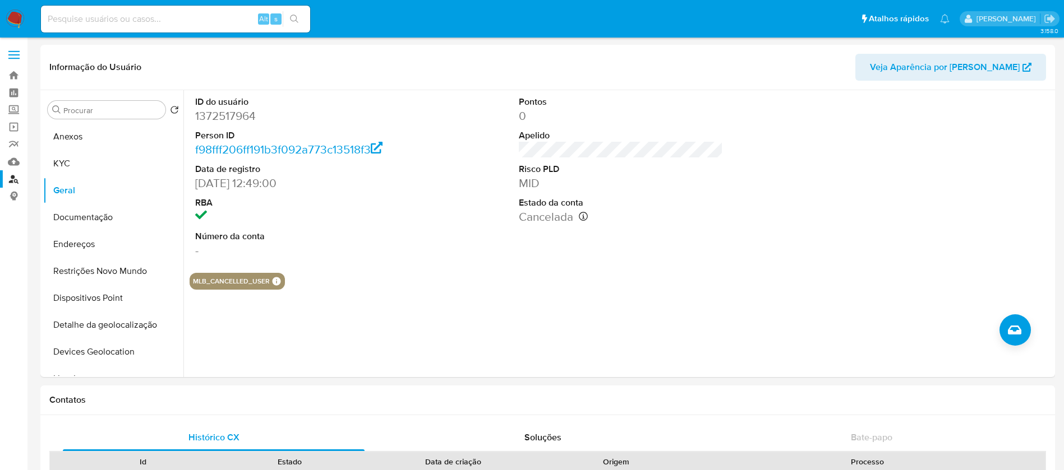
click at [12, 16] on img at bounding box center [15, 19] width 19 height 19
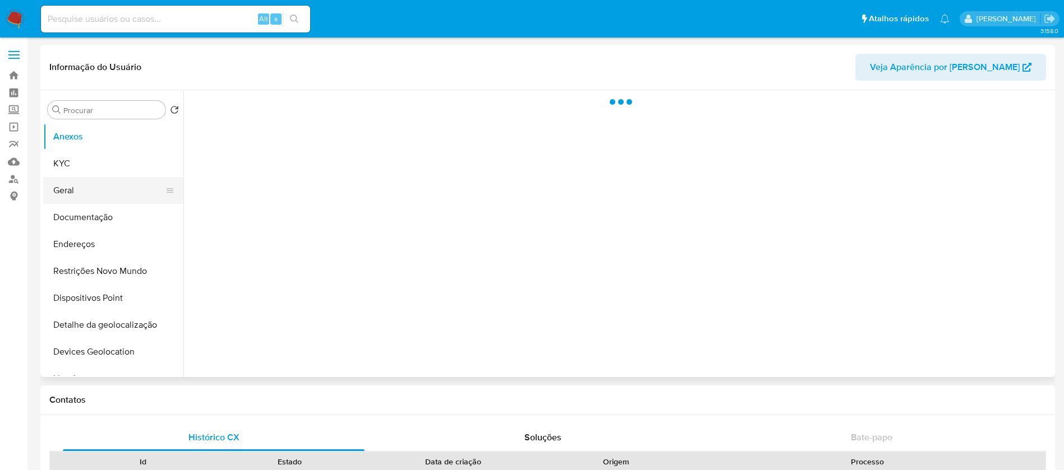
click at [64, 191] on button "Geral" at bounding box center [108, 190] width 131 height 27
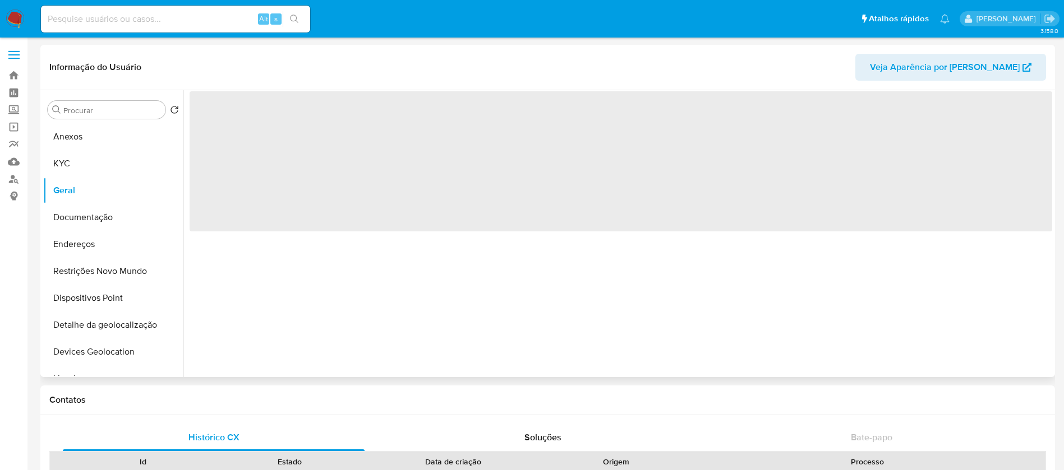
select select "10"
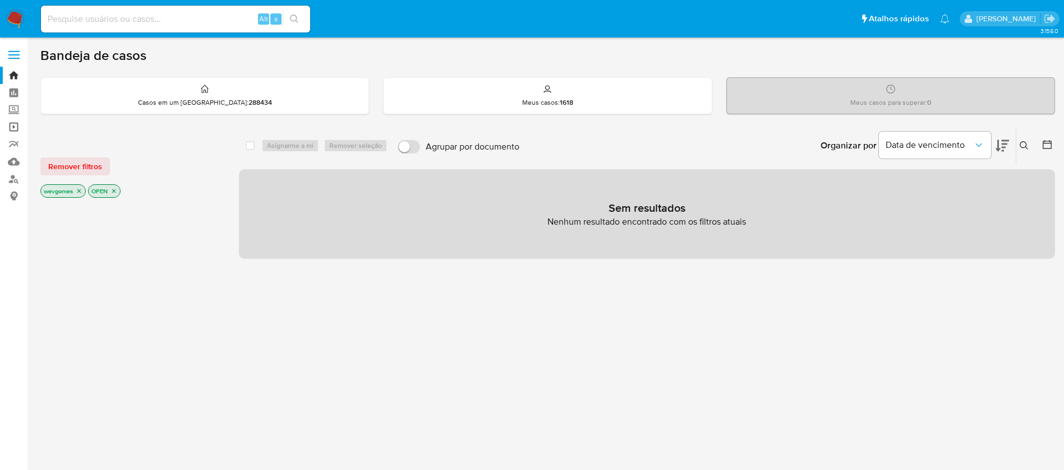
click at [13, 130] on link "Operações em massa" at bounding box center [66, 126] width 133 height 17
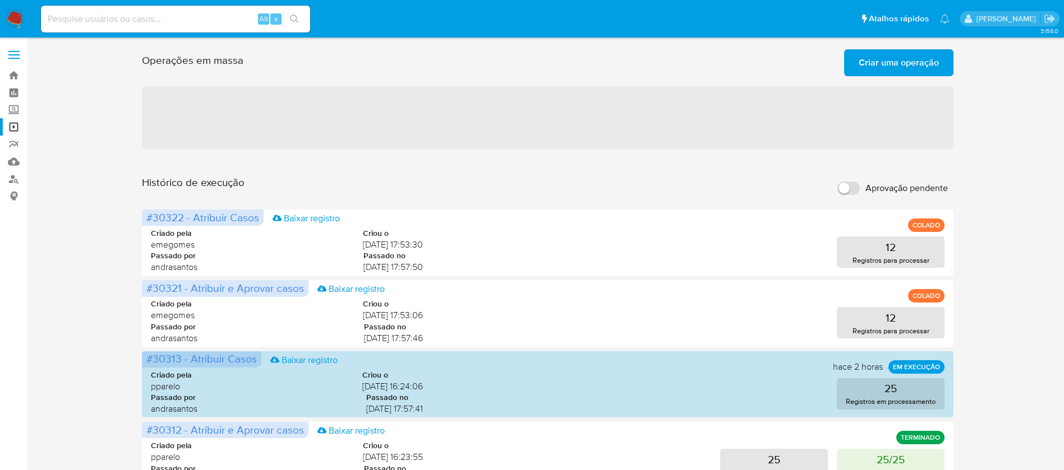
click at [888, 66] on span "Criar uma operação" at bounding box center [898, 62] width 80 height 25
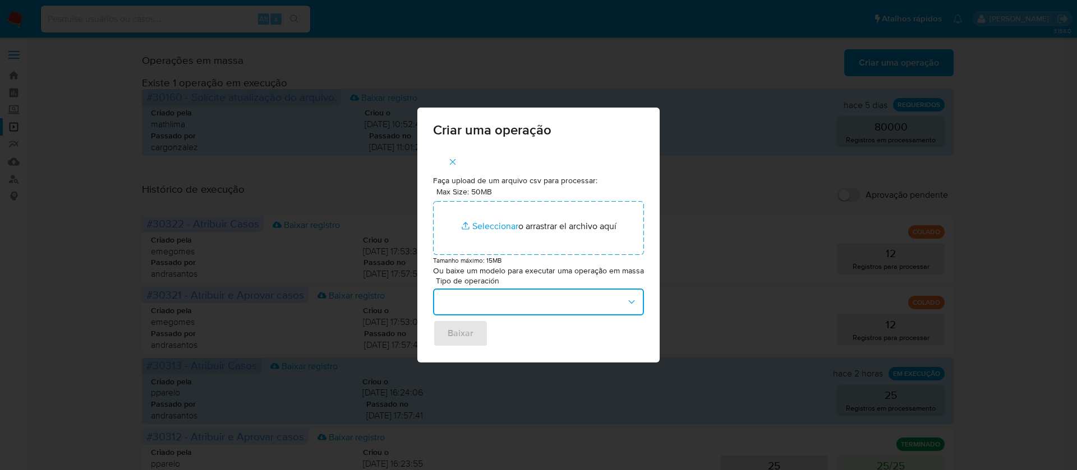
click at [634, 300] on icon "button" at bounding box center [631, 302] width 11 height 11
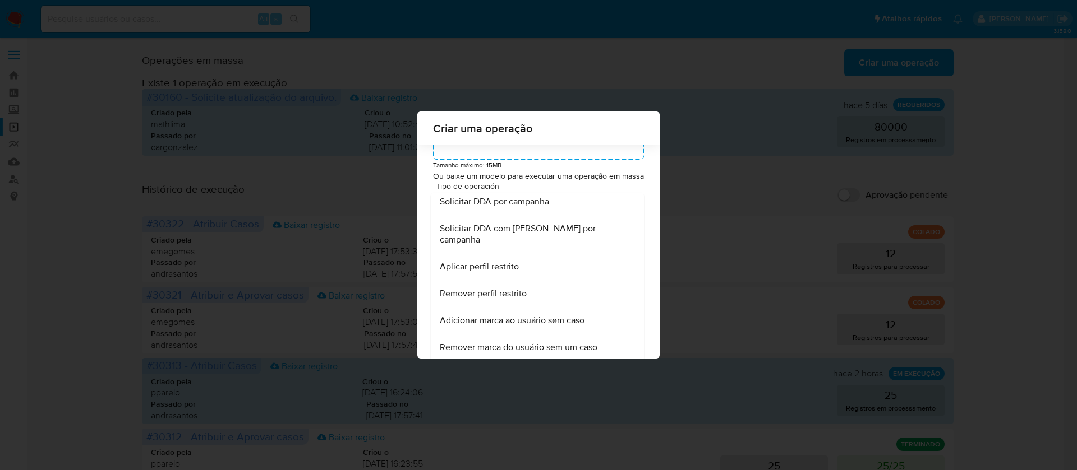
scroll to position [93, 0]
click at [532, 318] on span "Adicionar marca ao usuário sem caso" at bounding box center [512, 318] width 145 height 11
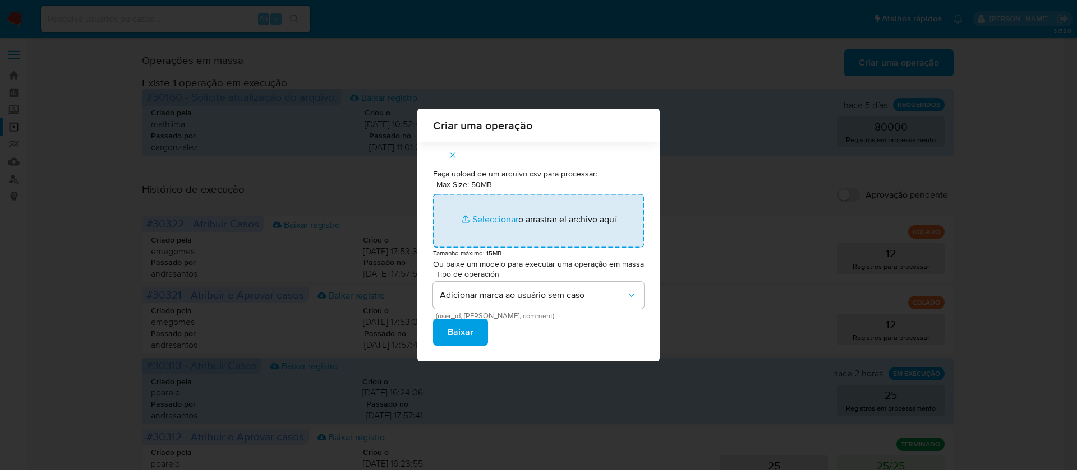
click at [483, 220] on input "Max Size: 50MB Seleccionar archivos" at bounding box center [538, 221] width 211 height 54
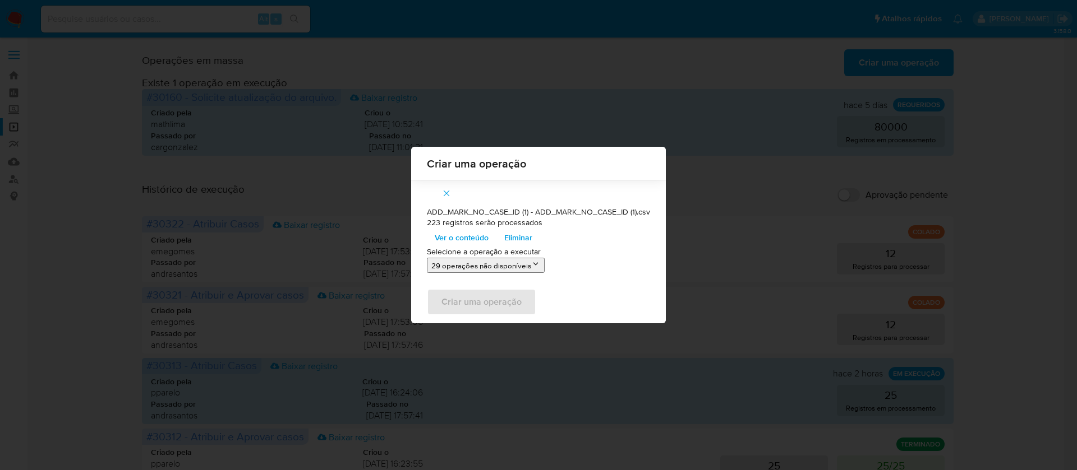
click at [525, 262] on button "29 operações não disponíveis" at bounding box center [486, 265] width 118 height 15
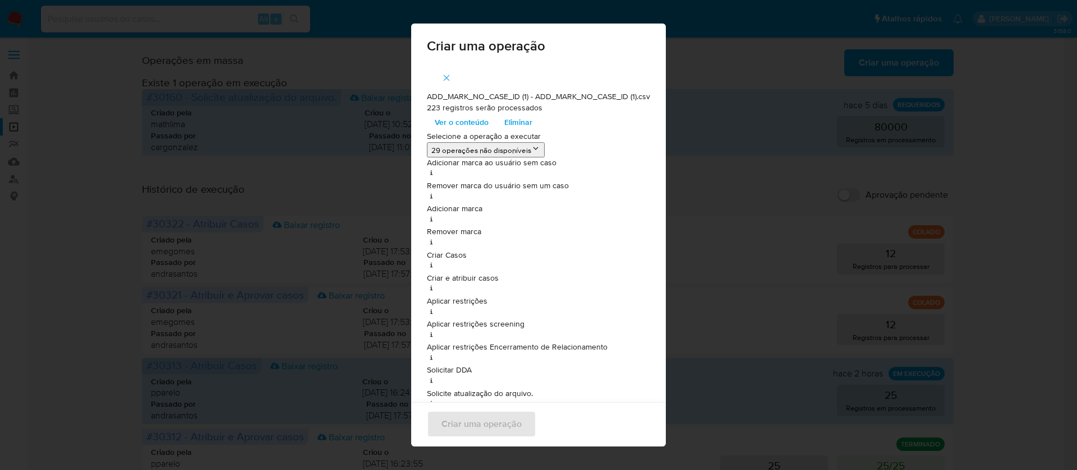
click at [441, 81] on icon "button" at bounding box center [446, 78] width 10 height 10
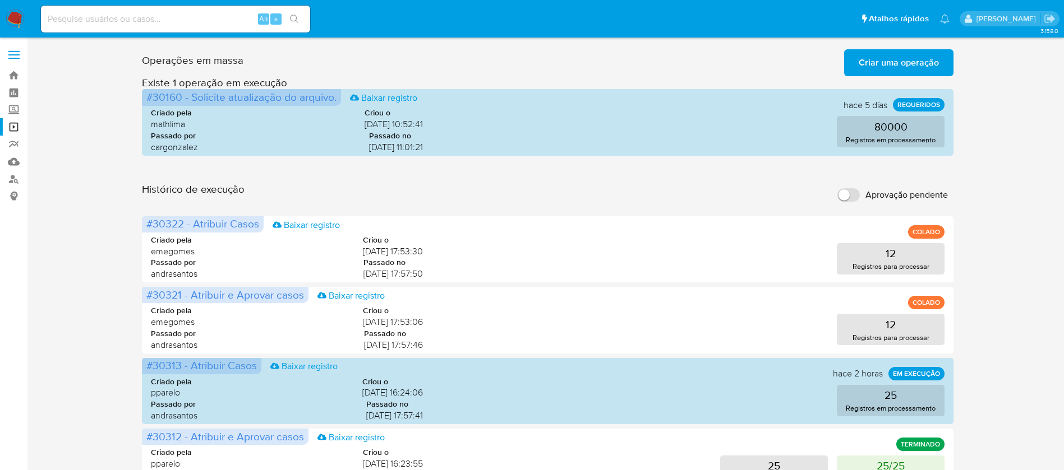
click at [867, 66] on span "Criar uma operação" at bounding box center [898, 62] width 80 height 25
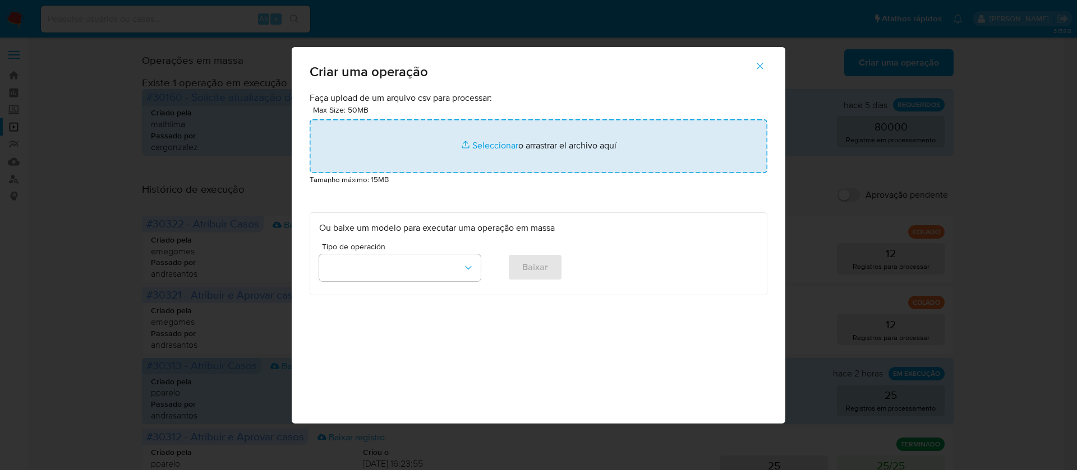
click at [487, 140] on input "file" at bounding box center [539, 146] width 458 height 54
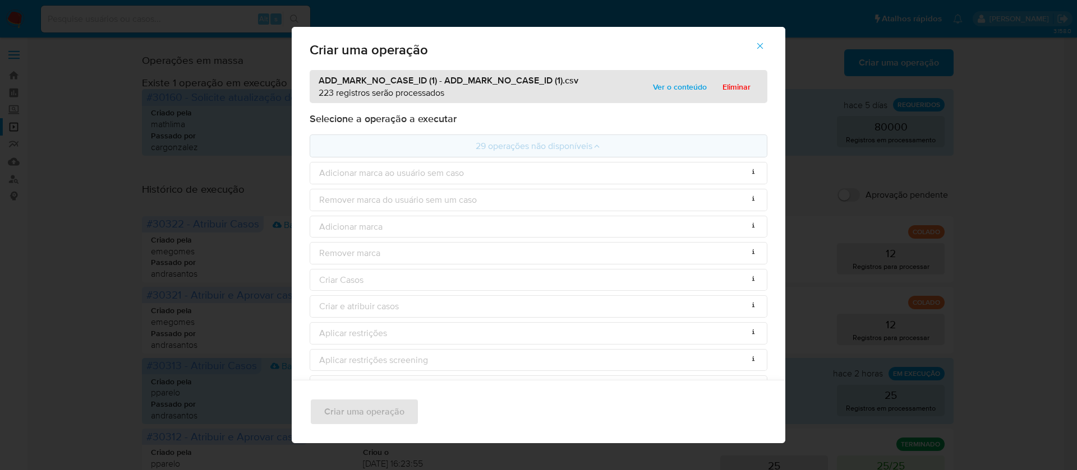
scroll to position [1, 0]
click at [520, 146] on button "29 operações não disponíveis" at bounding box center [539, 146] width 458 height 23
click at [594, 145] on icon at bounding box center [596, 146] width 9 height 9
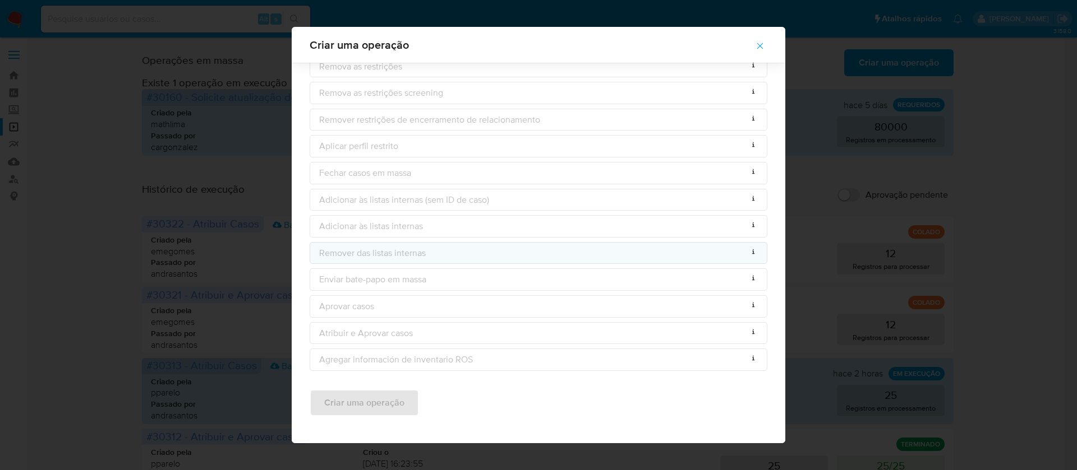
scroll to position [562, 0]
click at [510, 416] on div "Criar uma operação" at bounding box center [538, 408] width 493 height 72
click at [1045, 237] on div "Criar uma operação ADD_MARK_NO_CASE_ID (1) - ADD_MARK_NO_CASE_ID (1).csv 223 re…" at bounding box center [538, 235] width 1077 height 470
click at [763, 47] on icon "button" at bounding box center [760, 46] width 10 height 10
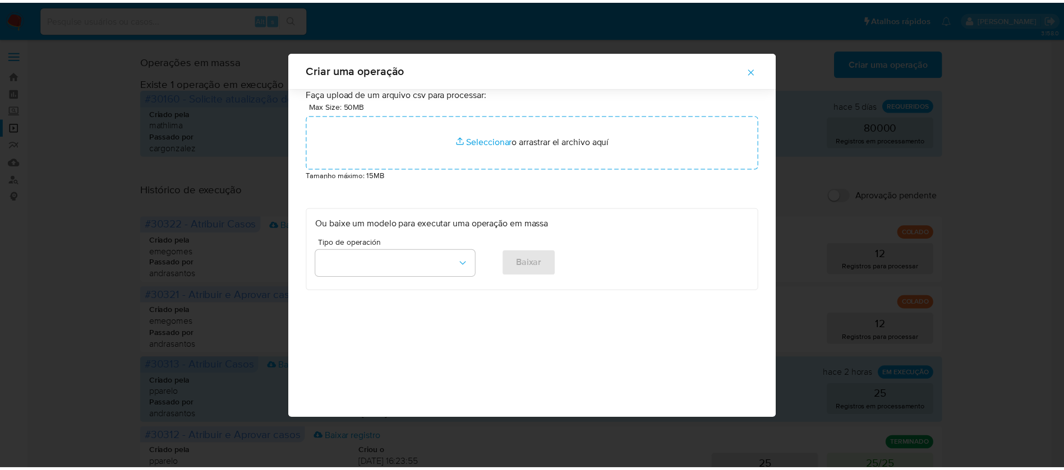
scroll to position [0, 0]
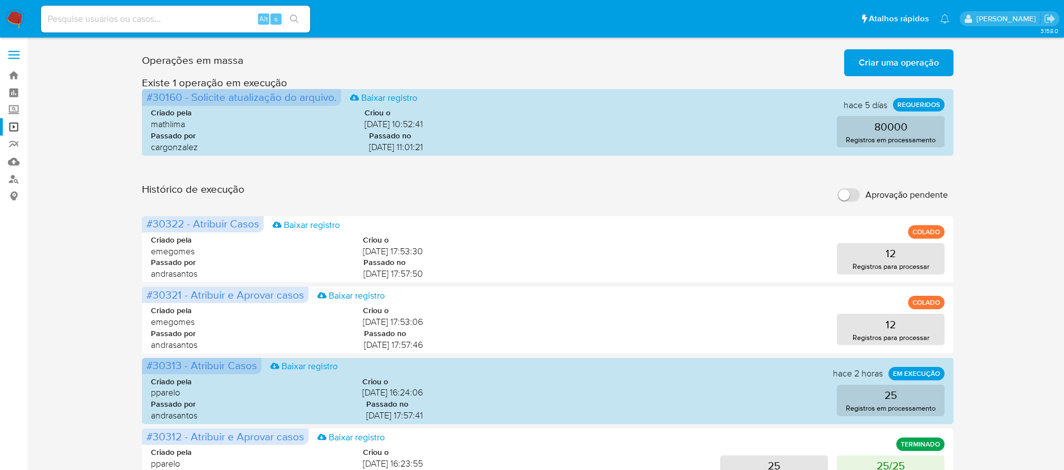
click at [11, 21] on img at bounding box center [15, 19] width 19 height 19
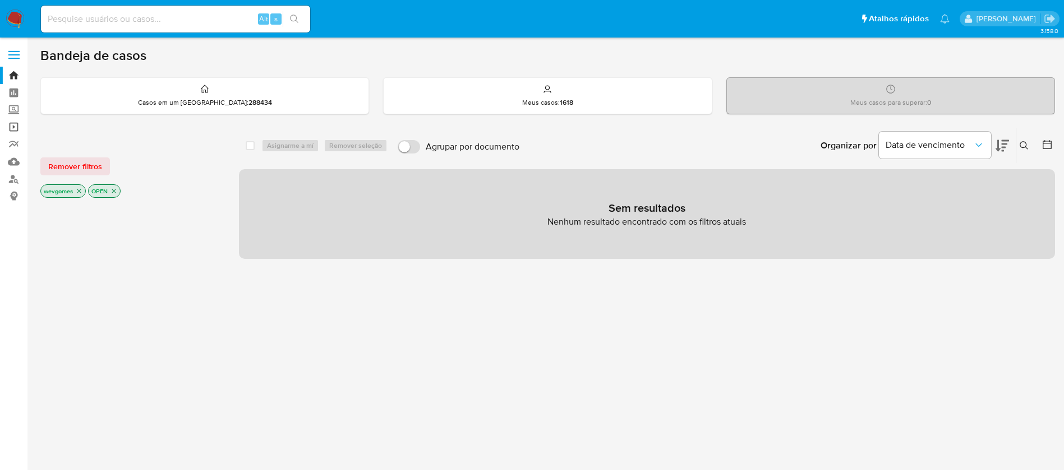
click at [13, 131] on link "Operações em massa" at bounding box center [66, 126] width 133 height 17
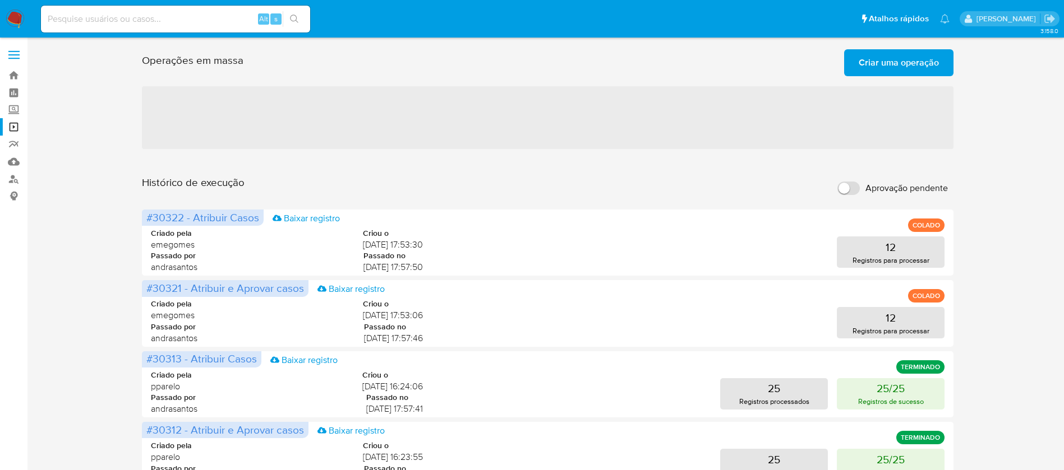
click at [910, 63] on span "Criar uma operação" at bounding box center [898, 62] width 80 height 25
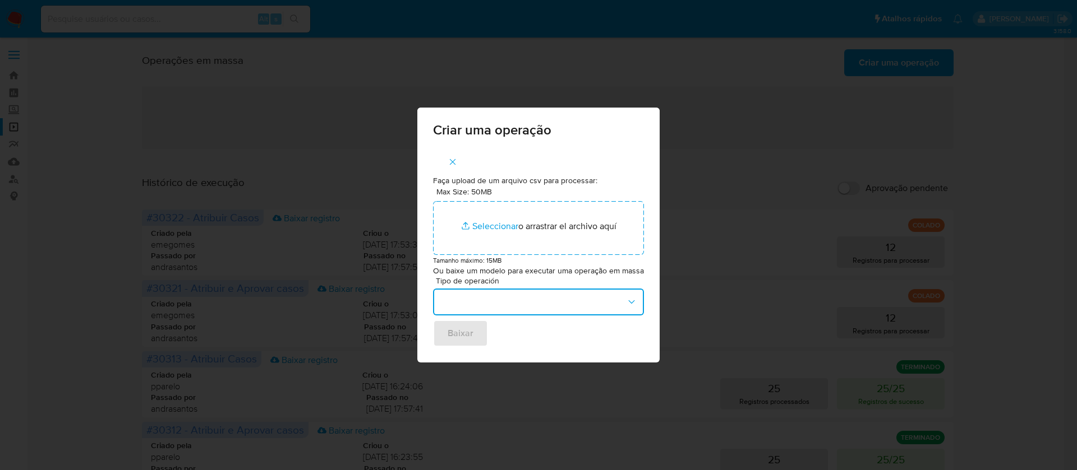
click at [611, 301] on button "button" at bounding box center [538, 302] width 211 height 27
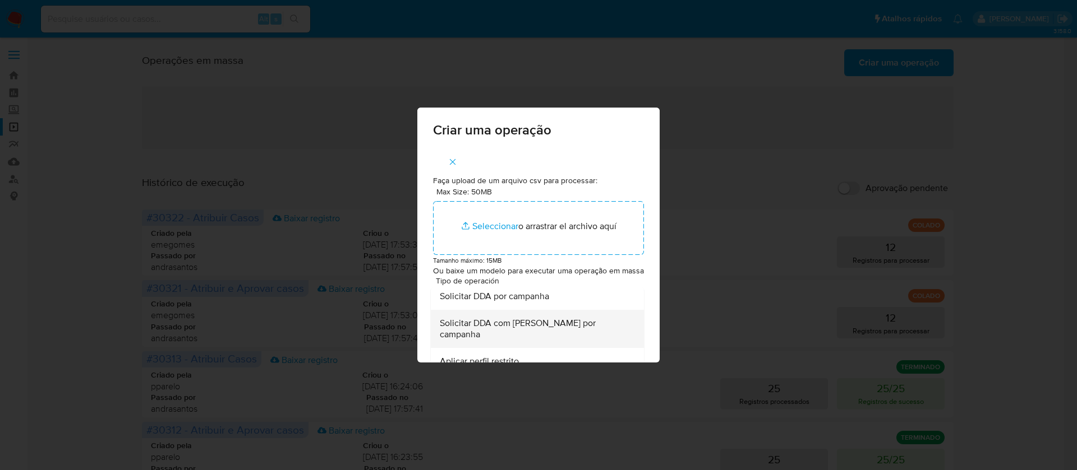
scroll to position [85, 0]
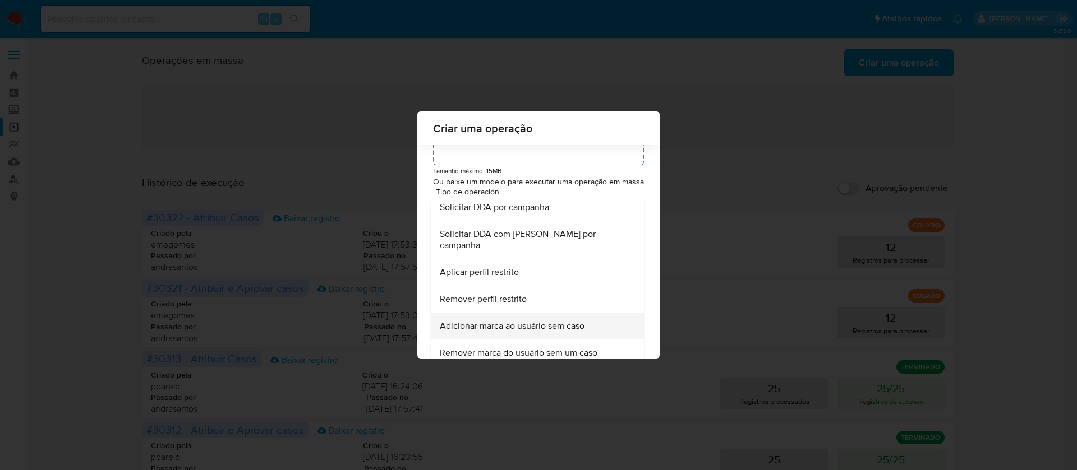
click at [520, 328] on span "Adicionar marca ao usuário sem caso" at bounding box center [512, 326] width 145 height 11
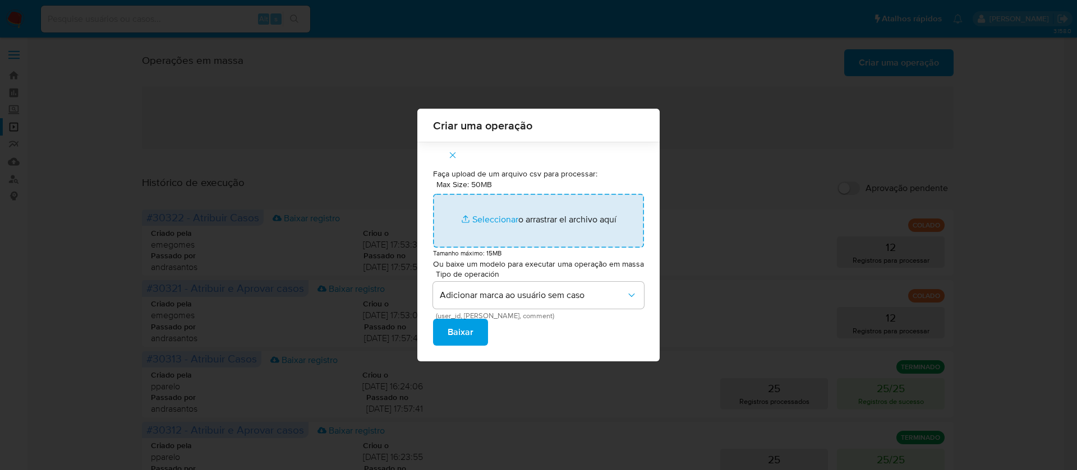
click at [488, 220] on input "Max Size: 50MB Seleccionar archivos" at bounding box center [538, 221] width 211 height 54
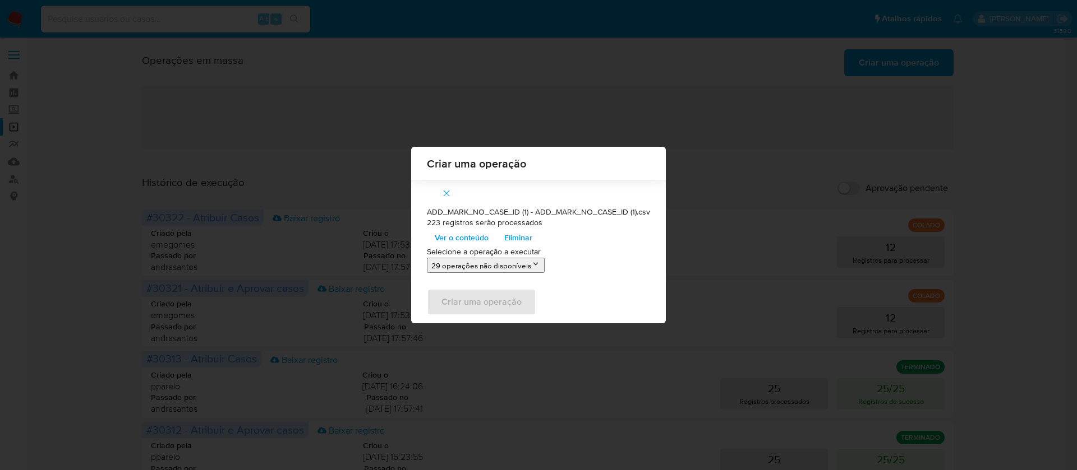
click at [444, 190] on icon "button" at bounding box center [446, 193] width 10 height 10
